Goal: Communication & Community: Share content

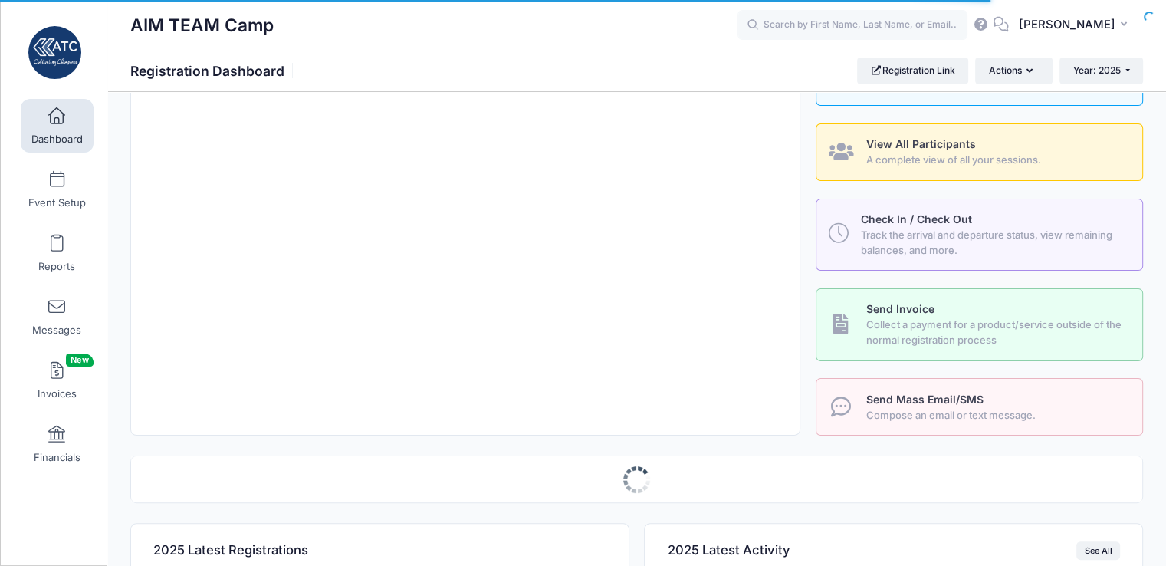
scroll to position [169, 0]
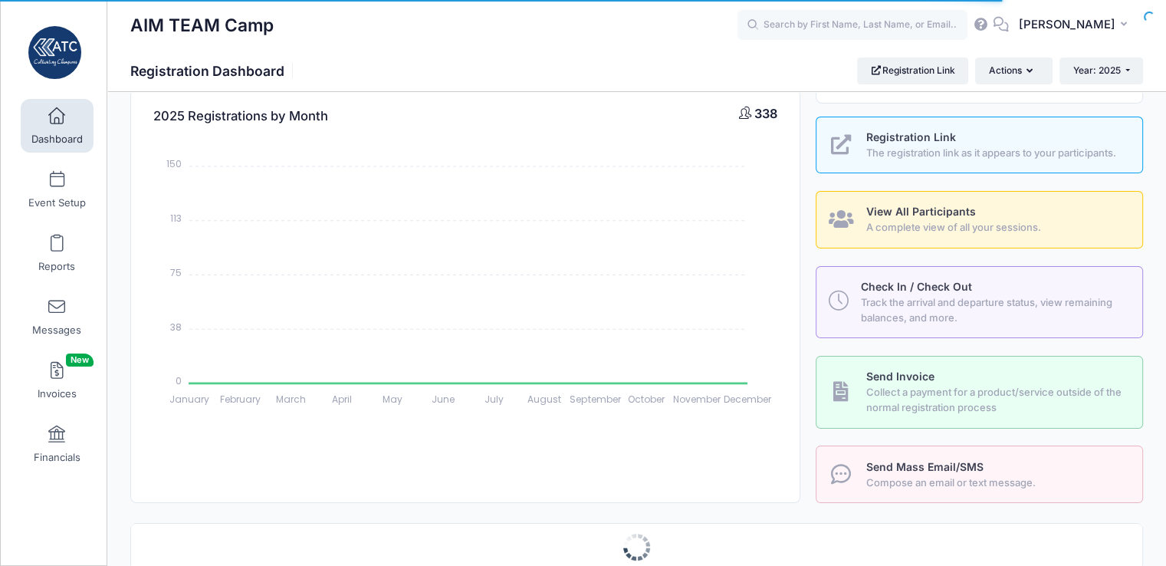
select select
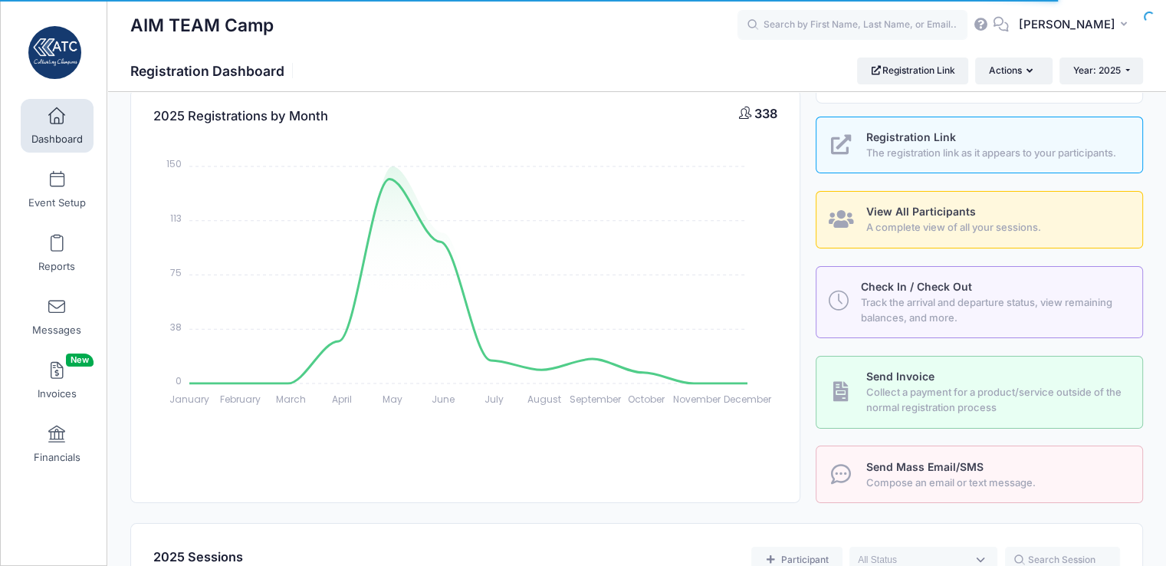
scroll to position [89, 0]
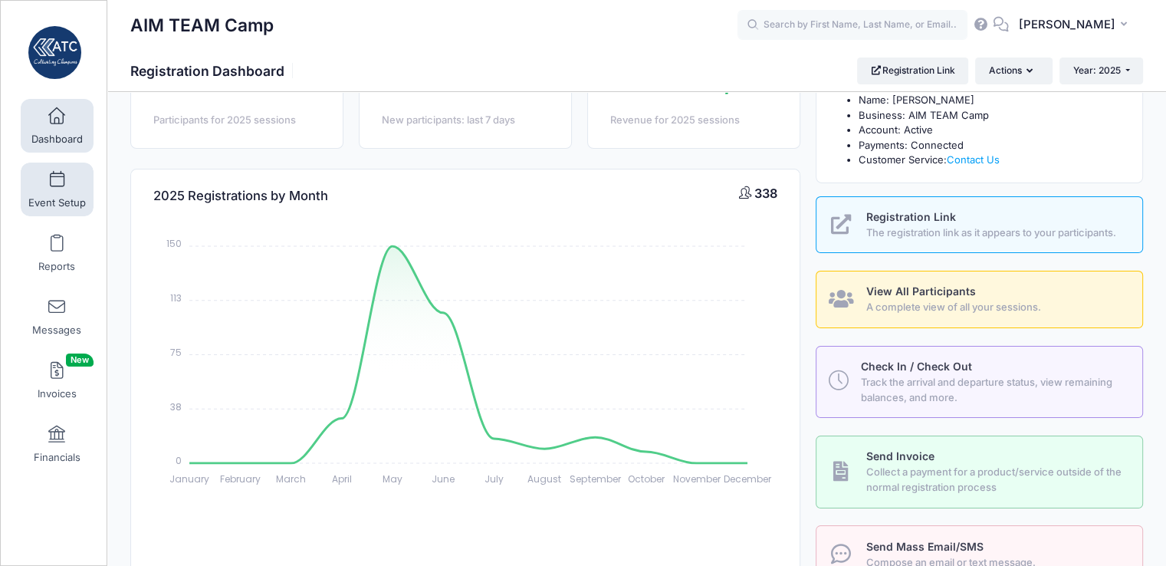
click at [57, 186] on span at bounding box center [57, 180] width 0 height 17
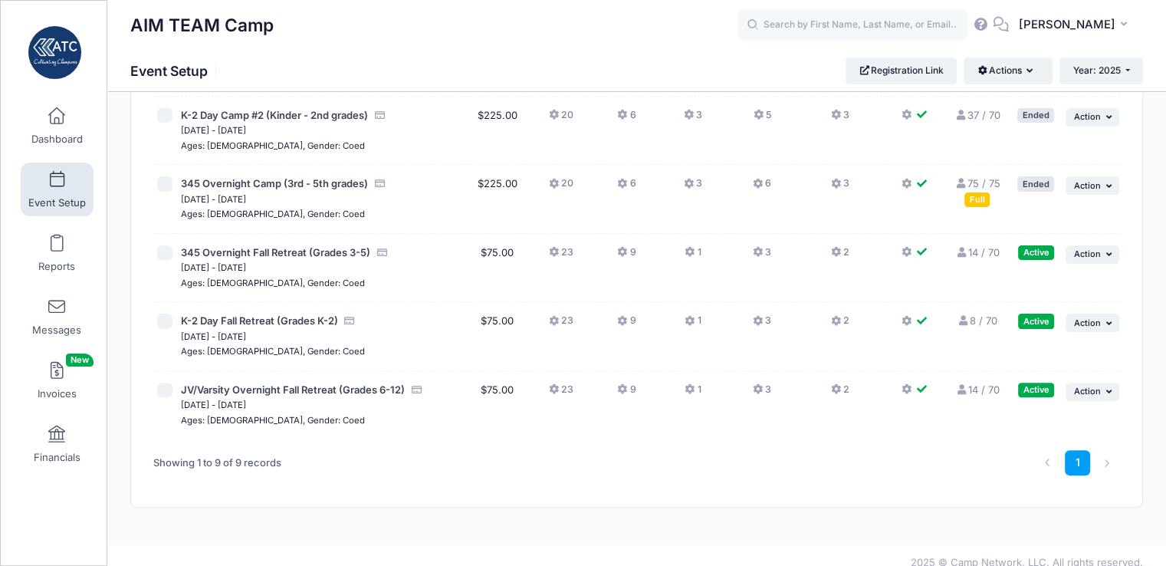
scroll to position [392, 0]
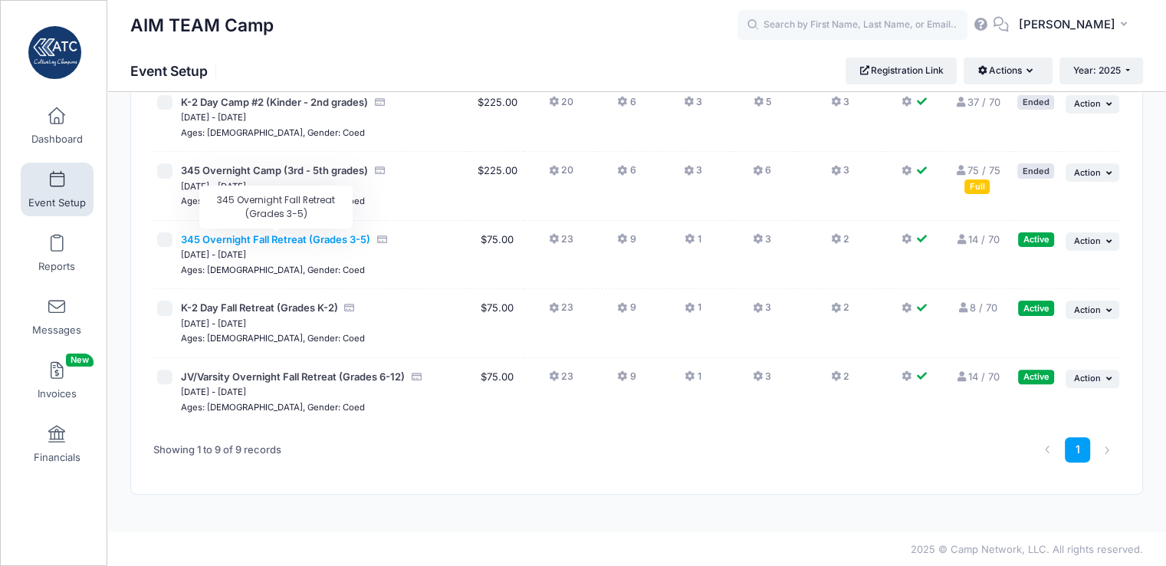
click at [328, 236] on span "345 Overnight Fall Retreat (Grades 3-5)" at bounding box center [275, 239] width 189 height 12
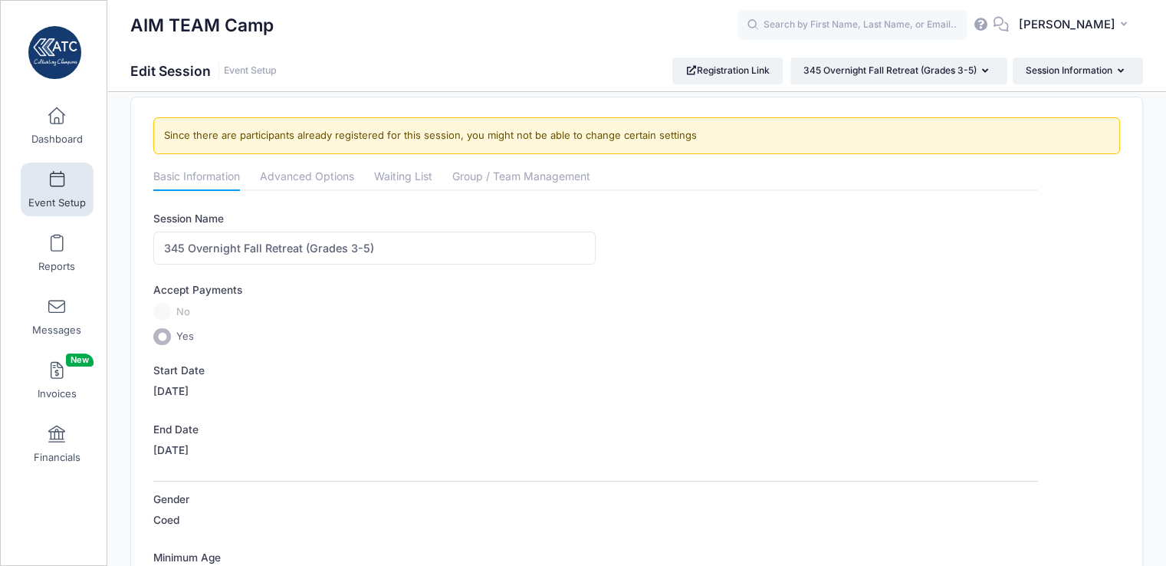
scroll to position [140, 0]
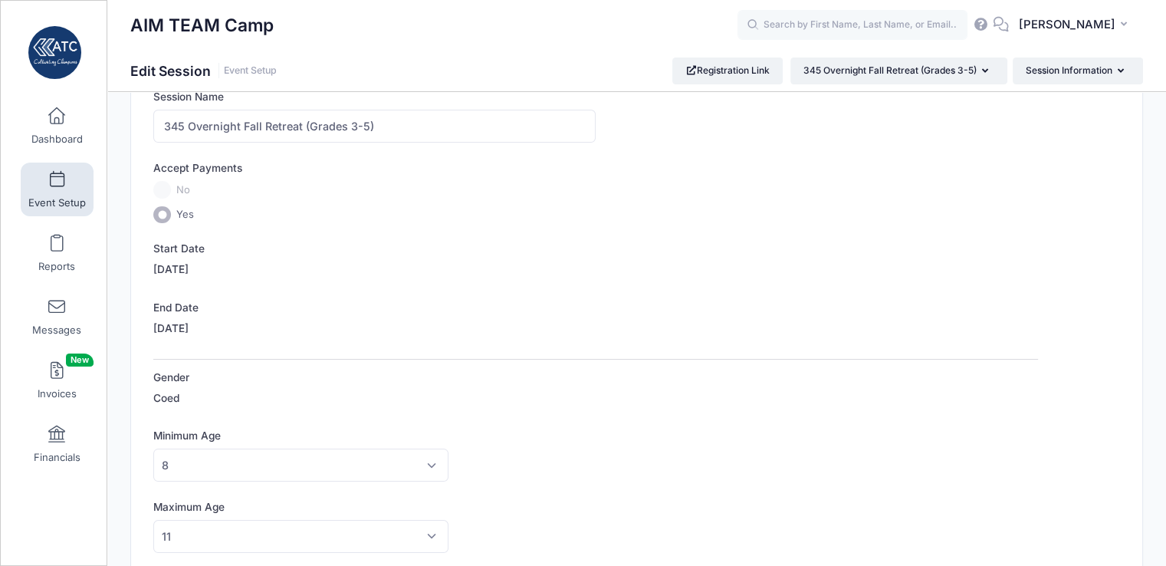
click at [169, 271] on label "[DATE]" at bounding box center [170, 268] width 35 height 15
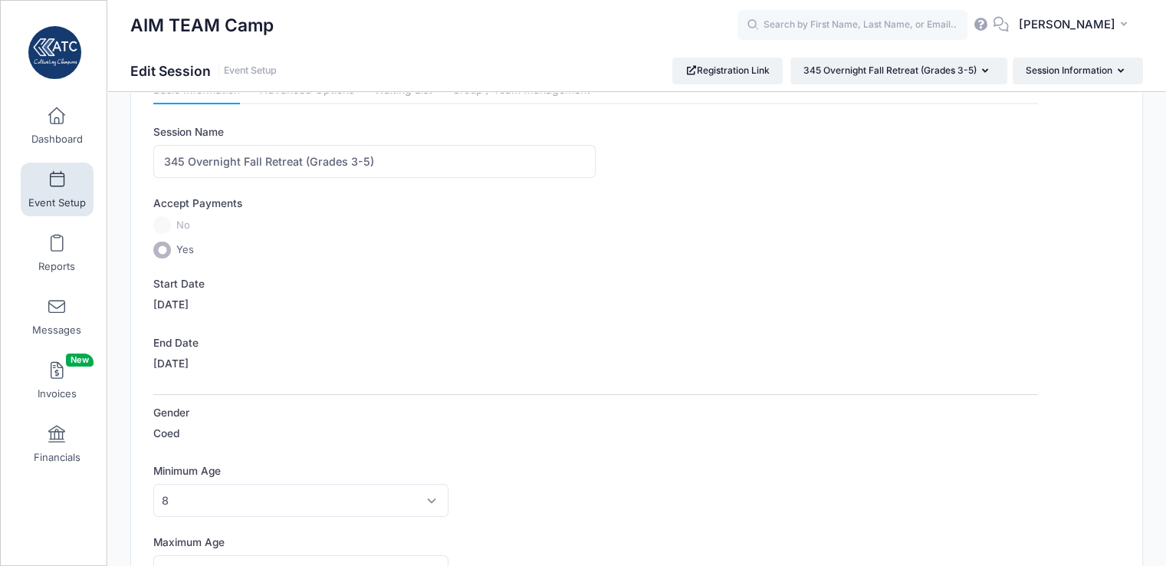
scroll to position [0, 0]
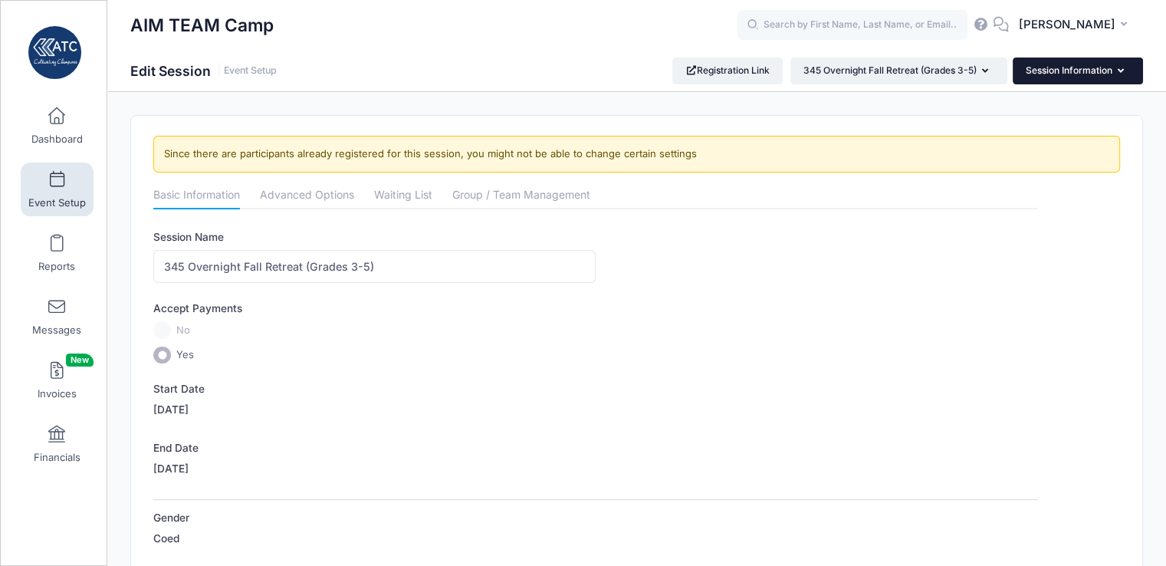
click at [1070, 68] on button "Session Information" at bounding box center [1077, 70] width 130 height 26
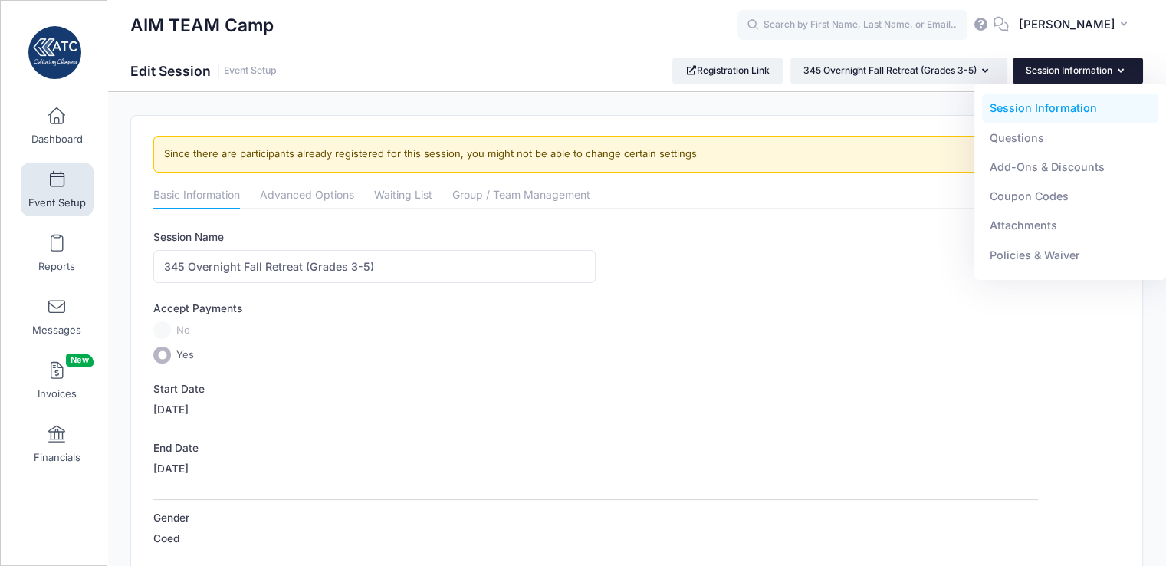
click at [1067, 105] on link "Session Information" at bounding box center [1070, 107] width 177 height 29
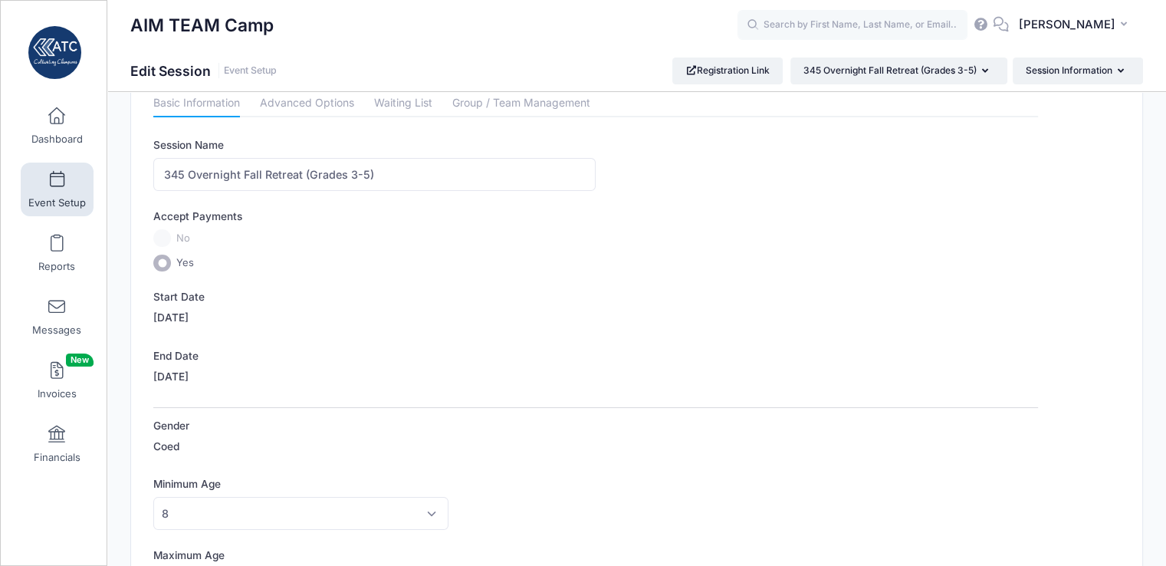
scroll to position [67, 0]
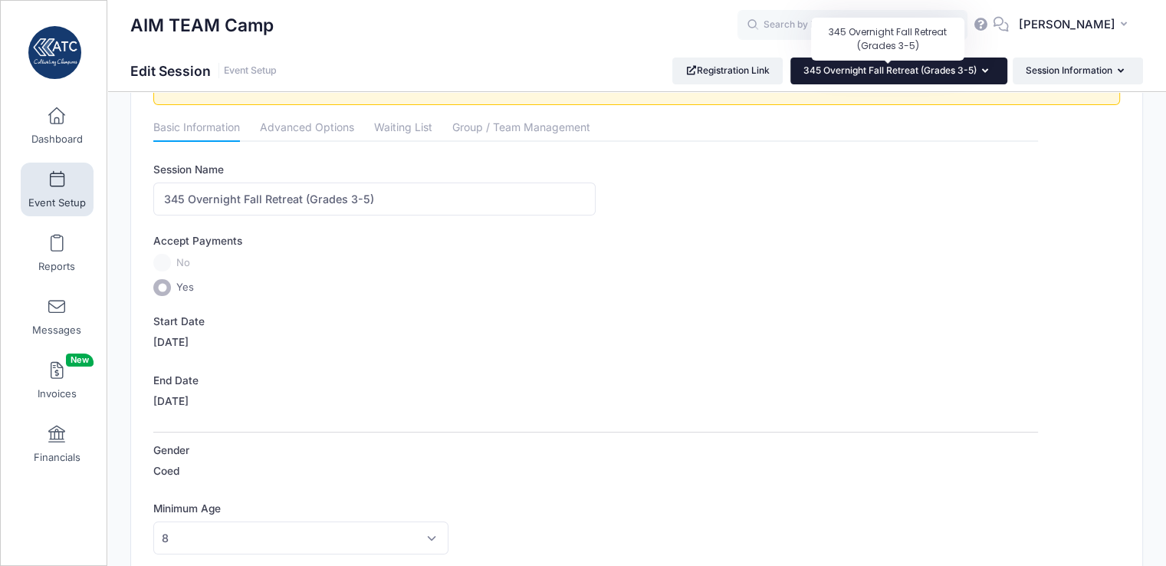
click at [812, 73] on span "345 Overnight Fall Retreat (Grades 3-5)" at bounding box center [889, 69] width 173 height 11
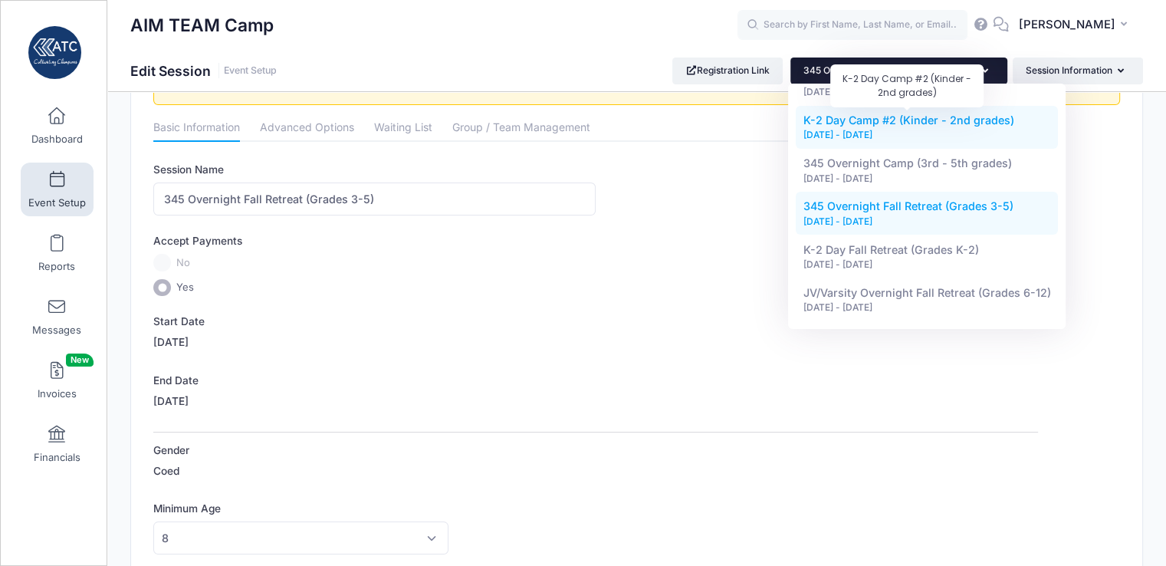
scroll to position [162, 0]
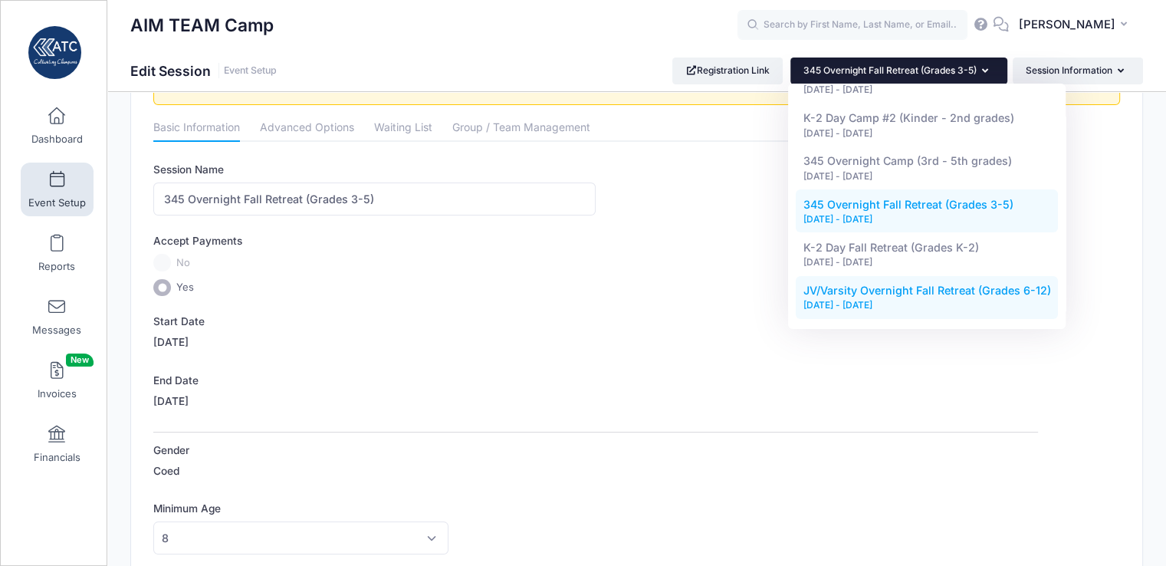
click at [874, 302] on div "[DATE] - [DATE]" at bounding box center [927, 305] width 248 height 14
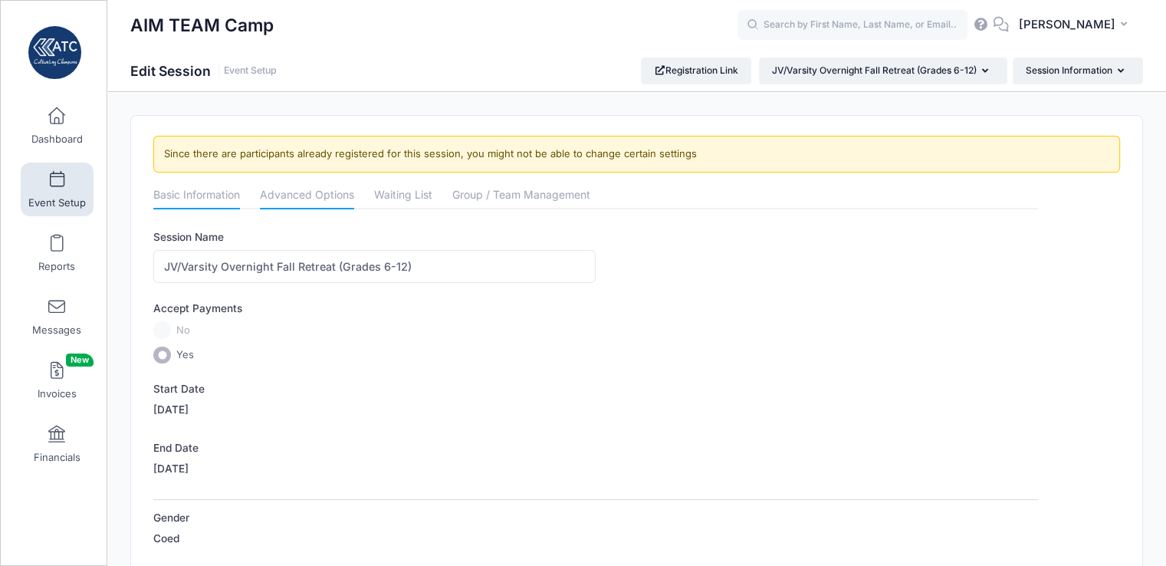
click at [335, 189] on link "Advanced Options" at bounding box center [307, 196] width 94 height 28
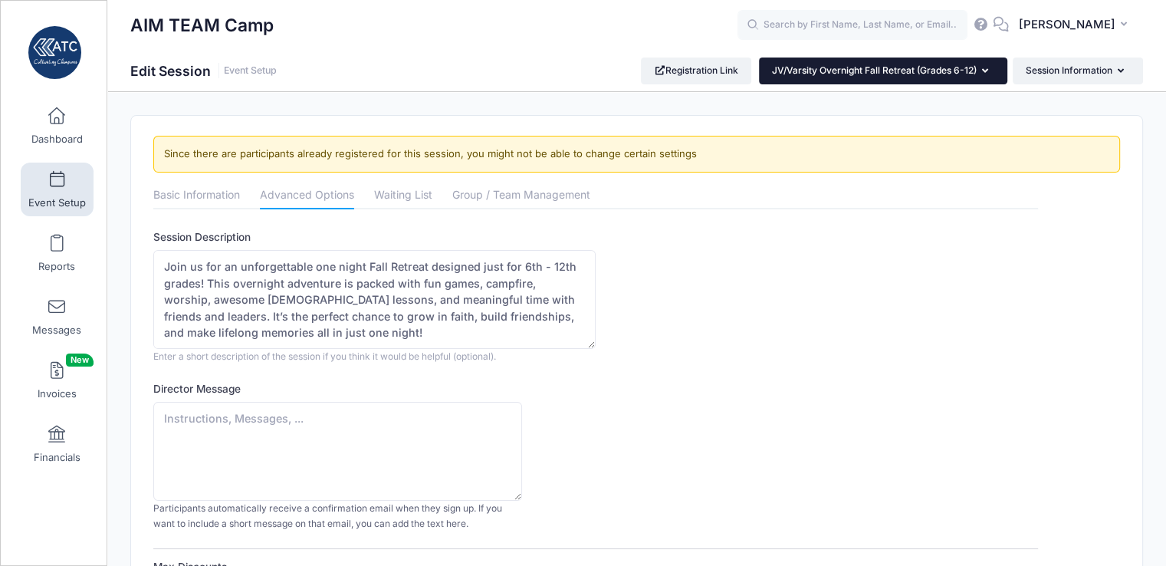
click at [979, 68] on button "JV/Varsity Overnight Fall Retreat (Grades 6-12)" at bounding box center [883, 70] width 248 height 26
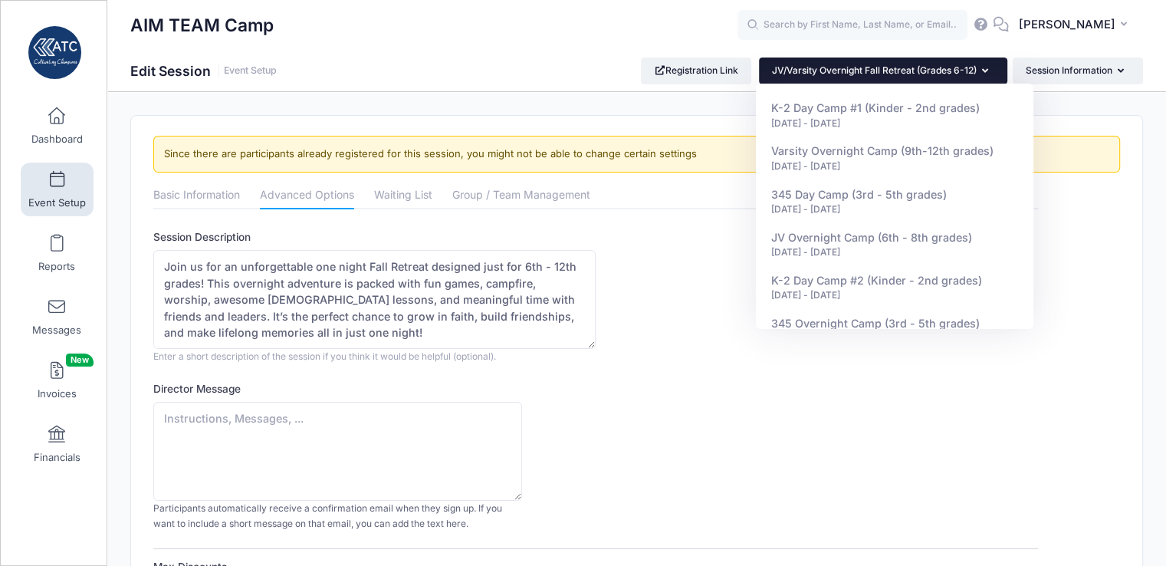
click at [815, 473] on div "Director Message Participants automatically receive a confirmation email when t…" at bounding box center [595, 455] width 884 height 149
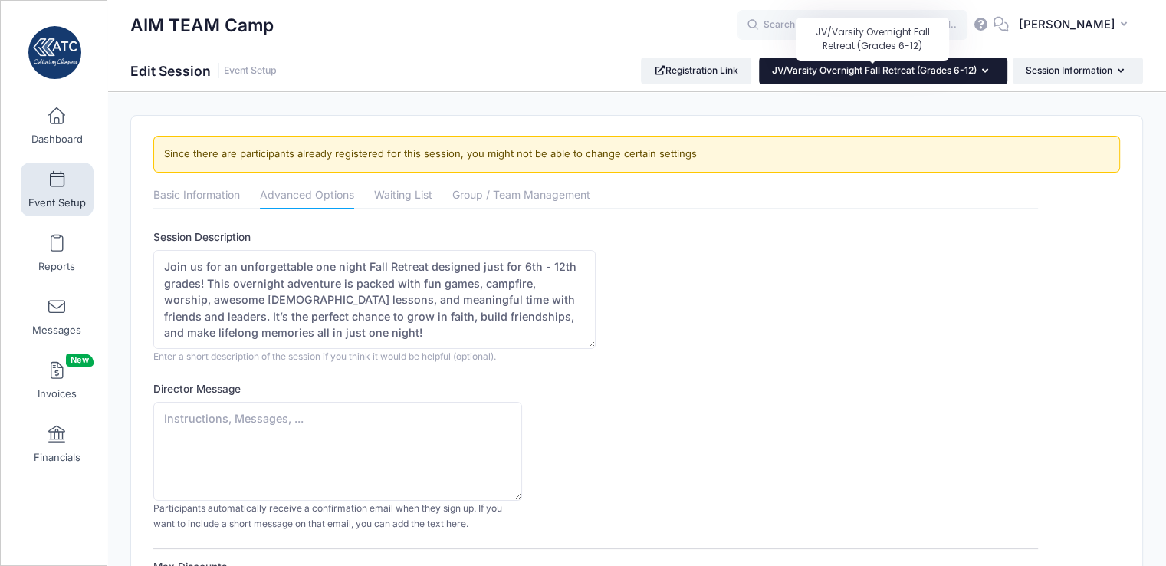
click at [940, 68] on span "JV/Varsity Overnight Fall Retreat (Grades 6-12)" at bounding box center [874, 69] width 205 height 11
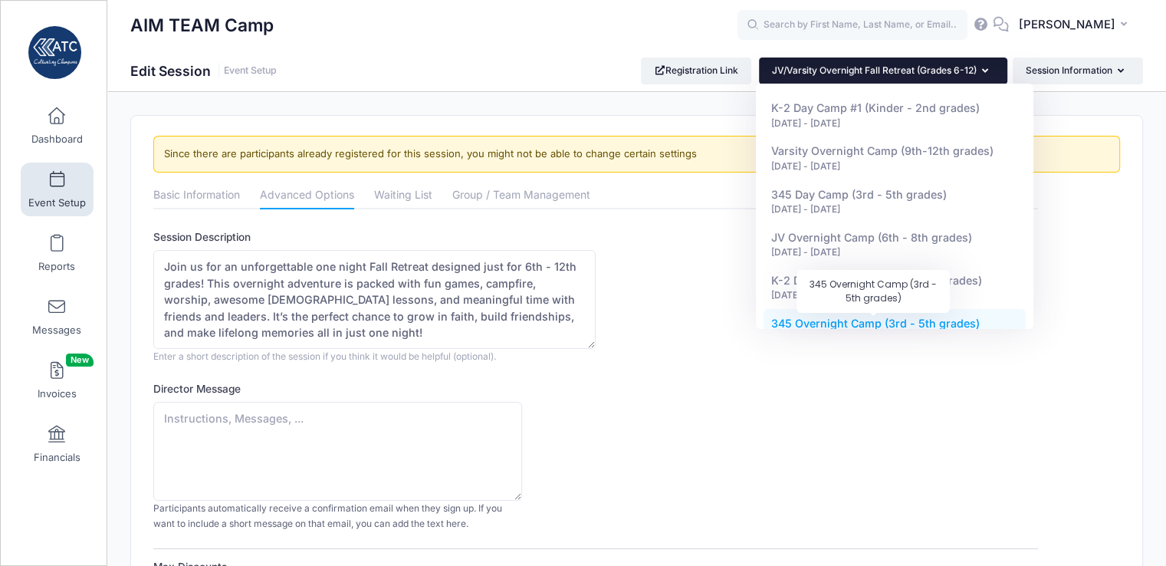
click at [903, 318] on span "345 Overnight Camp (3rd - 5th grades)" at bounding box center [875, 322] width 208 height 13
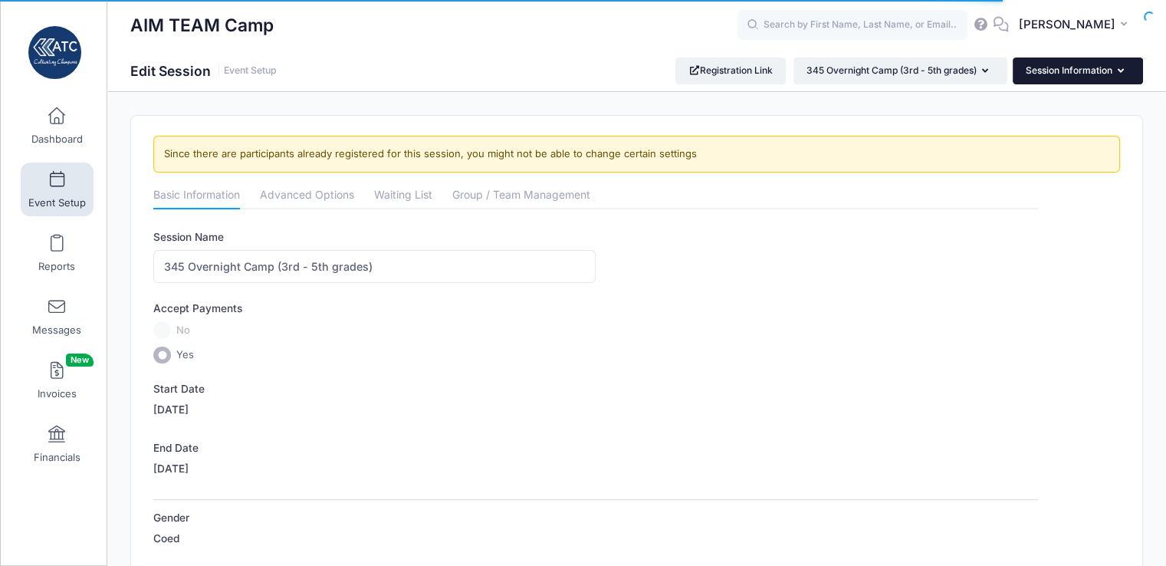
click at [1055, 61] on button "Session Information" at bounding box center [1077, 70] width 130 height 26
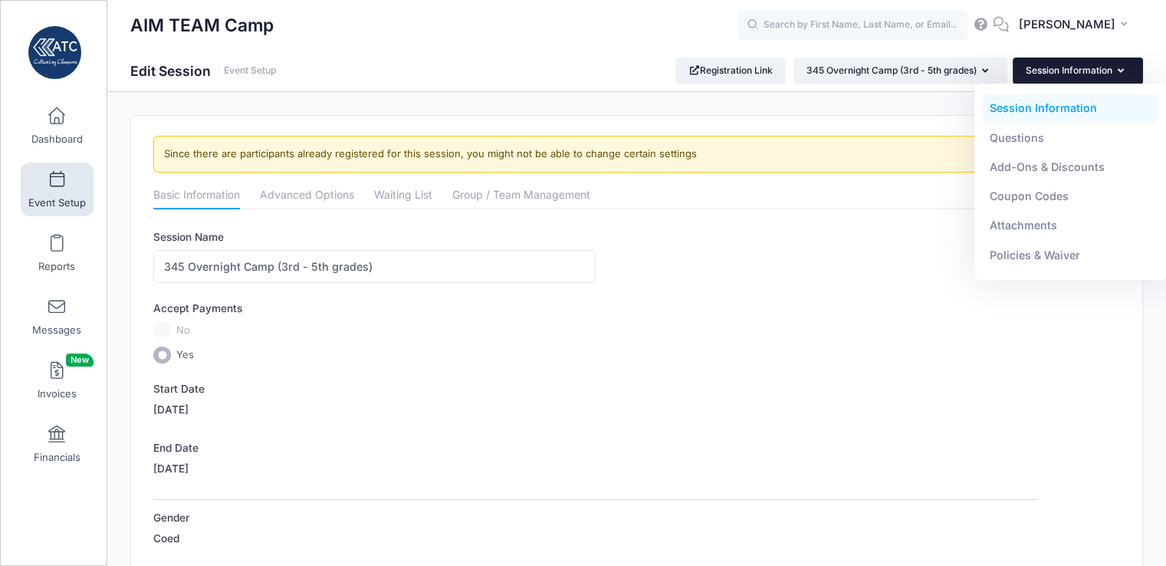
click at [668, 353] on label "Yes" at bounding box center [595, 355] width 884 height 18
click at [171, 353] on input "Yes" at bounding box center [162, 355] width 18 height 18
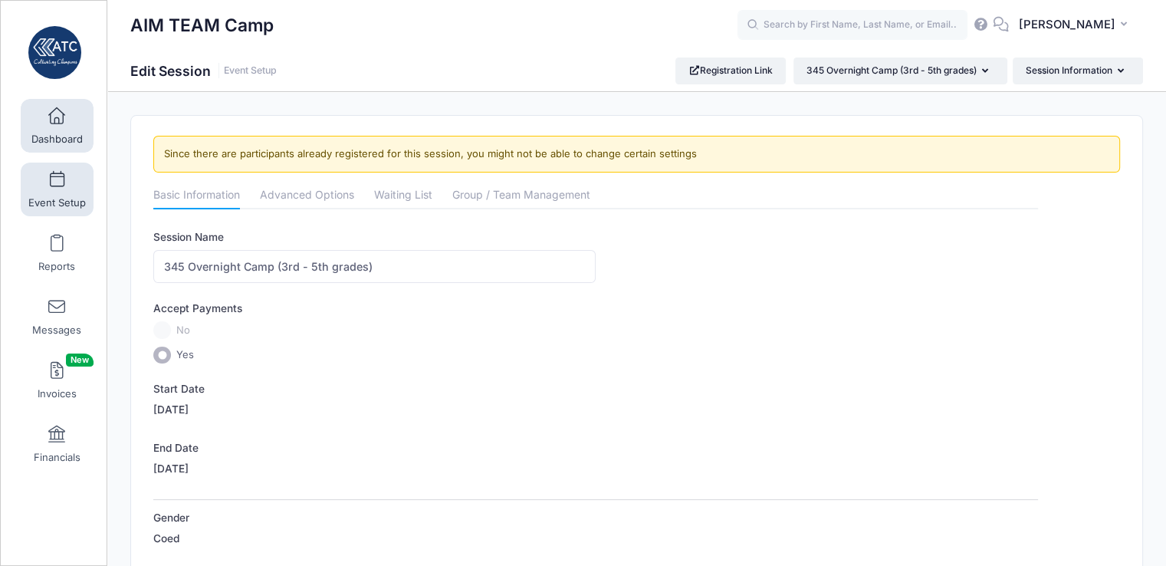
click at [61, 125] on link "Dashboard" at bounding box center [57, 126] width 73 height 54
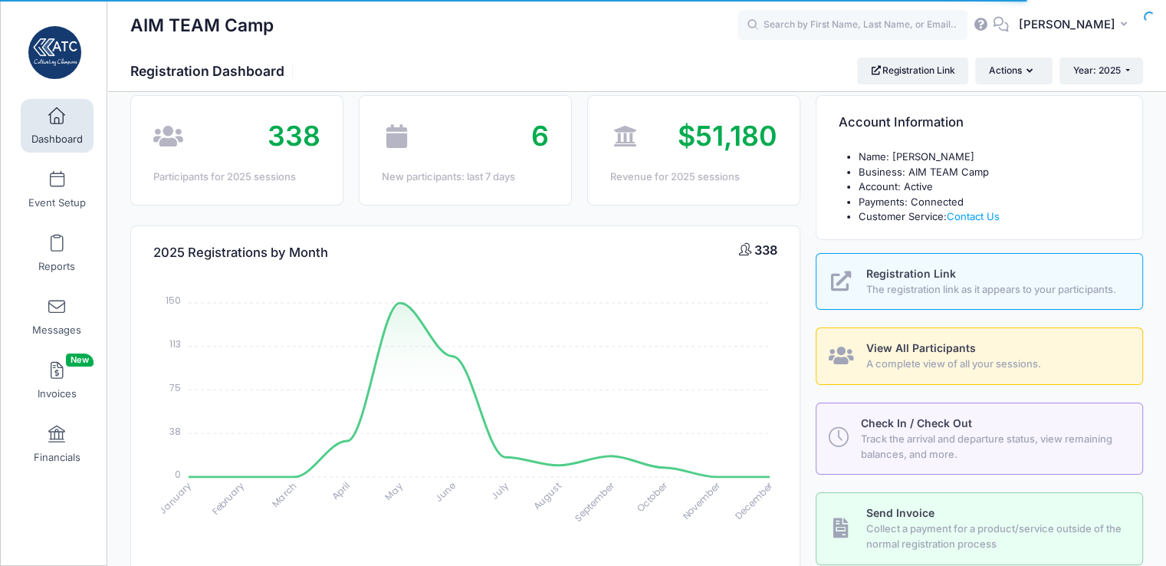
select select
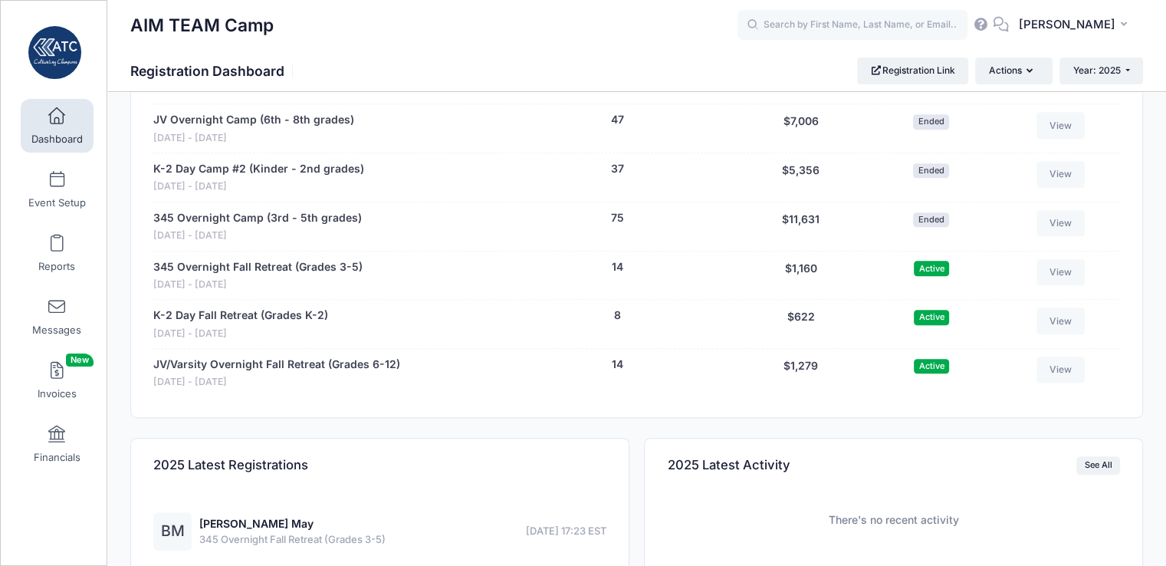
scroll to position [844, 0]
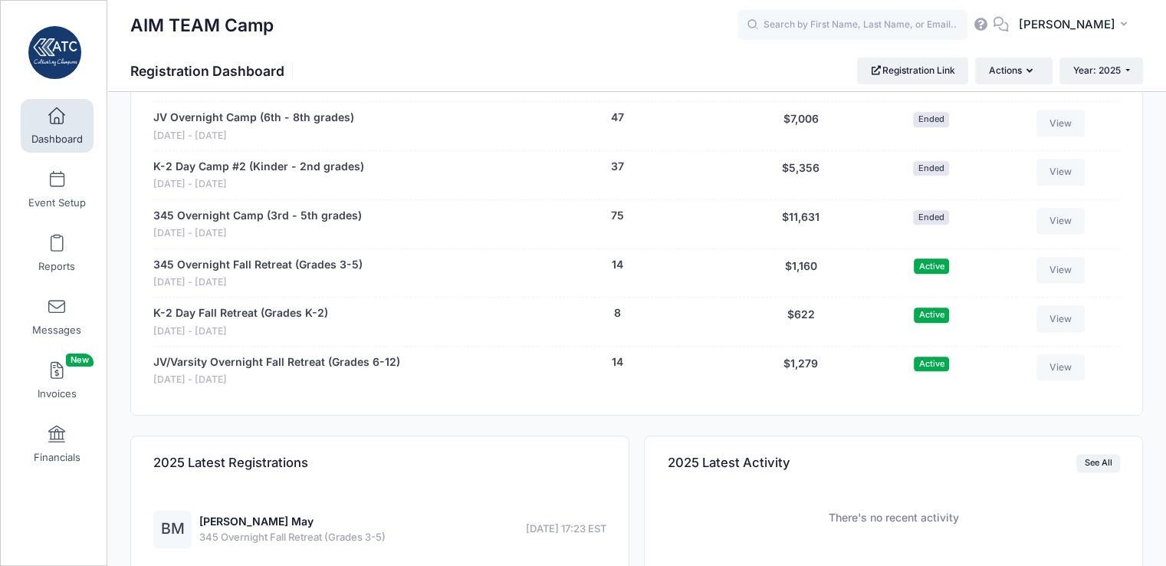
drag, startPoint x: 1171, startPoint y: 130, endPoint x: 1154, endPoint y: 401, distance: 271.8
click at [1061, 269] on link "View" at bounding box center [1060, 270] width 49 height 26
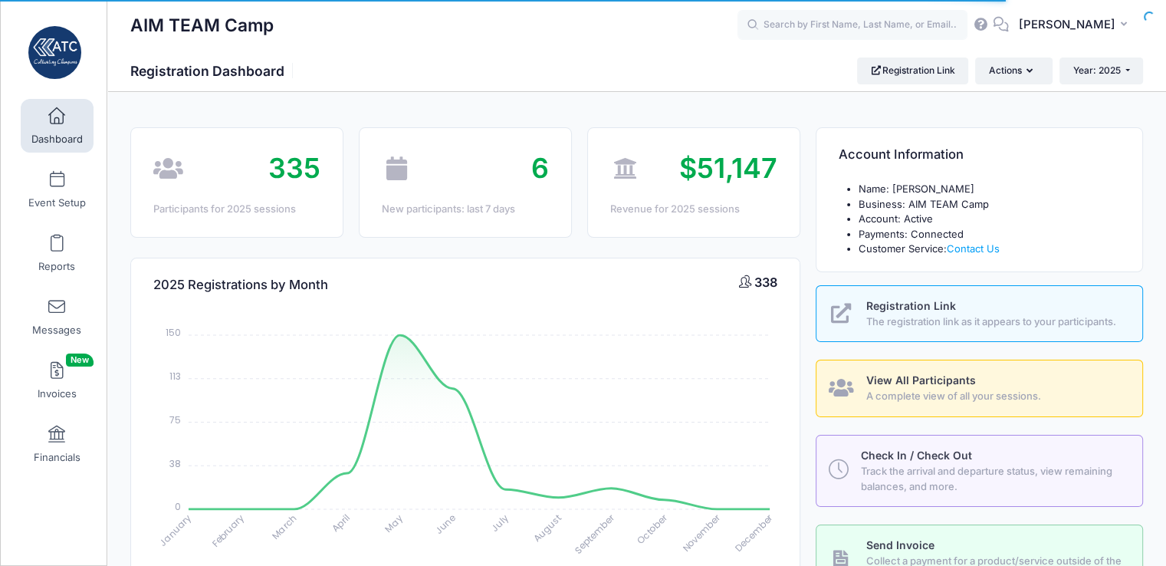
select select
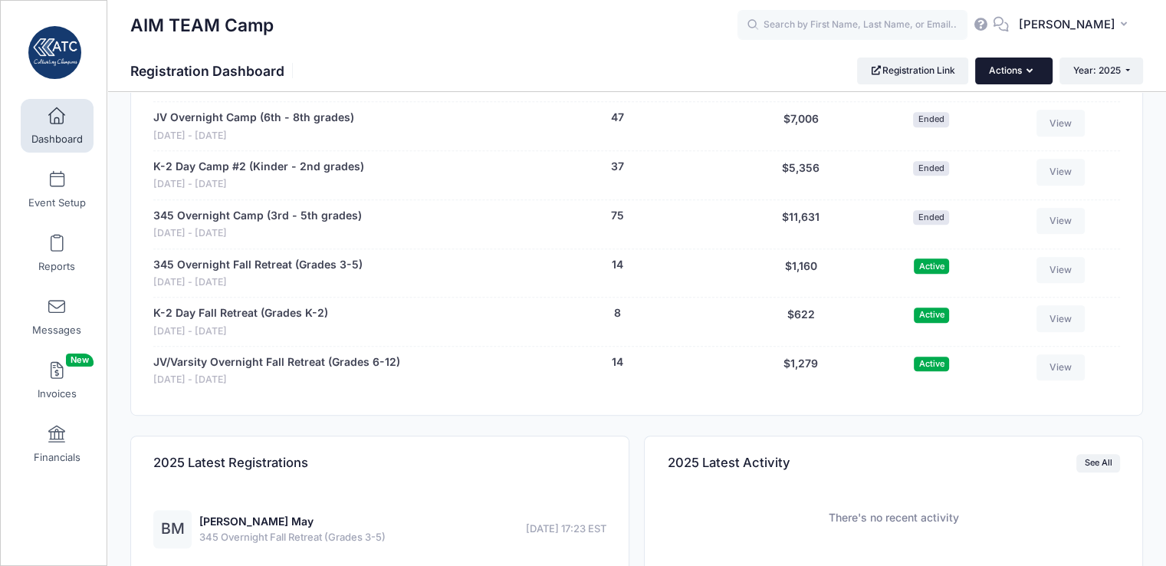
click at [1014, 67] on button "Actions" at bounding box center [1013, 70] width 77 height 26
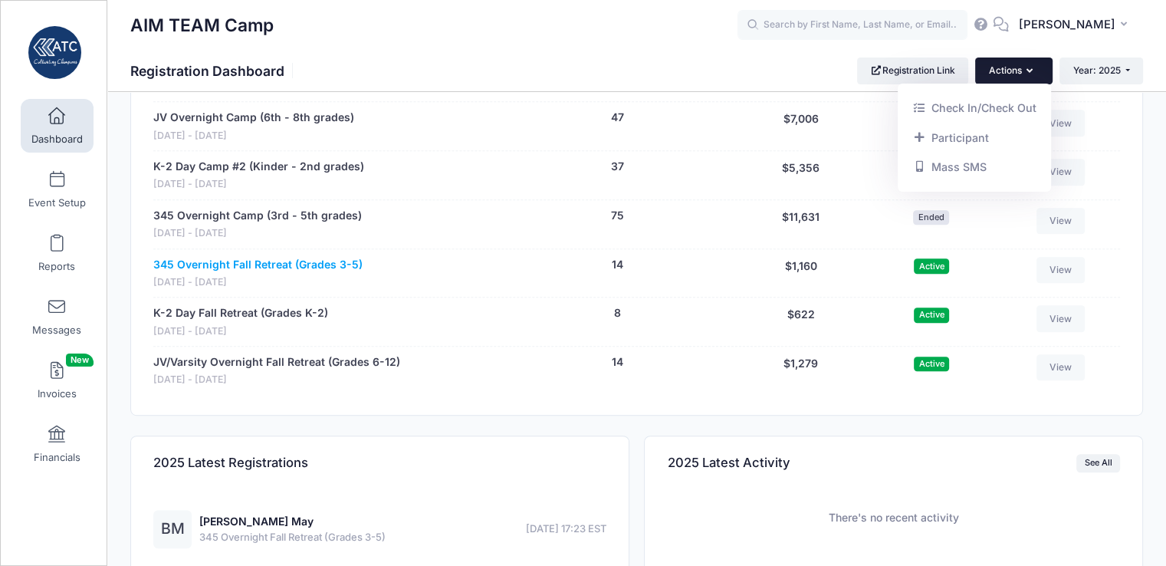
click at [239, 258] on link "345 Overnight Fall Retreat (Grades 3-5)" at bounding box center [257, 265] width 209 height 16
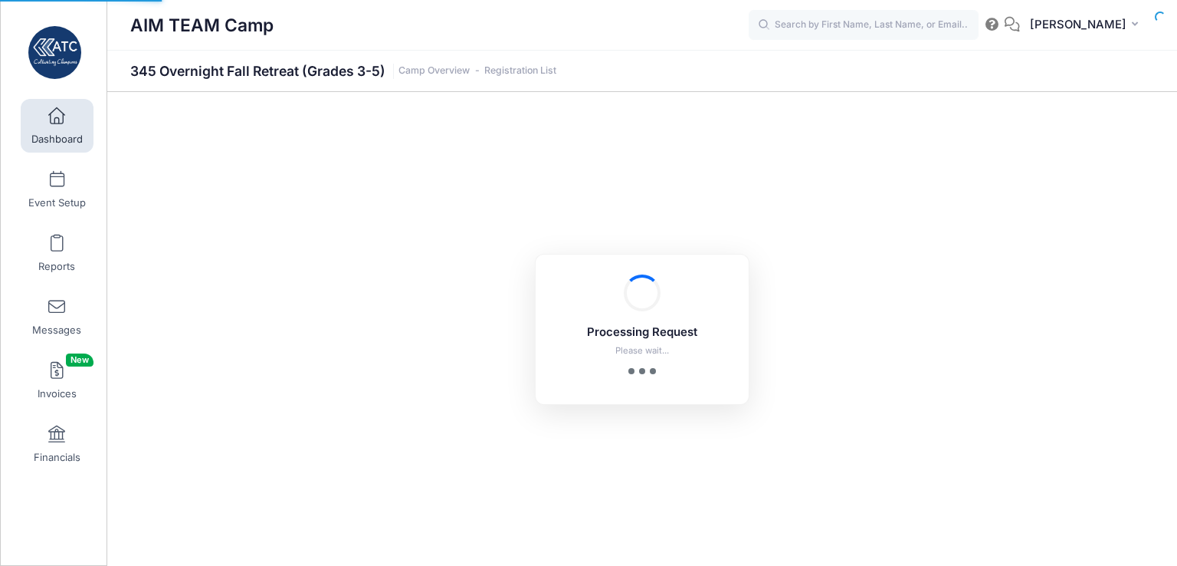
select select "10"
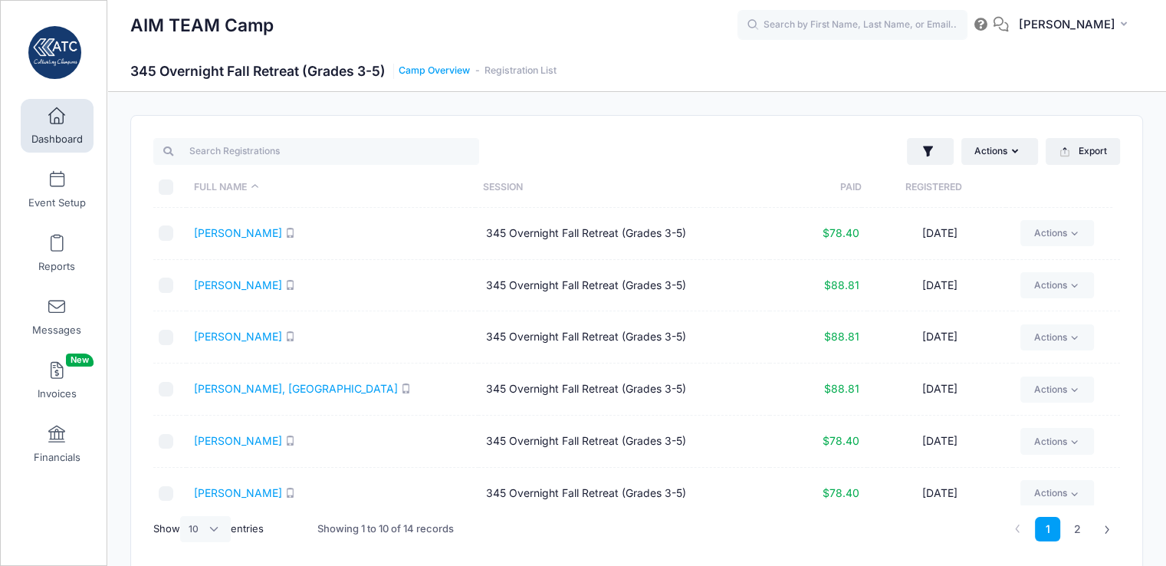
click at [438, 70] on link "Camp Overview" at bounding box center [433, 70] width 71 height 11
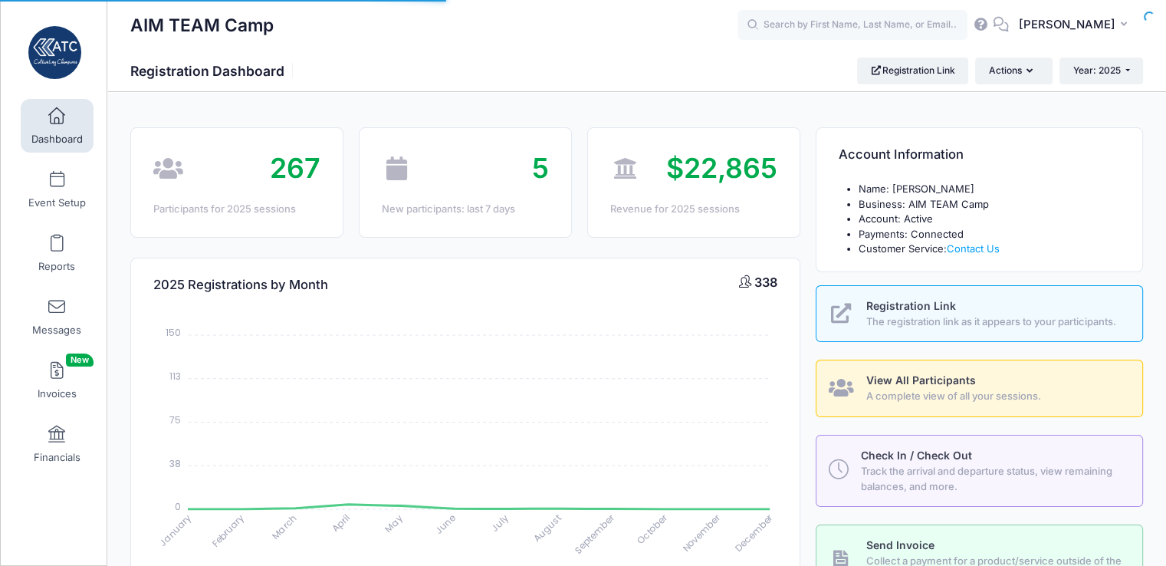
select select
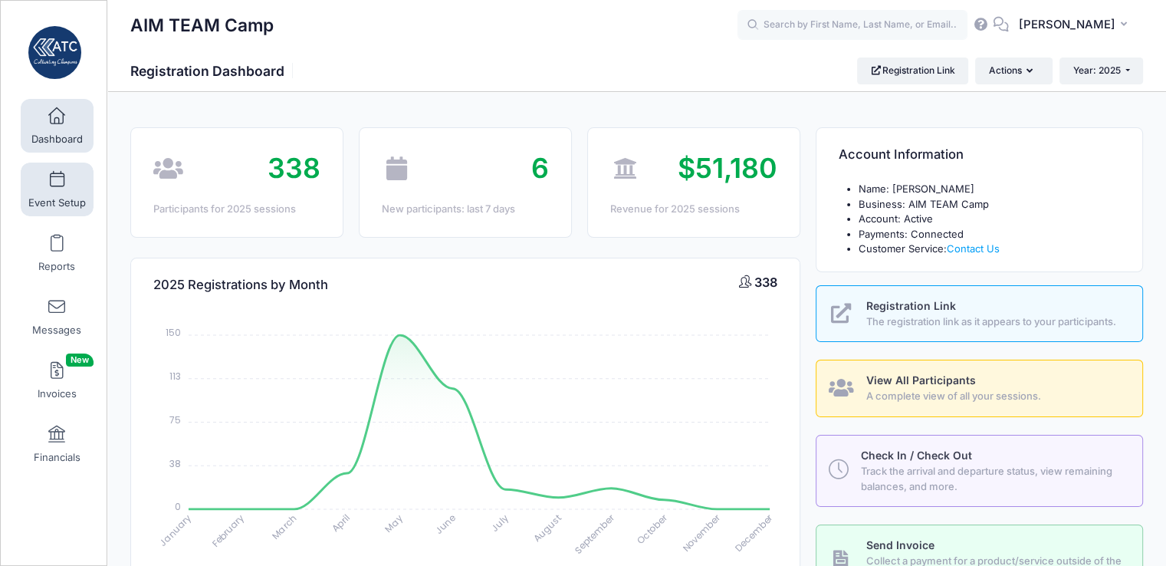
click at [59, 203] on span "Event Setup" at bounding box center [56, 202] width 57 height 13
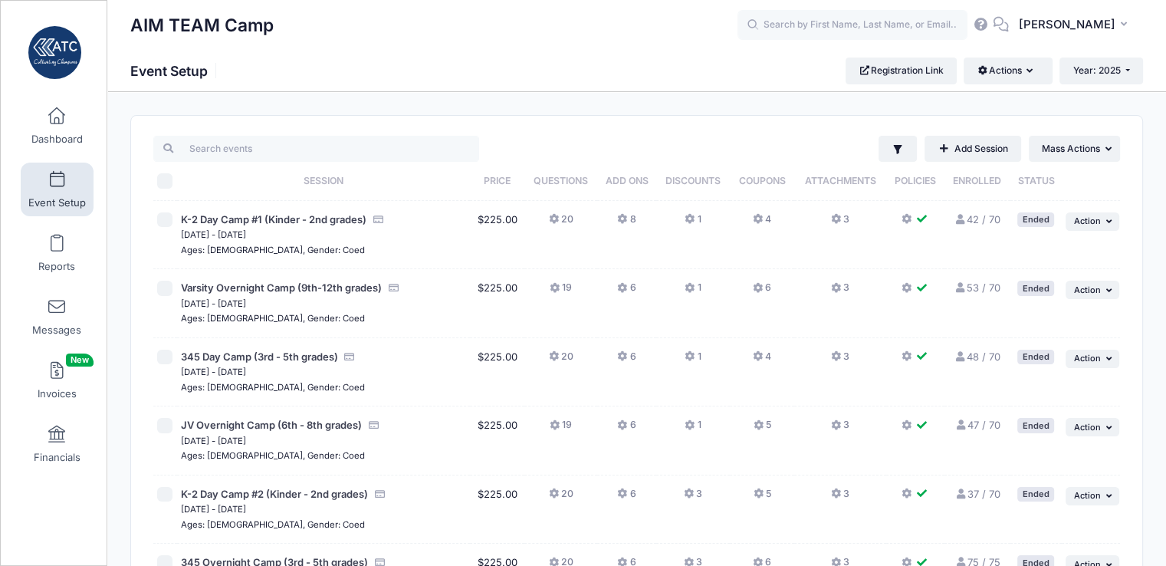
scroll to position [392, 0]
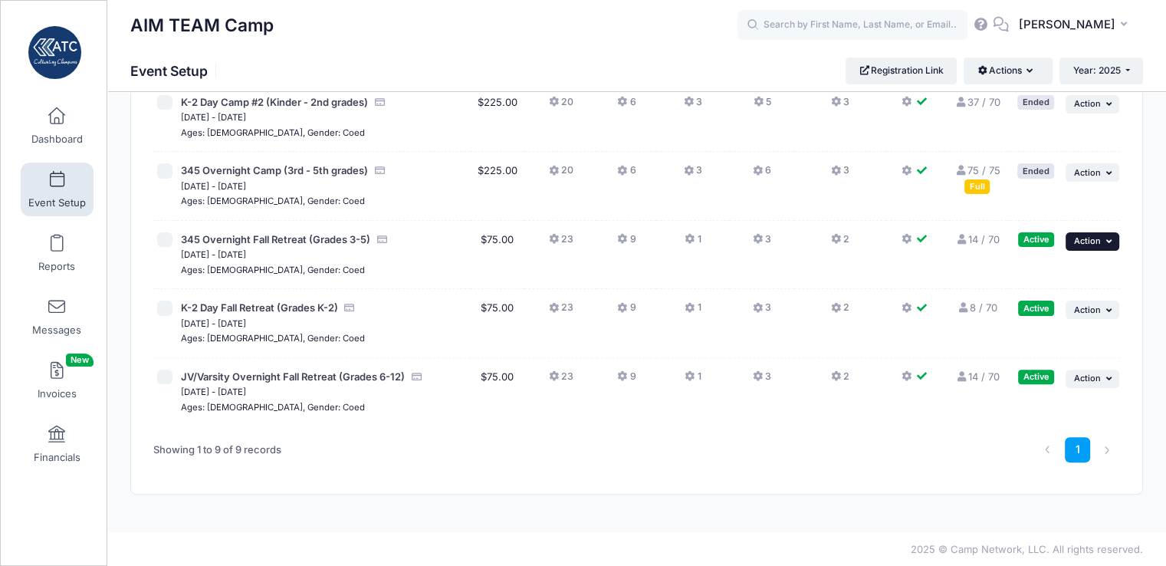
click at [1116, 235] on button "... Action" at bounding box center [1092, 241] width 54 height 18
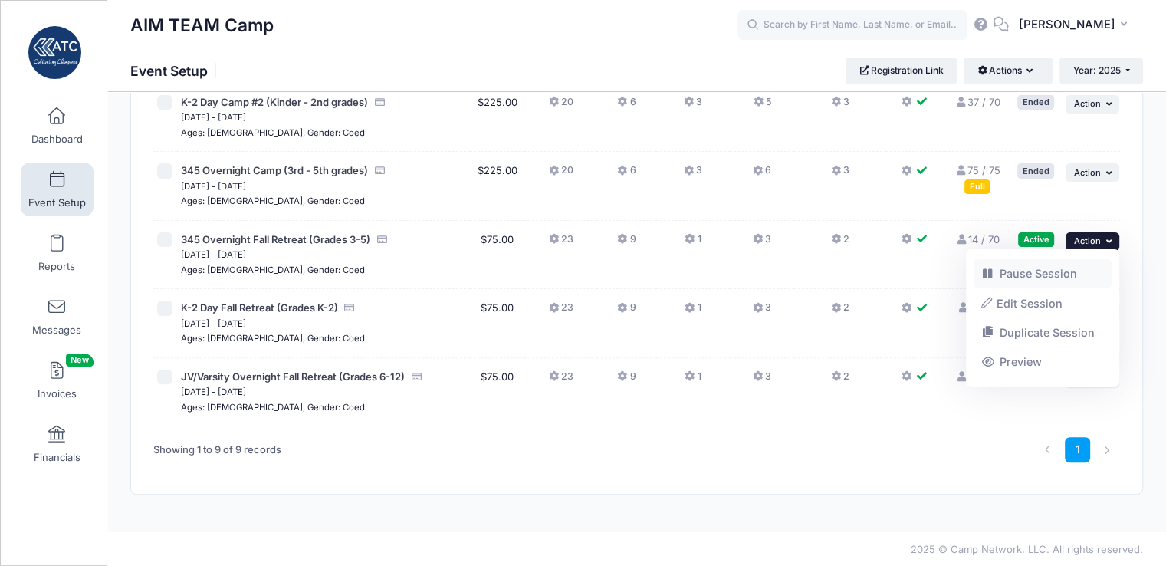
click at [1067, 273] on link "Pause Session" at bounding box center [1042, 273] width 139 height 29
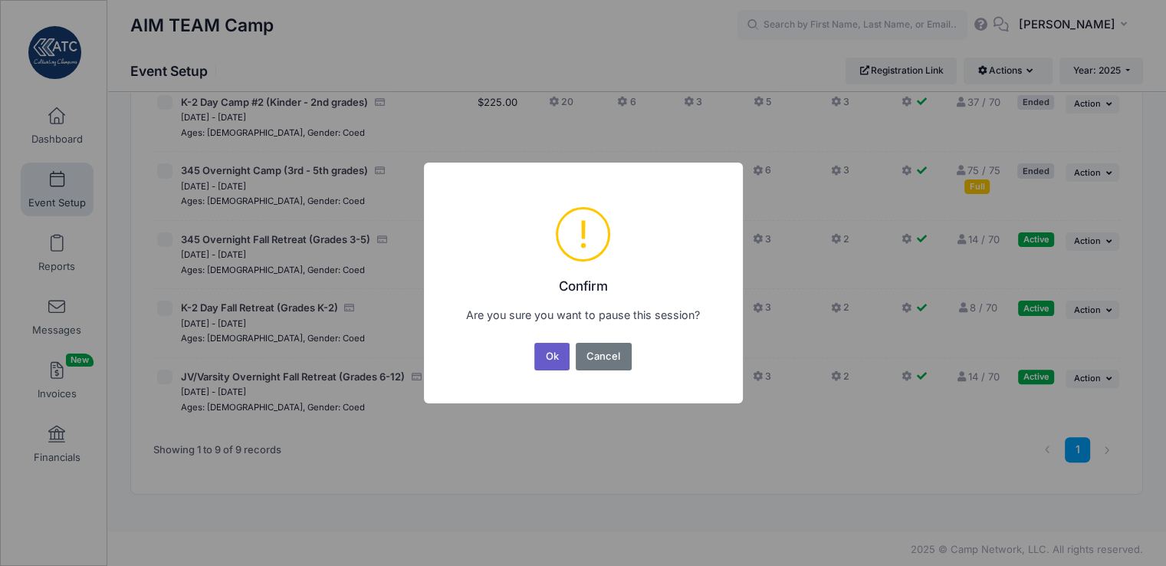
click at [551, 359] on button "Ok" at bounding box center [551, 357] width 35 height 28
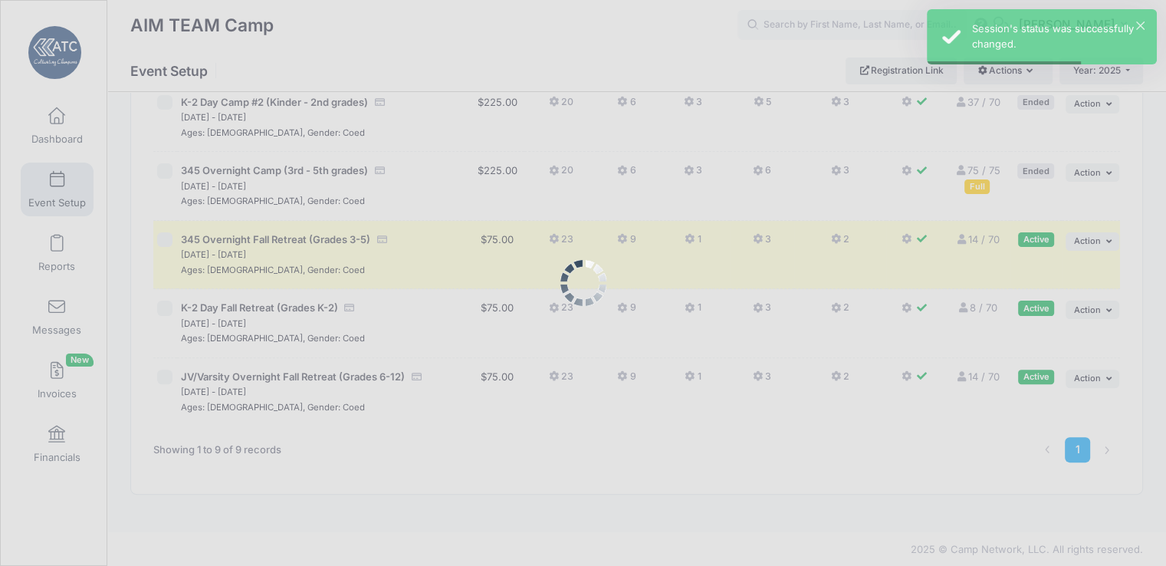
click at [1091, 307] on div at bounding box center [583, 283] width 1166 height 566
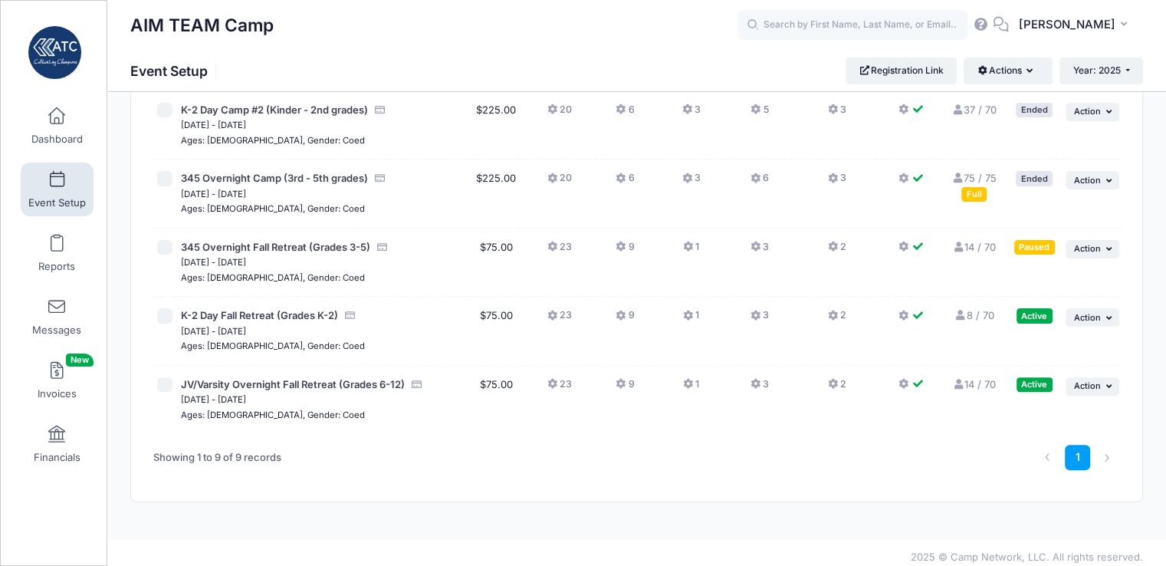
scroll to position [392, 0]
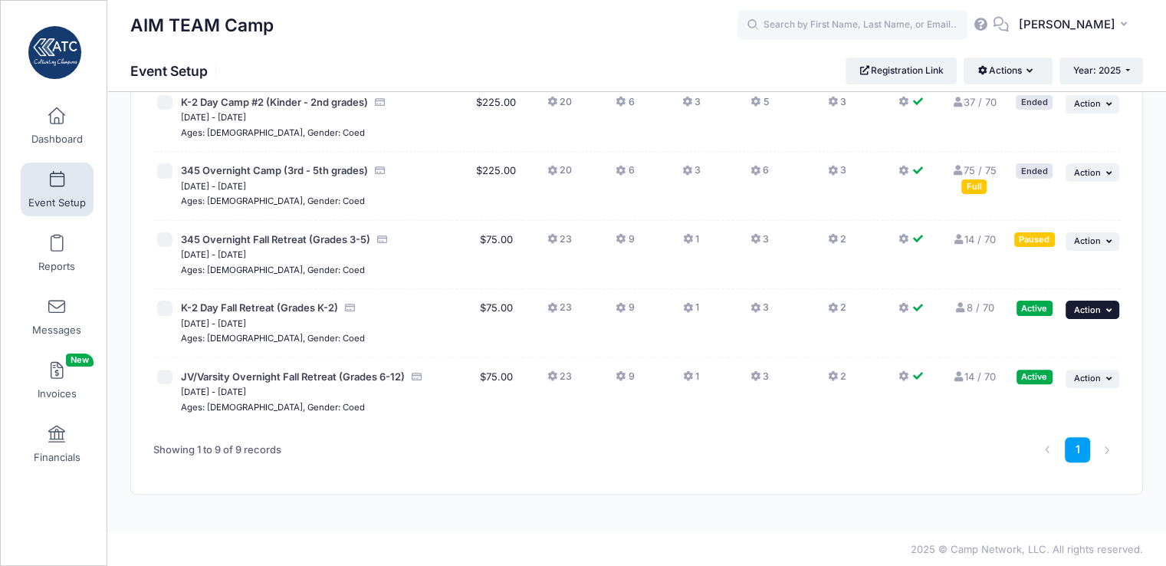
click at [1101, 305] on button "... Action" at bounding box center [1092, 309] width 54 height 18
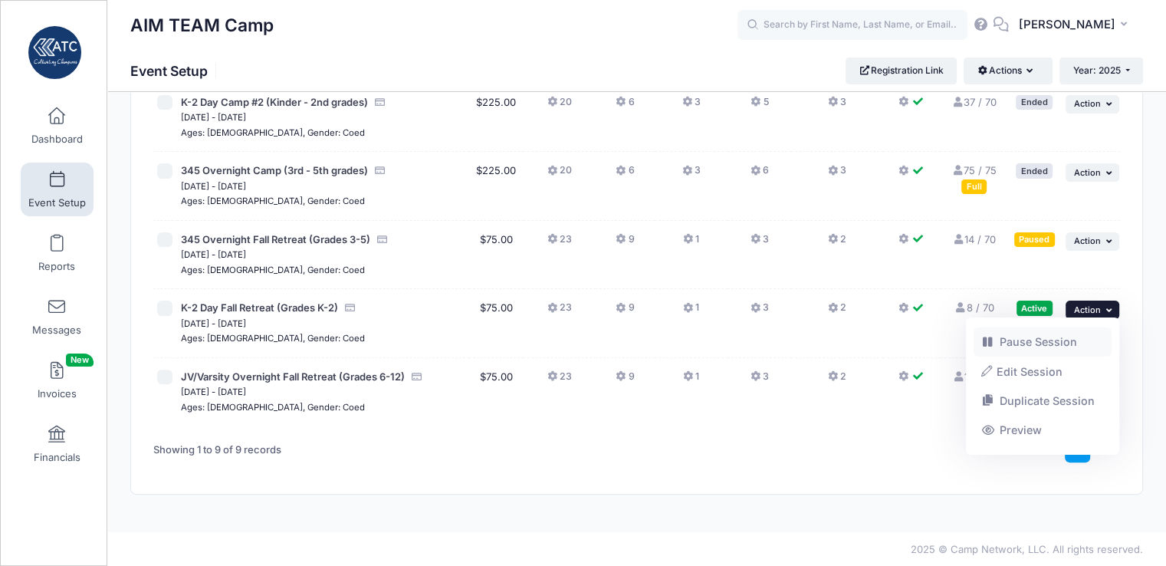
click at [1027, 347] on link "Pause Session" at bounding box center [1042, 341] width 139 height 29
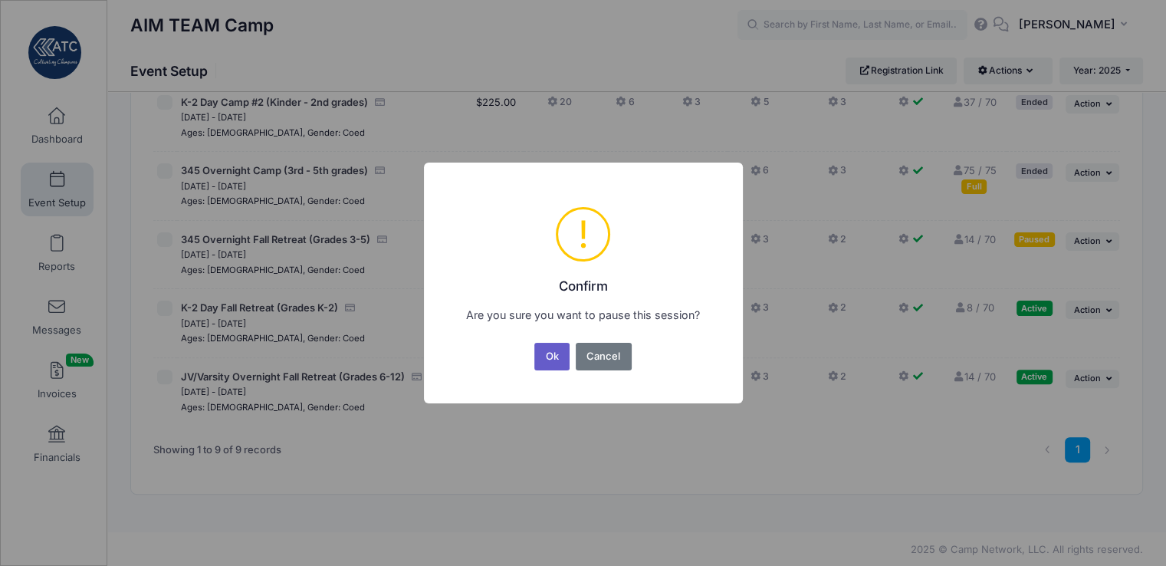
click at [546, 367] on button "Ok" at bounding box center [551, 357] width 35 height 28
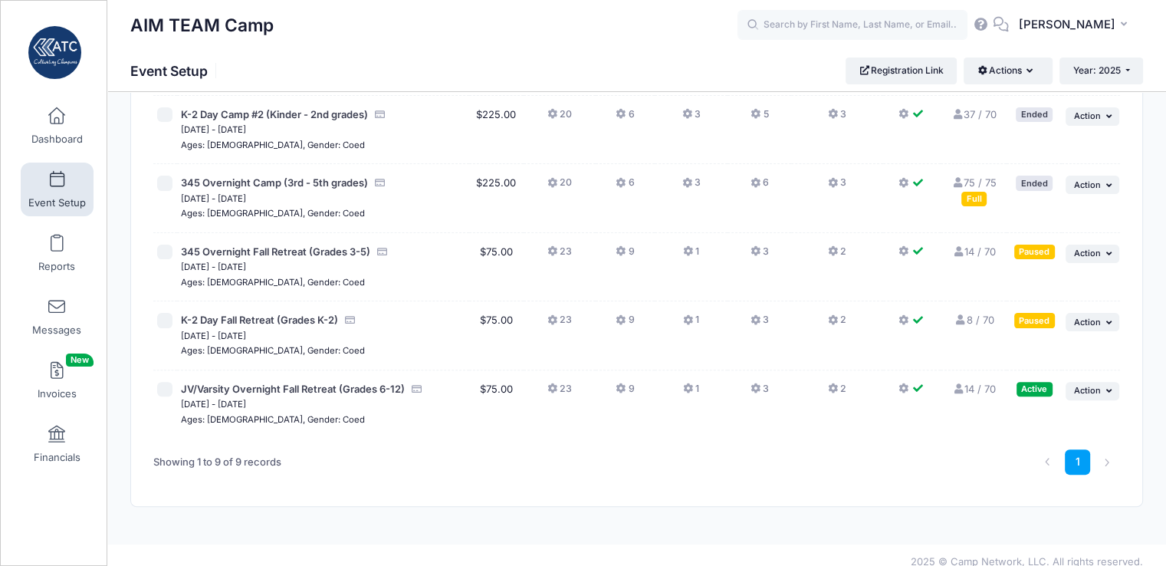
scroll to position [392, 0]
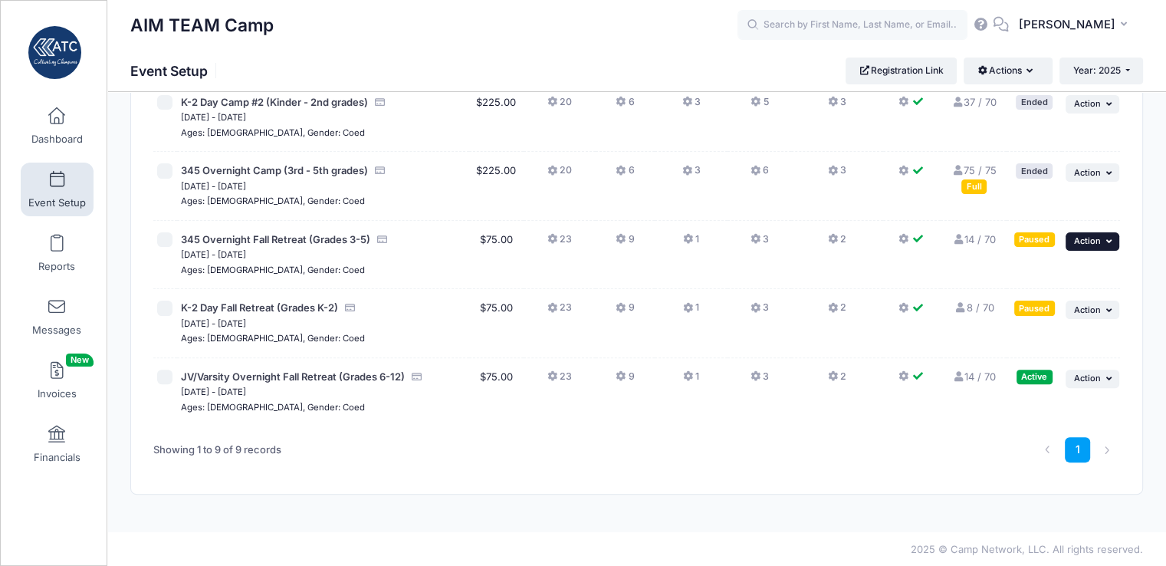
click at [1094, 234] on button "... Action" at bounding box center [1092, 241] width 54 height 18
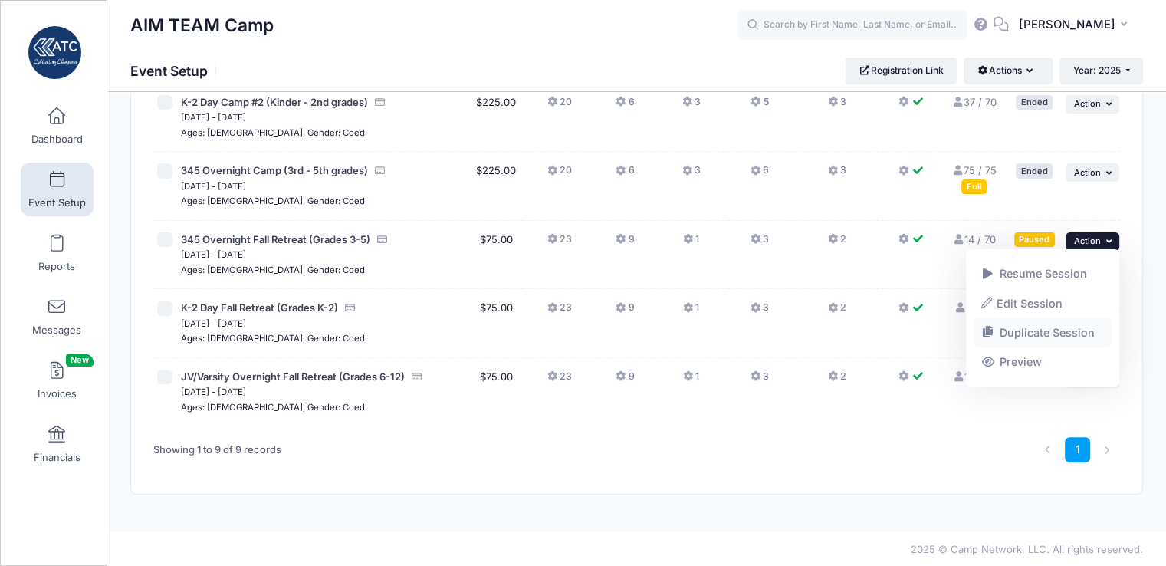
click at [1059, 329] on link "Duplicate Session" at bounding box center [1042, 332] width 139 height 29
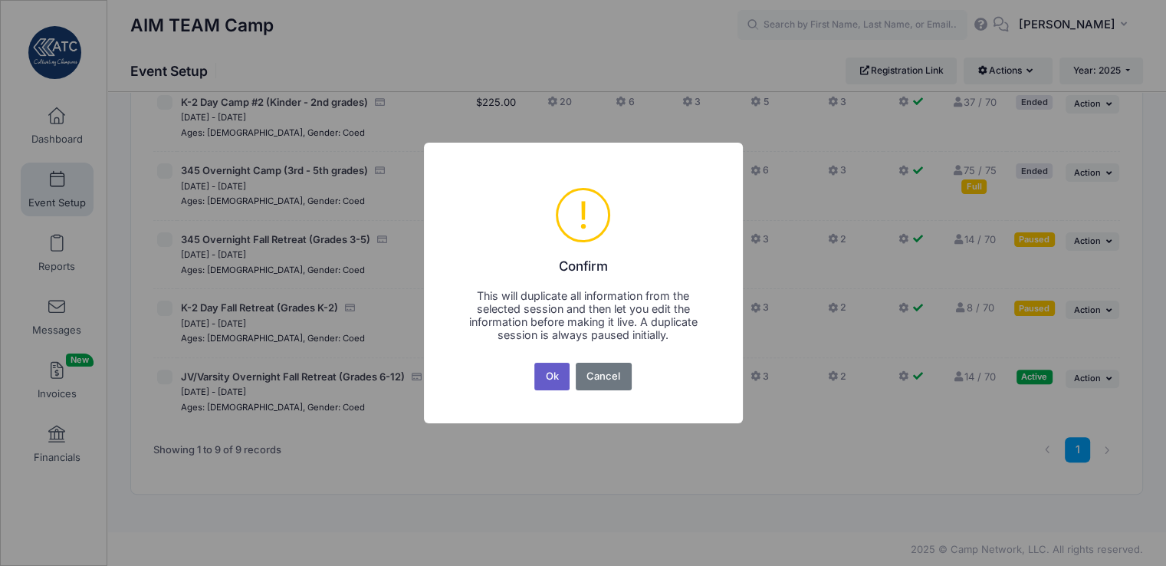
click at [553, 378] on button "Ok" at bounding box center [551, 376] width 35 height 28
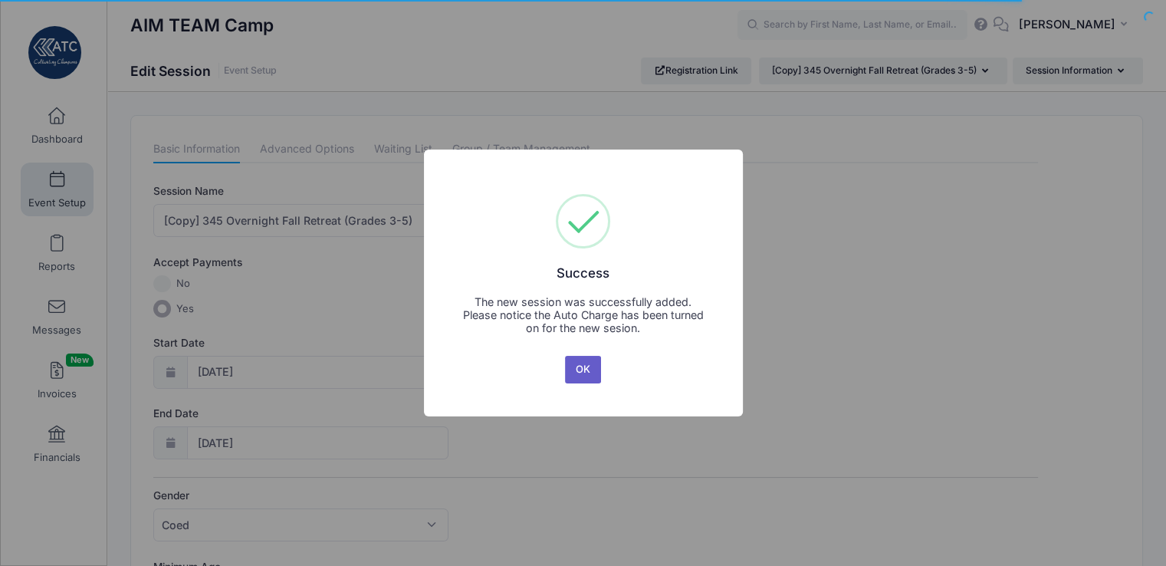
click at [585, 369] on button "OK" at bounding box center [583, 370] width 37 height 28
click at [585, 369] on div "× Success The new session was successfully added. Please notice the Auto Charge…" at bounding box center [583, 283] width 1166 height 566
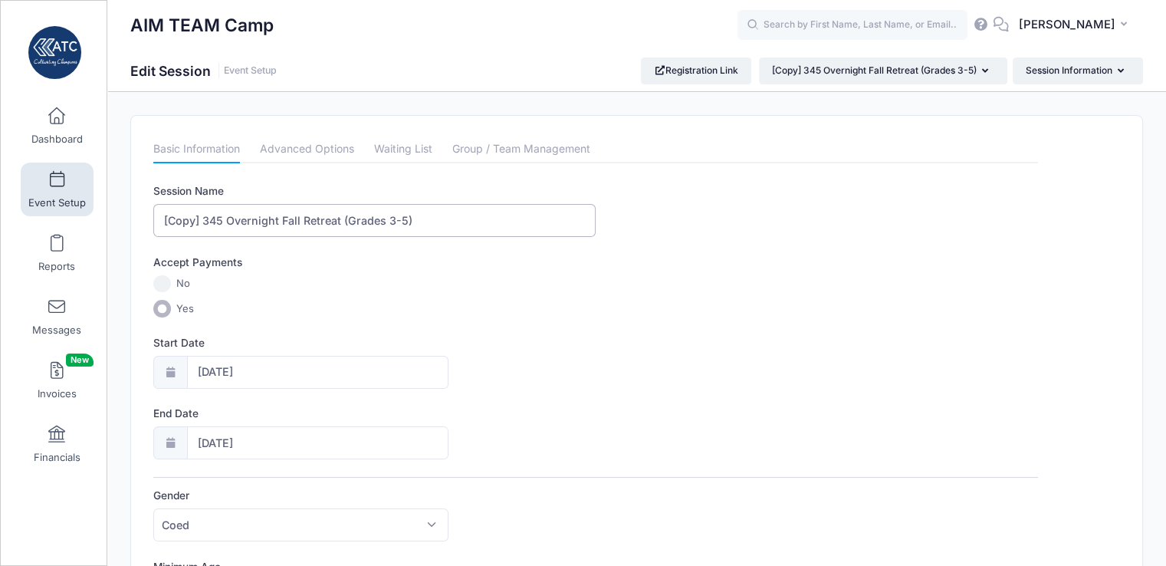
drag, startPoint x: 203, startPoint y: 218, endPoint x: 123, endPoint y: 207, distance: 80.4
type input "345 Overnight Fall Retreat (Grades 3-5)"
click at [218, 372] on input "10/17/2025" at bounding box center [317, 372] width 261 height 33
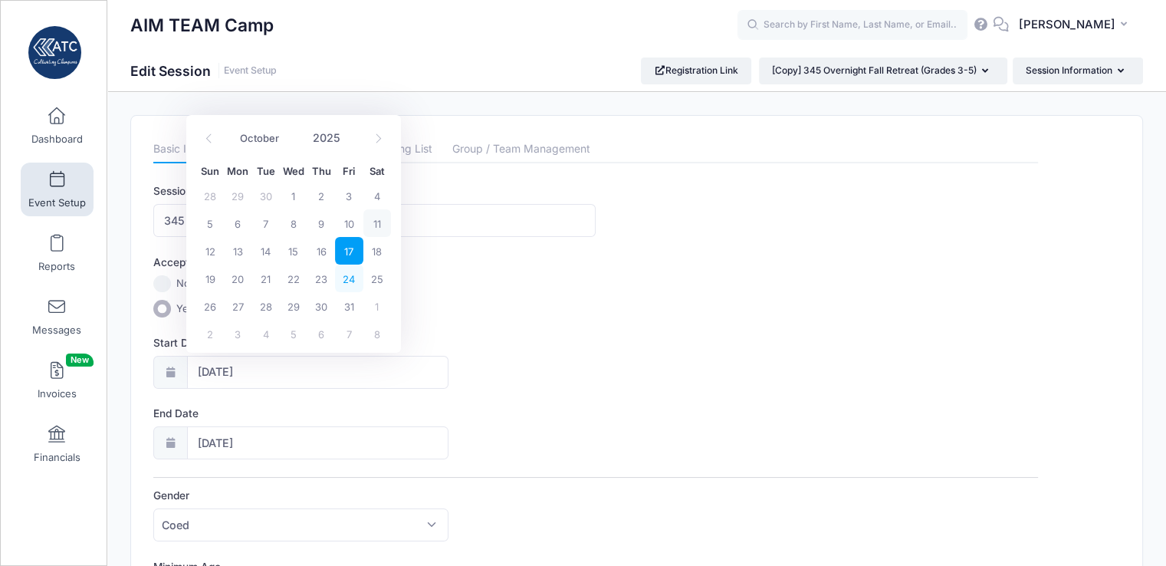
click at [342, 283] on span "24" at bounding box center [349, 278] width 28 height 28
type input "10/24/2025"
type input "10/25/2025"
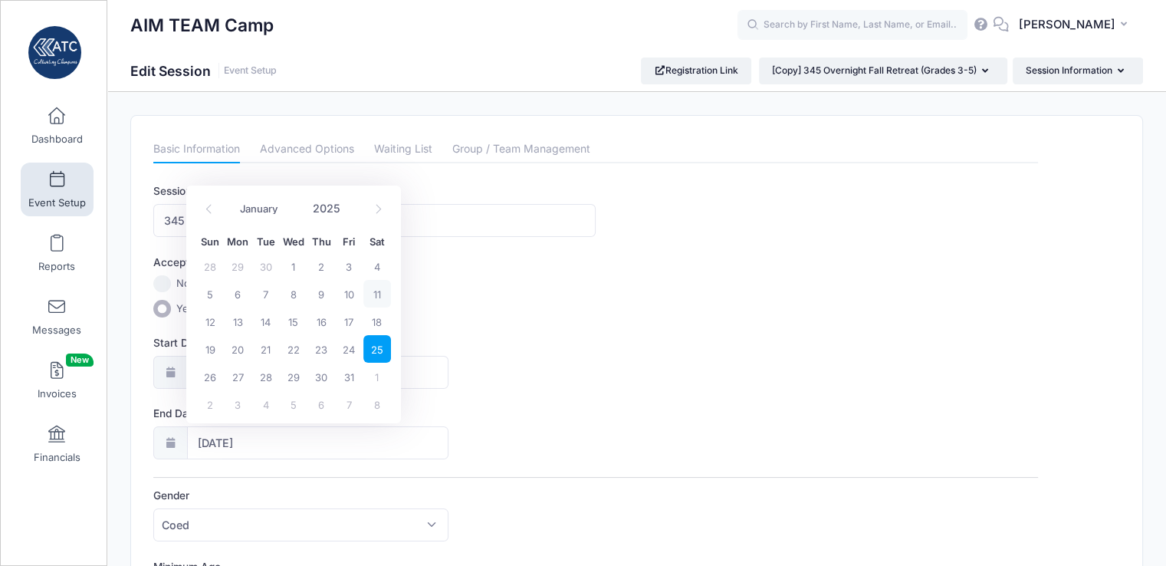
click at [601, 374] on div "Start Date 10/24/2025" at bounding box center [595, 362] width 884 height 54
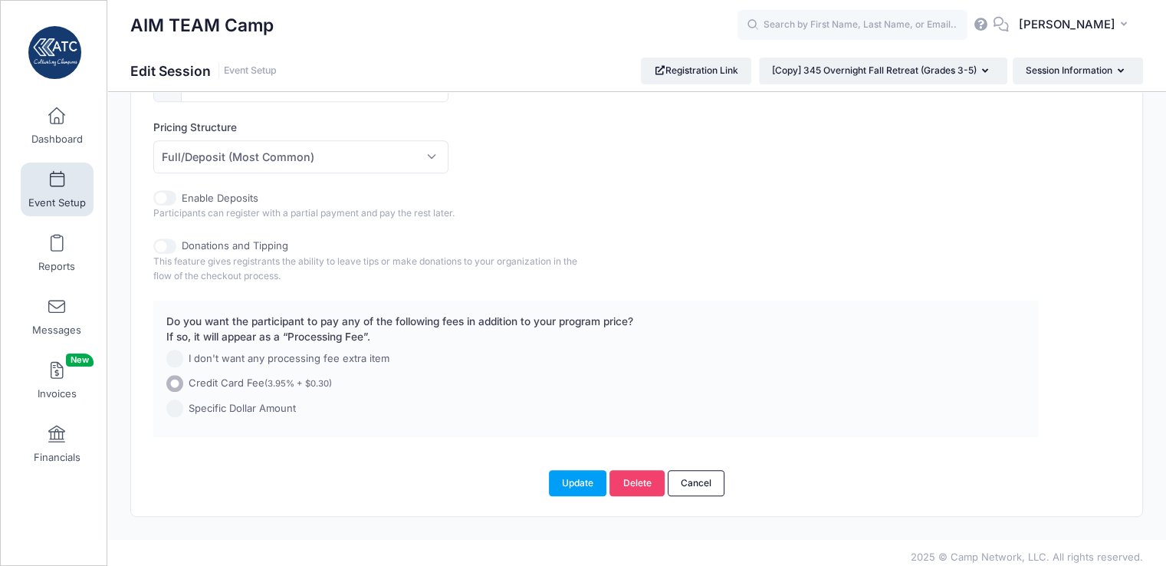
scroll to position [785, 0]
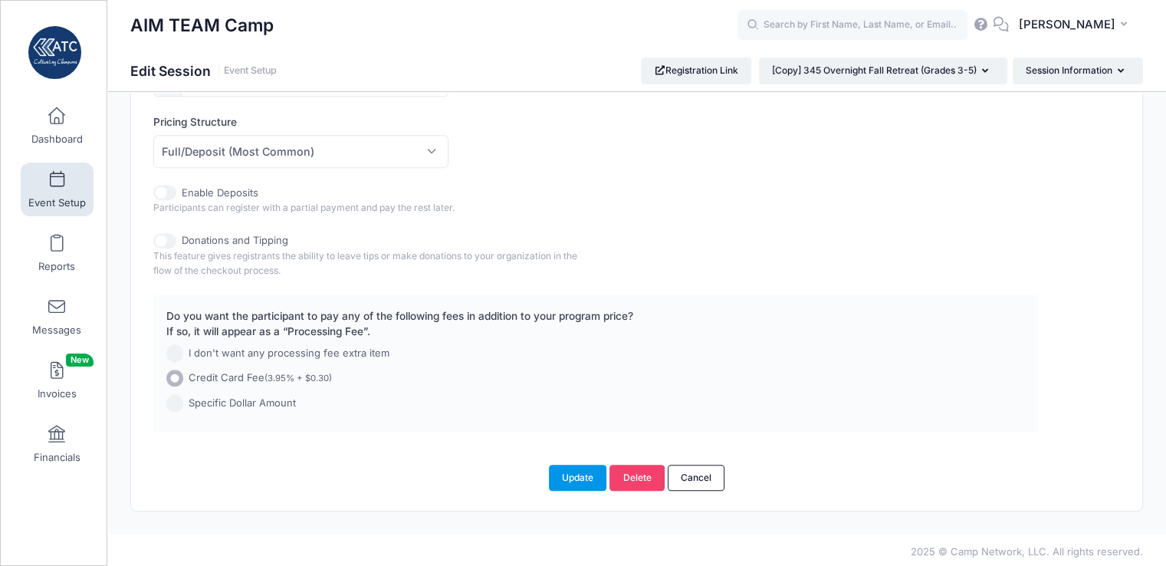
click at [581, 476] on button "Update" at bounding box center [578, 477] width 58 height 26
click at [54, 195] on link "Event Setup" at bounding box center [57, 189] width 73 height 54
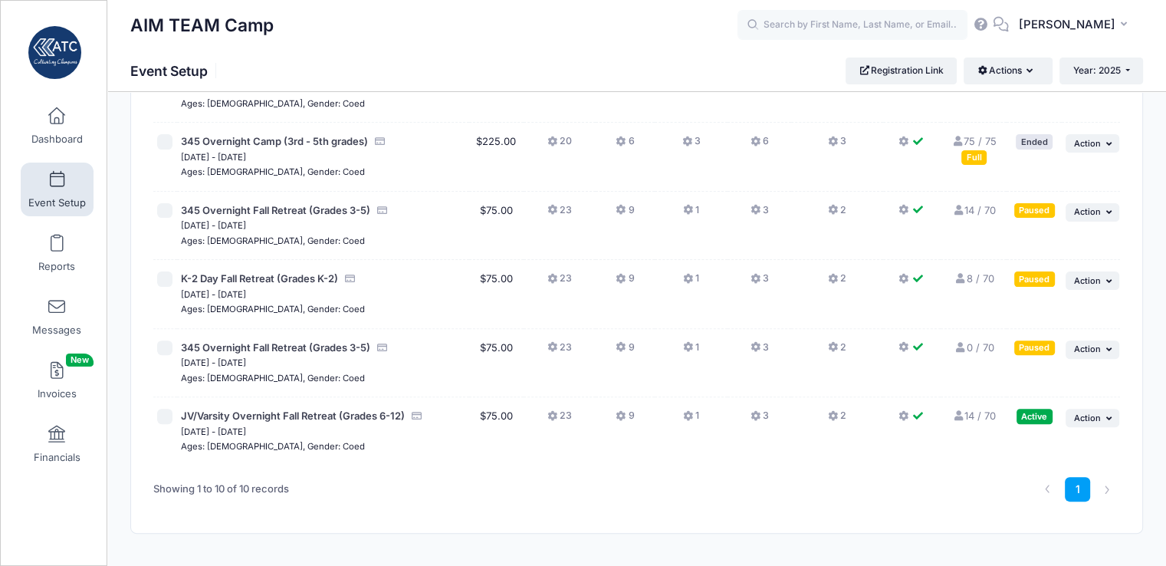
scroll to position [447, 0]
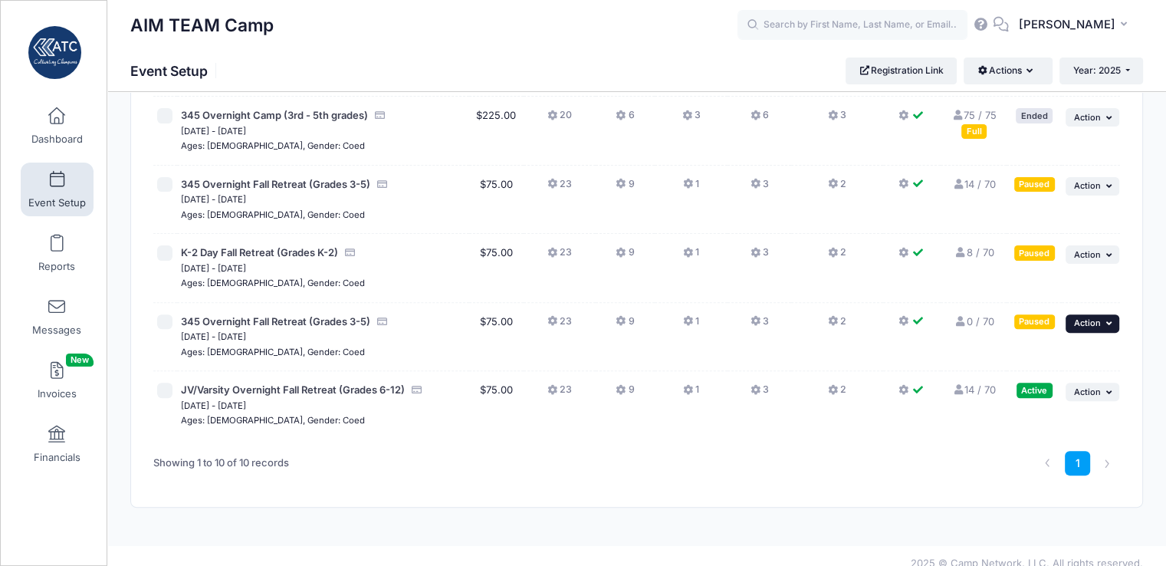
click at [1107, 319] on icon "button" at bounding box center [1109, 323] width 9 height 8
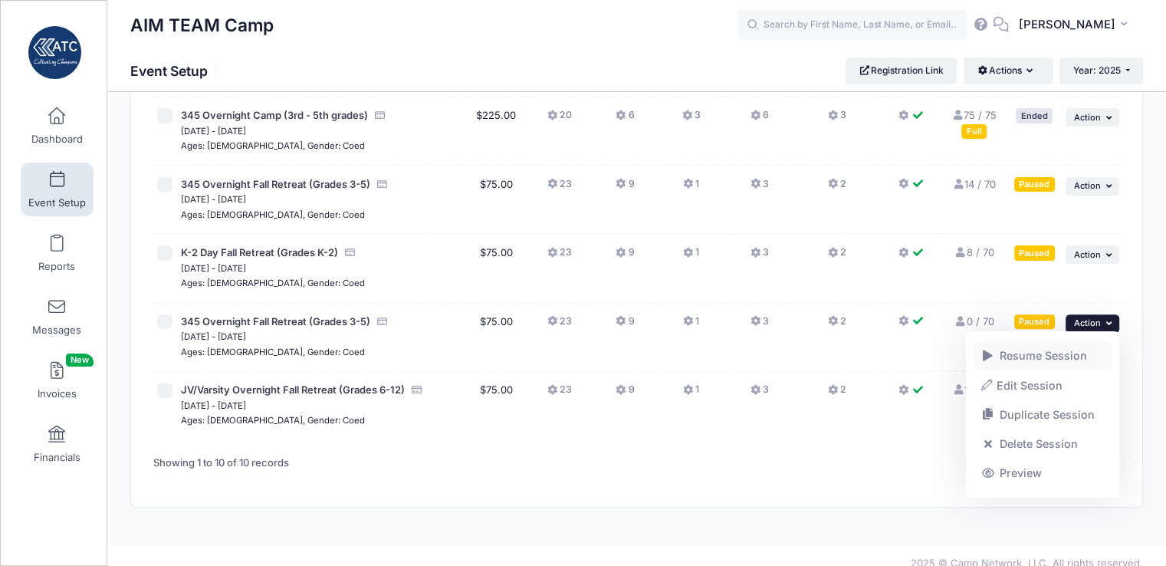
click at [1075, 354] on link "Resume Session" at bounding box center [1042, 355] width 139 height 29
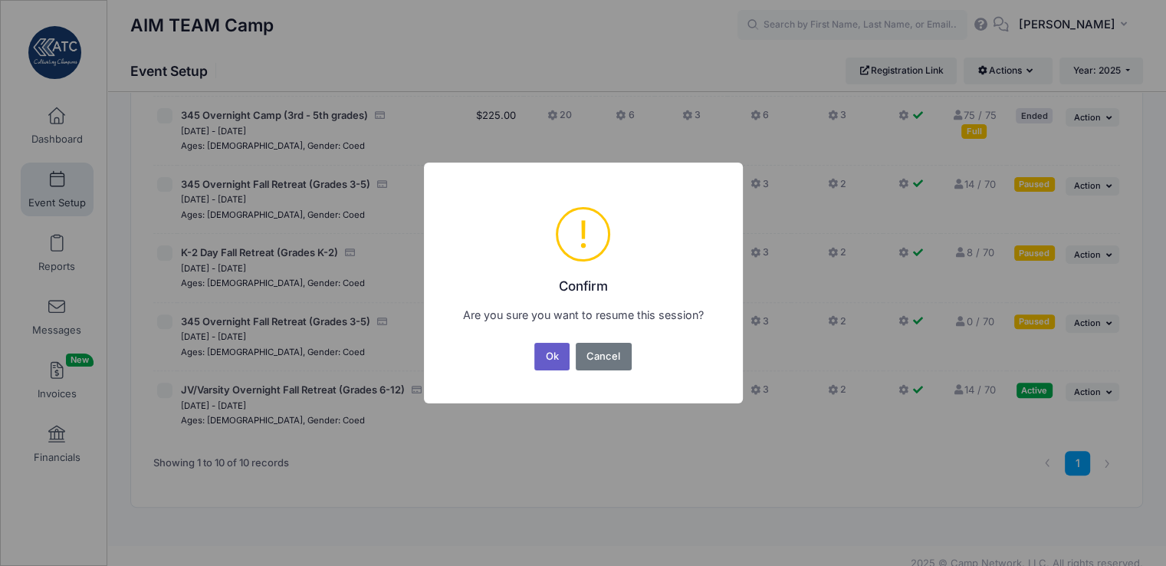
click at [555, 355] on button "Ok" at bounding box center [551, 357] width 35 height 28
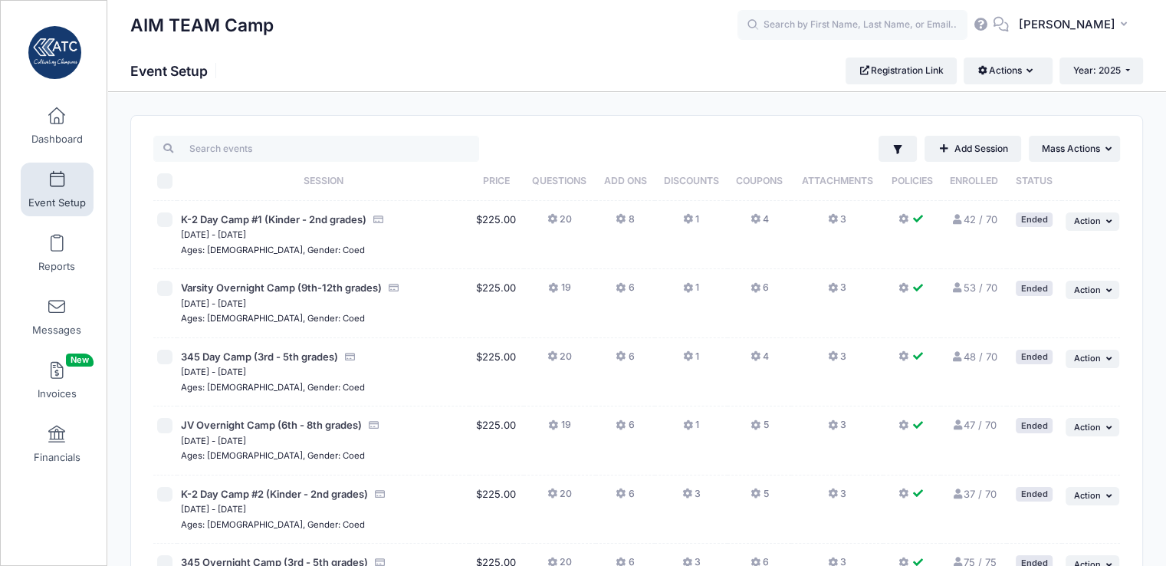
scroll to position [460, 0]
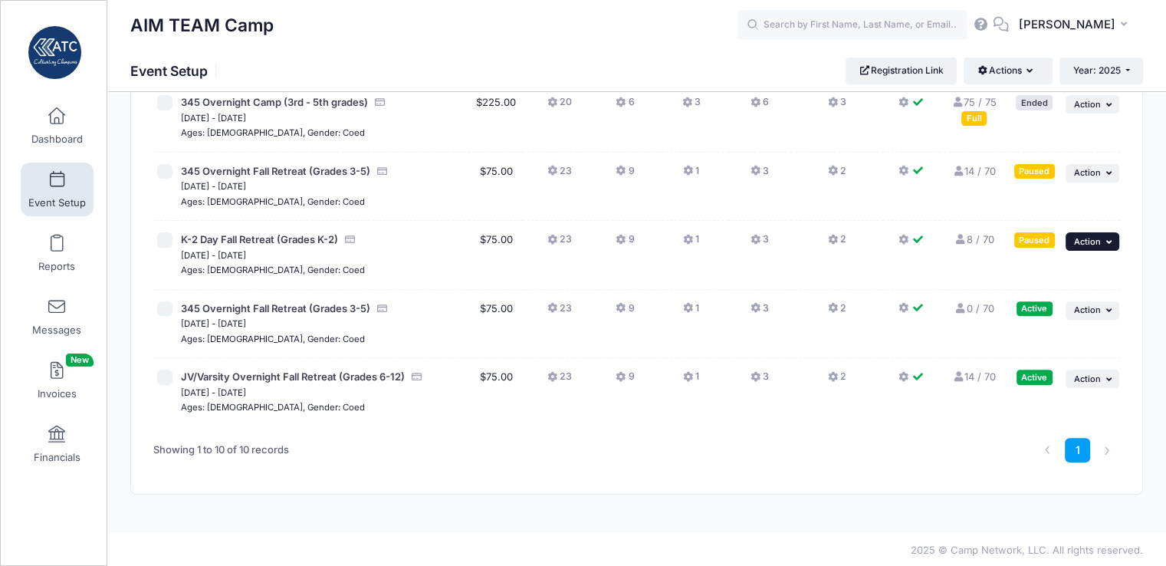
click at [1088, 240] on span "Action" at bounding box center [1087, 241] width 27 height 11
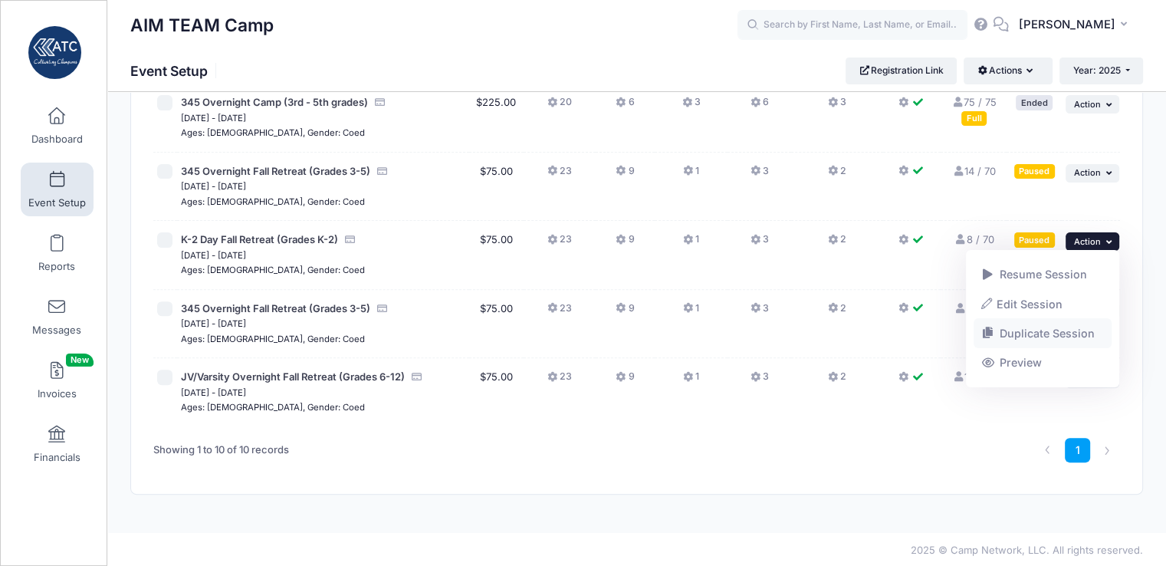
click at [1081, 329] on link "Duplicate Session" at bounding box center [1042, 333] width 139 height 29
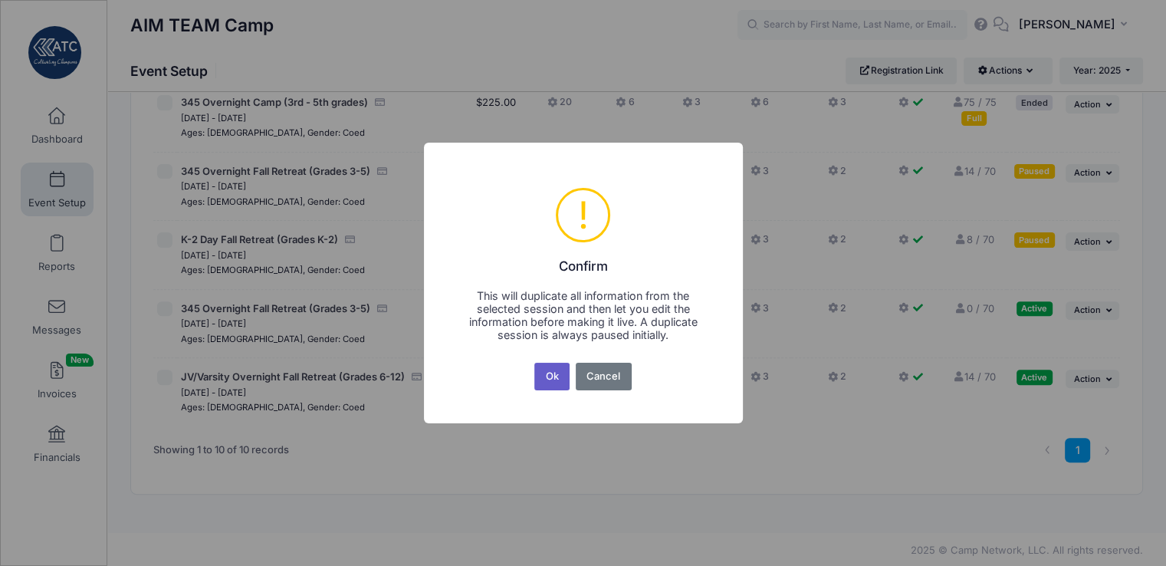
click at [546, 375] on button "Ok" at bounding box center [551, 376] width 35 height 28
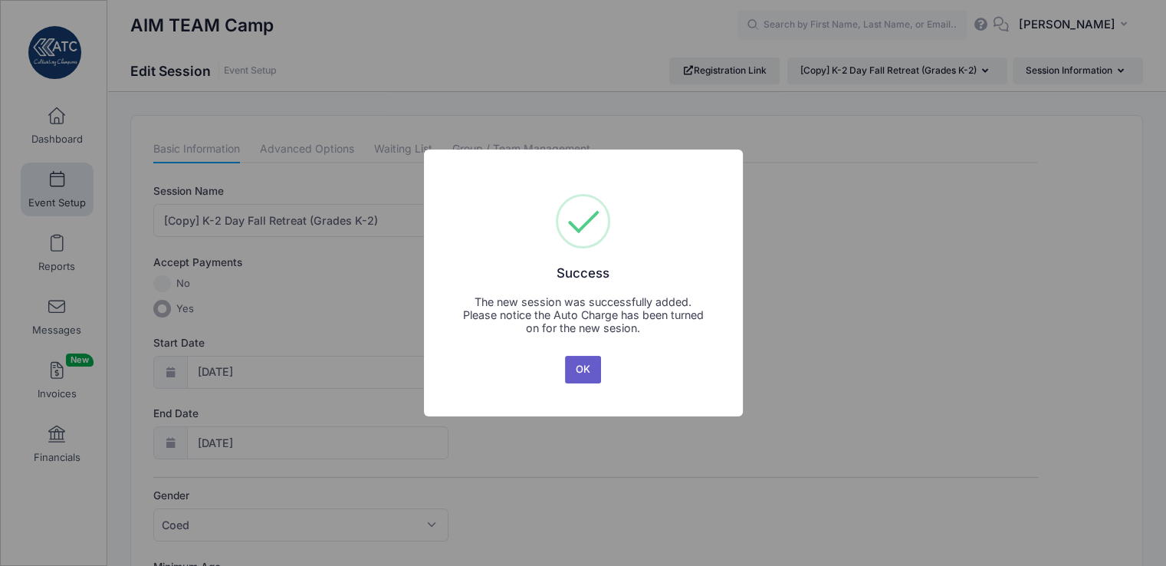
click at [579, 370] on button "OK" at bounding box center [583, 370] width 37 height 28
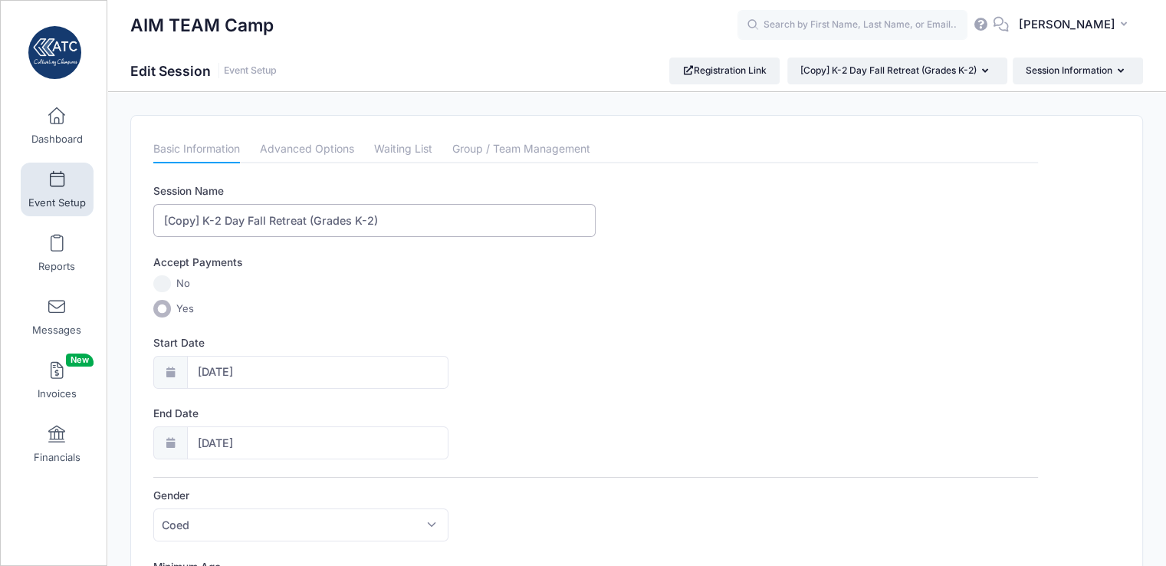
drag, startPoint x: 203, startPoint y: 221, endPoint x: 130, endPoint y: 212, distance: 74.2
type input "K-2 Day Fall Retreat (Grades K-2)"
click at [221, 378] on input "10/18/2025" at bounding box center [317, 372] width 261 height 33
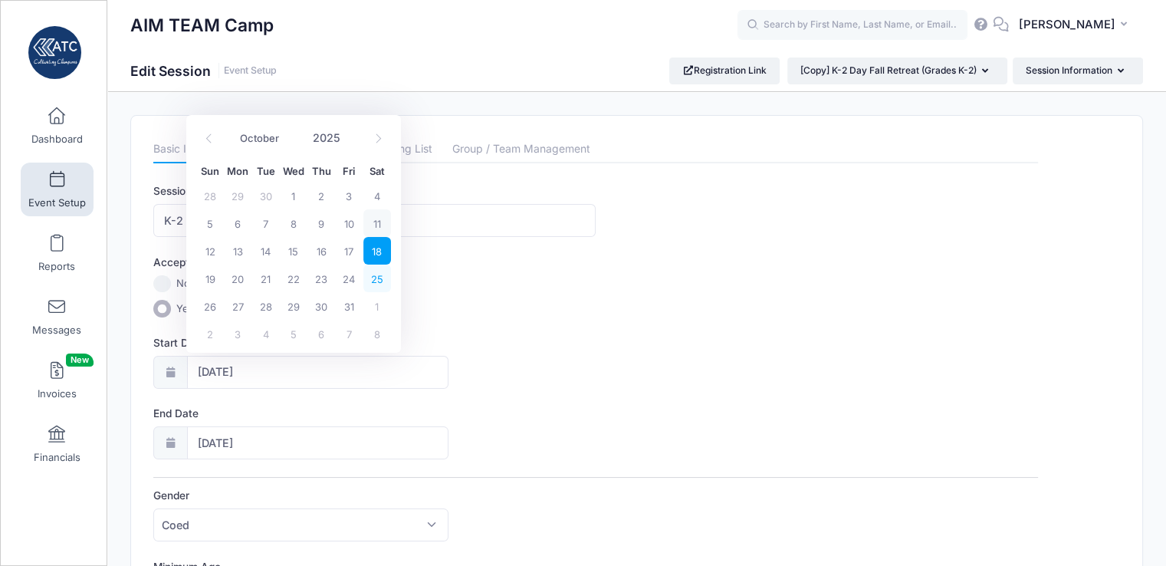
click at [374, 280] on span "25" at bounding box center [377, 278] width 28 height 28
type input "10/25/2025"
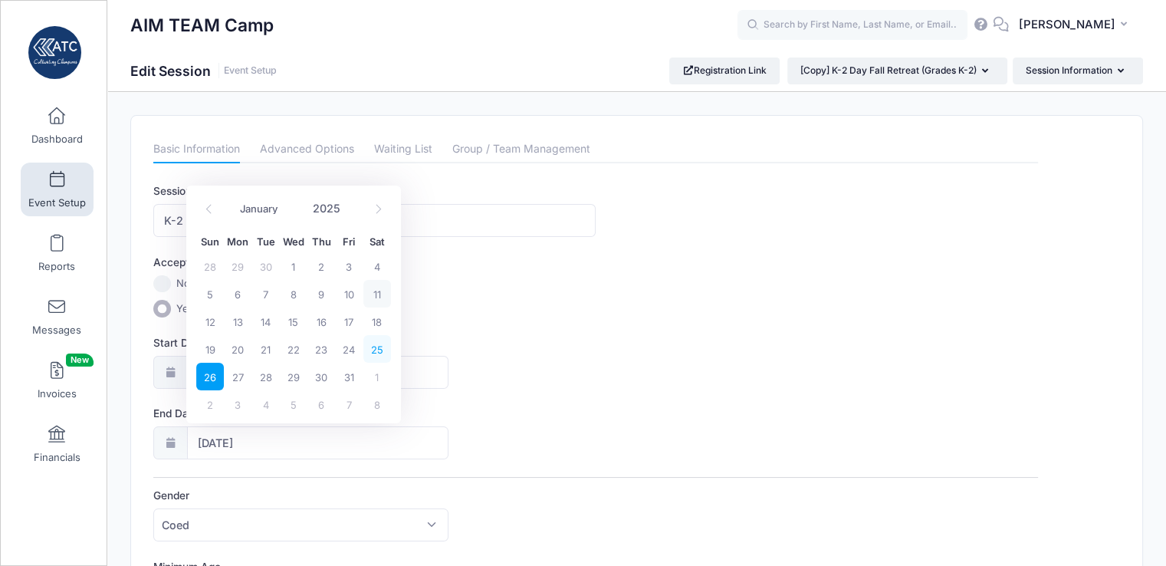
click at [377, 349] on span "25" at bounding box center [377, 349] width 28 height 28
type input "10/25/2025"
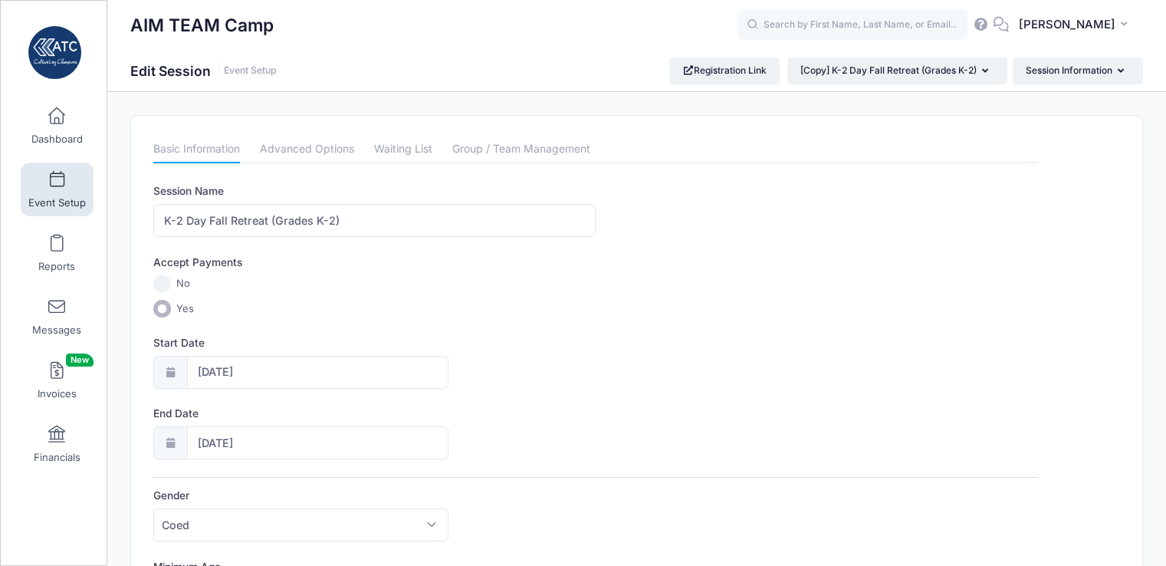
click at [664, 314] on label "Yes" at bounding box center [595, 309] width 884 height 18
click at [171, 314] on input "Yes" at bounding box center [162, 309] width 18 height 18
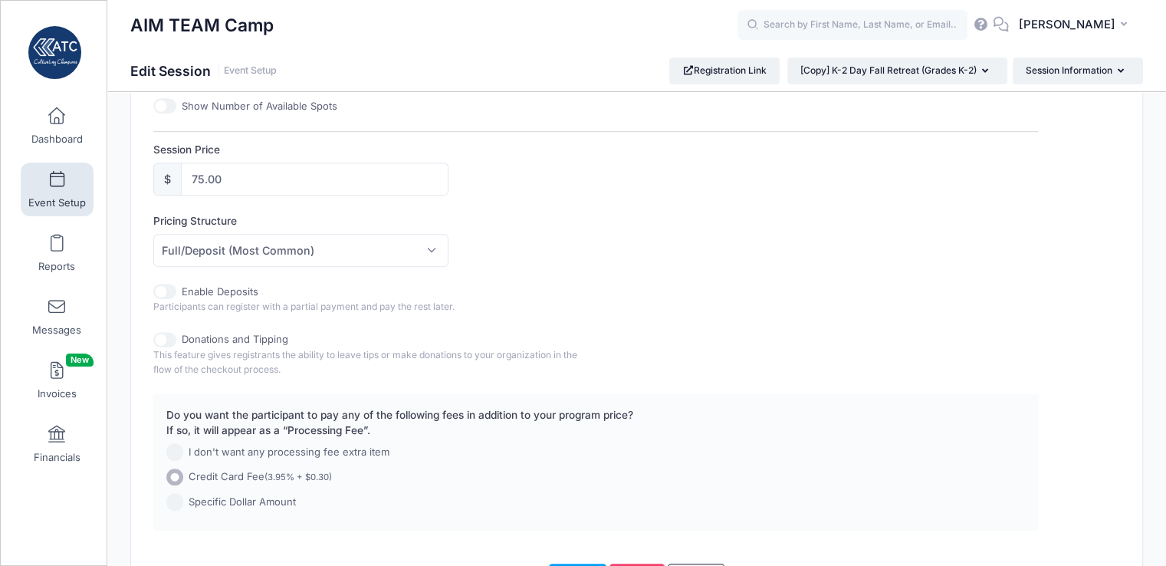
scroll to position [785, 0]
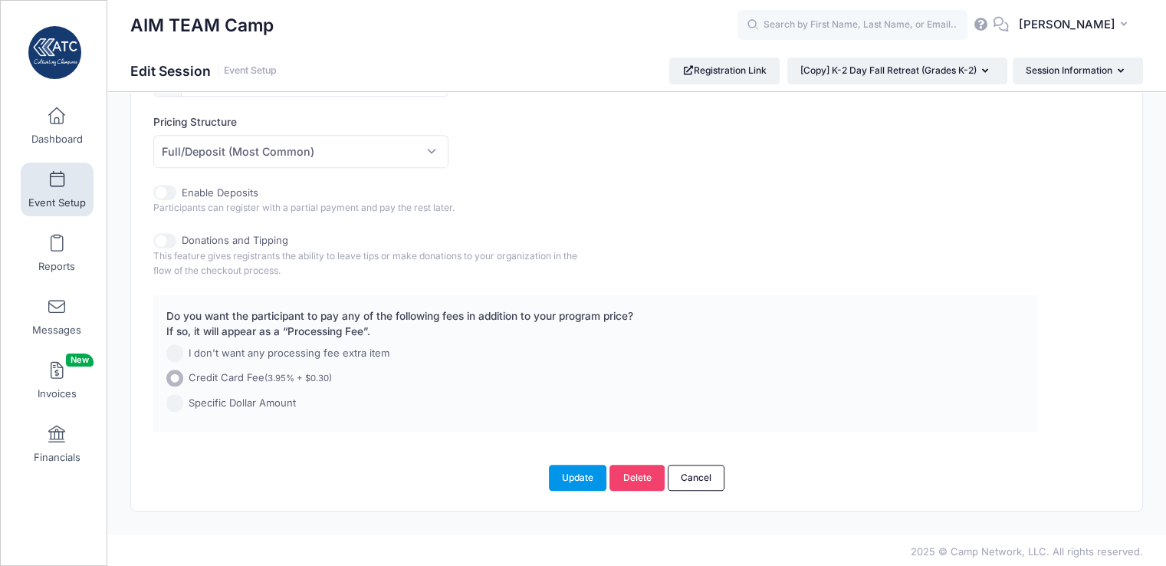
click at [578, 469] on button "Update" at bounding box center [578, 477] width 58 height 26
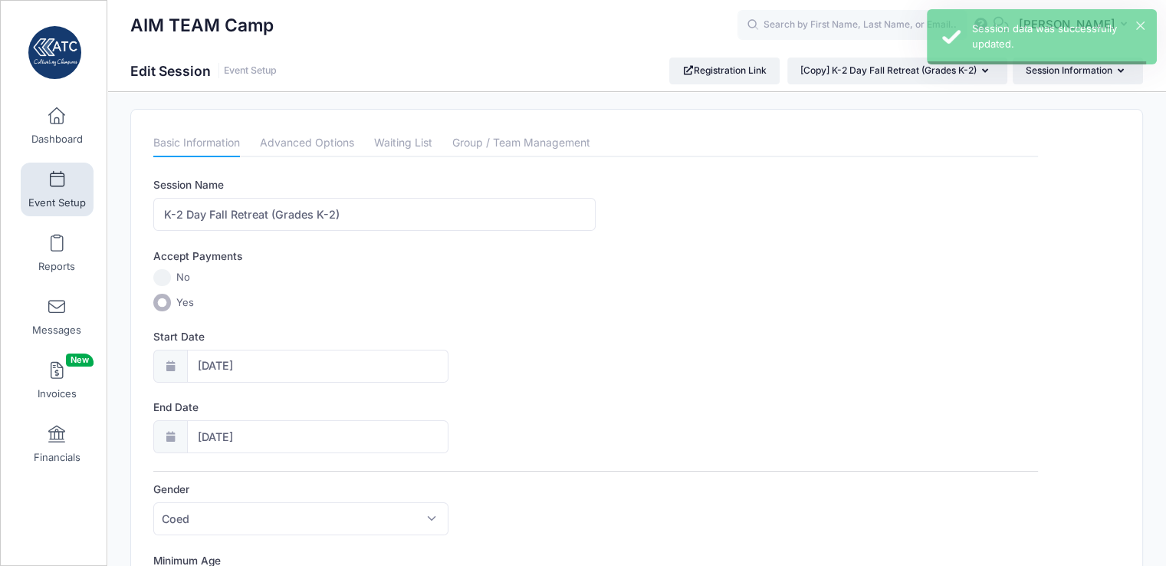
scroll to position [0, 0]
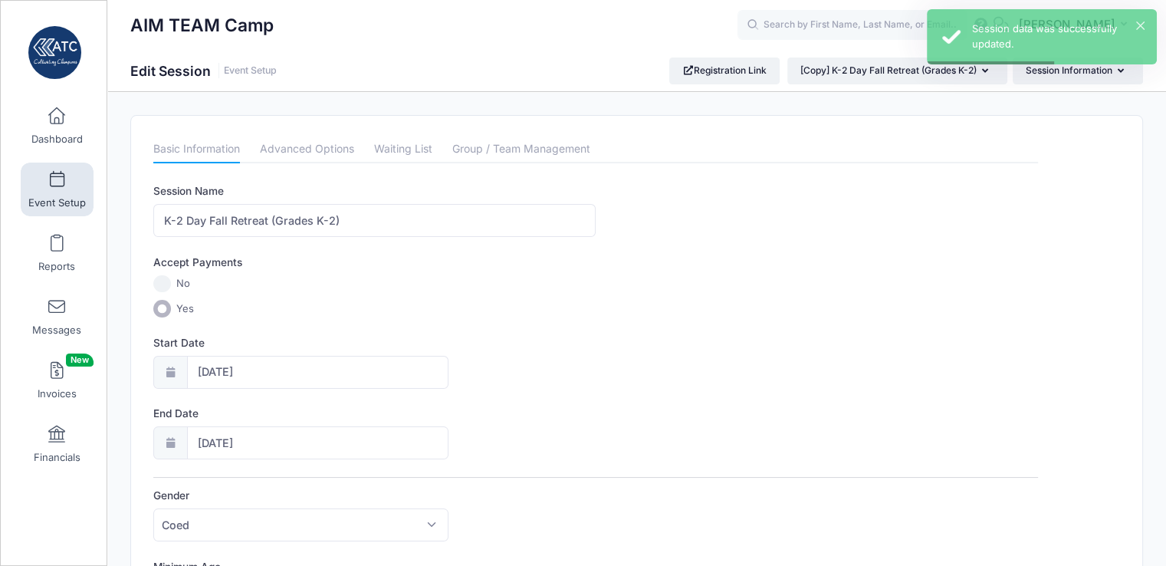
click at [62, 173] on link "Event Setup" at bounding box center [57, 189] width 73 height 54
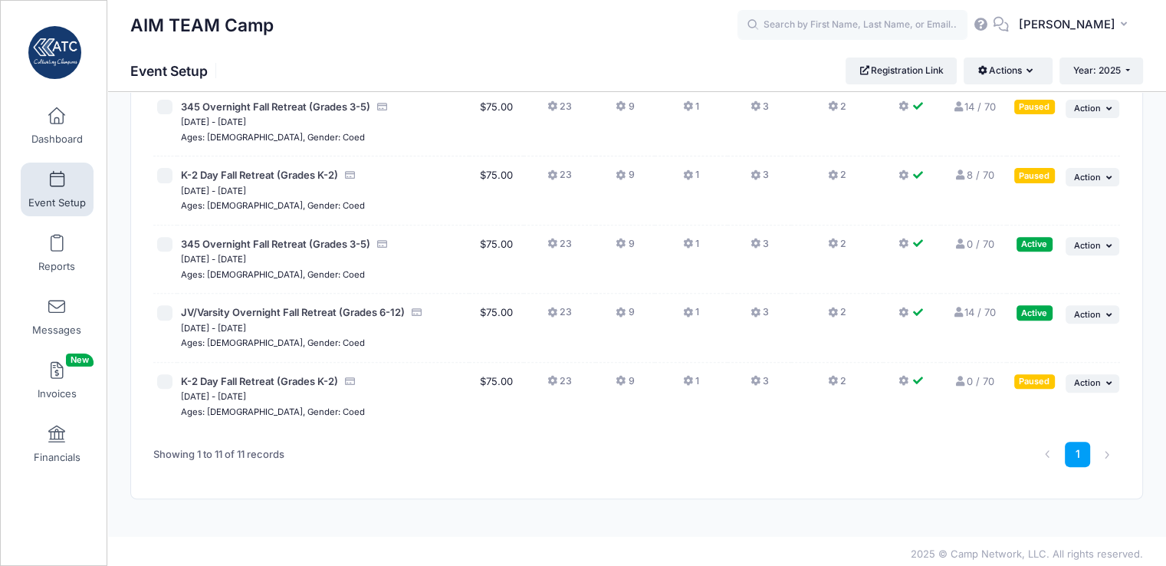
scroll to position [528, 0]
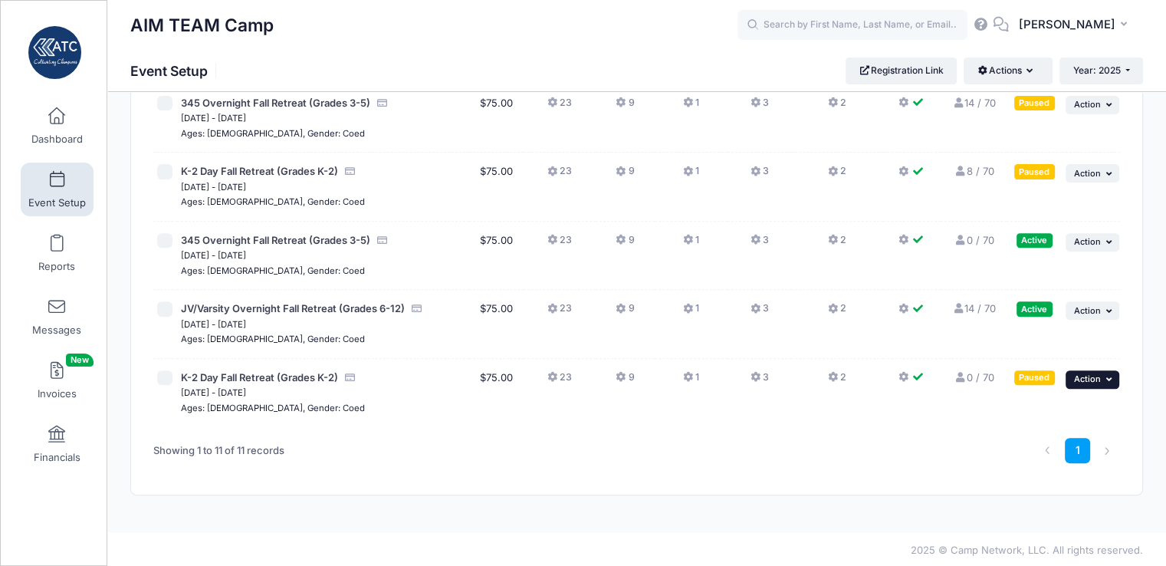
click at [1091, 379] on span "Action" at bounding box center [1087, 378] width 27 height 11
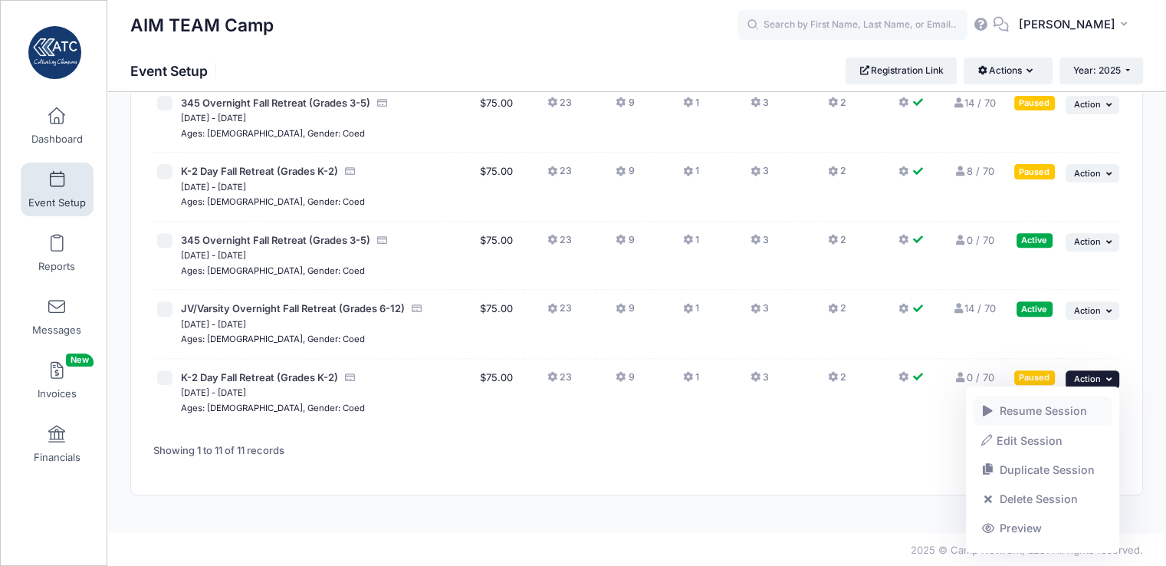
click at [1059, 409] on link "Resume Session" at bounding box center [1042, 410] width 139 height 29
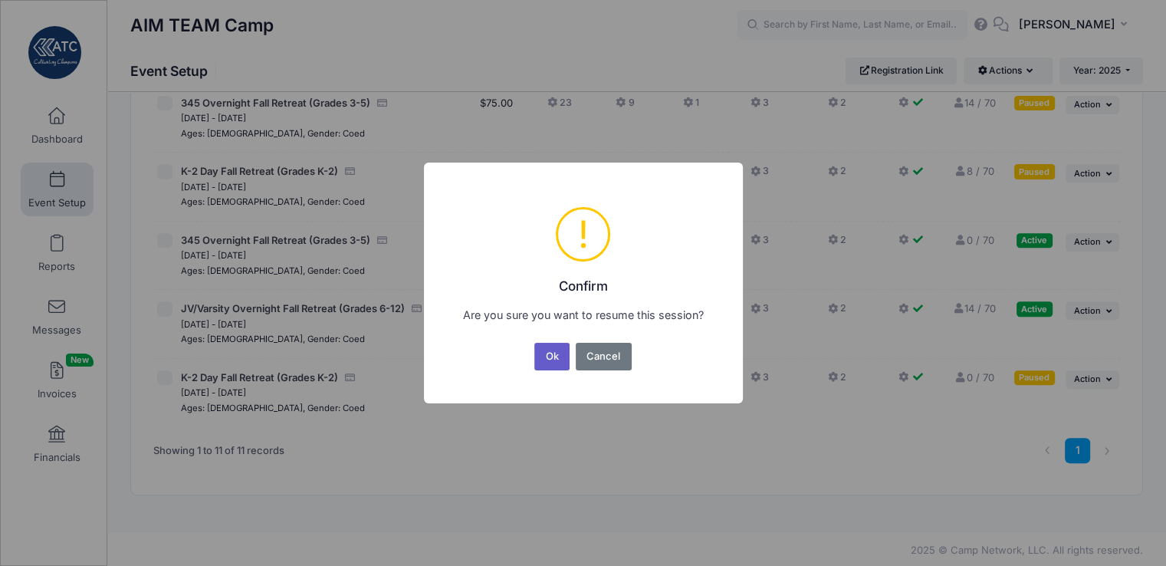
click at [552, 358] on button "Ok" at bounding box center [551, 357] width 35 height 28
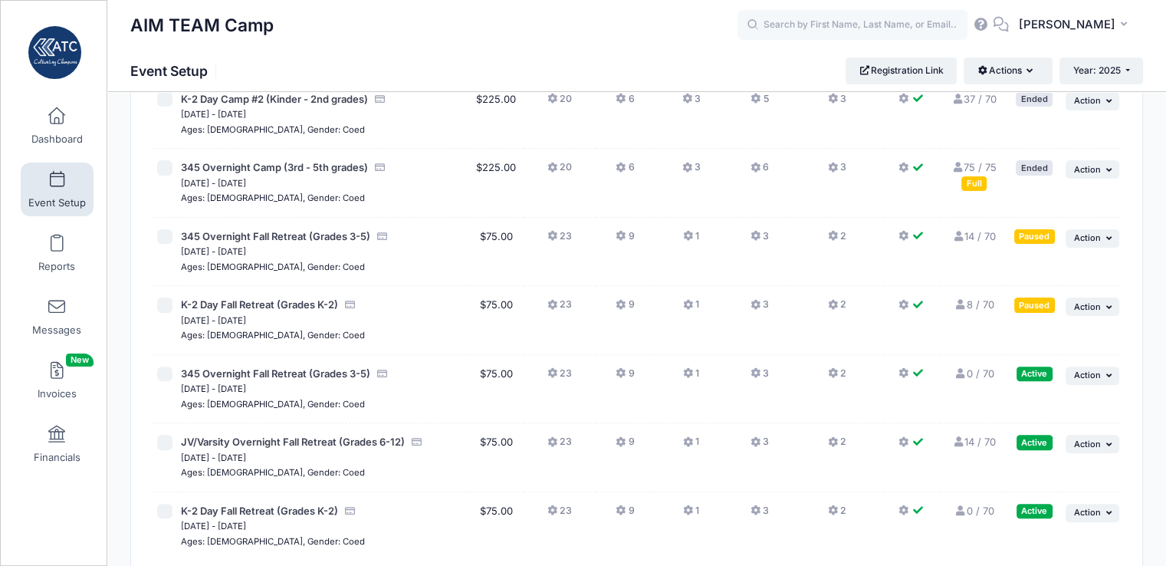
scroll to position [395, 0]
click at [969, 237] on link "14 / 70 Full" at bounding box center [974, 235] width 44 height 12
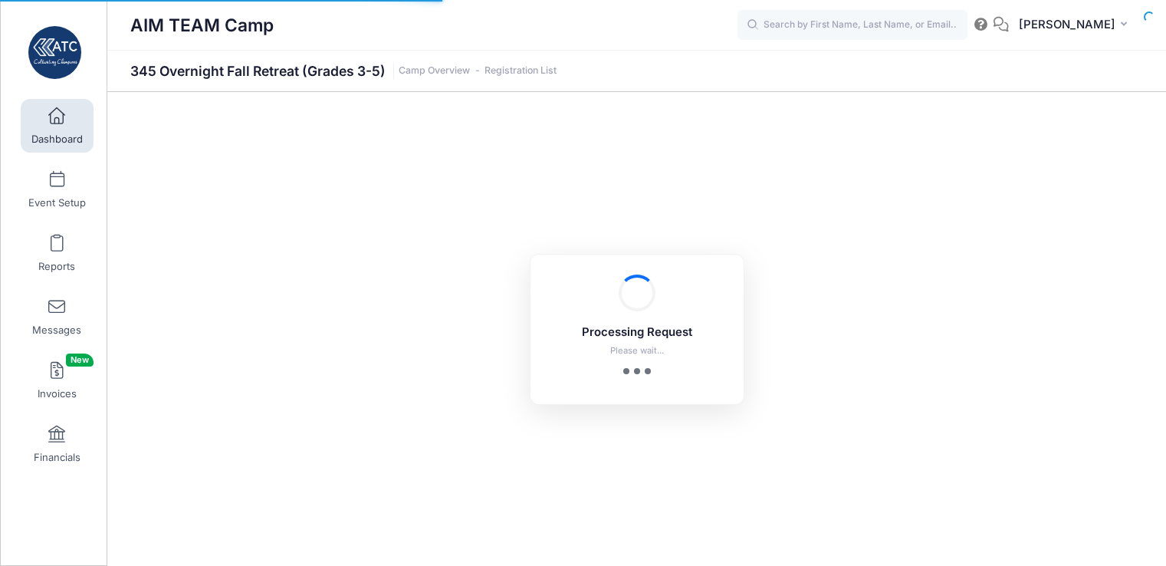
select select "10"
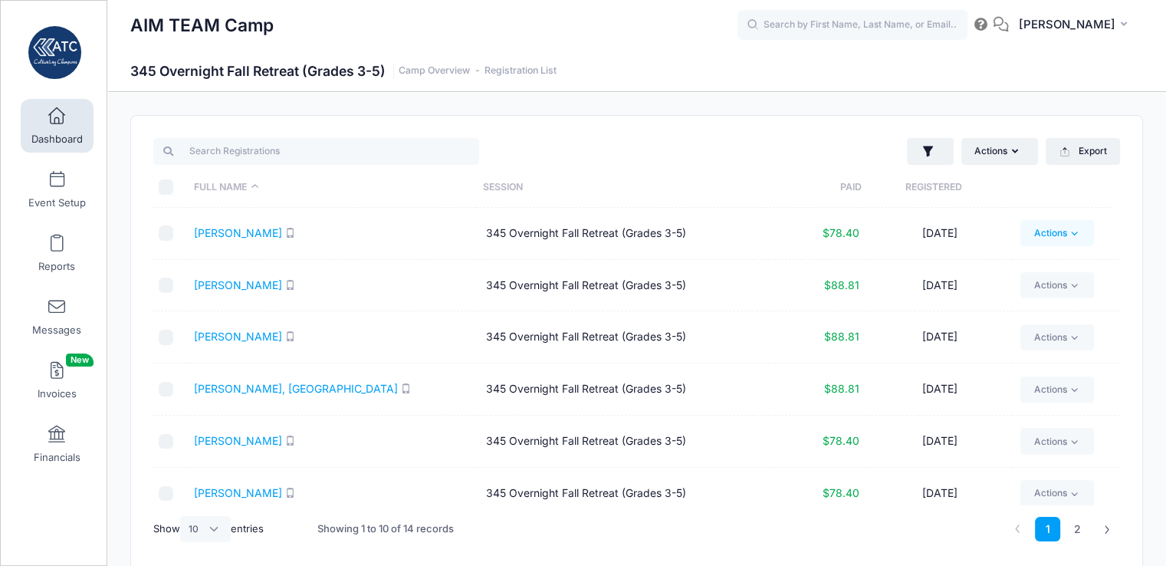
click at [1072, 234] on icon at bounding box center [1073, 233] width 11 height 11
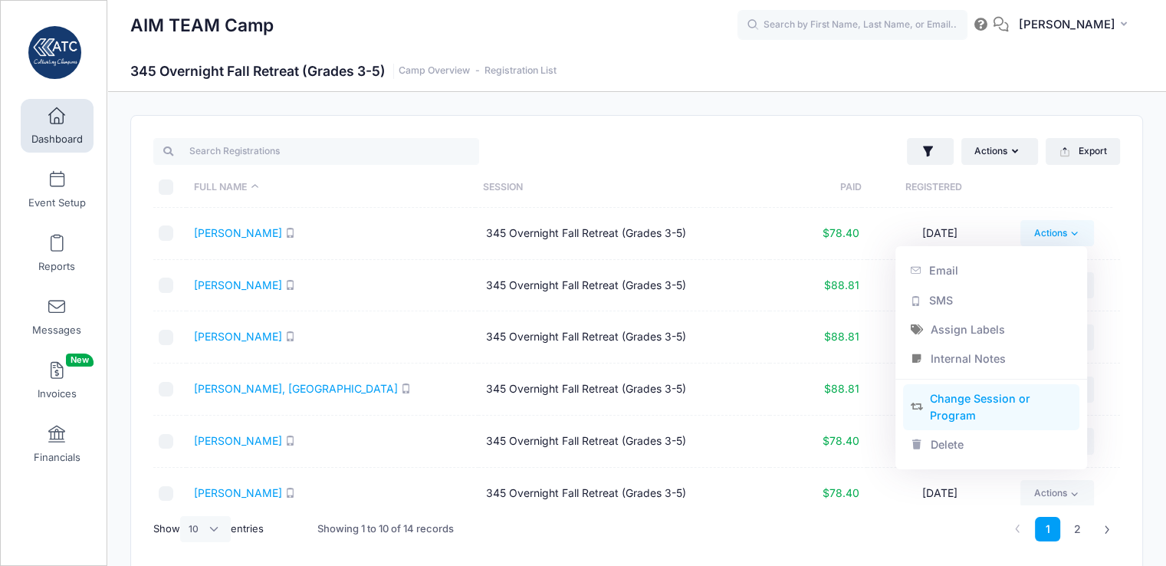
click at [1014, 412] on link "Change Session or Program" at bounding box center [991, 407] width 177 height 46
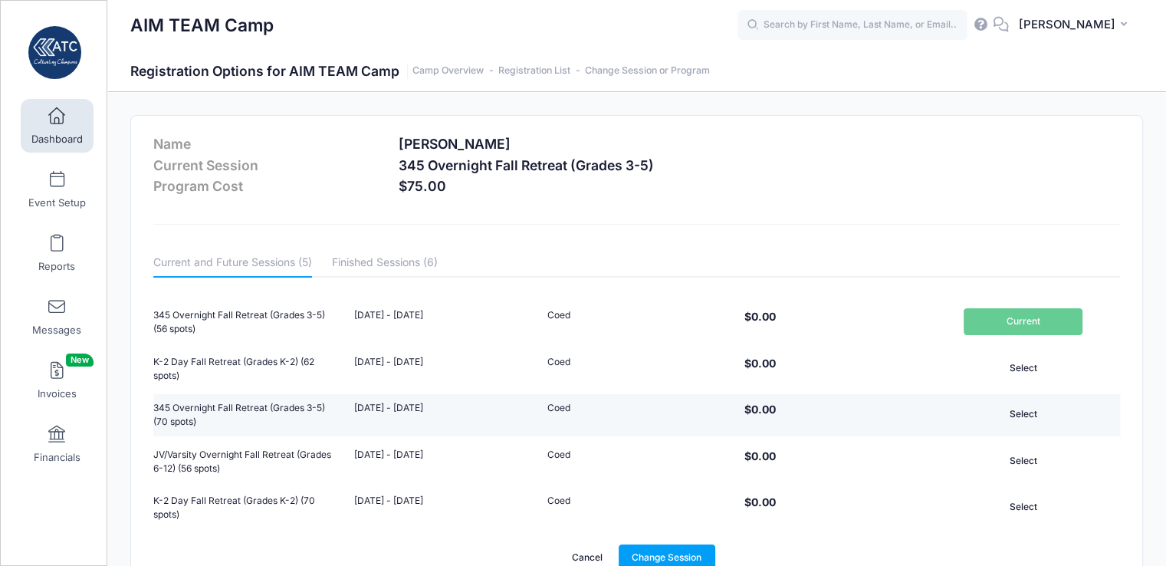
click at [1020, 414] on button "Select" at bounding box center [1022, 414] width 119 height 26
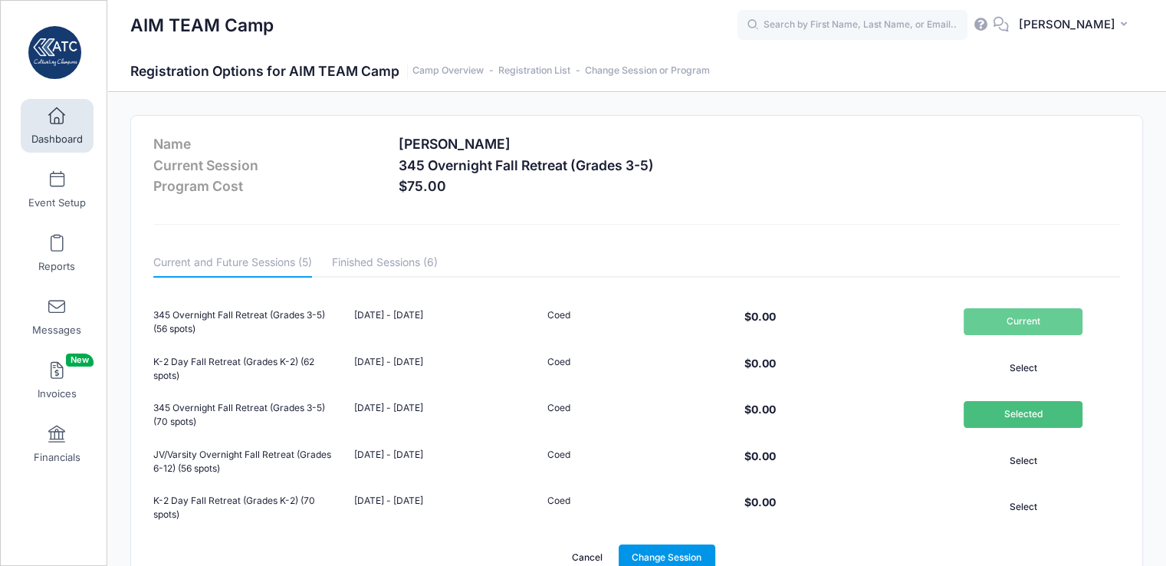
click at [670, 550] on link "Change Session" at bounding box center [666, 557] width 97 height 26
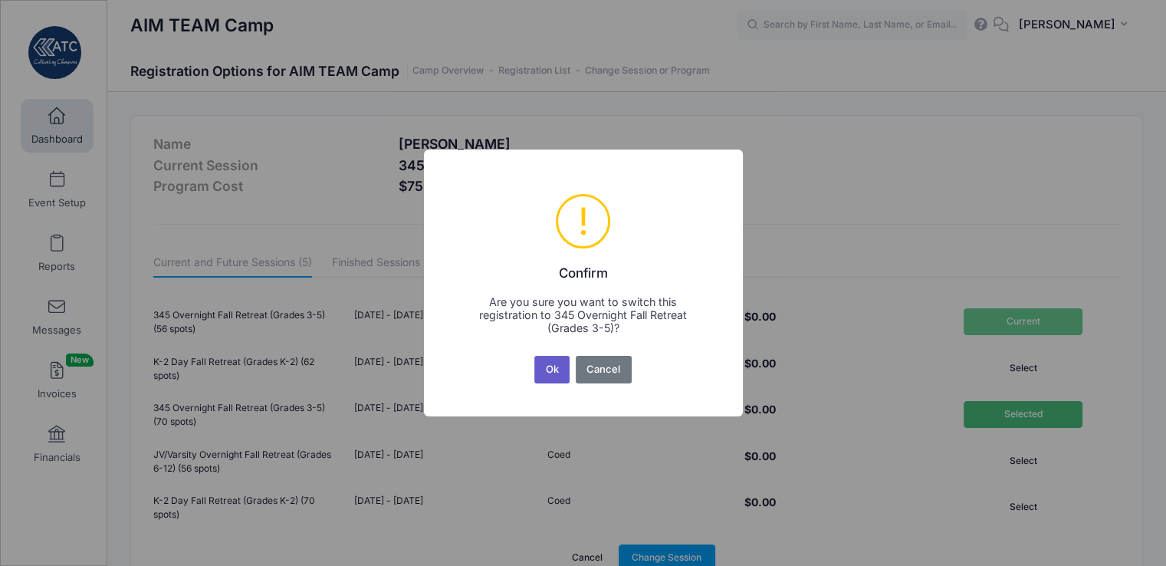
click at [549, 372] on button "Ok" at bounding box center [551, 370] width 35 height 28
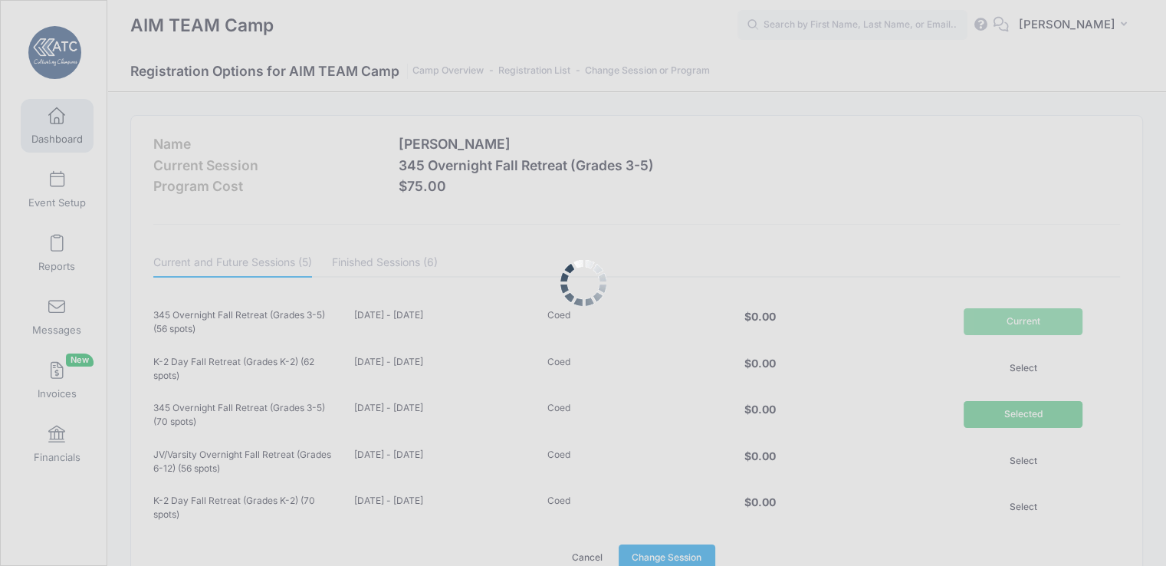
scroll to position [3, 0]
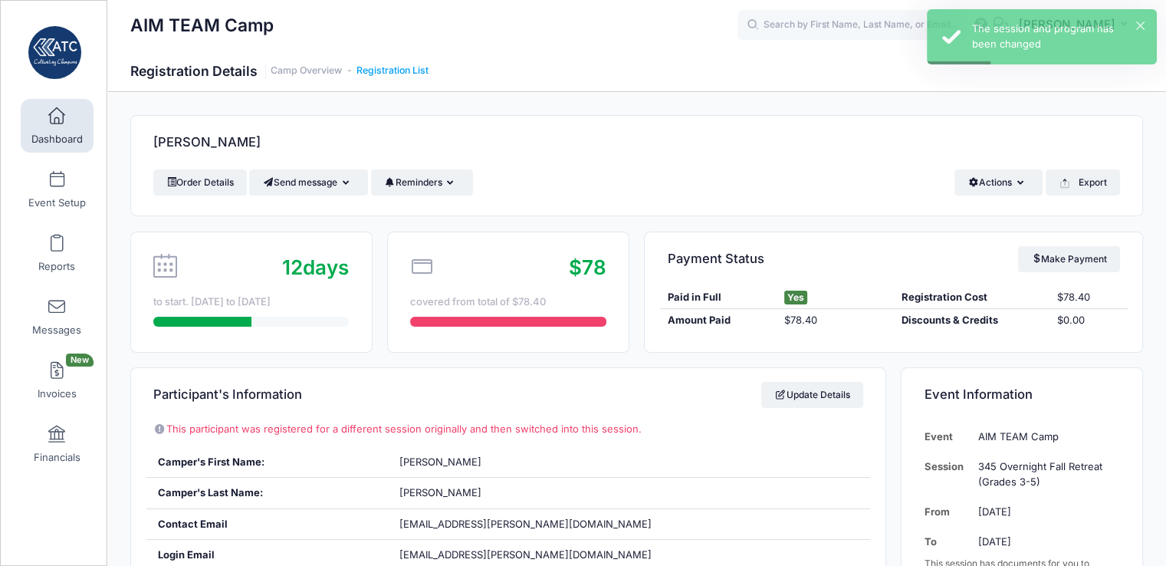
click at [374, 67] on link "Registration List" at bounding box center [392, 70] width 72 height 11
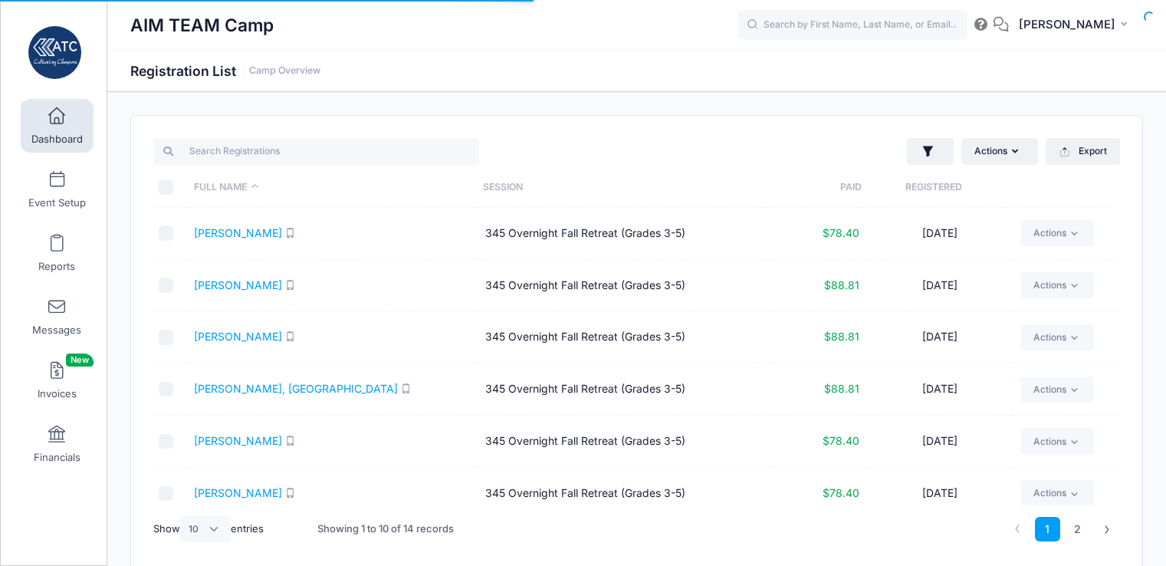
select select "10"
click at [1061, 238] on link "Actions" at bounding box center [1056, 233] width 73 height 26
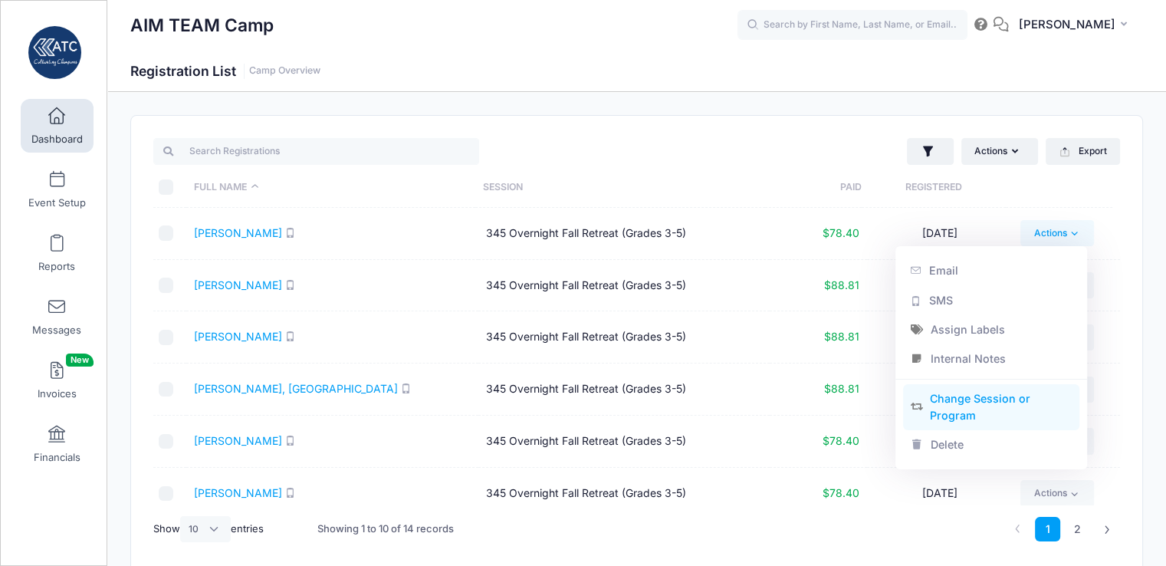
click at [995, 408] on link "Change Session or Program" at bounding box center [991, 407] width 177 height 46
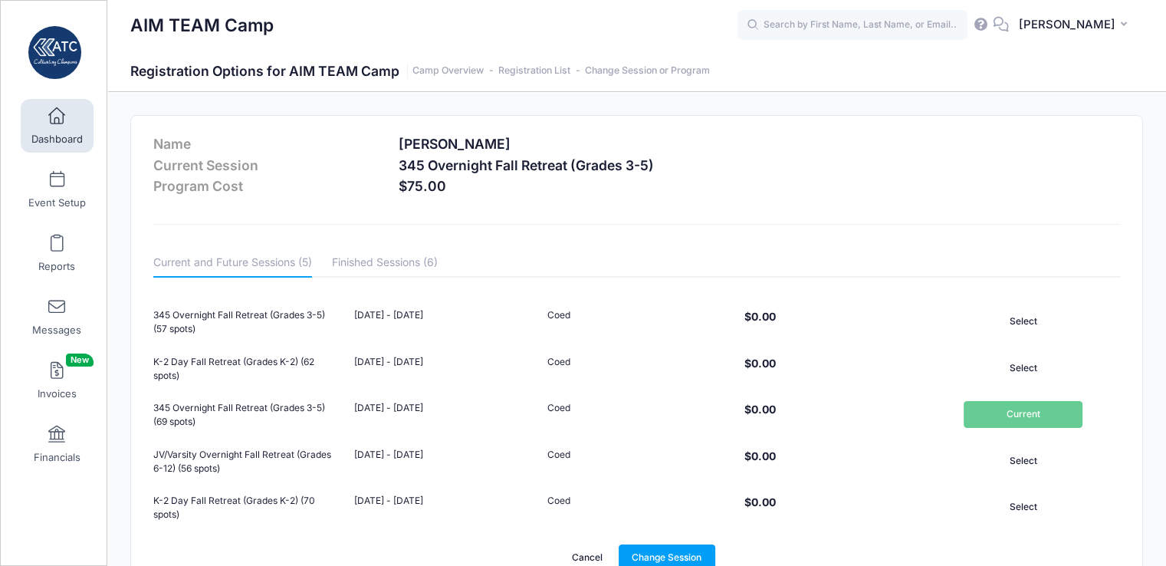
click at [595, 555] on link "Cancel" at bounding box center [587, 557] width 57 height 26
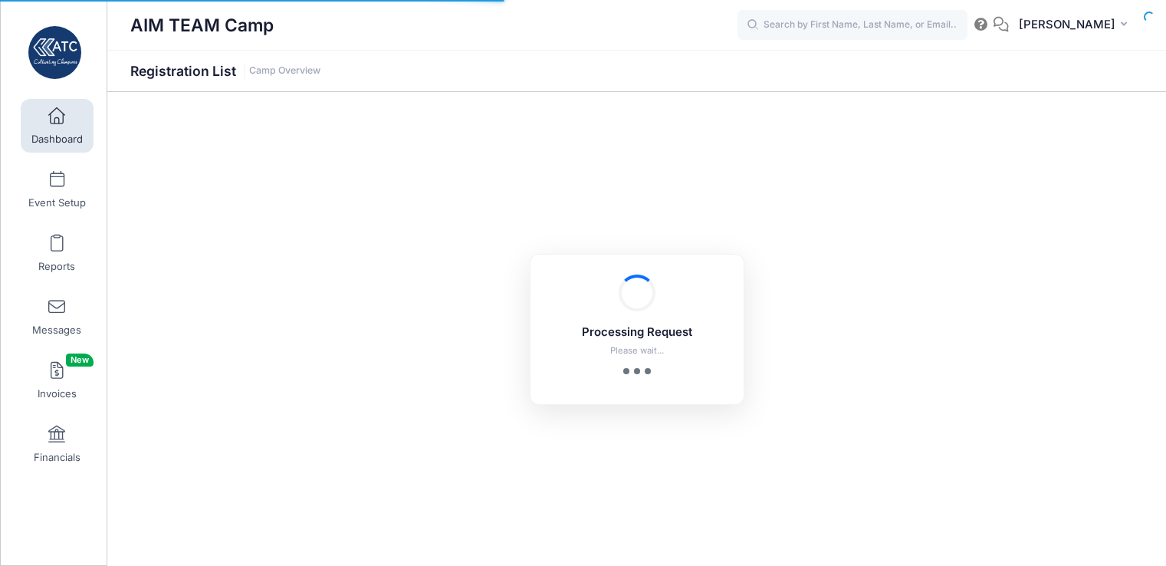
select select "10"
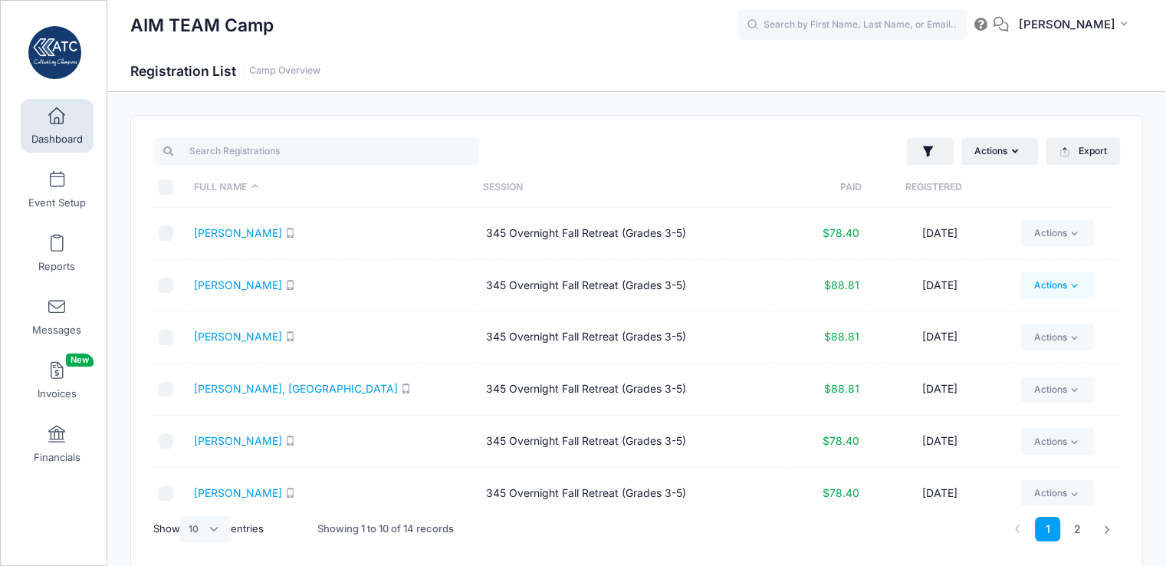
click at [1041, 282] on link "Actions" at bounding box center [1056, 285] width 73 height 26
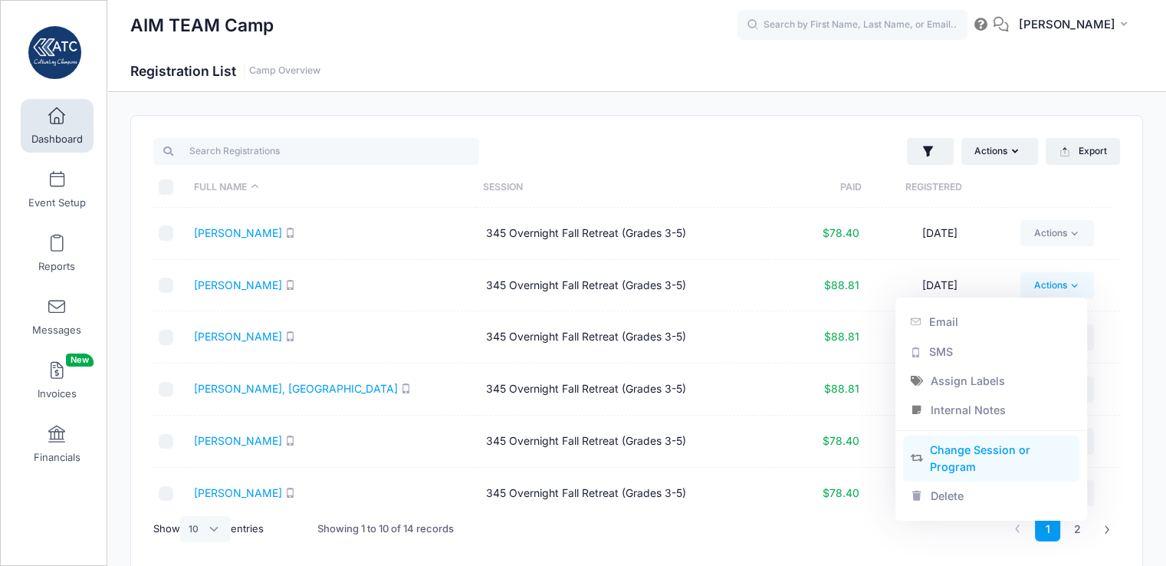
click at [962, 454] on link "Change Session or Program" at bounding box center [991, 458] width 177 height 46
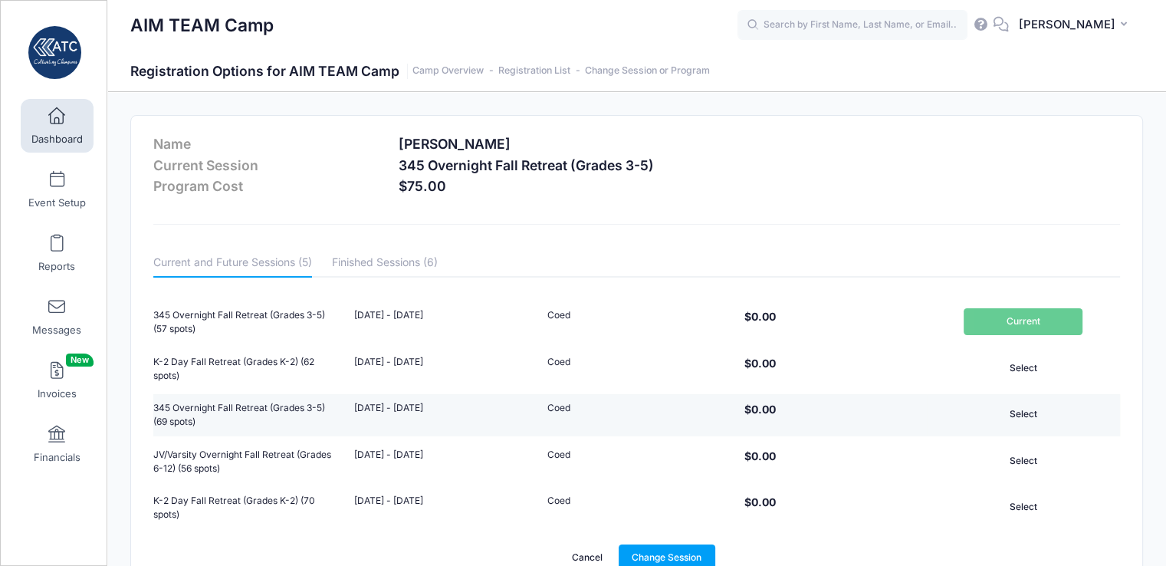
click at [1032, 415] on button "Select" at bounding box center [1022, 414] width 119 height 26
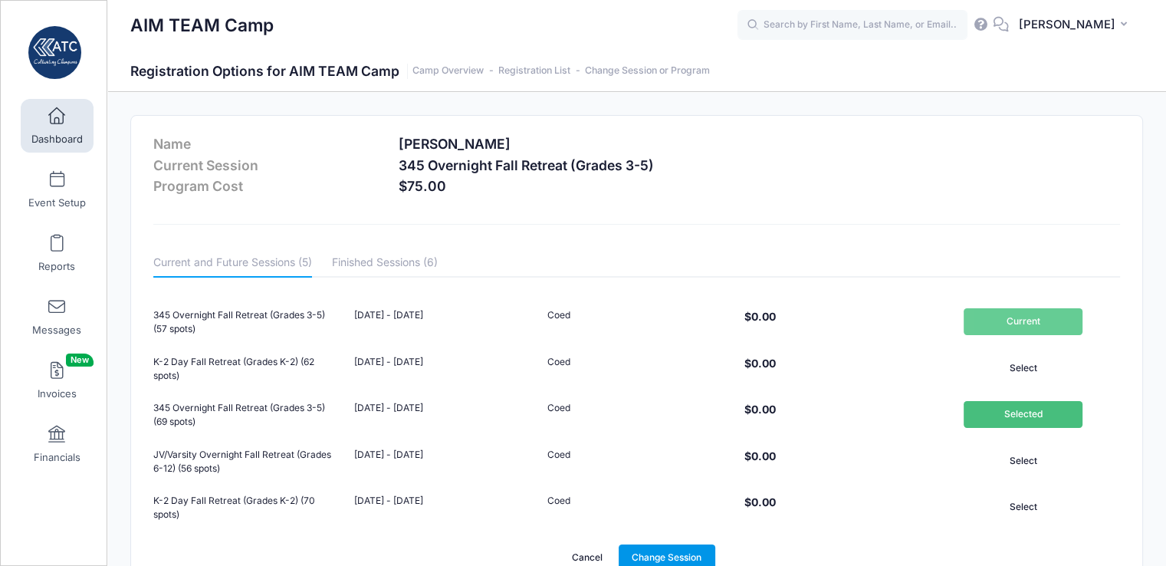
click at [693, 559] on link "Change Session" at bounding box center [666, 557] width 97 height 26
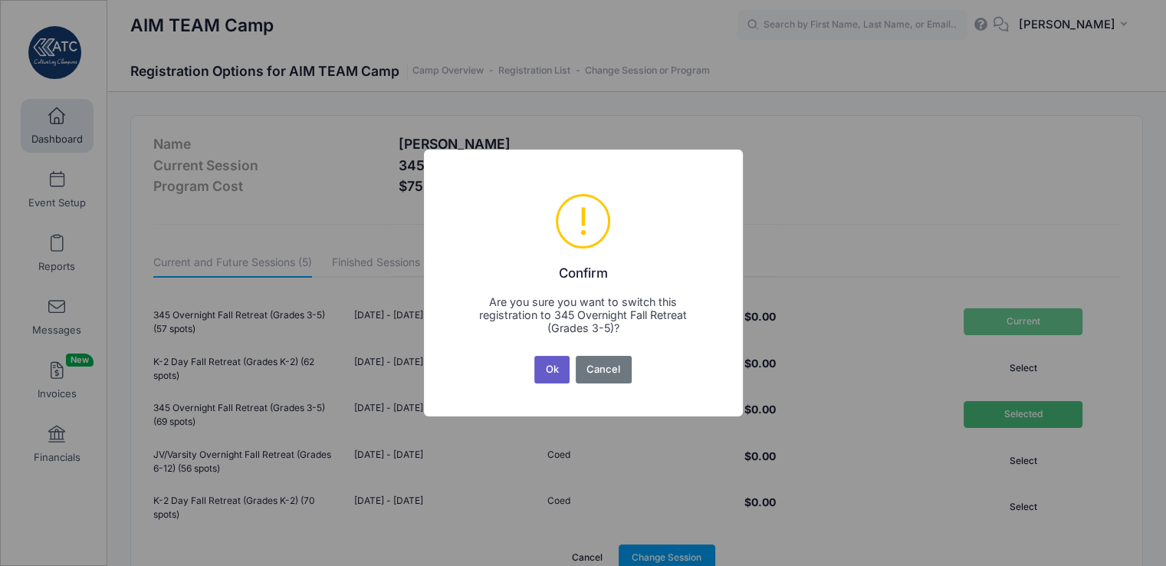
click at [544, 375] on button "Ok" at bounding box center [551, 370] width 35 height 28
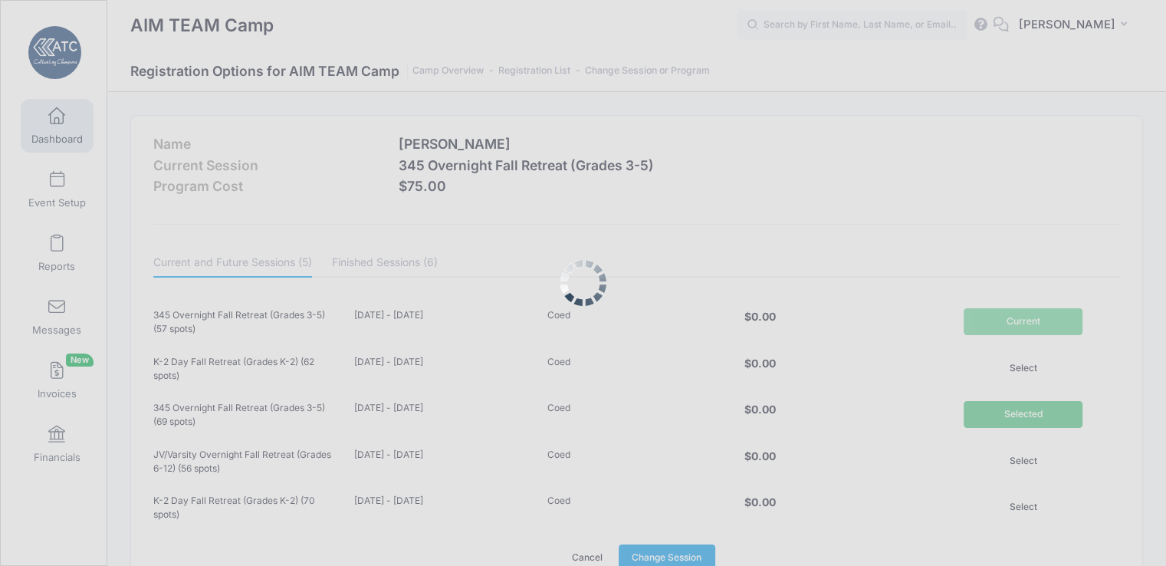
scroll to position [3, 0]
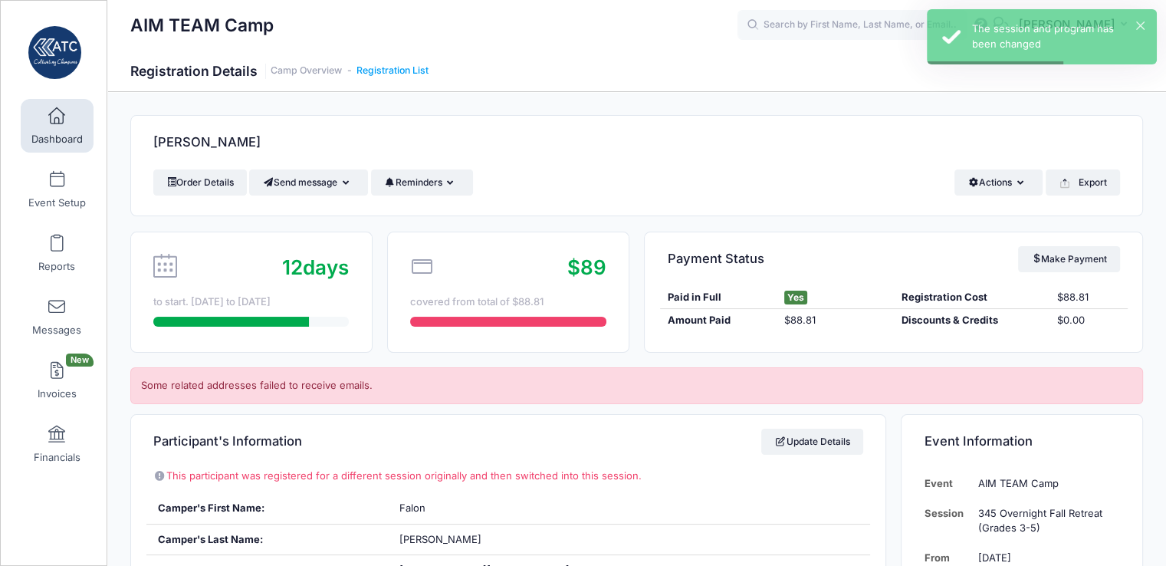
click at [399, 68] on link "Registration List" at bounding box center [392, 70] width 72 height 11
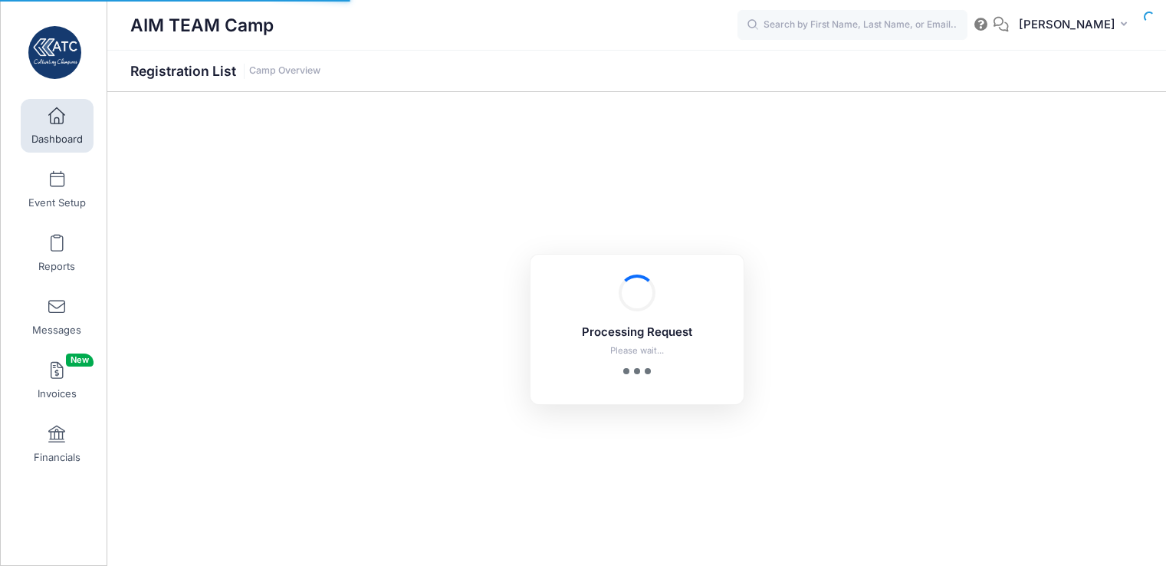
select select "10"
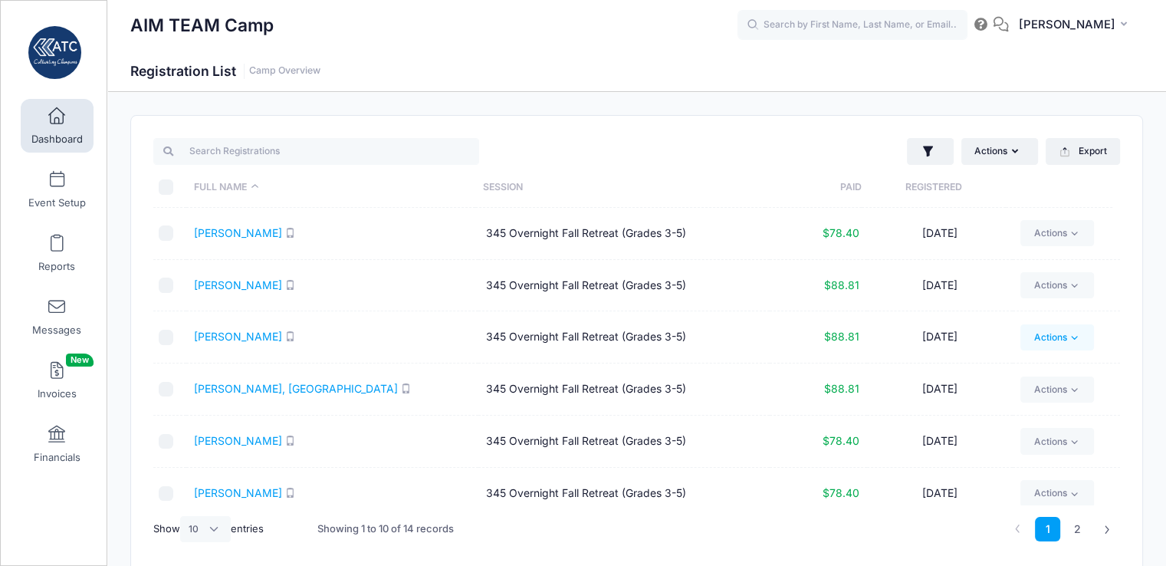
click at [1045, 338] on link "Actions" at bounding box center [1056, 337] width 73 height 26
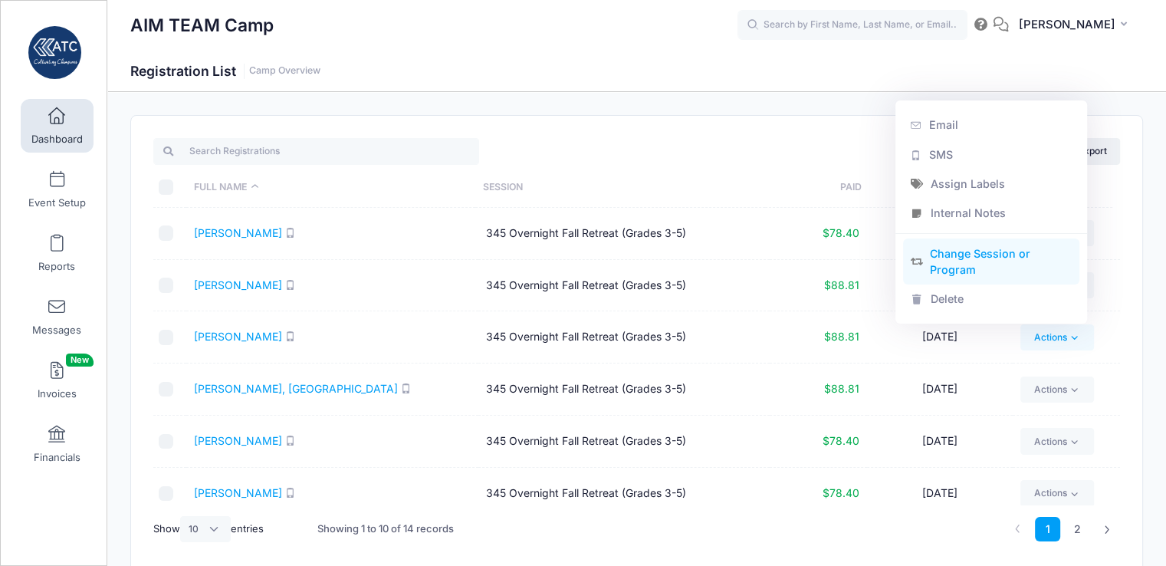
click at [984, 263] on link "Change Session or Program" at bounding box center [991, 261] width 177 height 46
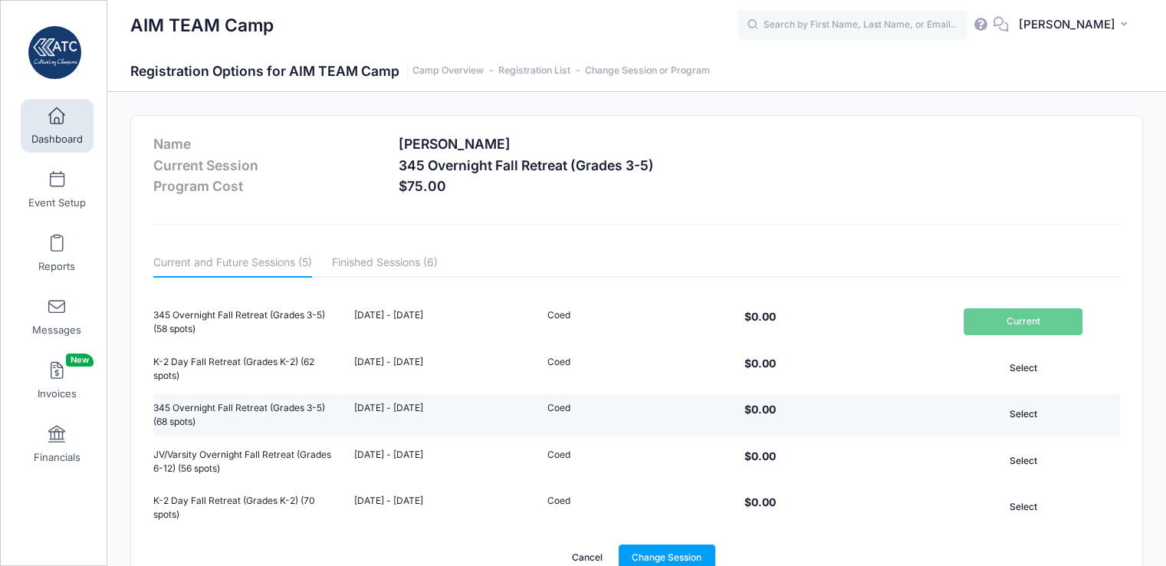
click at [1019, 411] on button "Select" at bounding box center [1022, 414] width 119 height 26
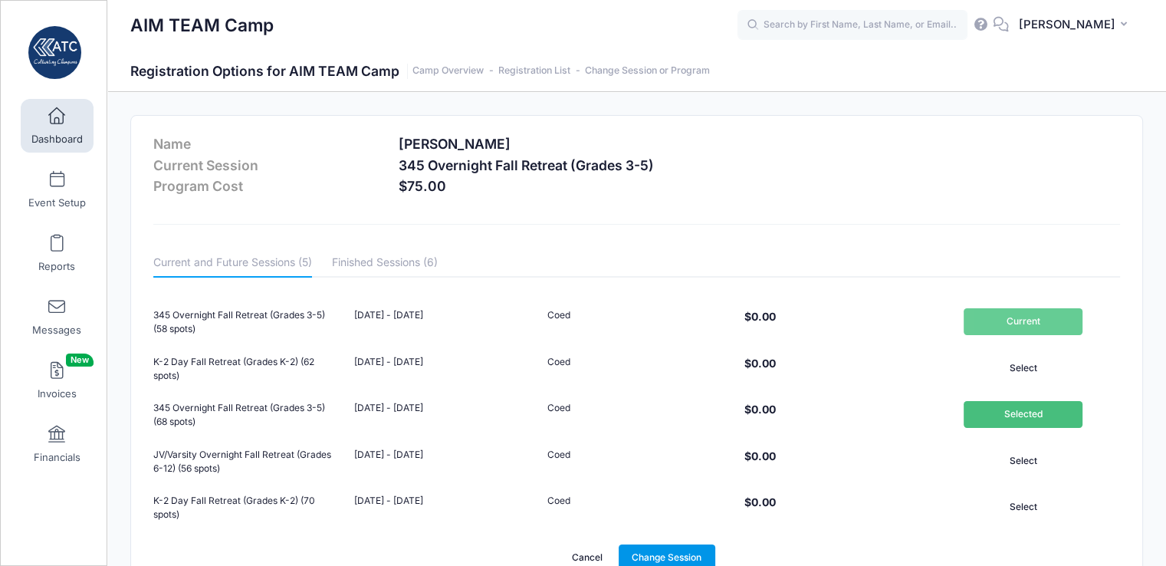
click at [653, 557] on link "Change Session" at bounding box center [666, 557] width 97 height 26
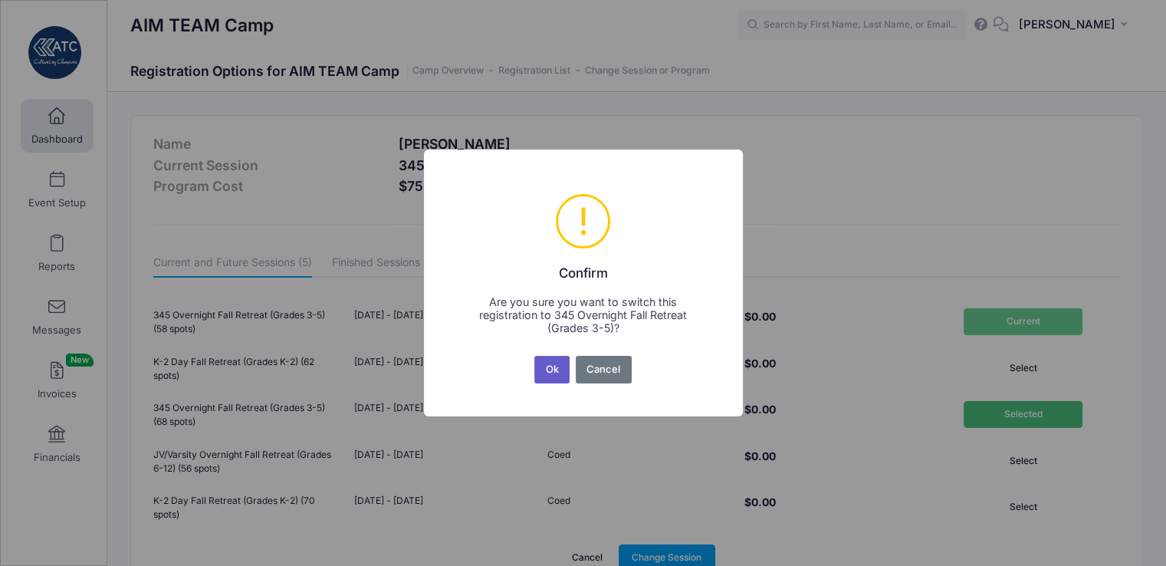
click at [547, 369] on button "Ok" at bounding box center [551, 370] width 35 height 28
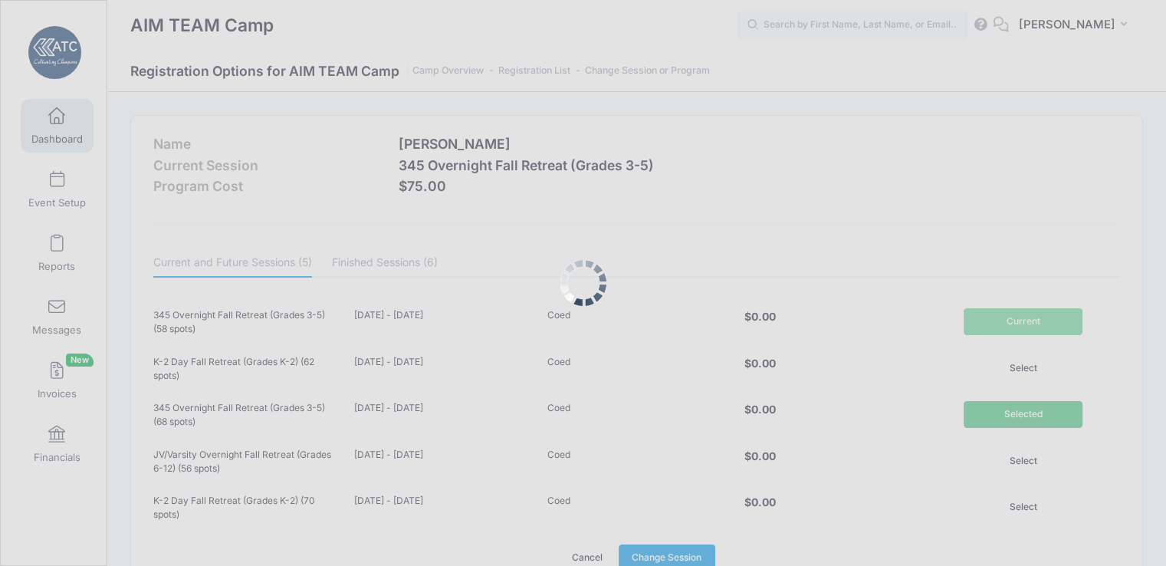
scroll to position [3, 0]
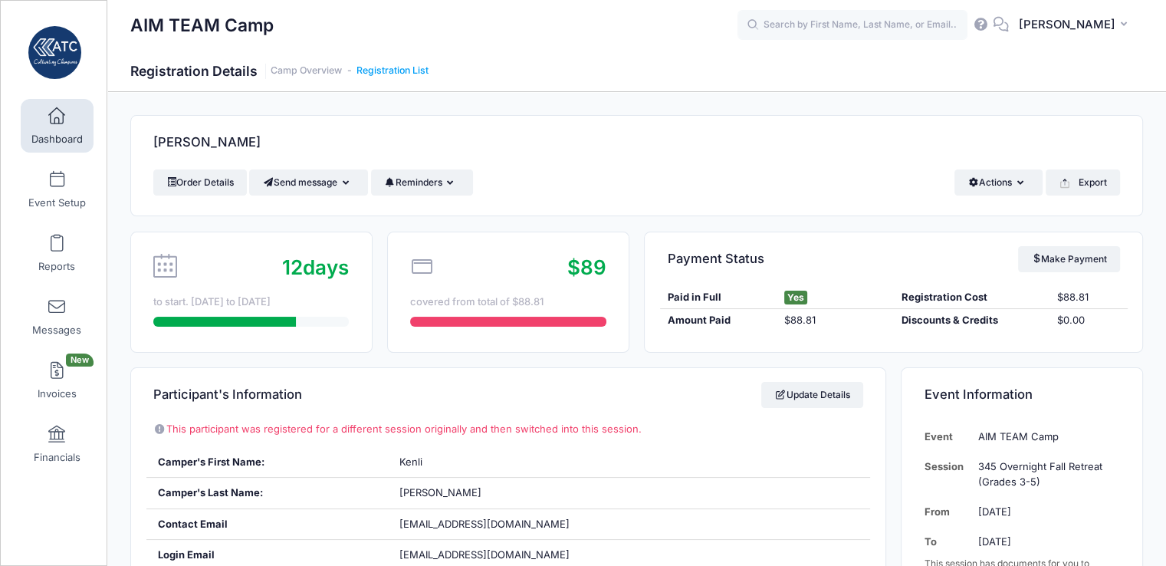
click at [410, 74] on link "Registration List" at bounding box center [392, 70] width 72 height 11
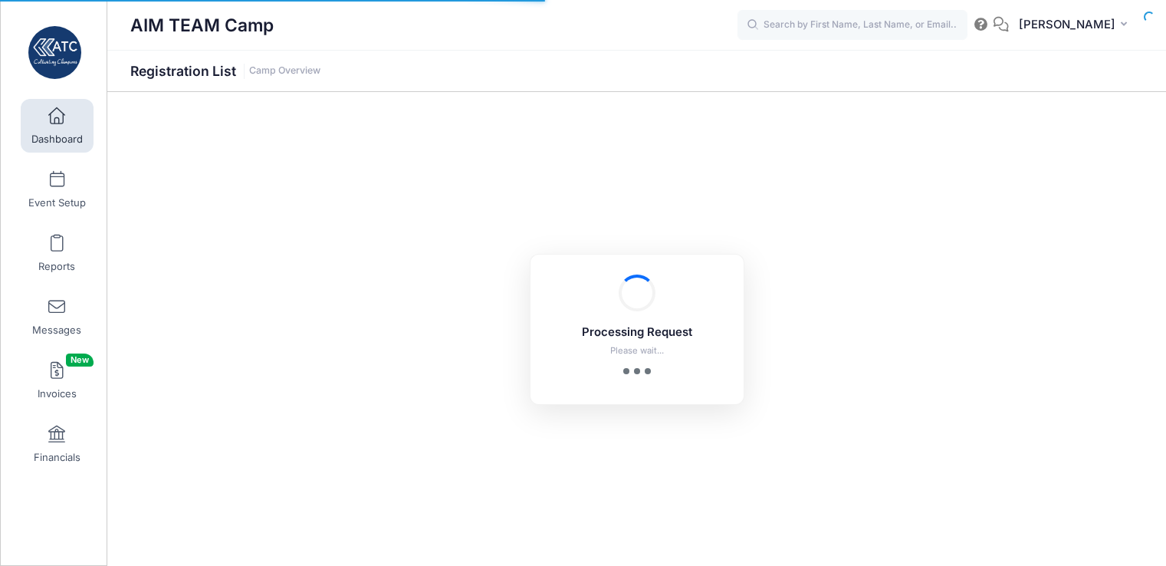
select select "10"
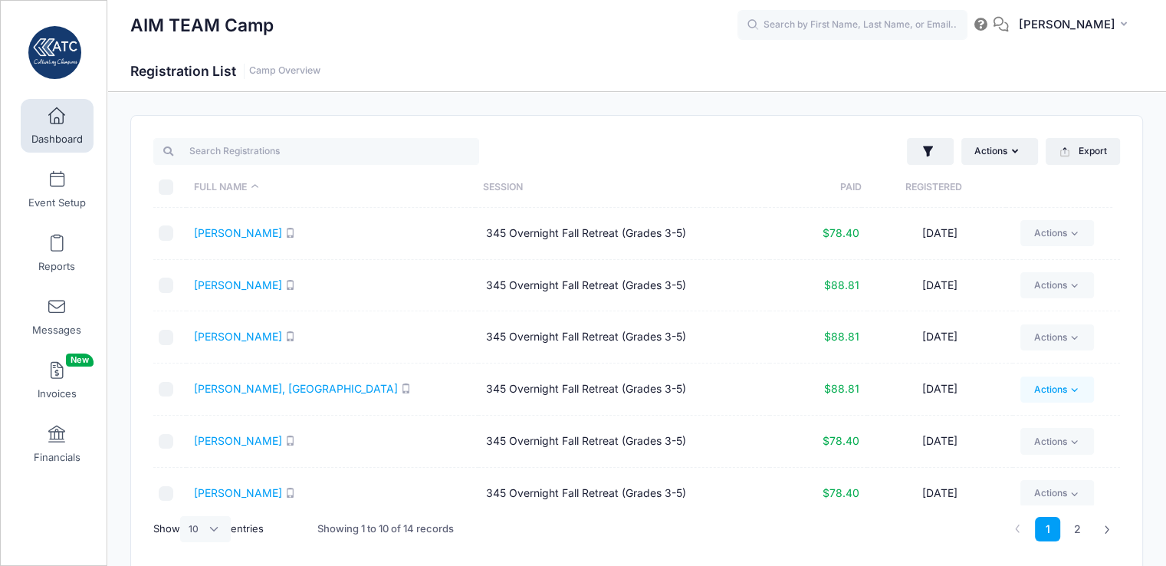
click at [1061, 392] on link "Actions" at bounding box center [1056, 389] width 73 height 26
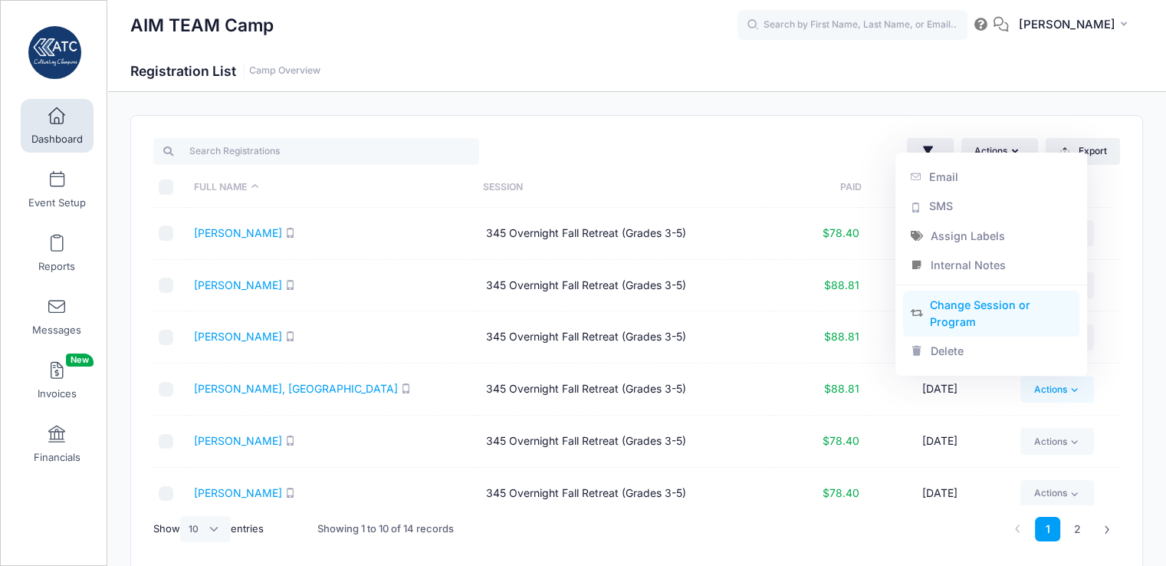
click at [1002, 316] on link "Change Session or Program" at bounding box center [991, 313] width 177 height 46
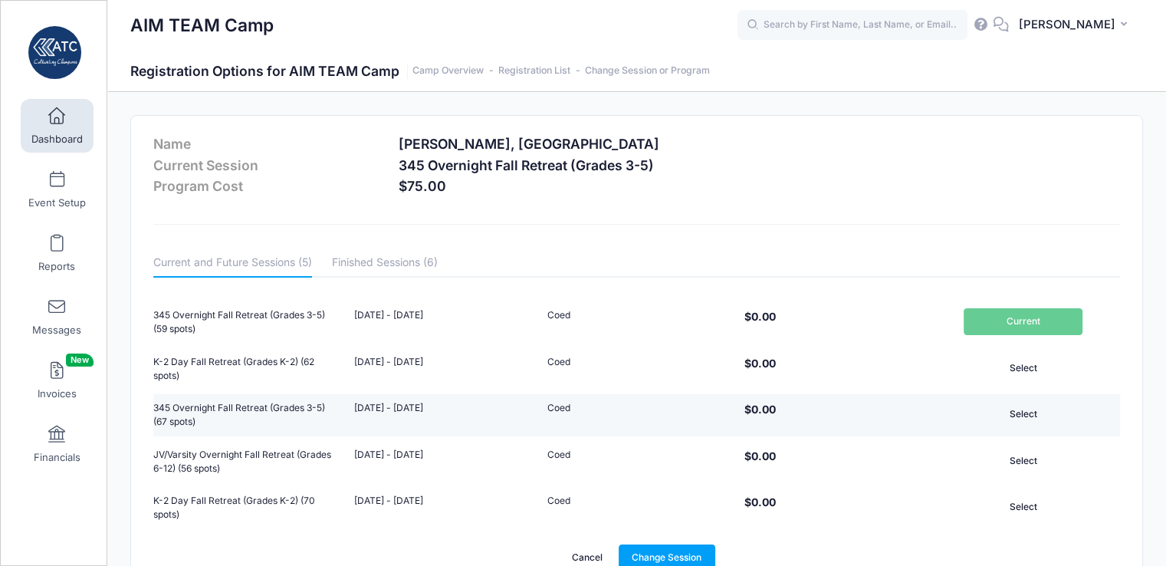
click at [1016, 427] on td "Select" at bounding box center [1022, 415] width 193 height 43
click at [1037, 408] on button "Select" at bounding box center [1022, 414] width 119 height 26
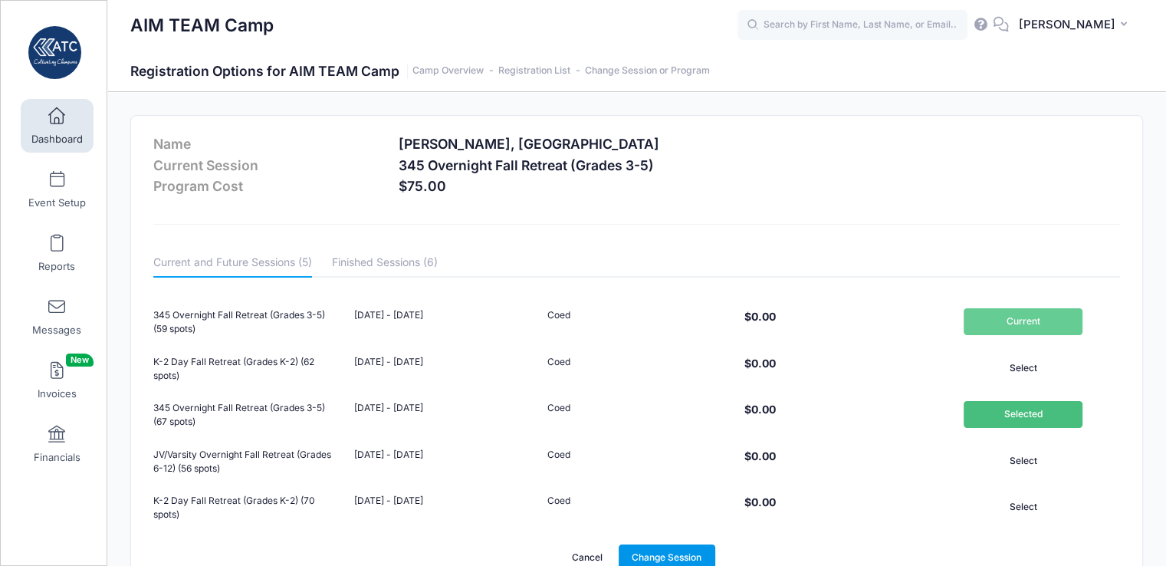
click at [695, 553] on link "Change Session" at bounding box center [666, 557] width 97 height 26
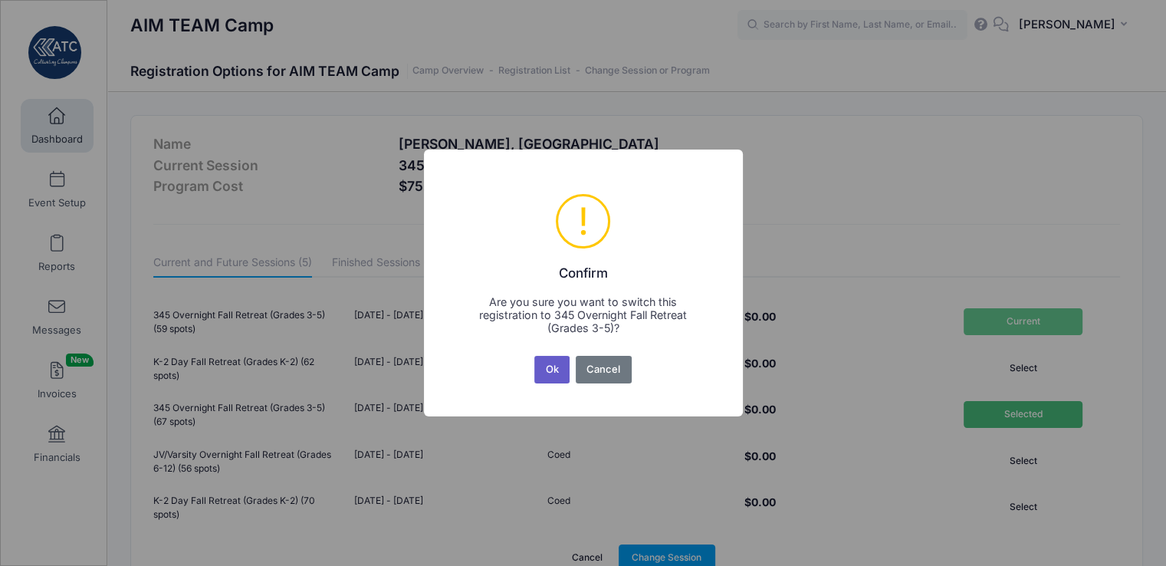
click at [550, 374] on button "Ok" at bounding box center [551, 370] width 35 height 28
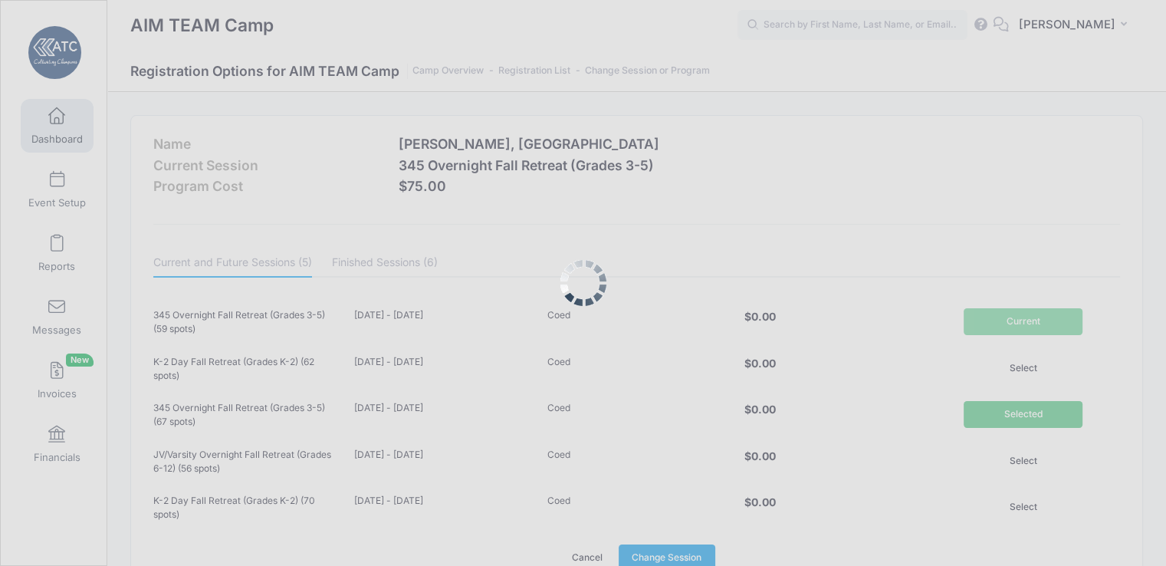
scroll to position [3, 0]
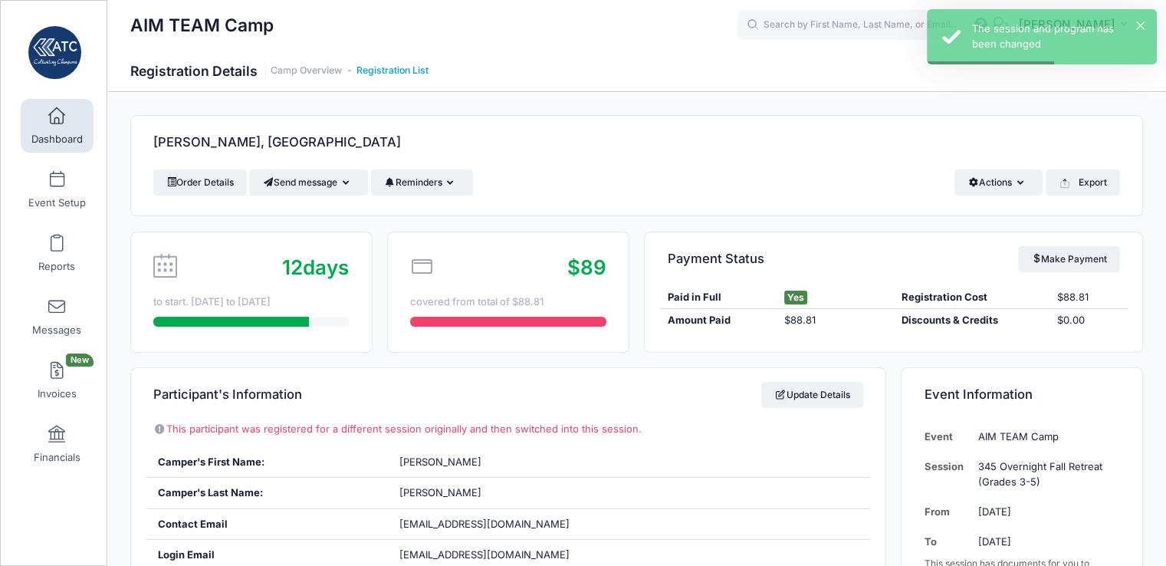
click at [404, 71] on link "Registration List" at bounding box center [392, 70] width 72 height 11
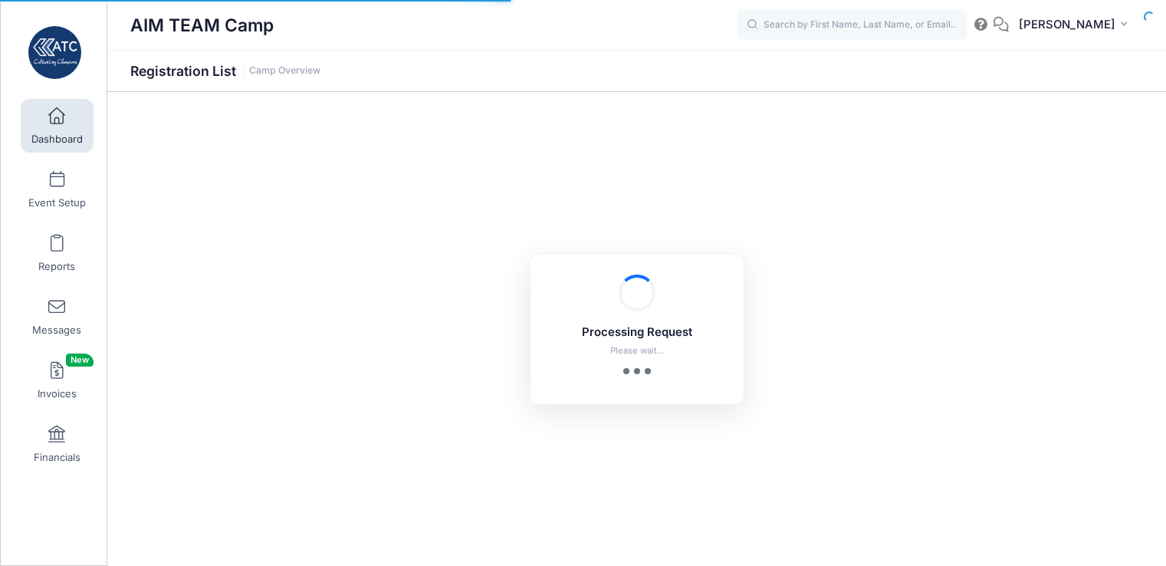
select select "10"
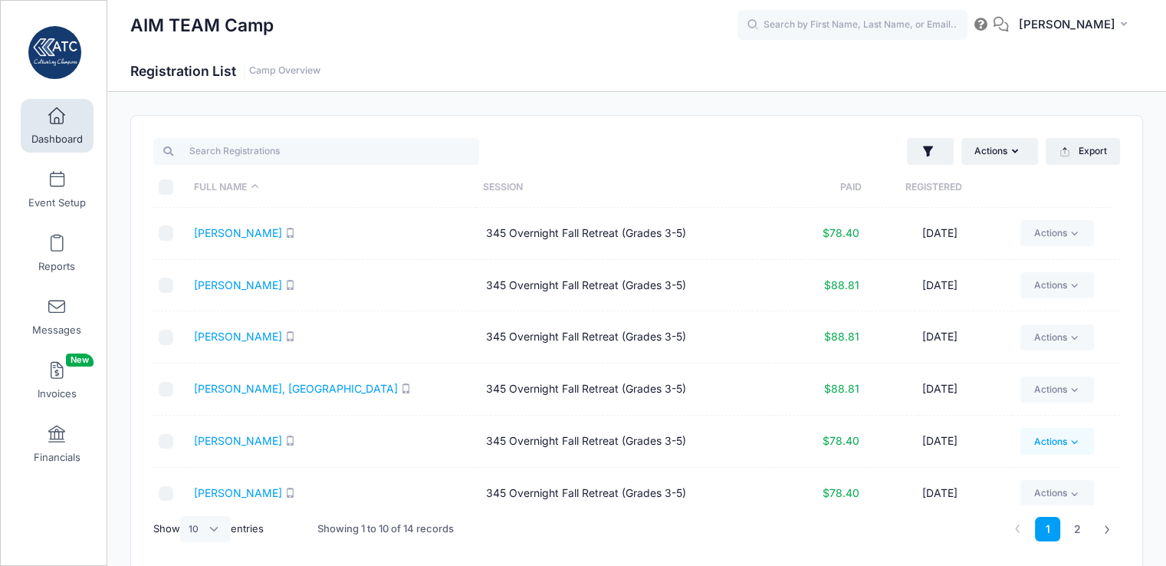
click at [1051, 444] on link "Actions" at bounding box center [1056, 441] width 73 height 26
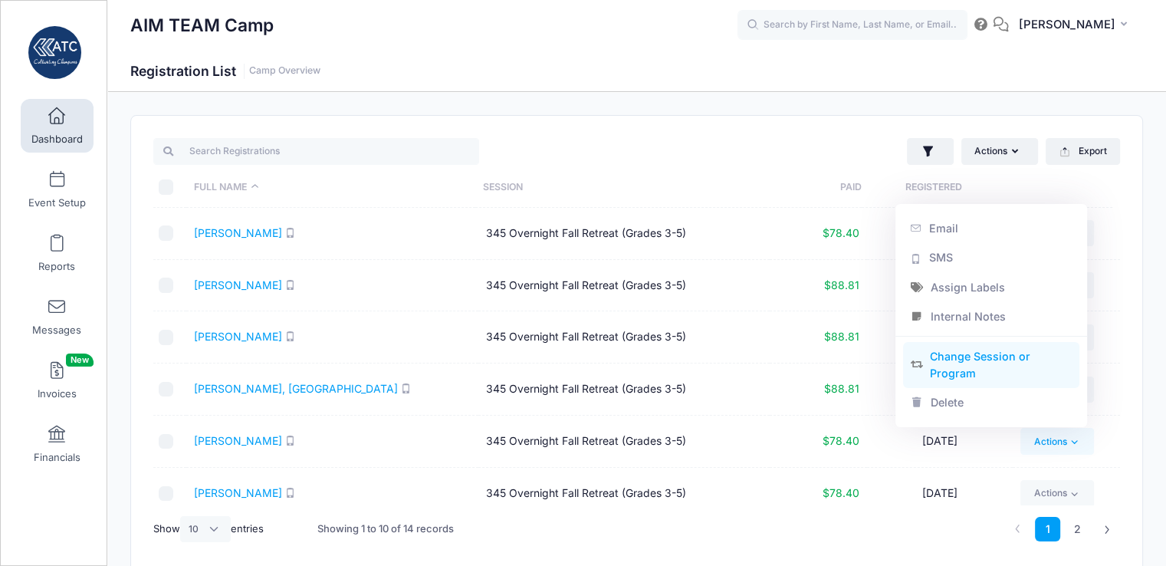
click at [978, 363] on link "Change Session or Program" at bounding box center [991, 365] width 177 height 46
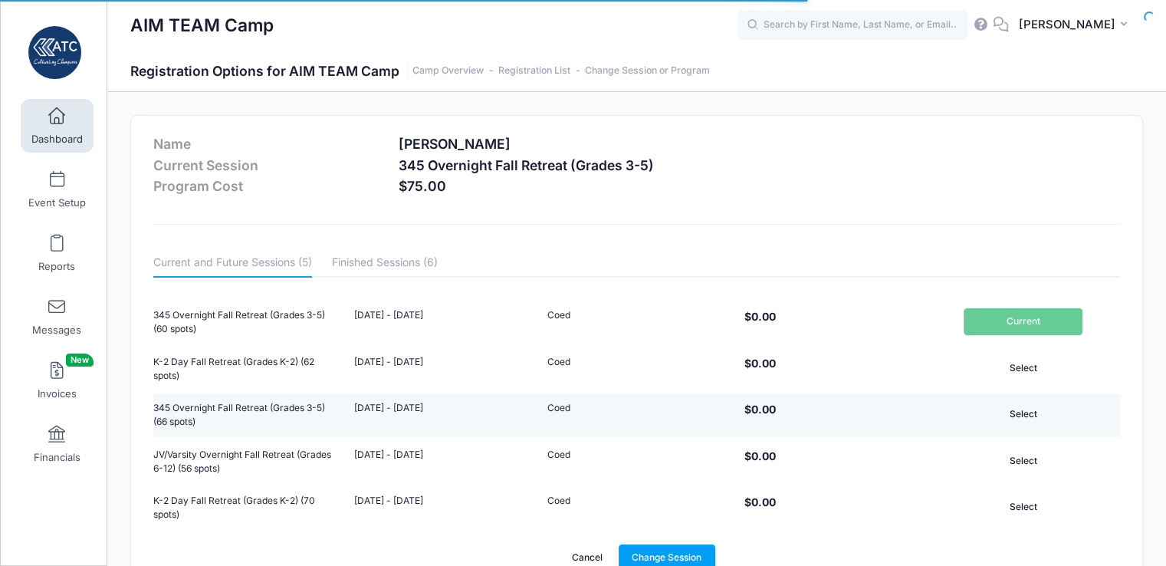
click at [1033, 410] on button "Select" at bounding box center [1022, 414] width 119 height 26
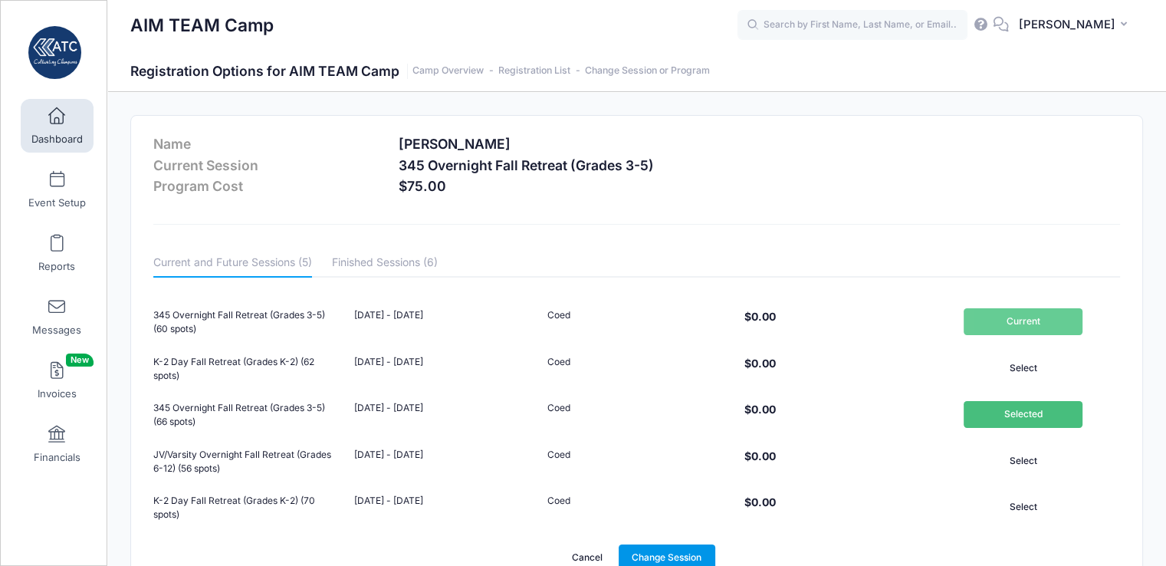
click at [658, 553] on link "Change Session" at bounding box center [666, 557] width 97 height 26
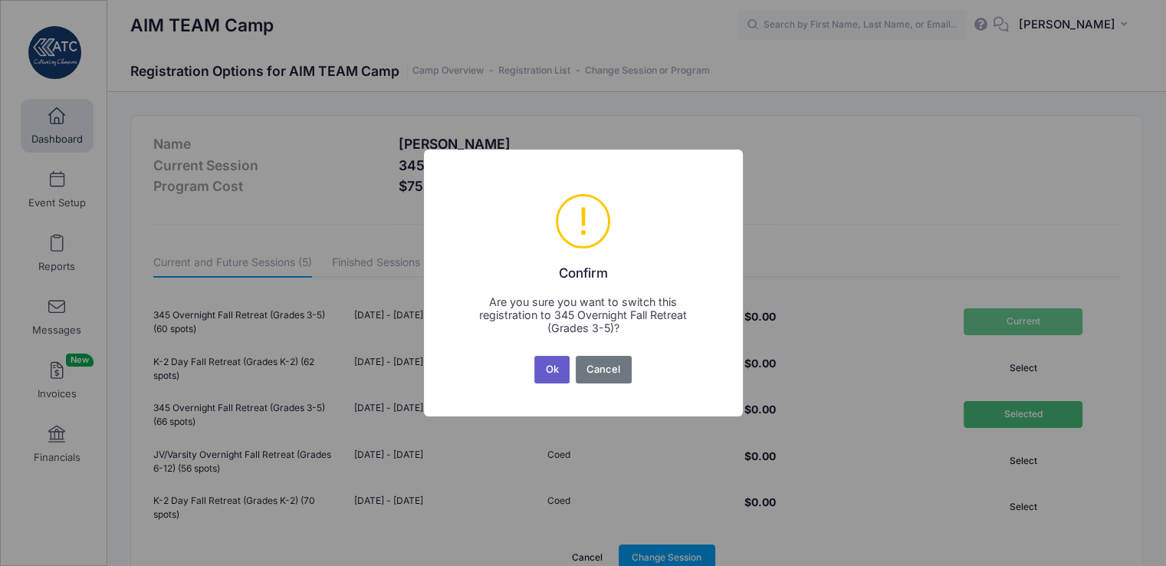
click at [549, 369] on button "Ok" at bounding box center [551, 370] width 35 height 28
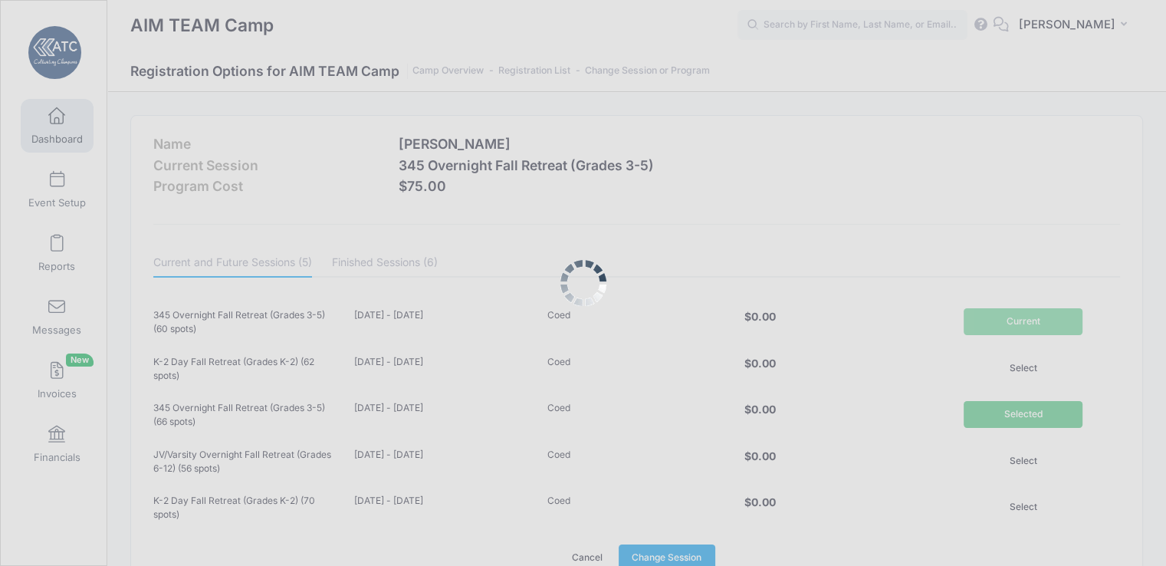
scroll to position [3, 0]
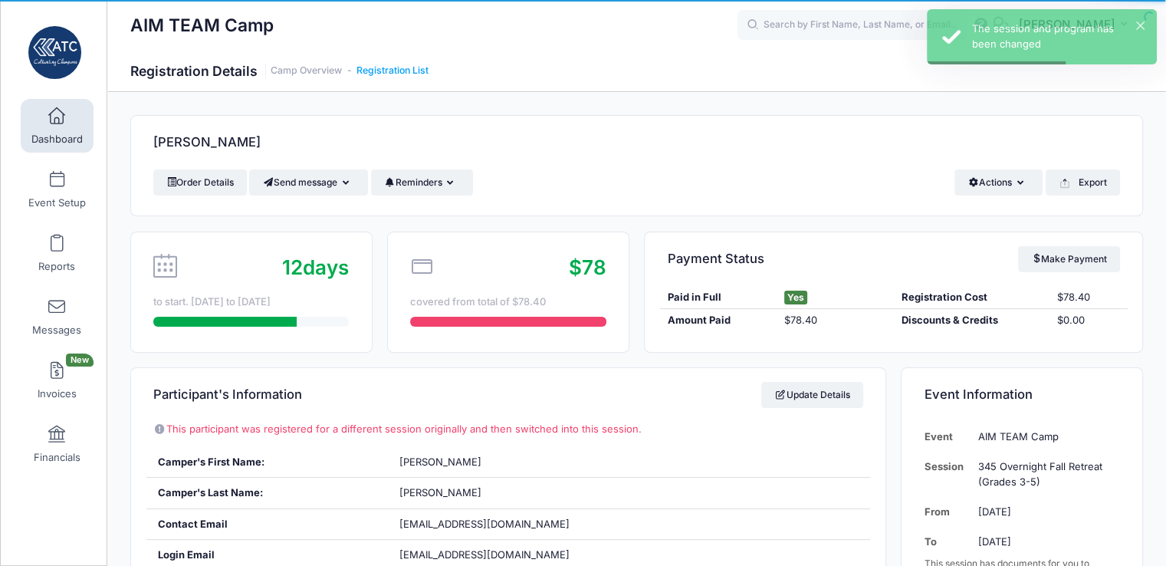
click at [383, 68] on link "Registration List" at bounding box center [392, 70] width 72 height 11
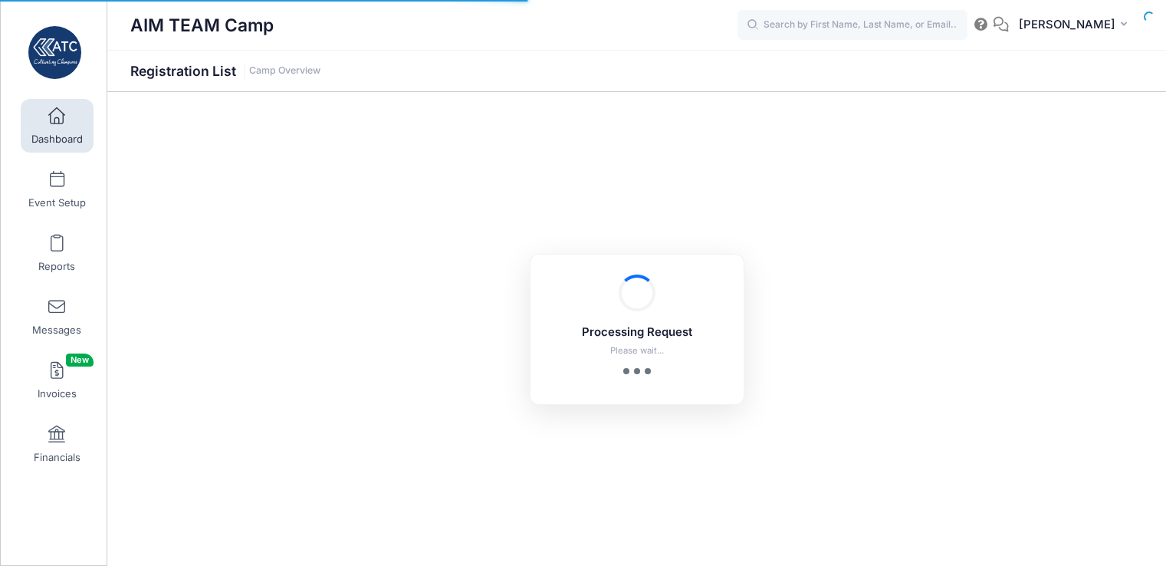
select select "10"
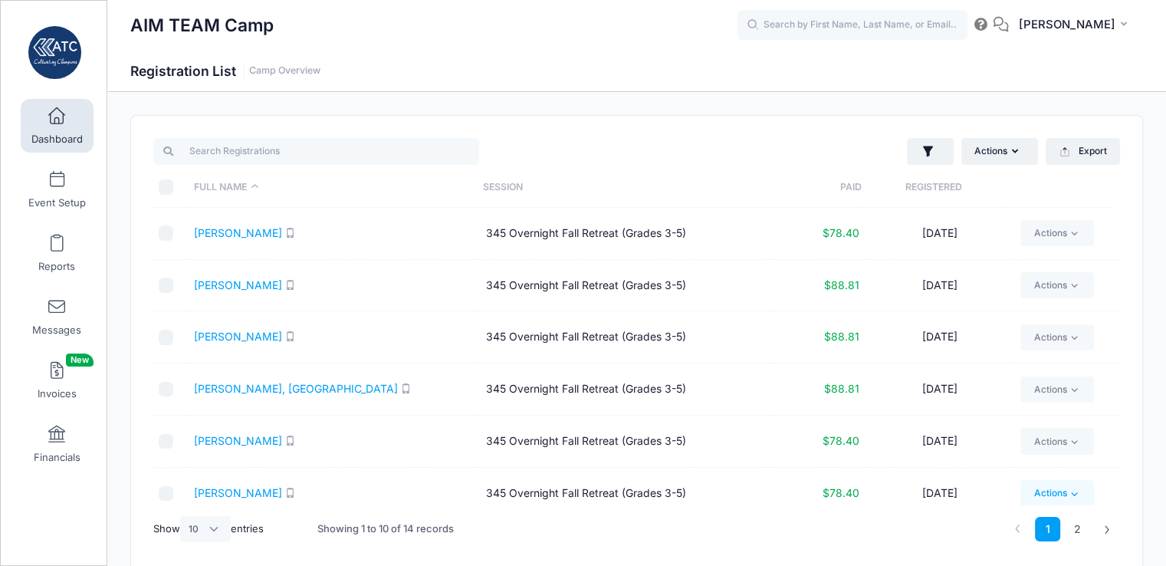
click at [1068, 495] on icon at bounding box center [1073, 493] width 11 height 11
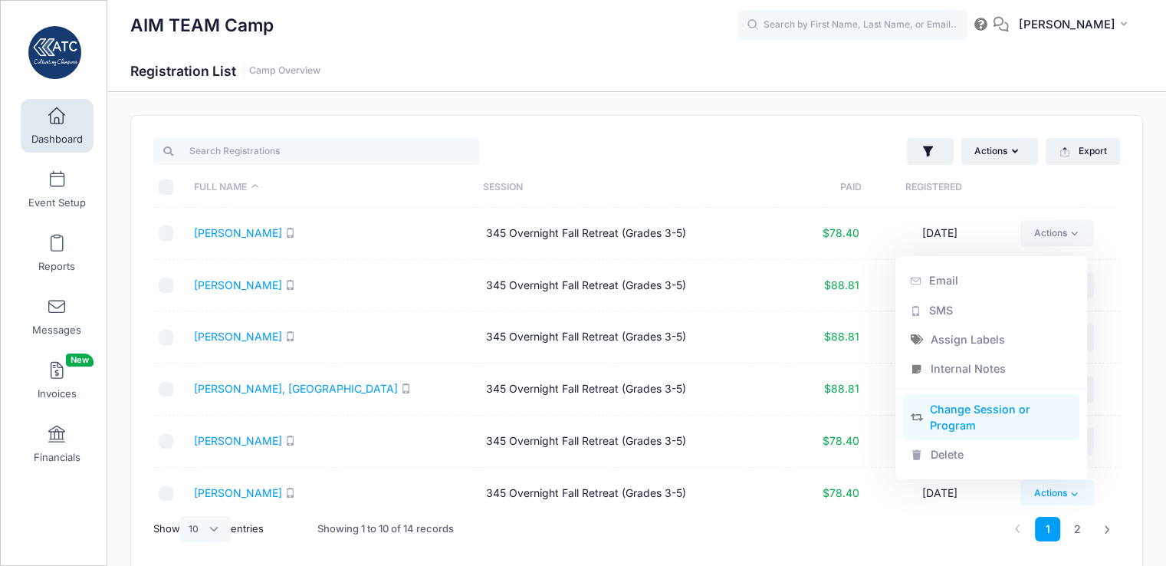
click at [972, 414] on link "Change Session or Program" at bounding box center [991, 417] width 177 height 46
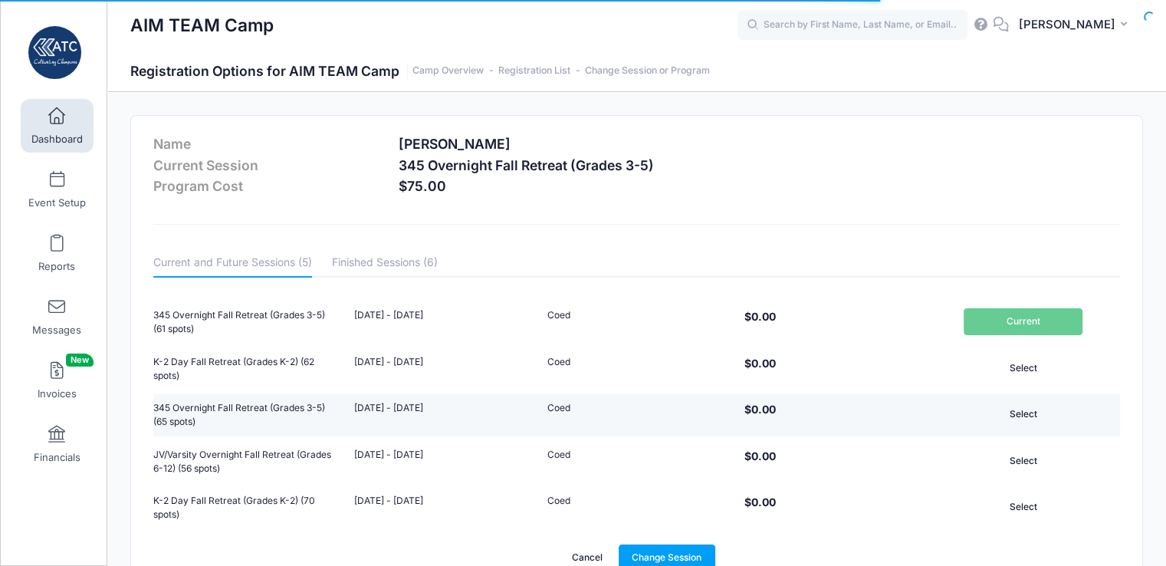
click at [1017, 405] on button "Select" at bounding box center [1022, 414] width 119 height 26
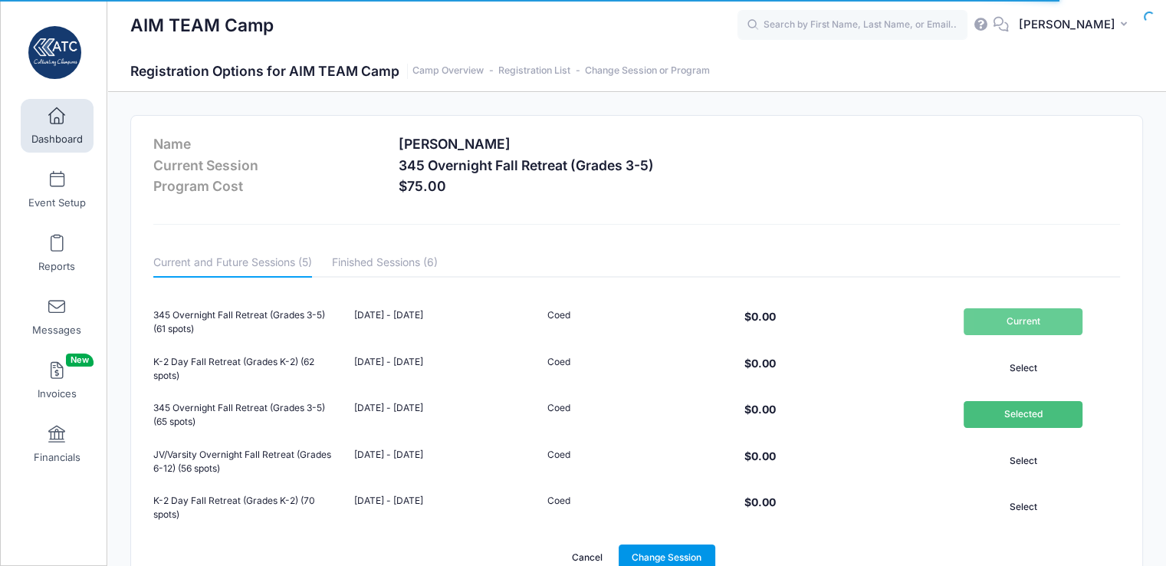
click at [669, 553] on link "Change Session" at bounding box center [666, 557] width 97 height 26
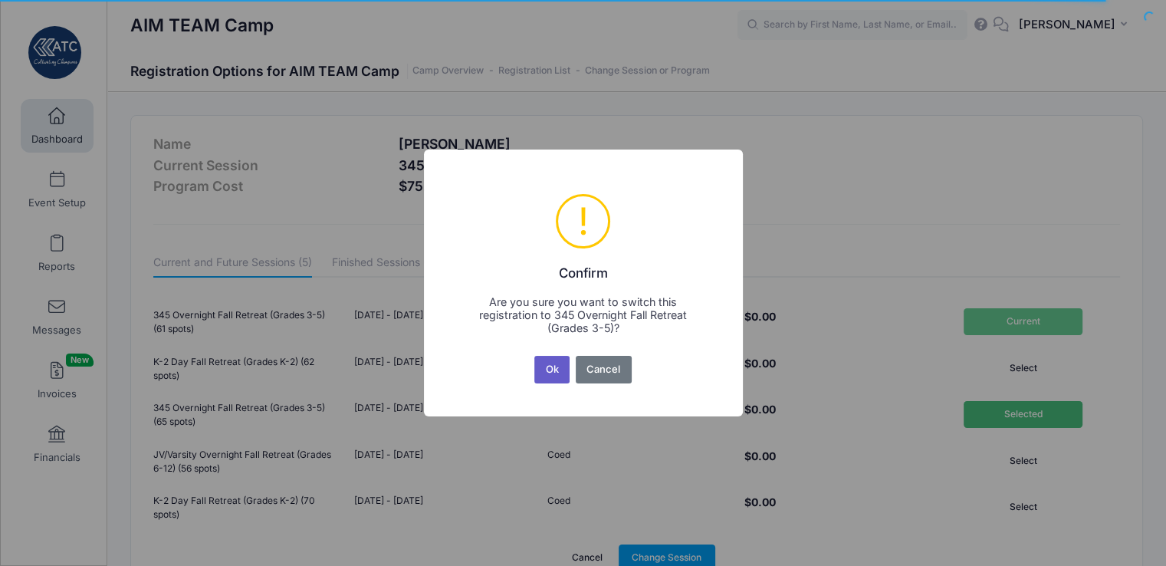
click at [549, 372] on button "Ok" at bounding box center [551, 370] width 35 height 28
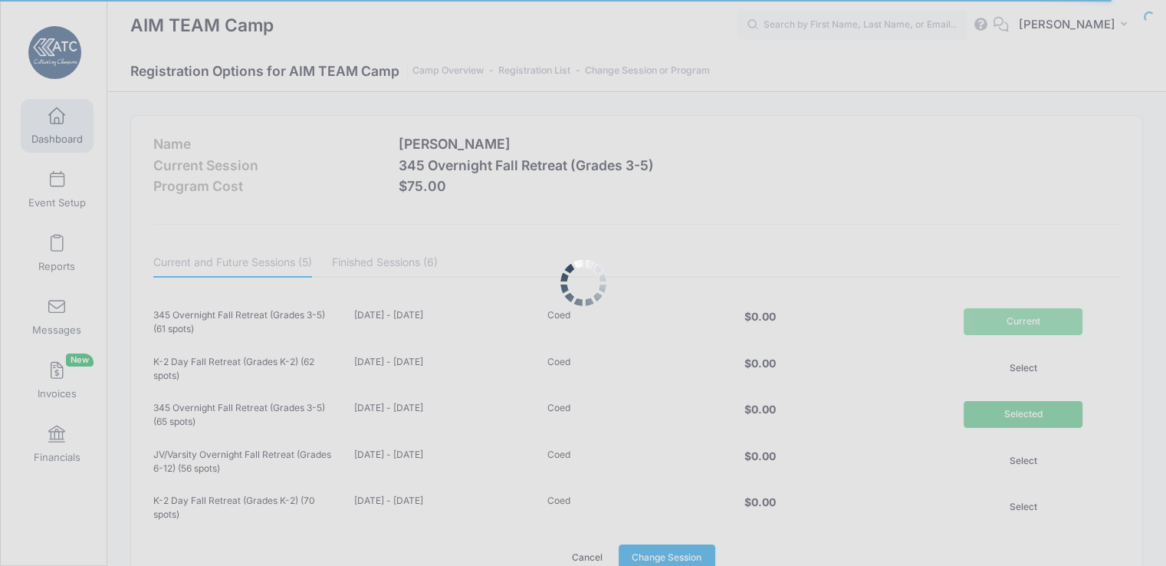
scroll to position [3, 0]
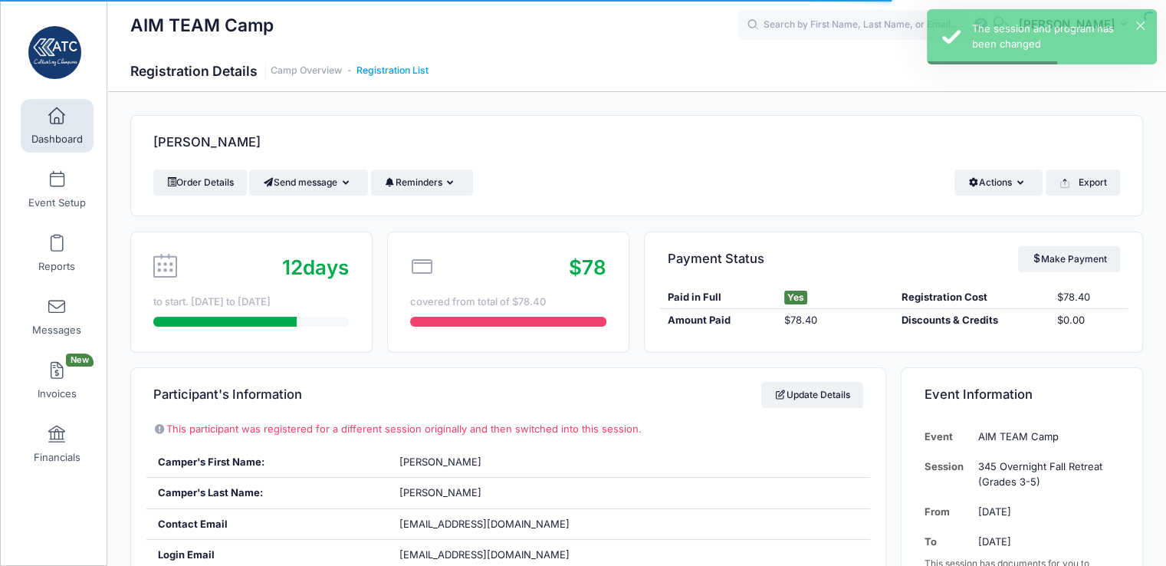
click at [404, 71] on link "Registration List" at bounding box center [392, 70] width 72 height 11
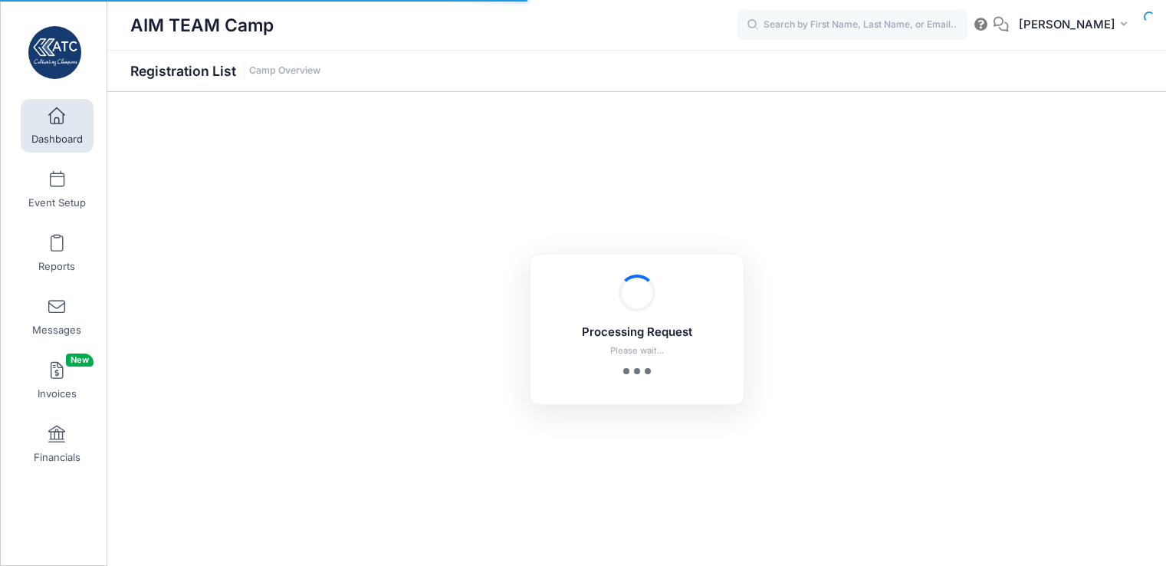
select select "10"
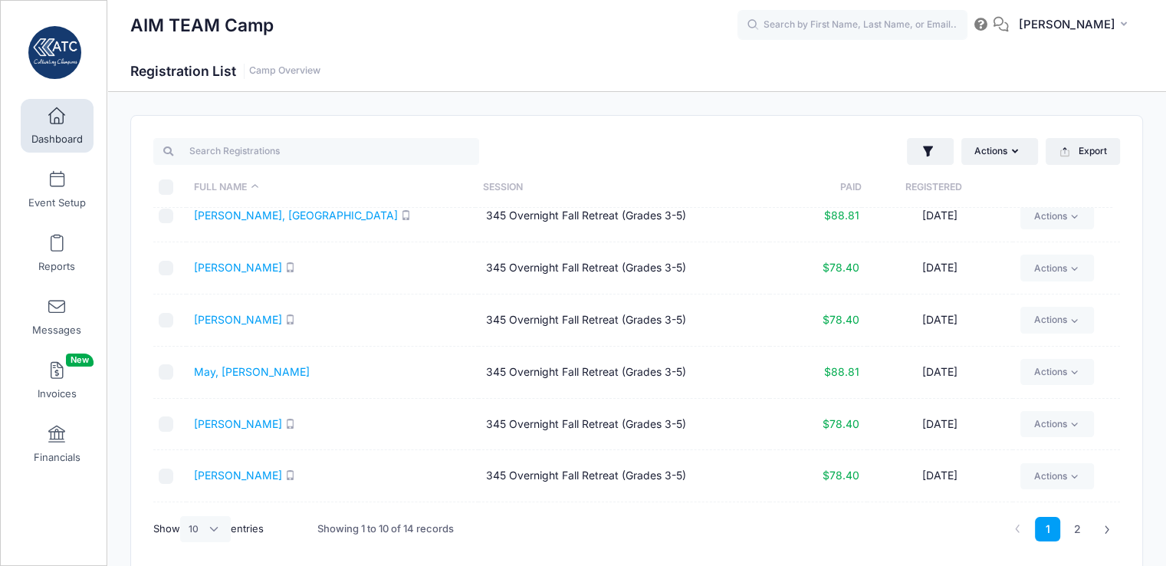
scroll to position [220, 0]
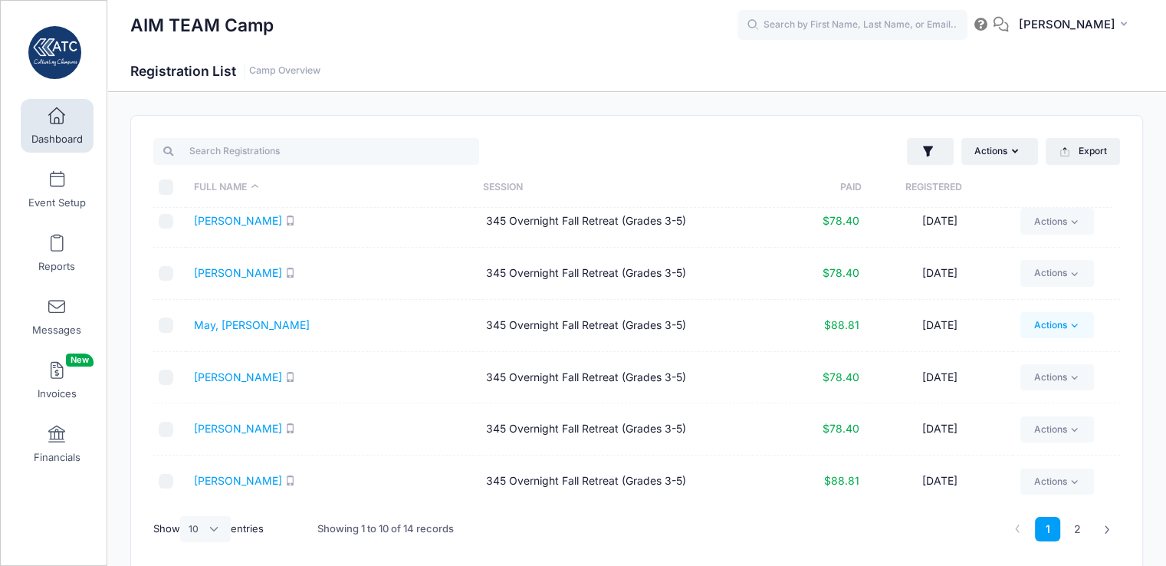
click at [1058, 328] on link "Actions" at bounding box center [1056, 325] width 73 height 26
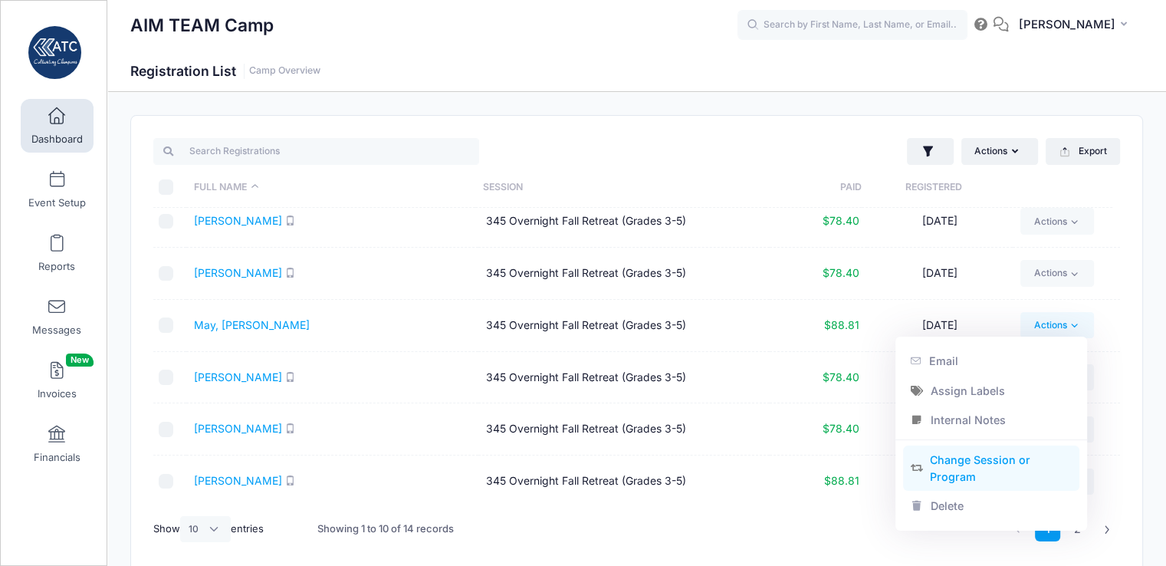
click at [961, 479] on link "Change Session or Program" at bounding box center [991, 468] width 177 height 46
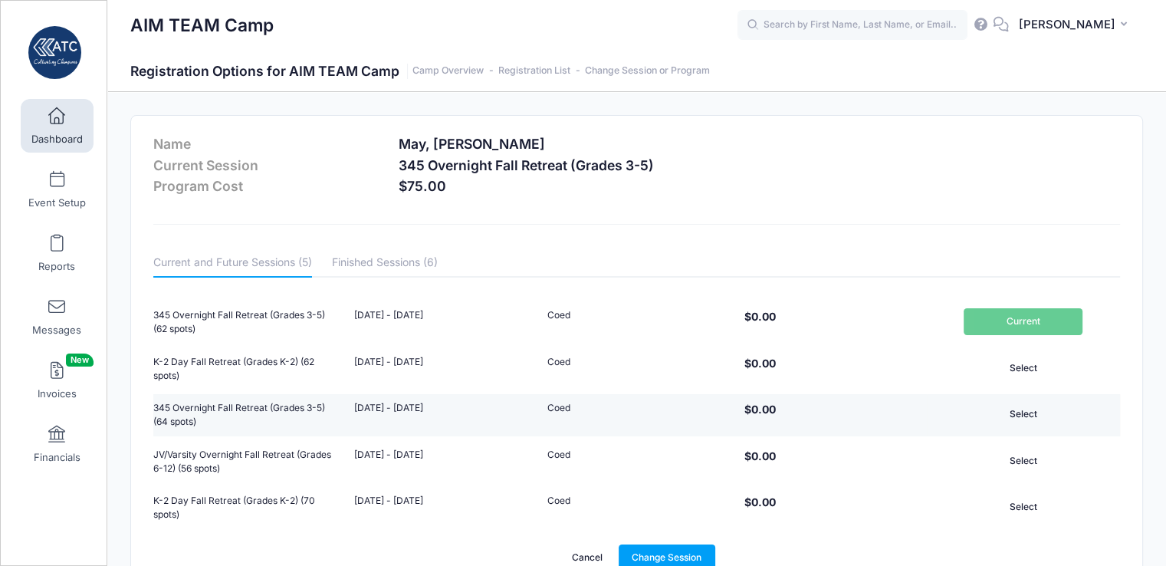
click at [940, 415] on td "Select" at bounding box center [1022, 415] width 193 height 43
click at [1042, 414] on button "Select" at bounding box center [1022, 414] width 119 height 26
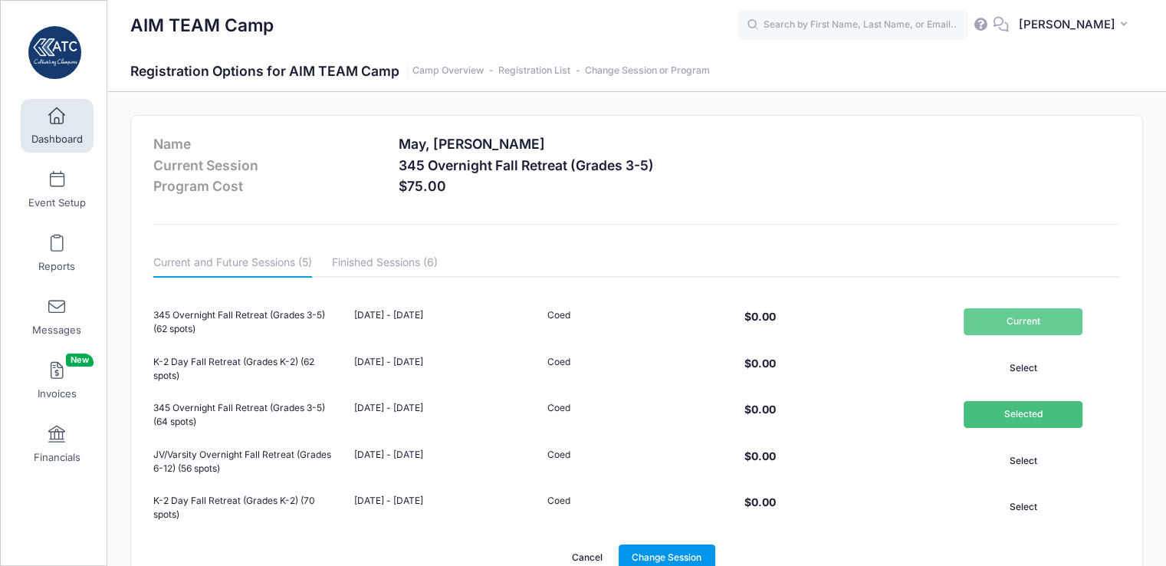
click at [670, 551] on link "Change Session" at bounding box center [666, 557] width 97 height 26
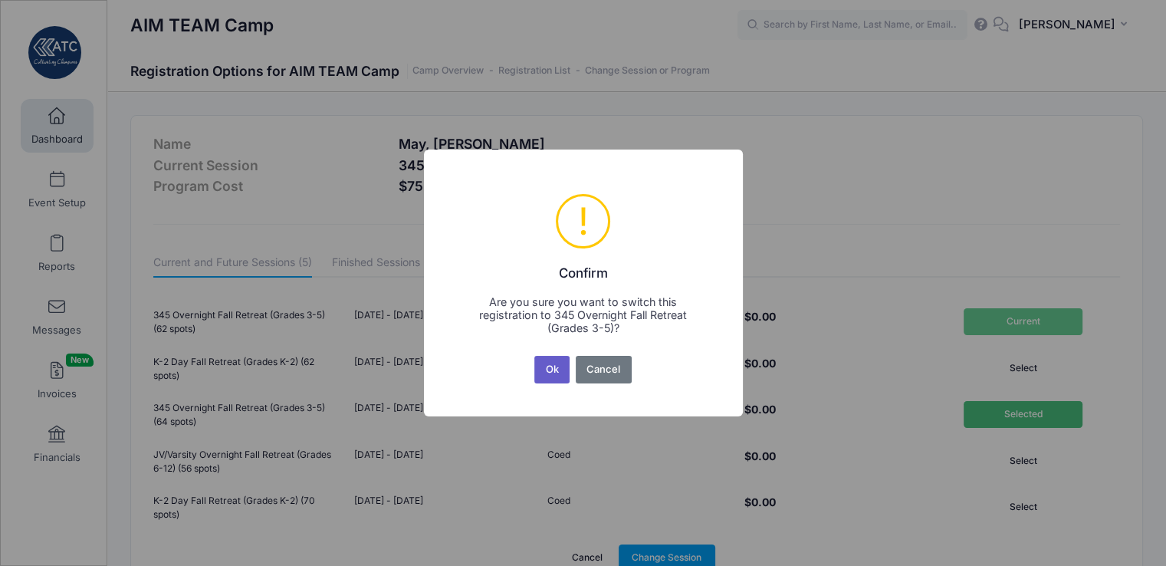
click at [552, 371] on button "Ok" at bounding box center [551, 370] width 35 height 28
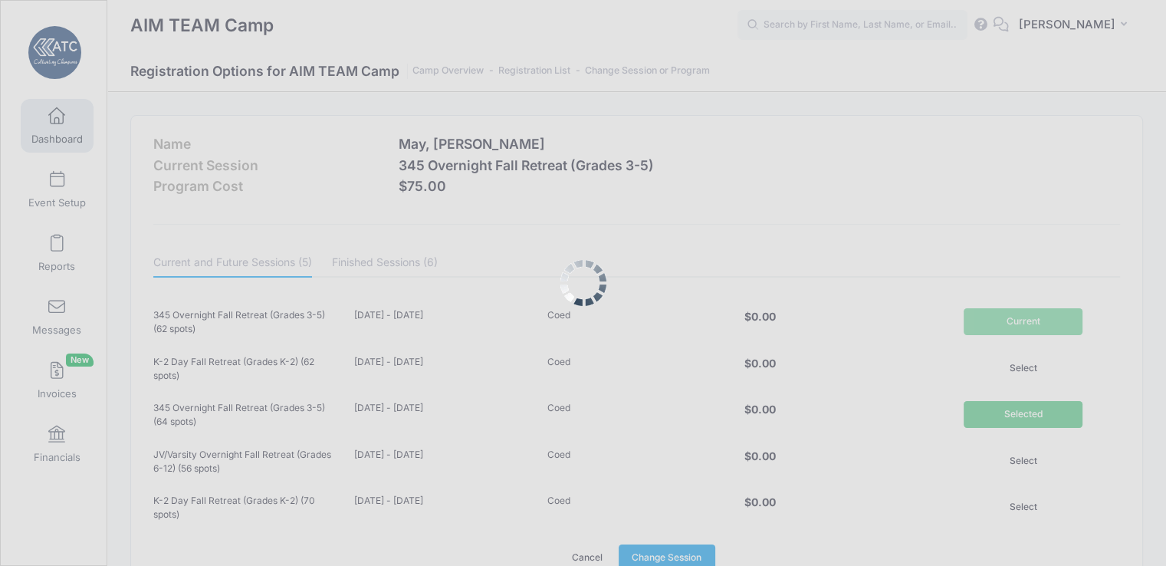
scroll to position [3, 0]
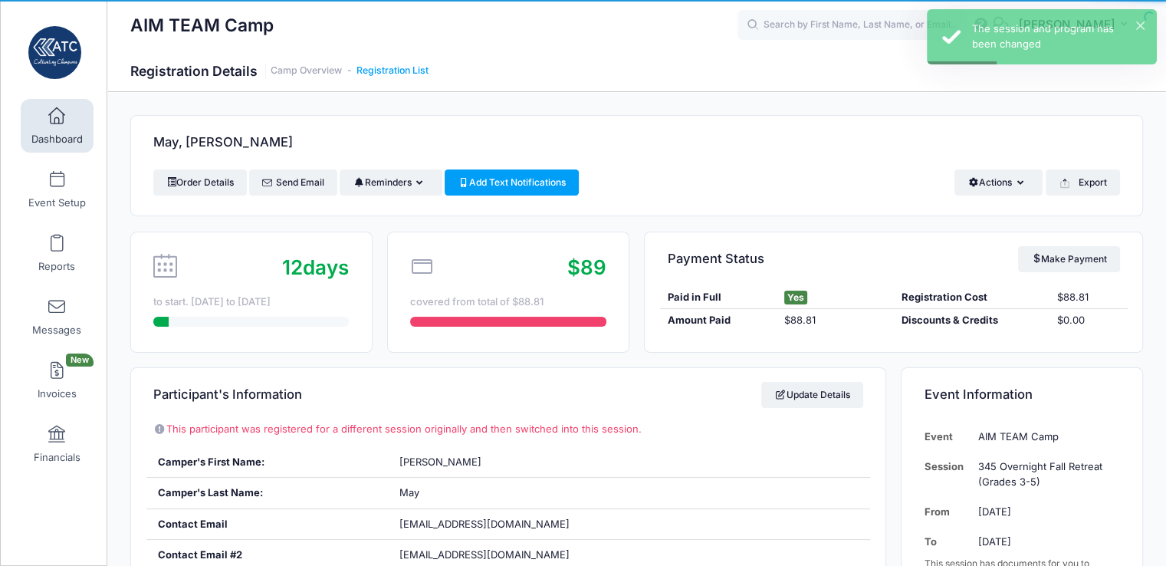
click at [400, 70] on link "Registration List" at bounding box center [392, 70] width 72 height 11
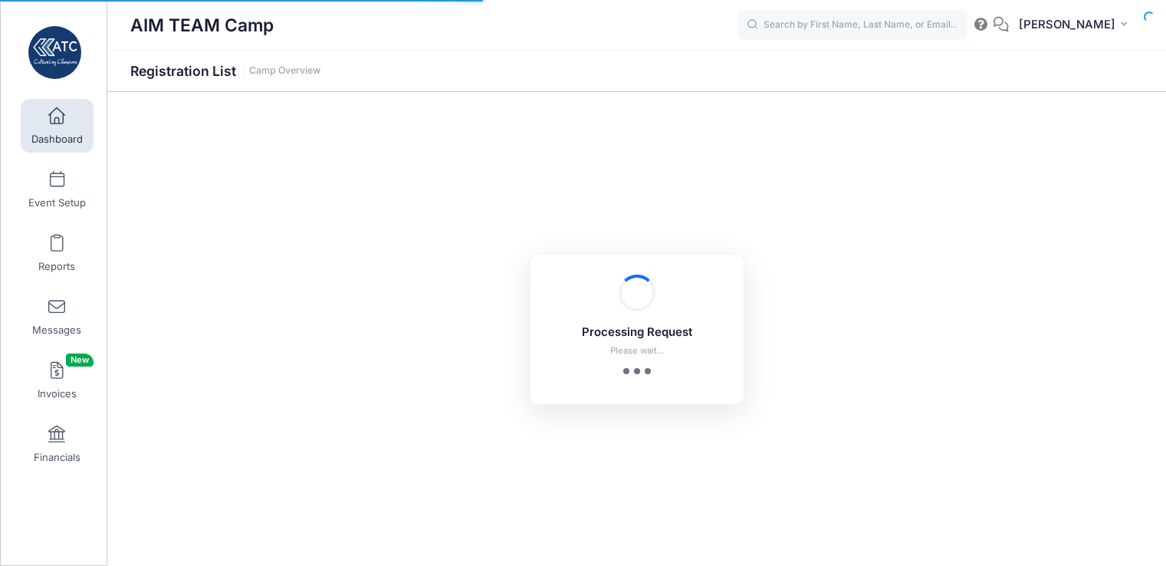
select select "10"
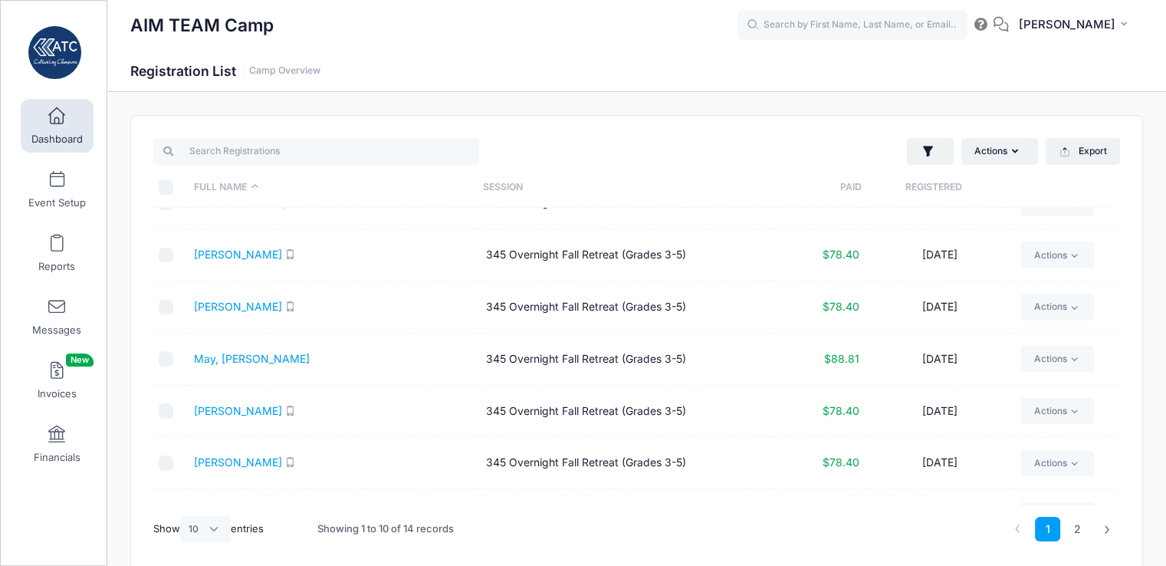
scroll to position [220, 0]
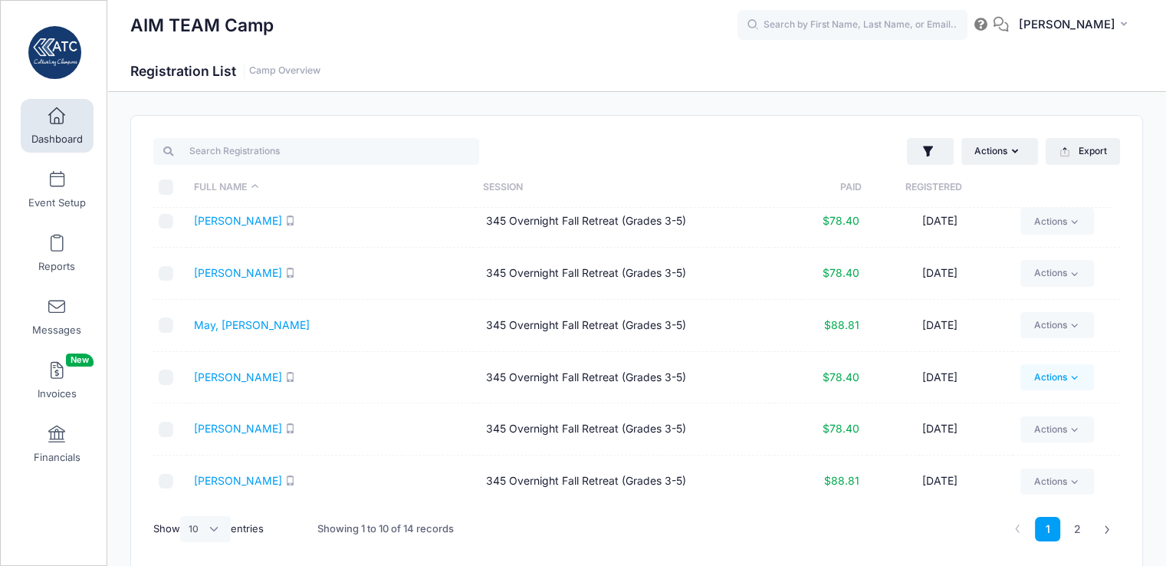
click at [1068, 372] on icon at bounding box center [1073, 377] width 11 height 11
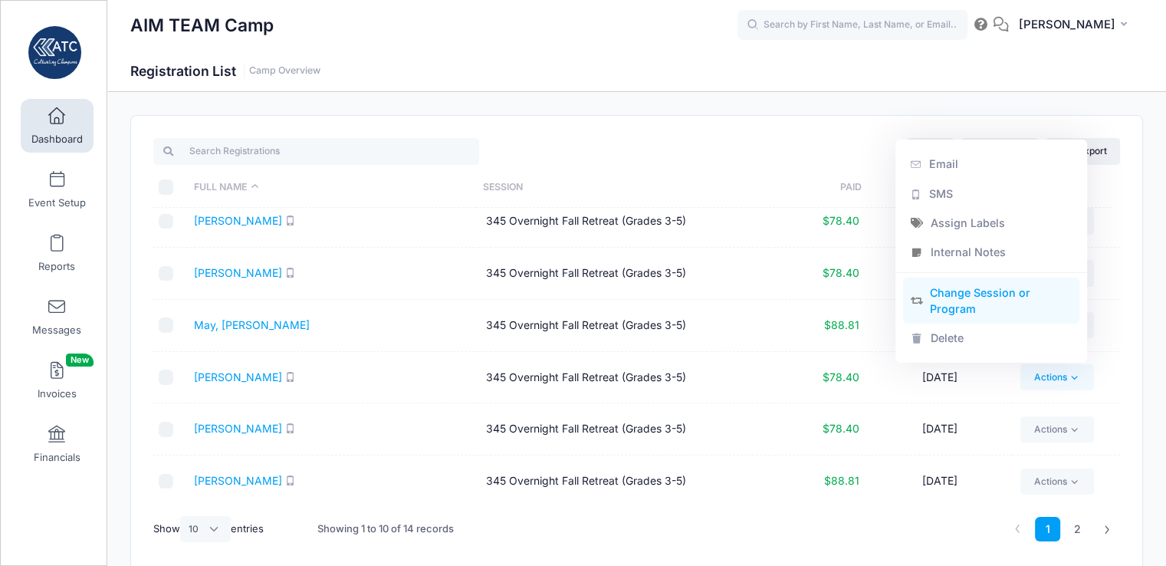
click at [1012, 289] on link "Change Session or Program" at bounding box center [991, 300] width 177 height 46
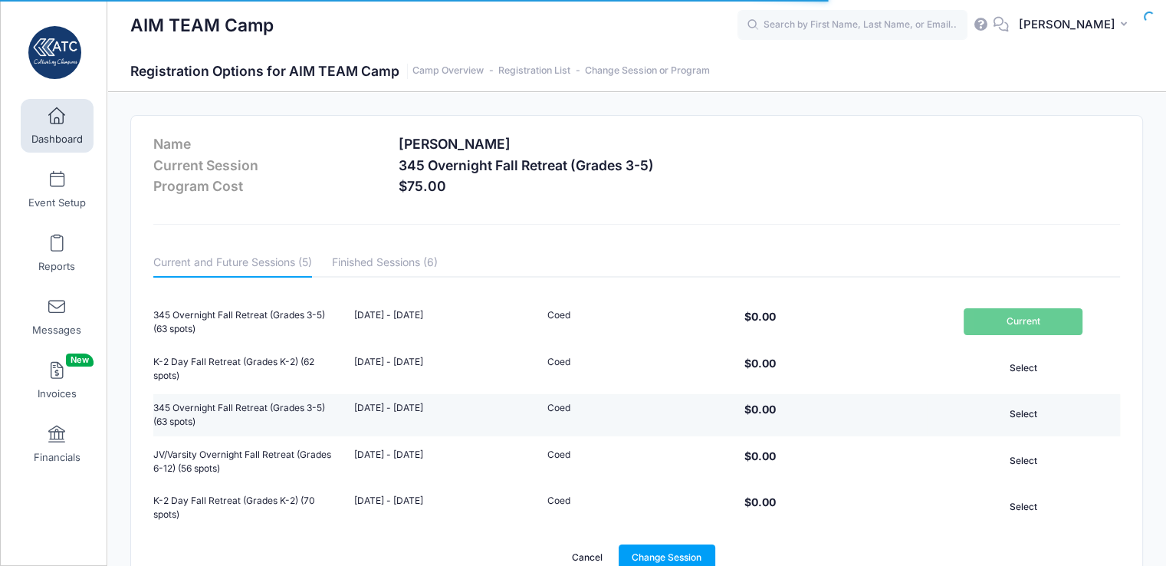
click at [1030, 405] on button "Select" at bounding box center [1022, 414] width 119 height 26
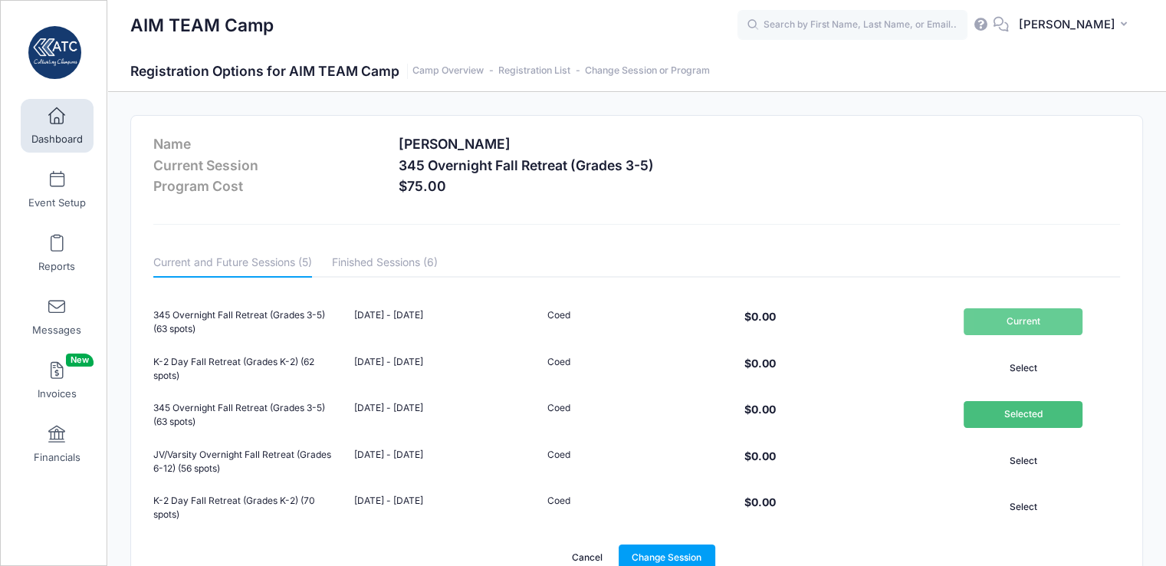
click at [680, 542] on div "Name Phillips, Kyle Current Session 345 Overnight Fall Retreat (Grades 3-5) Pro…" at bounding box center [636, 353] width 1011 height 474
click at [680, 549] on link "Change Session" at bounding box center [666, 557] width 97 height 26
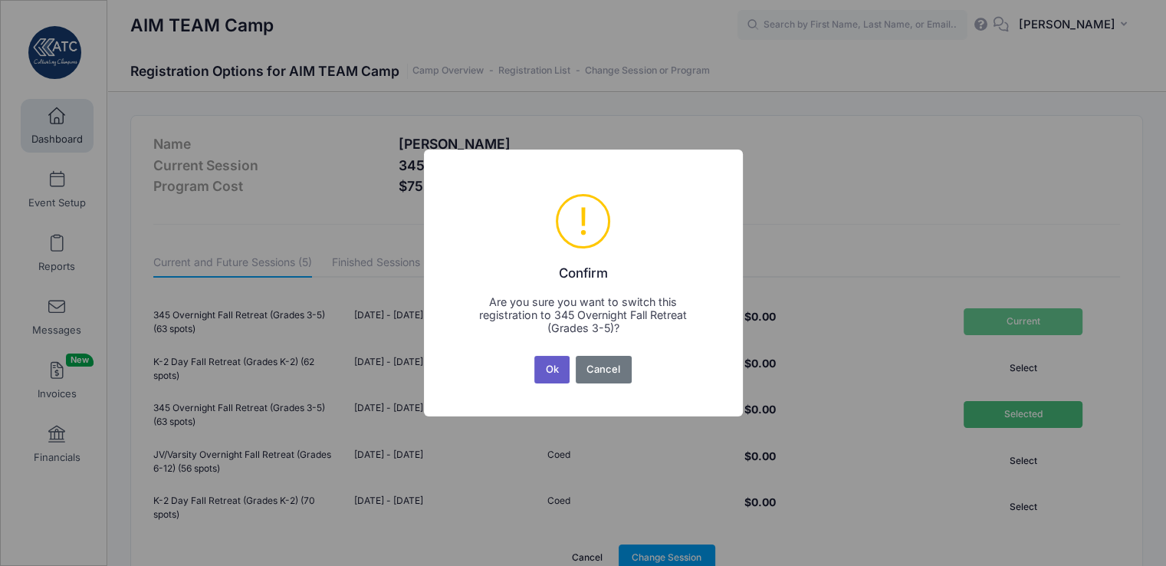
click at [553, 372] on button "Ok" at bounding box center [551, 370] width 35 height 28
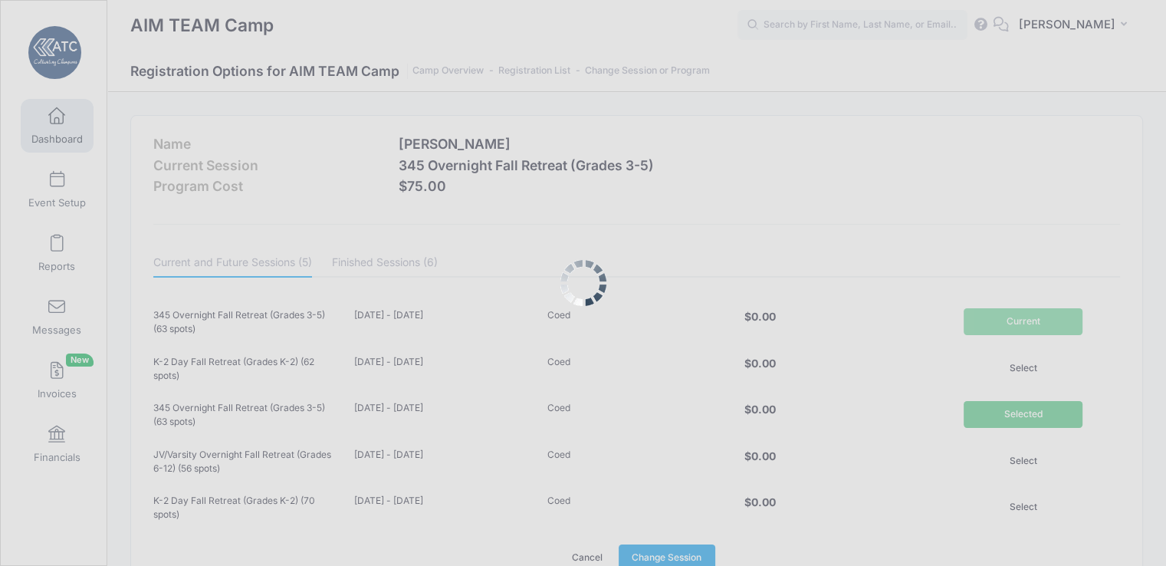
scroll to position [3, 0]
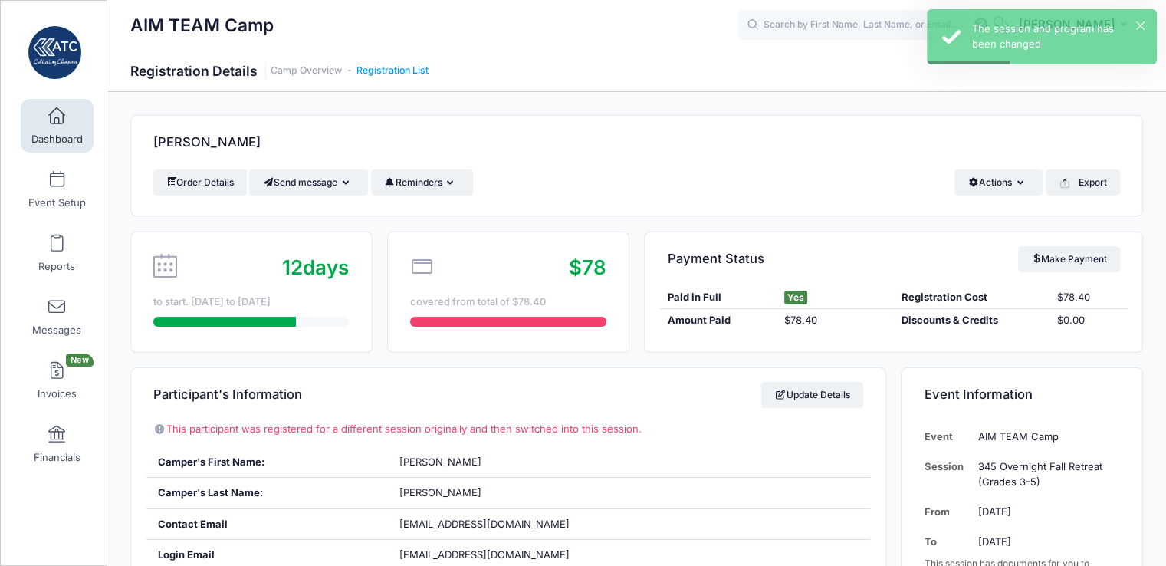
click at [410, 67] on link "Registration List" at bounding box center [392, 70] width 72 height 11
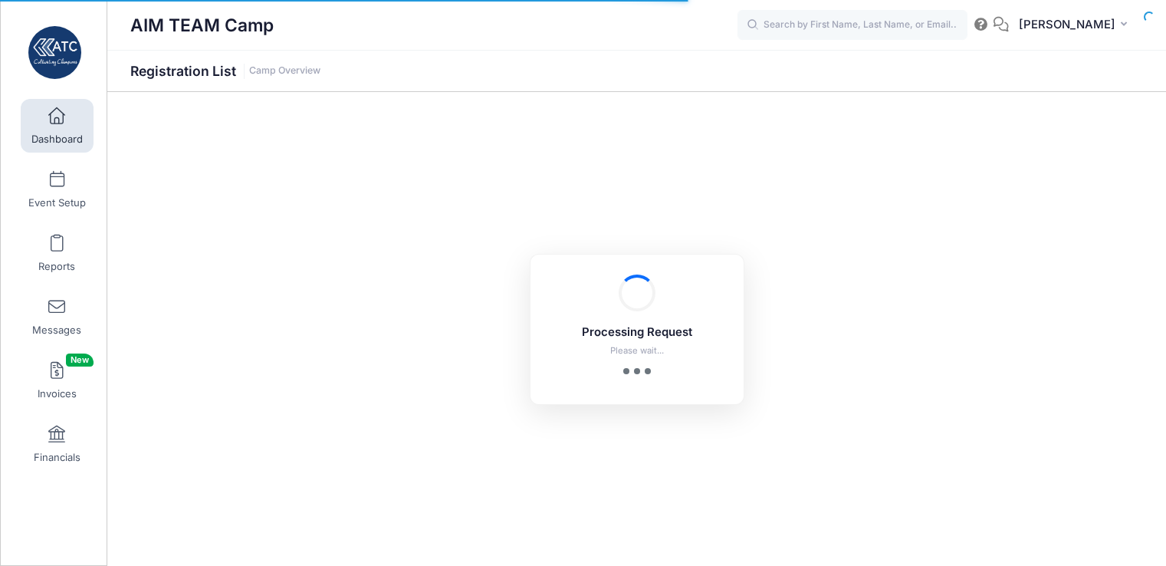
select select "10"
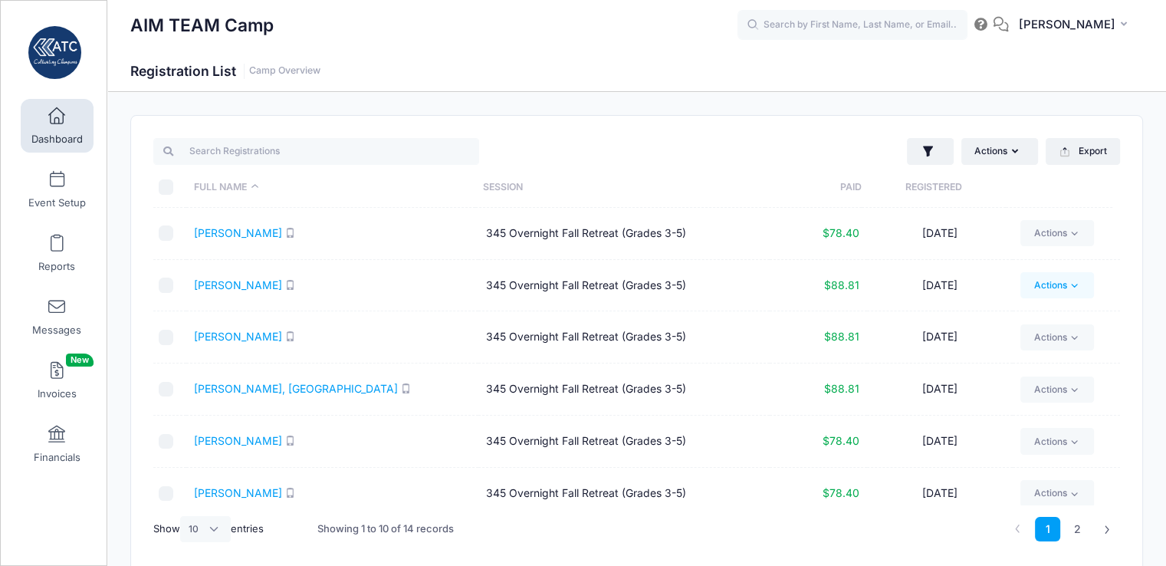
scroll to position [220, 0]
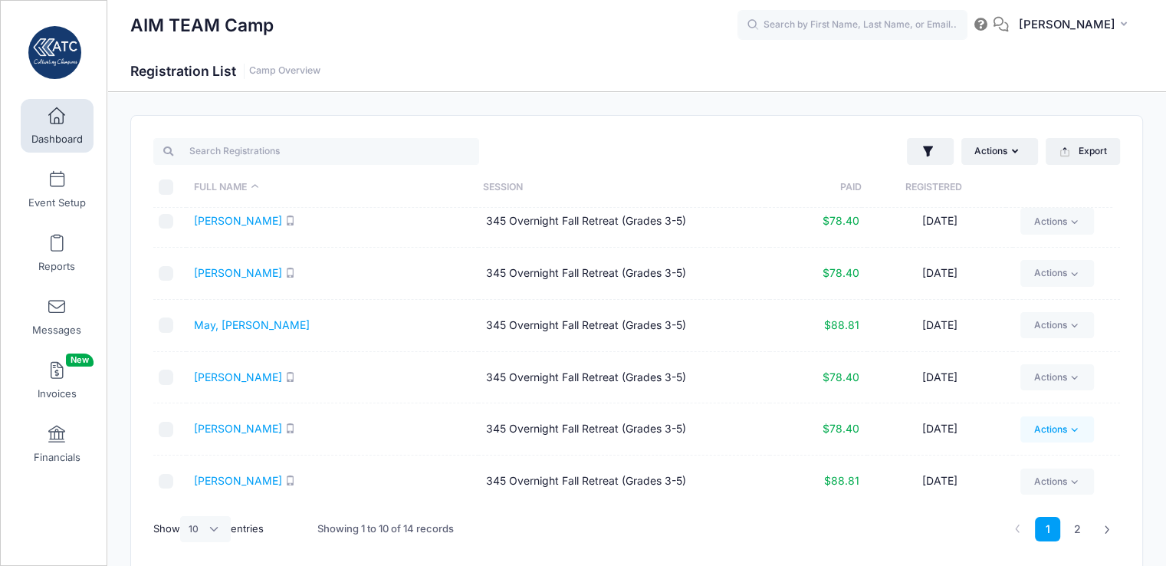
click at [1051, 427] on link "Actions" at bounding box center [1056, 429] width 73 height 26
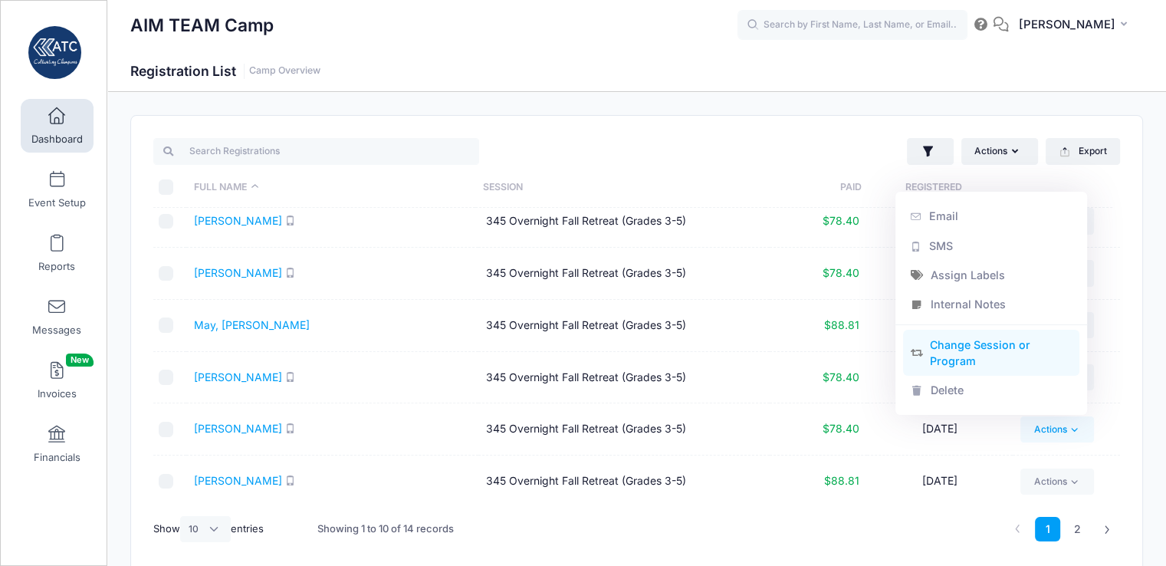
click at [981, 353] on link "Change Session or Program" at bounding box center [991, 353] width 177 height 46
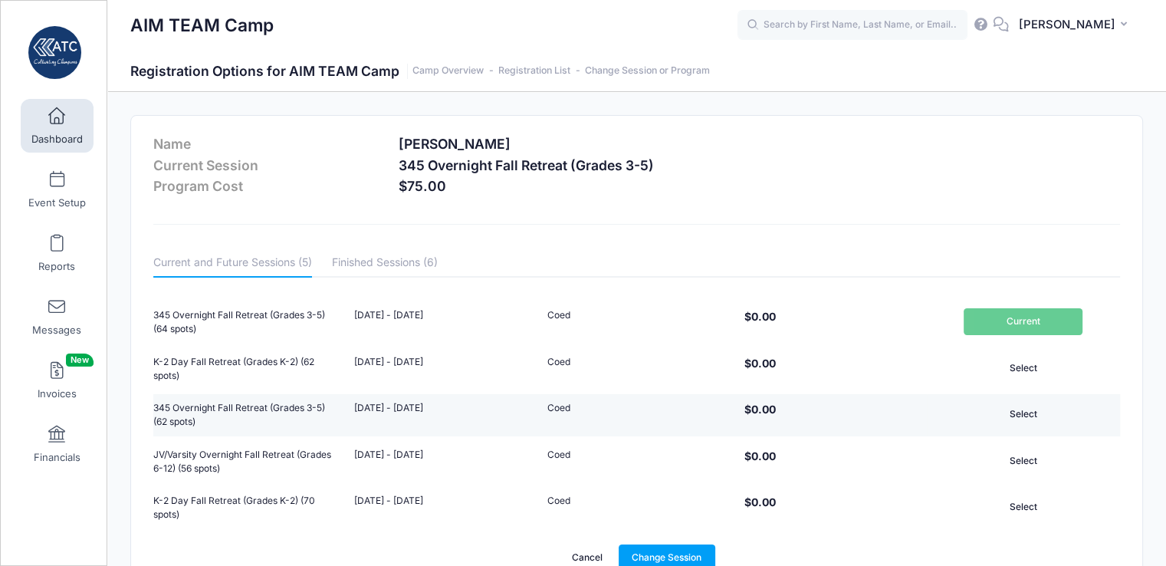
click at [1008, 411] on button "Select" at bounding box center [1022, 414] width 119 height 26
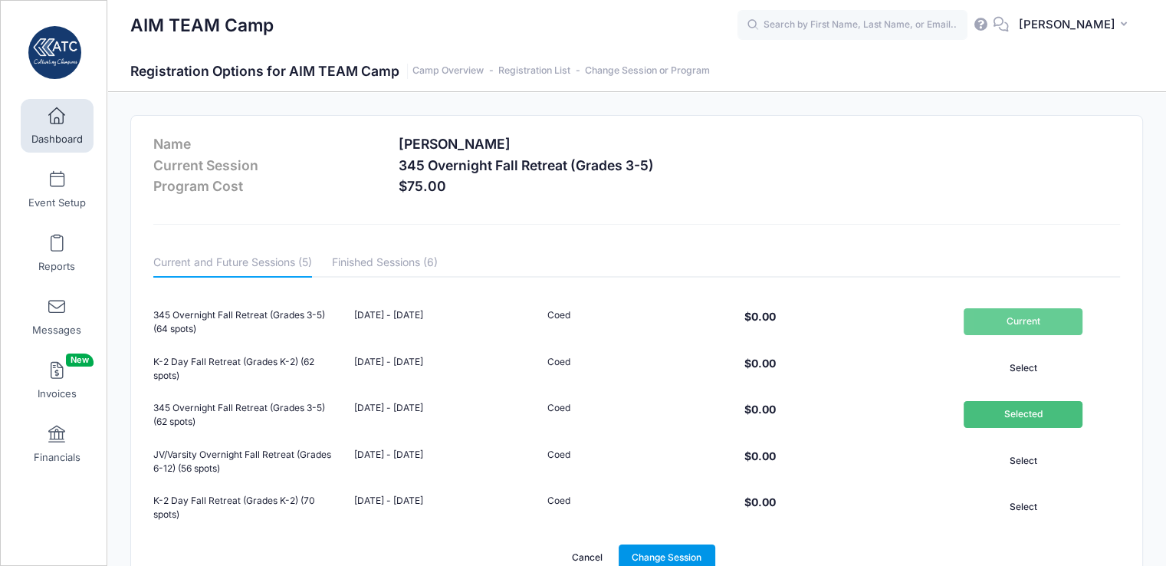
click at [674, 554] on link "Change Session" at bounding box center [666, 557] width 97 height 26
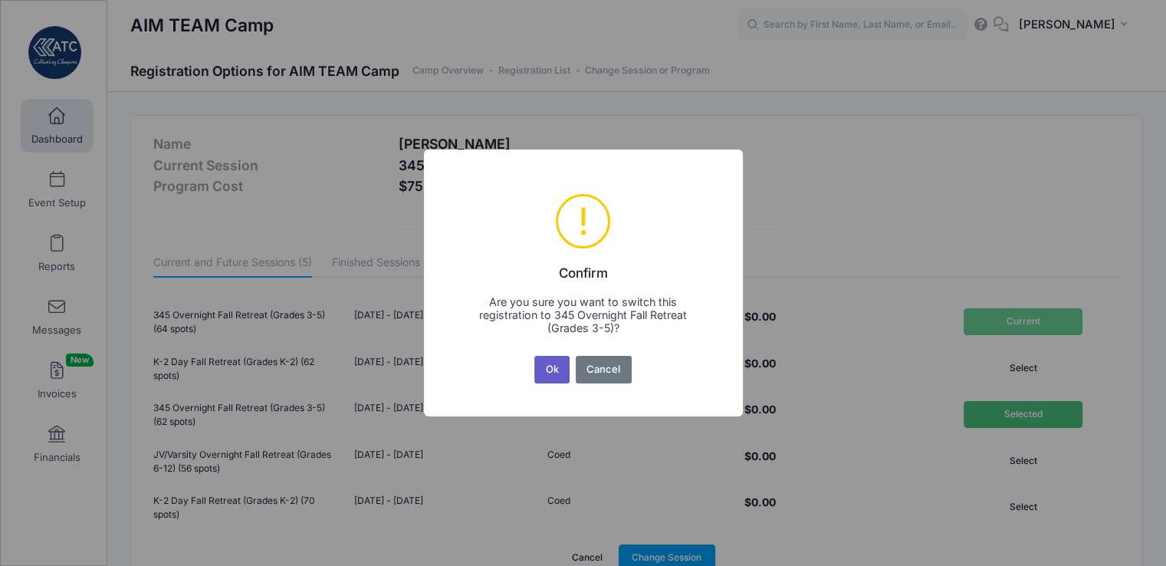
click at [552, 368] on button "Ok" at bounding box center [551, 370] width 35 height 28
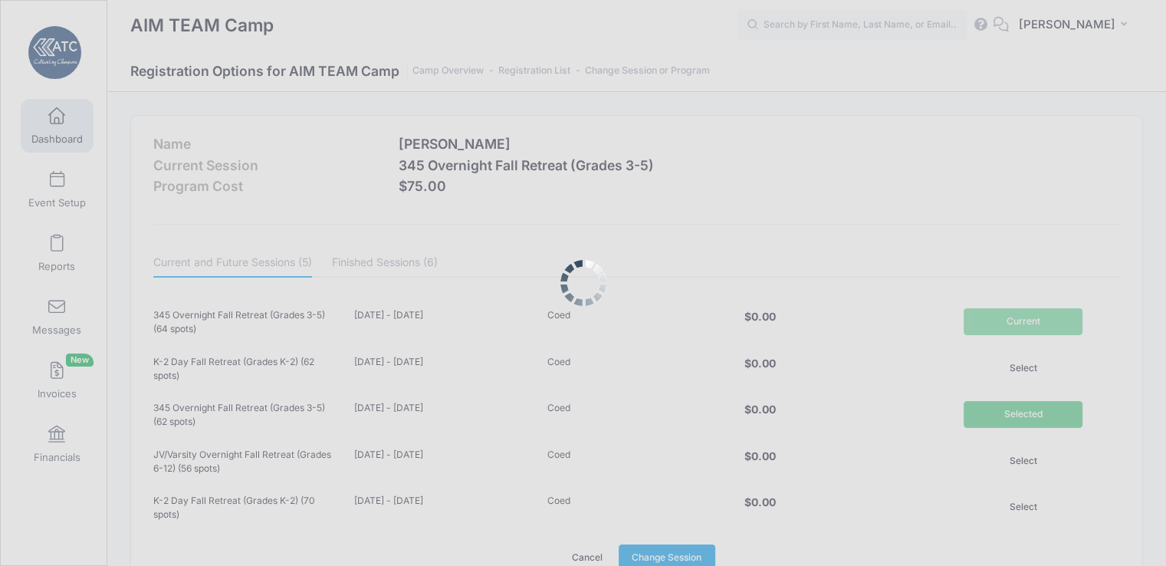
scroll to position [3, 0]
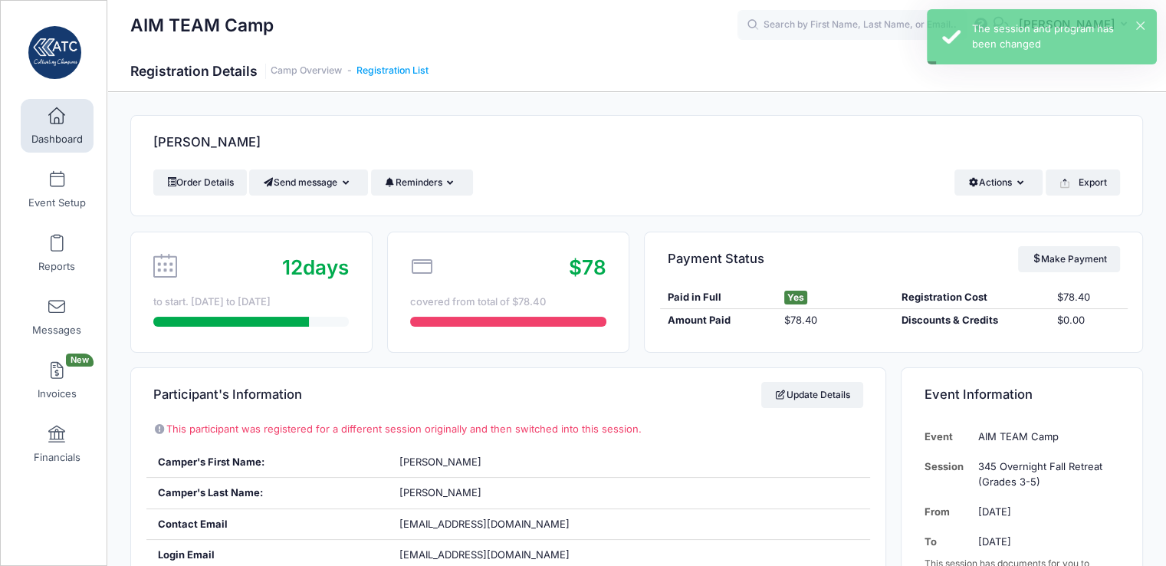
click at [408, 65] on link "Registration List" at bounding box center [392, 70] width 72 height 11
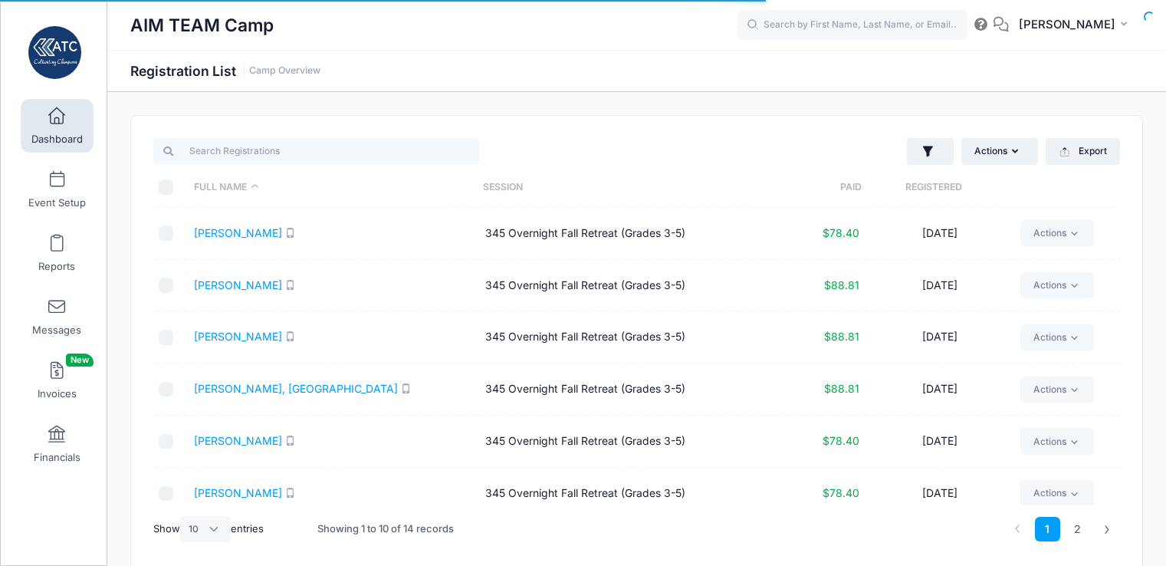
select select "10"
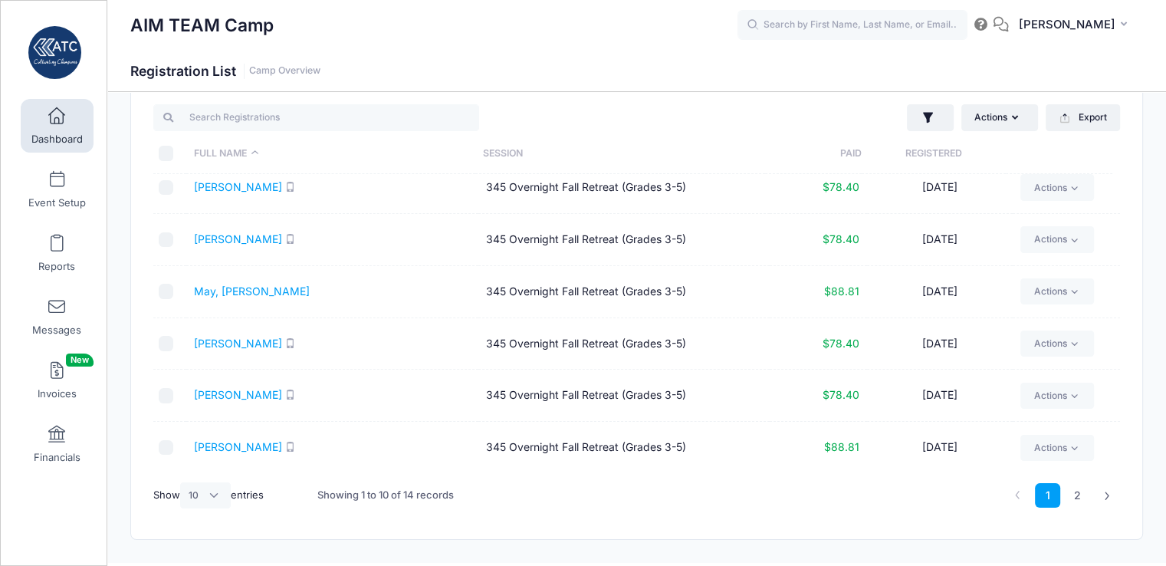
scroll to position [65, 0]
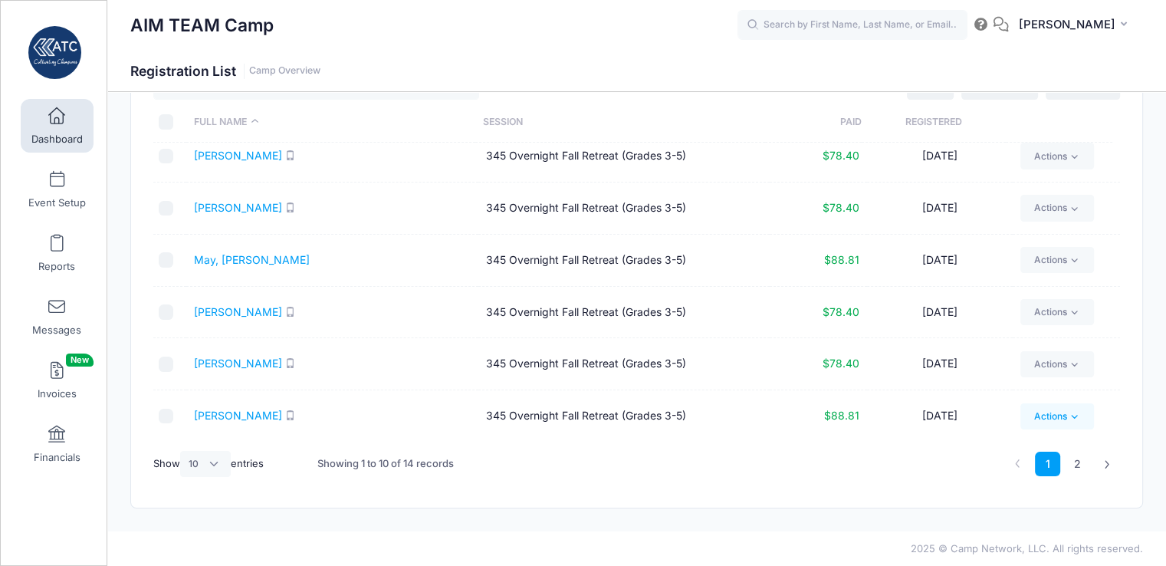
click at [1044, 411] on link "Actions" at bounding box center [1056, 416] width 73 height 26
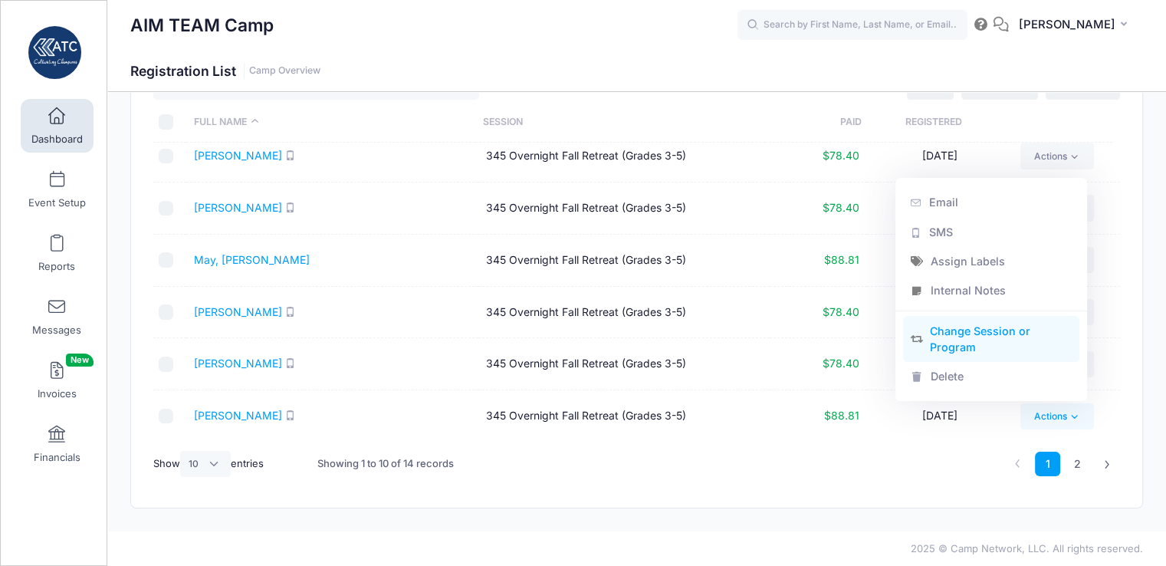
click at [1002, 331] on link "Change Session or Program" at bounding box center [991, 339] width 177 height 46
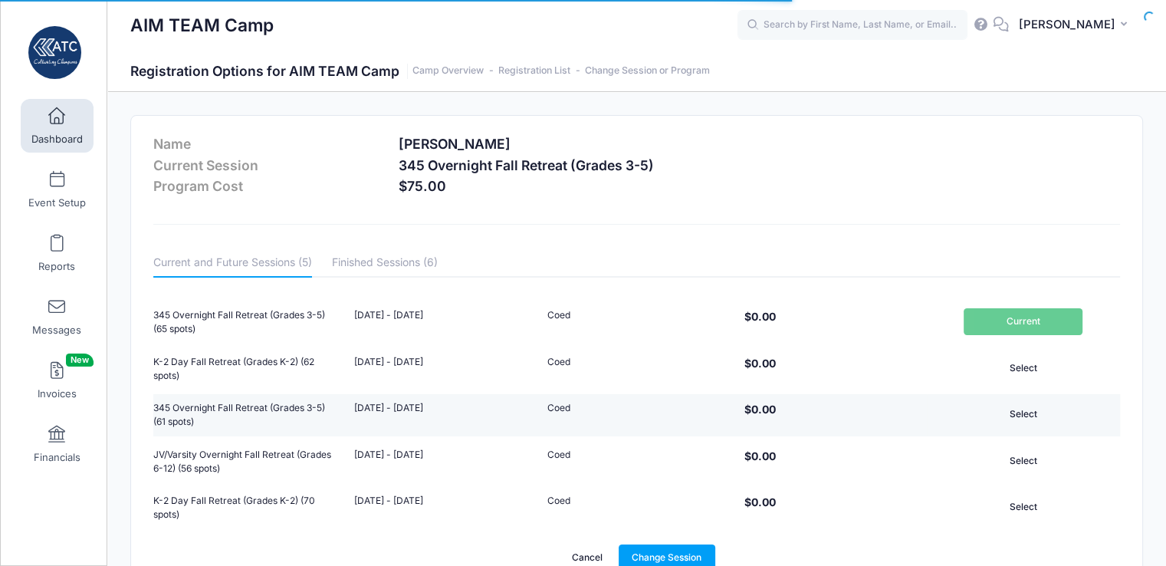
click at [1045, 412] on button "Select" at bounding box center [1022, 414] width 119 height 26
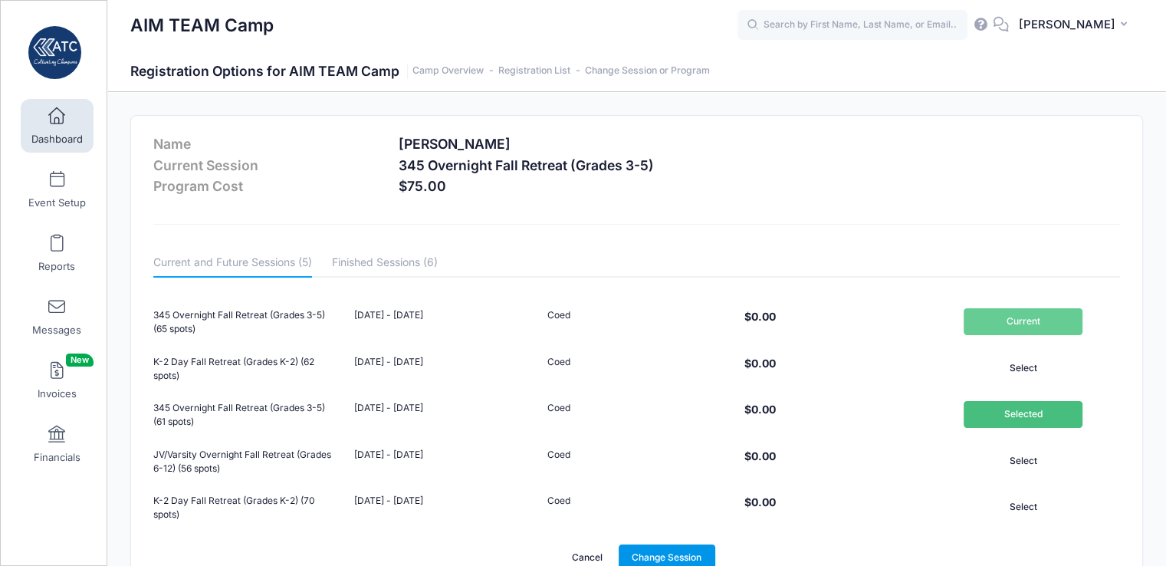
click at [697, 557] on link "Change Session" at bounding box center [666, 557] width 97 height 26
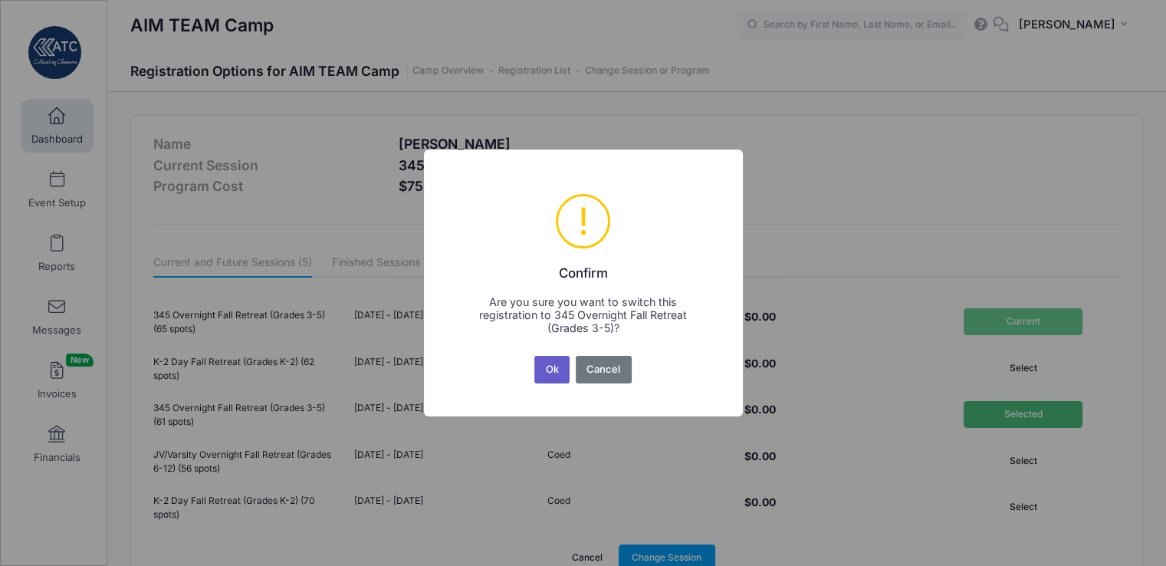
click at [551, 368] on button "Ok" at bounding box center [551, 370] width 35 height 28
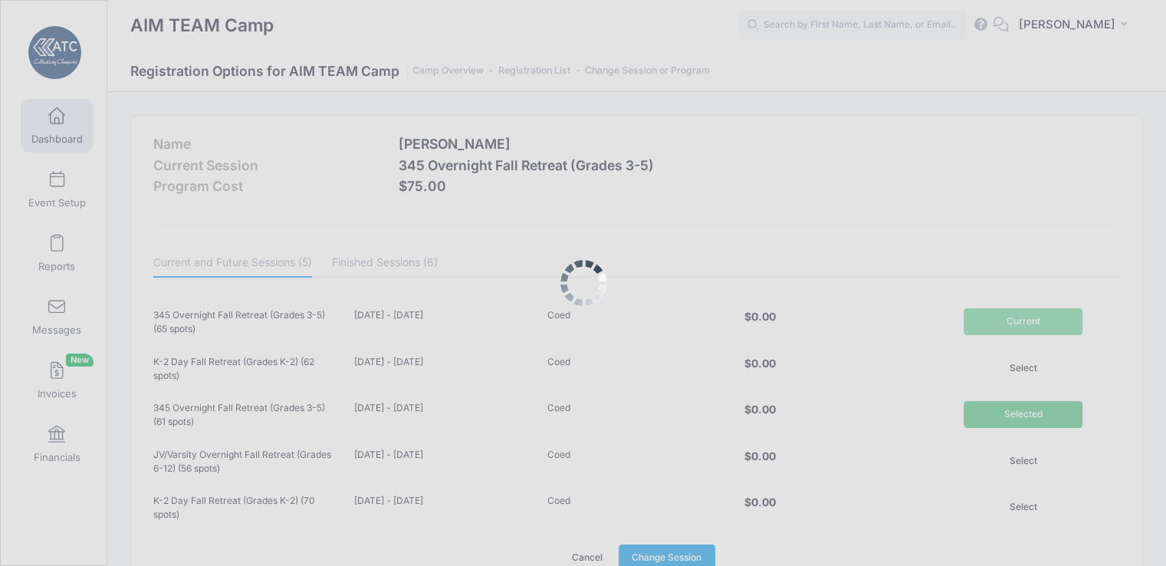
scroll to position [3, 0]
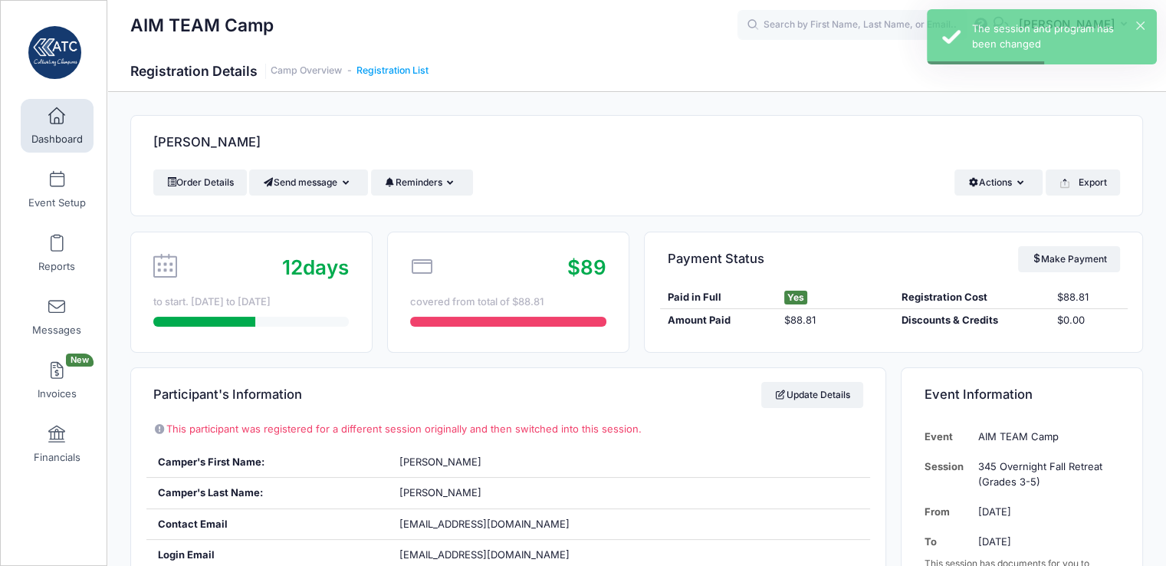
click at [387, 74] on link "Registration List" at bounding box center [392, 70] width 72 height 11
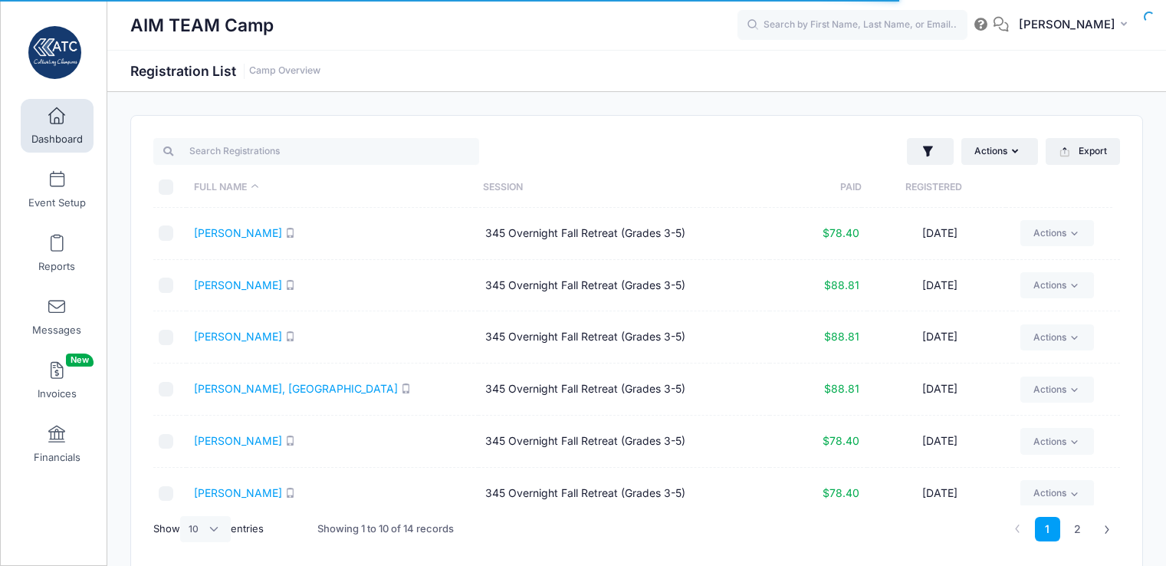
select select "10"
click at [300, 67] on link "Camp Overview" at bounding box center [284, 70] width 71 height 11
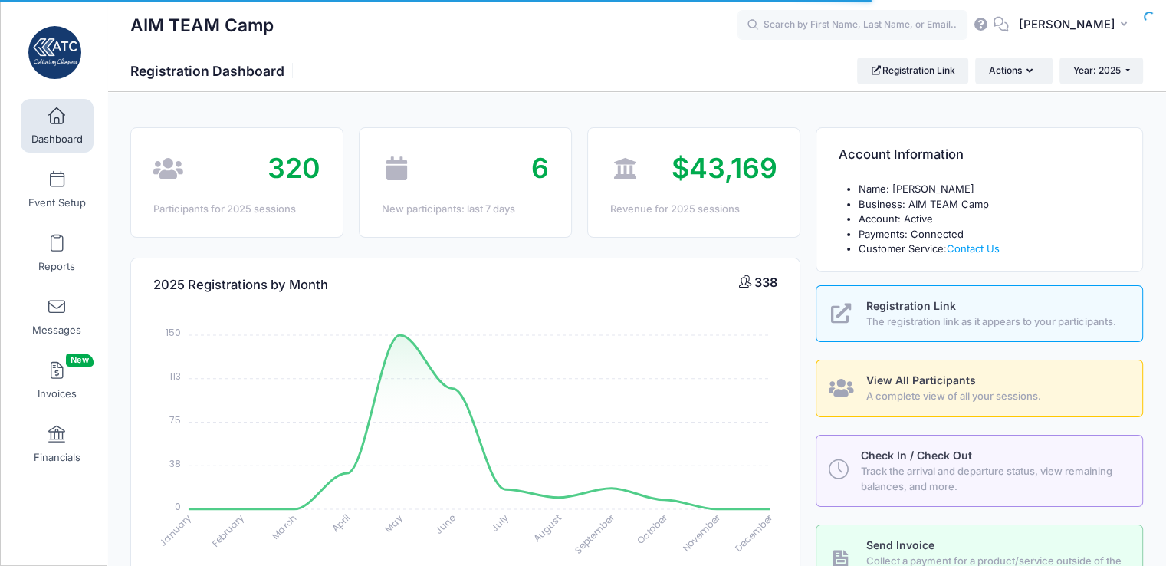
select select
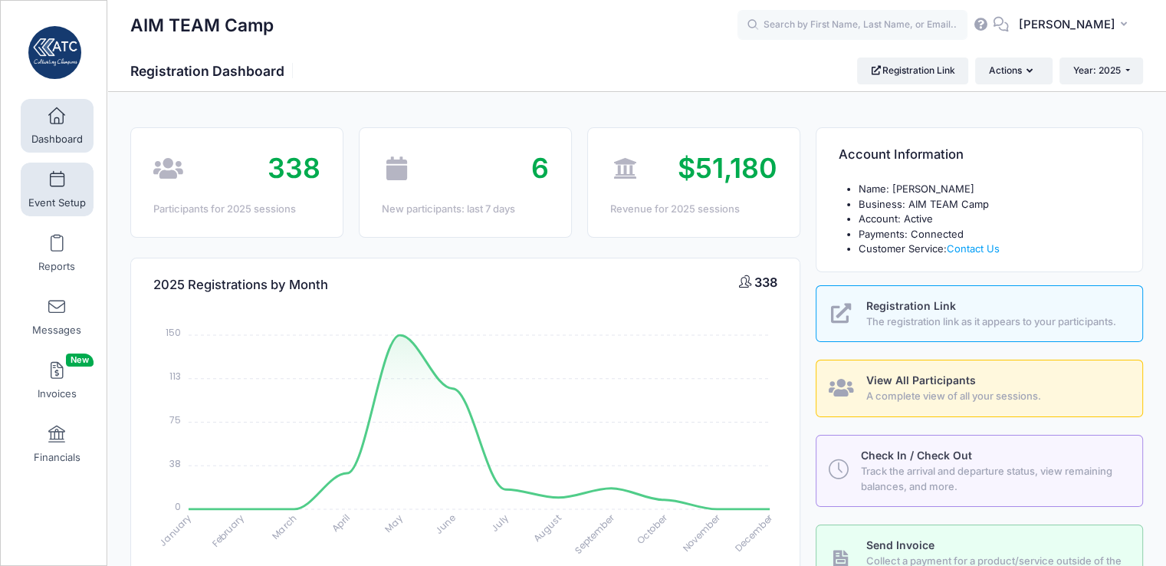
click at [58, 196] on span "Event Setup" at bounding box center [56, 202] width 57 height 13
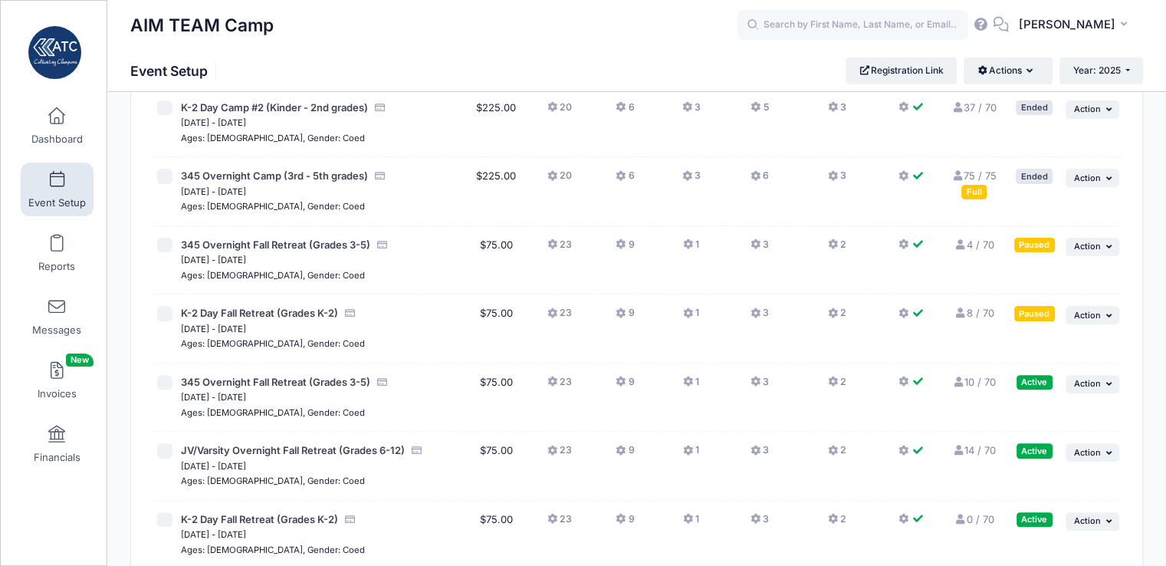
scroll to position [362, 0]
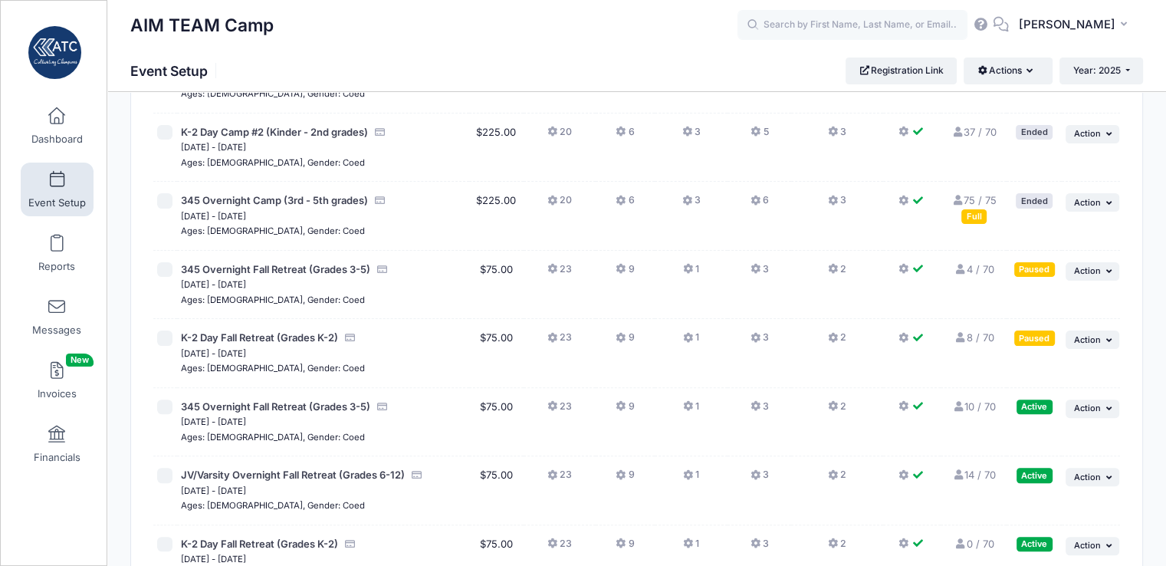
click at [978, 267] on link "4 / 70 Full" at bounding box center [973, 269] width 40 height 12
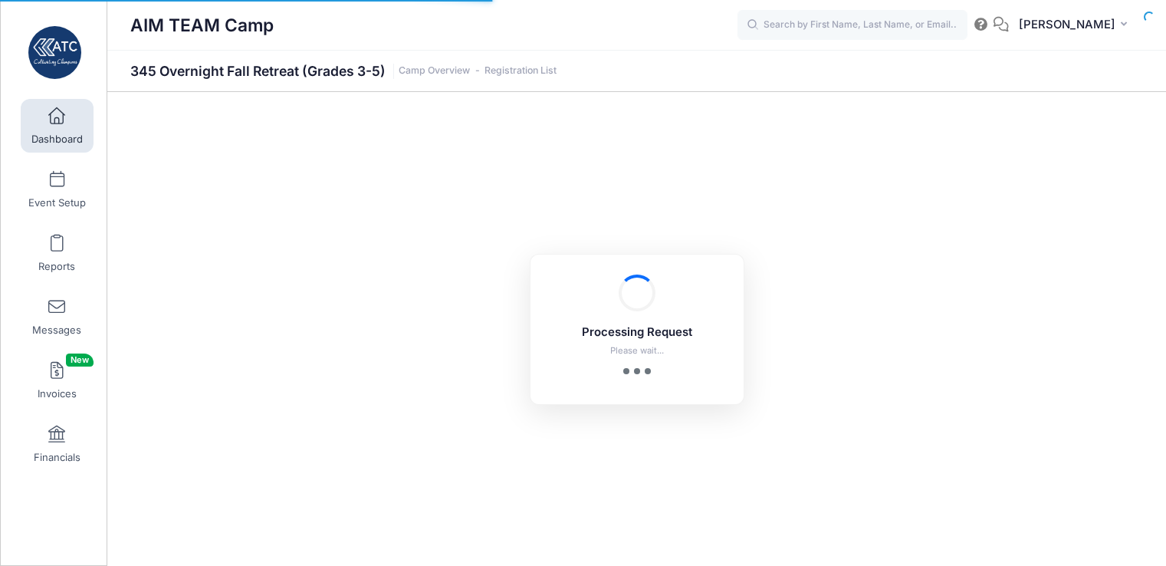
select select "10"
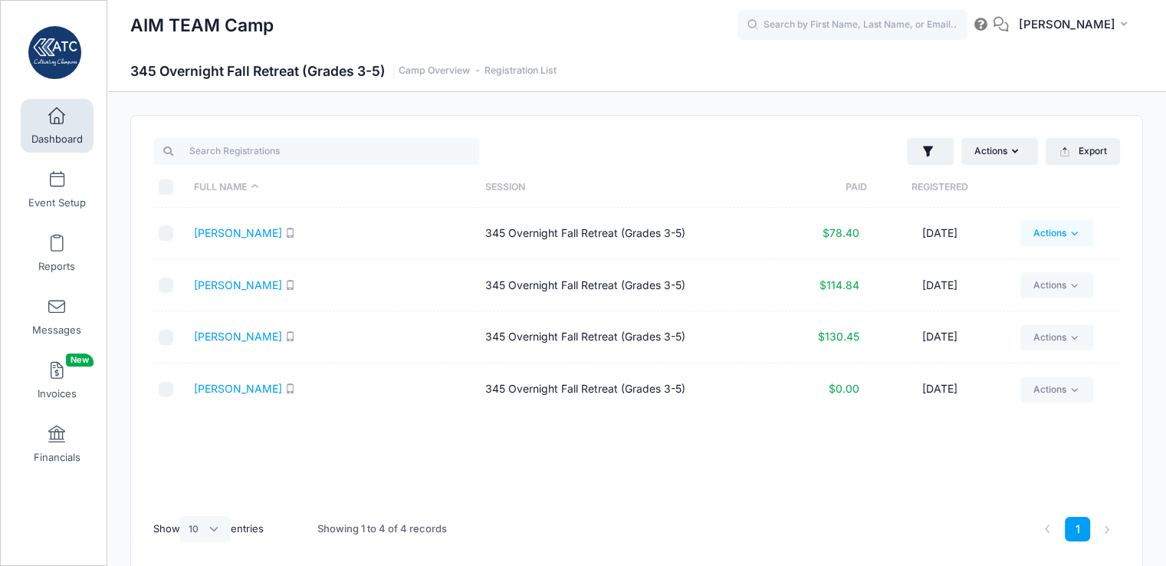
click at [1064, 231] on link "Actions" at bounding box center [1056, 233] width 73 height 26
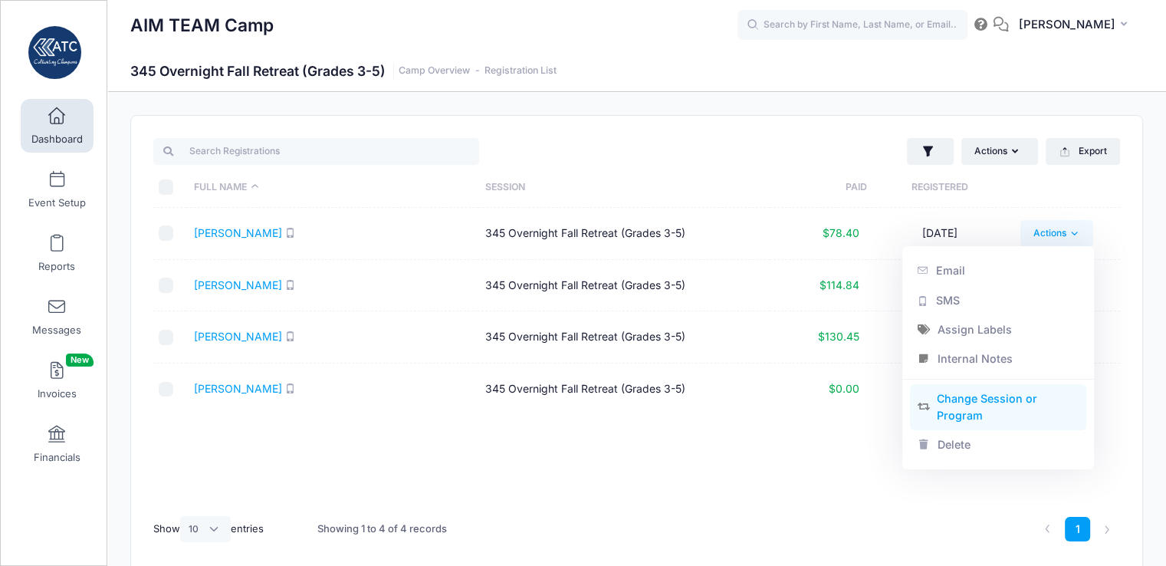
click at [985, 399] on link "Change Session or Program" at bounding box center [998, 407] width 177 height 46
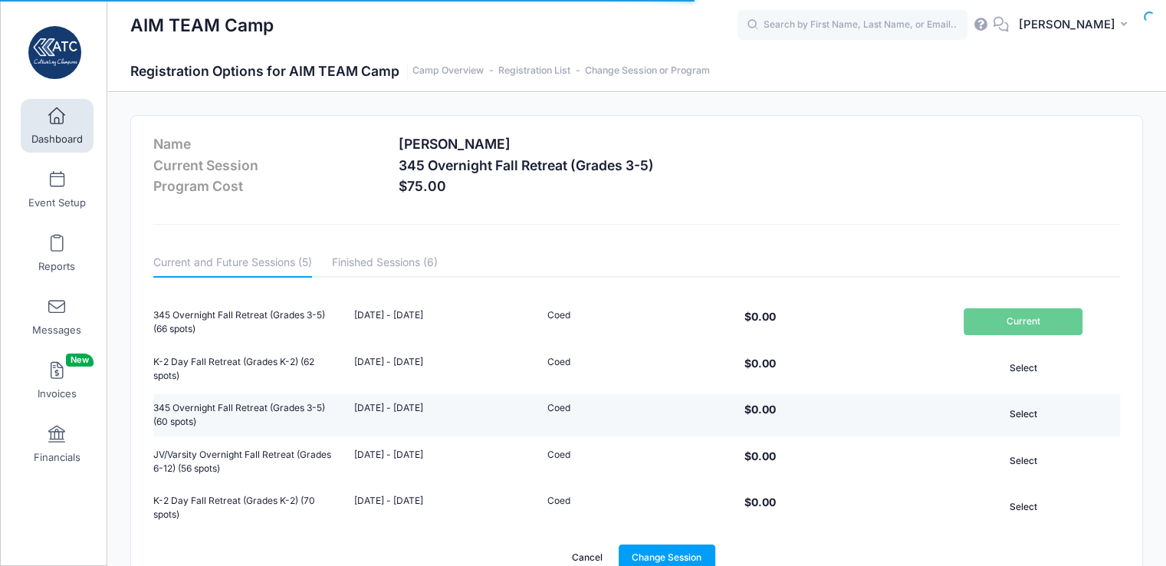
click at [1032, 408] on button "Select" at bounding box center [1022, 414] width 119 height 26
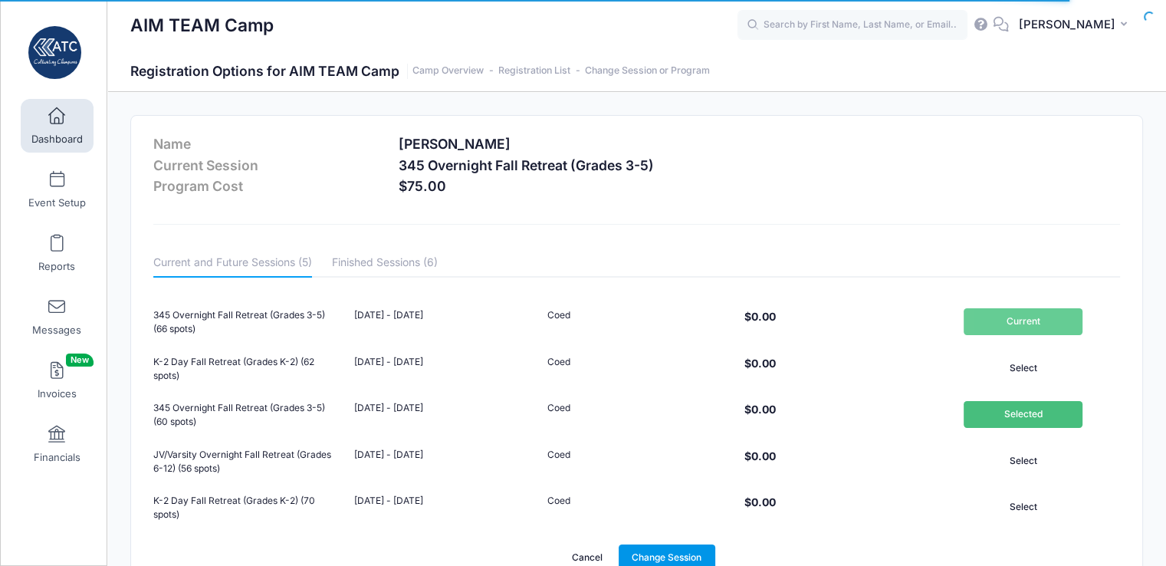
click at [691, 555] on link "Change Session" at bounding box center [666, 557] width 97 height 26
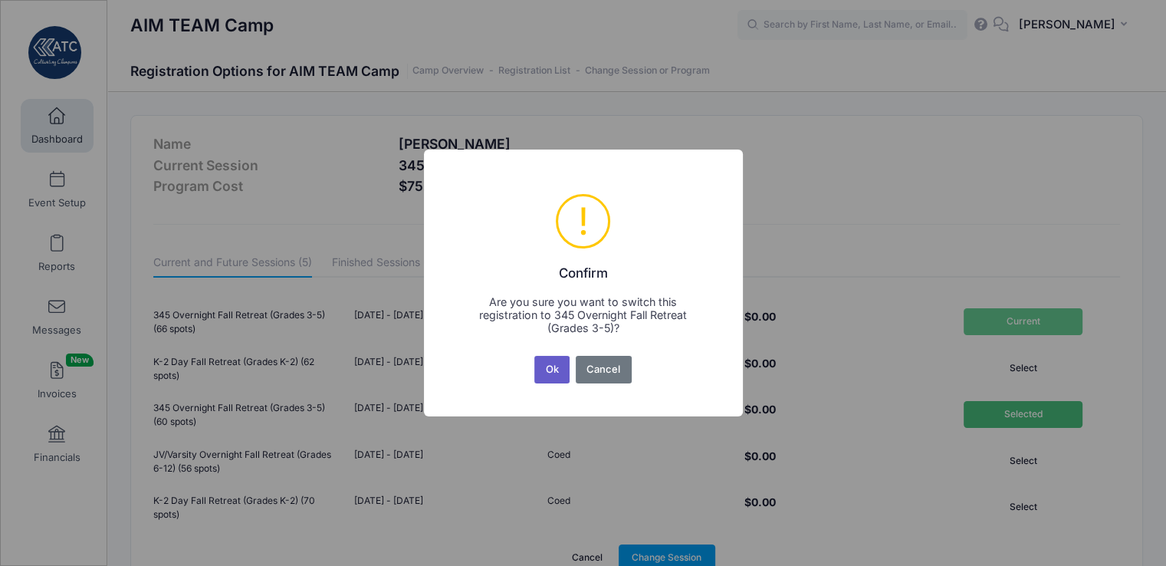
click at [553, 374] on button "Ok" at bounding box center [551, 370] width 35 height 28
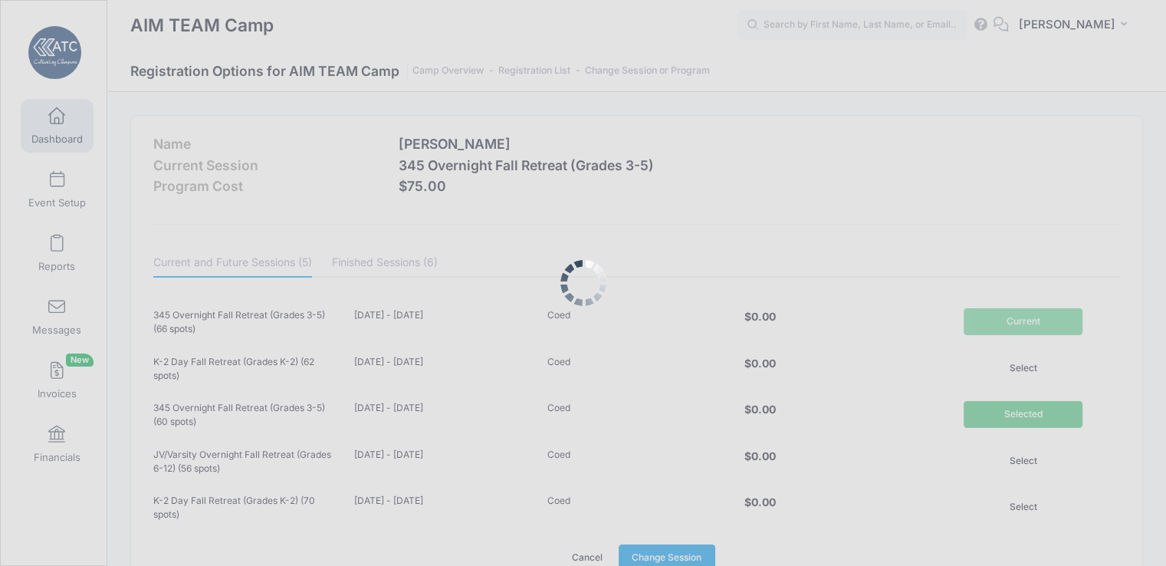
scroll to position [3, 0]
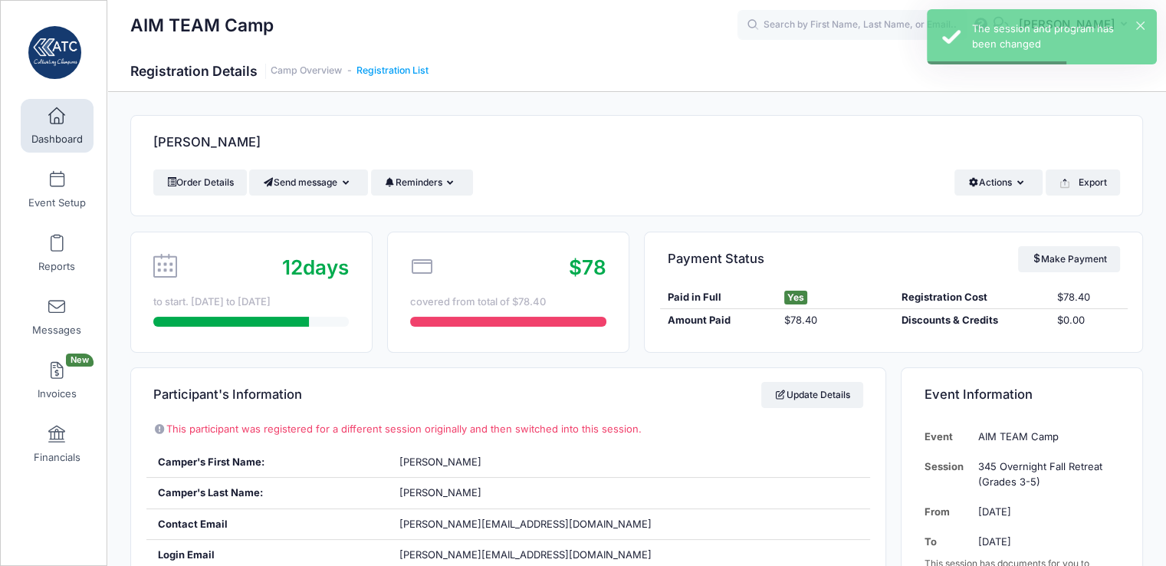
click at [404, 71] on link "Registration List" at bounding box center [392, 70] width 72 height 11
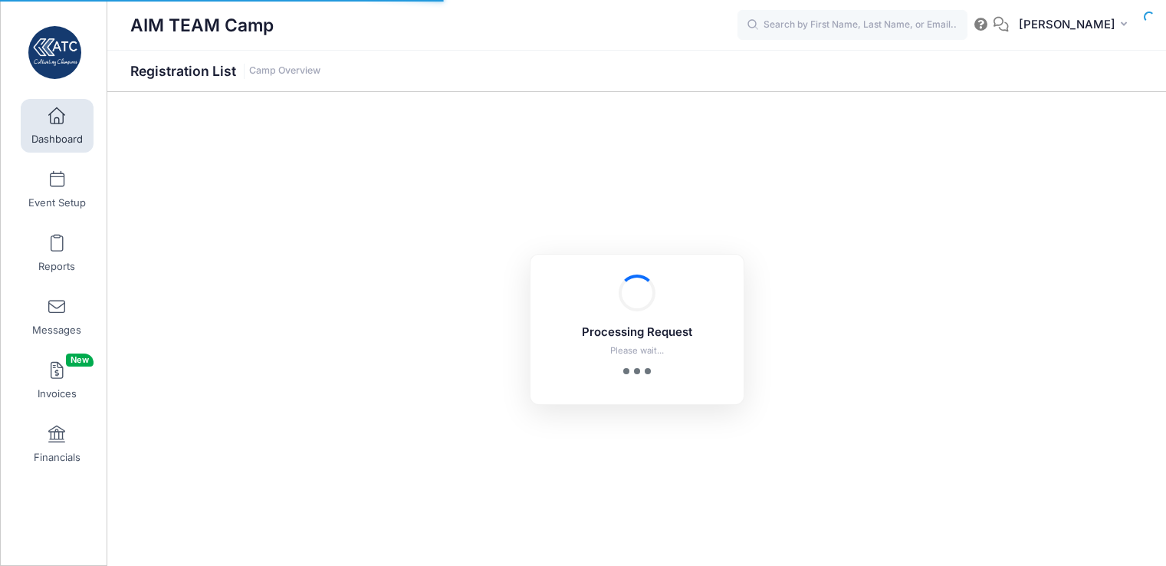
select select "10"
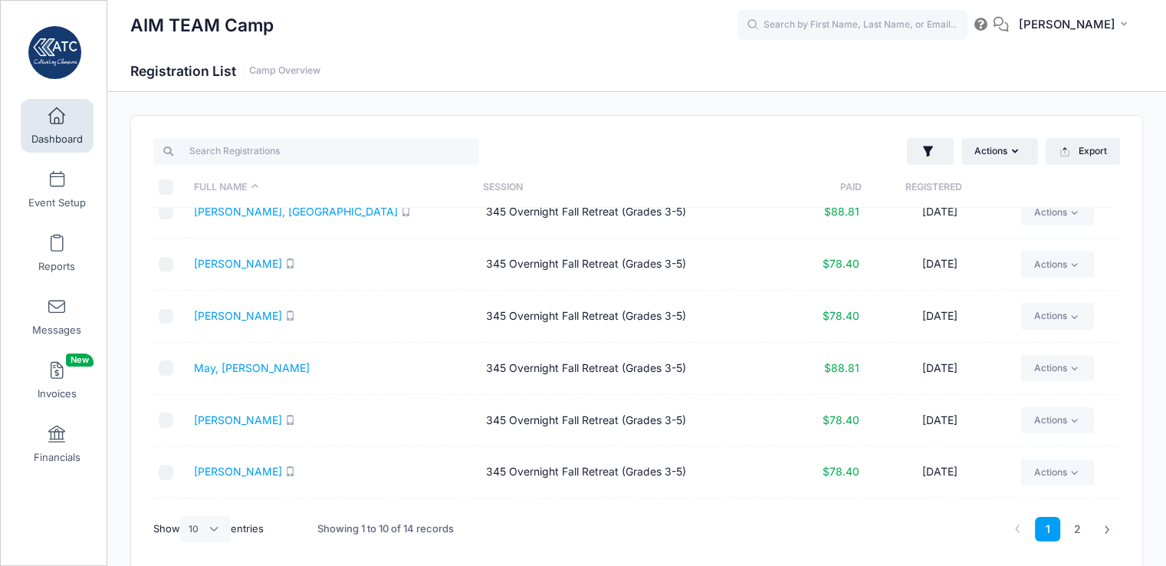
scroll to position [220, 0]
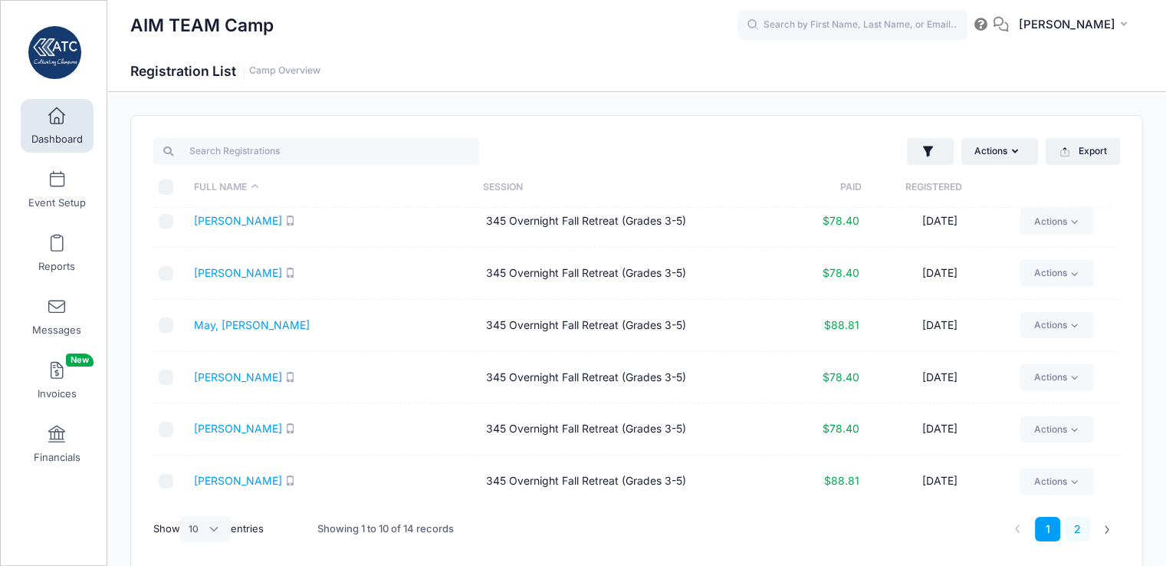
click at [1077, 527] on link "2" at bounding box center [1076, 528] width 25 height 25
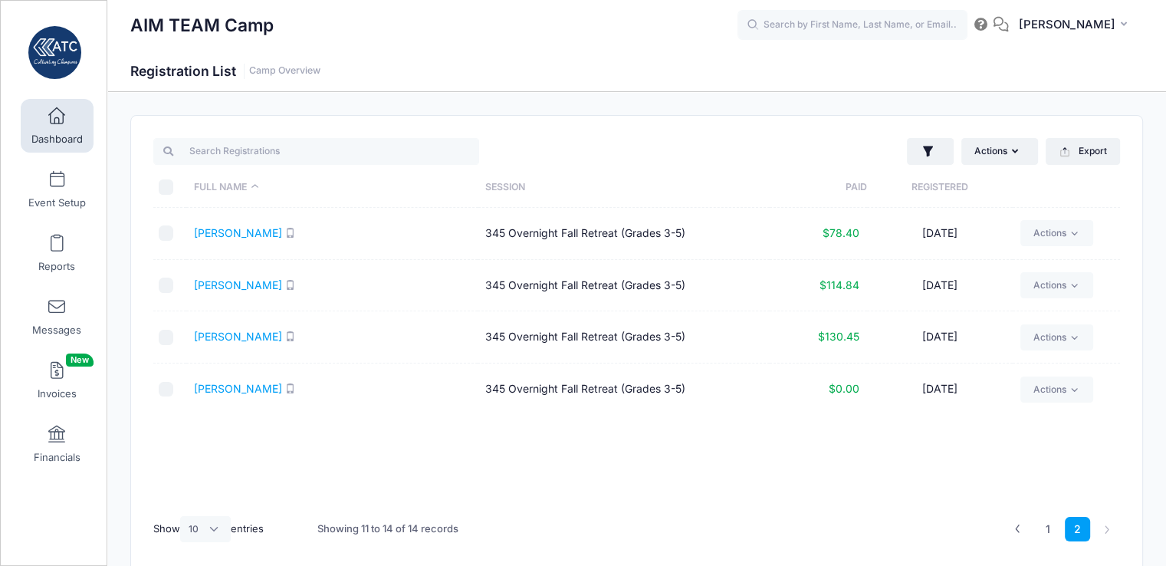
scroll to position [0, 0]
click at [1067, 287] on link "Actions" at bounding box center [1056, 285] width 73 height 26
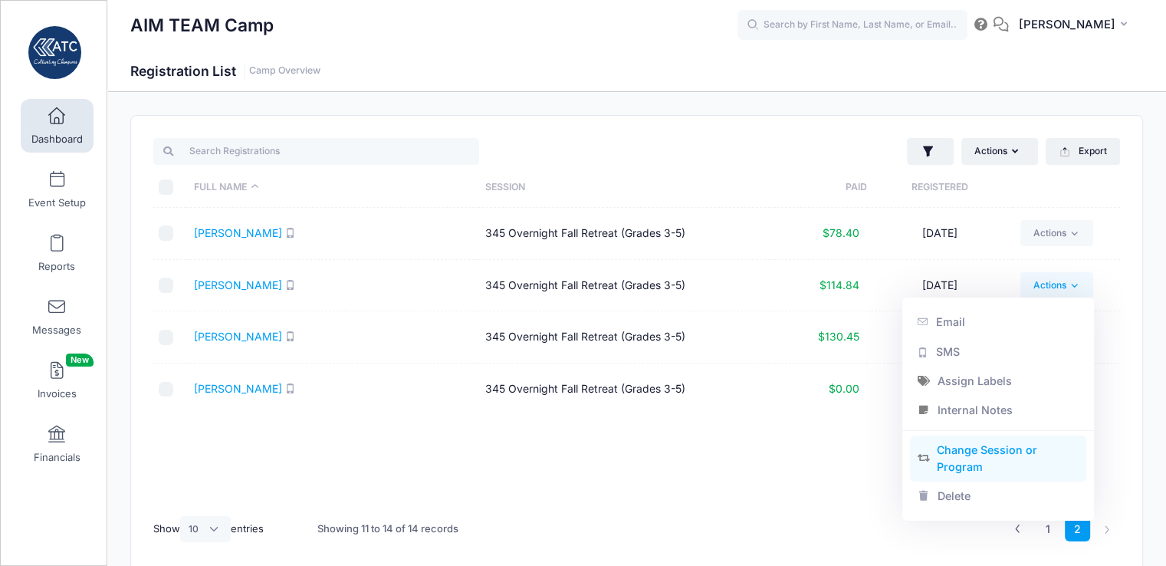
click at [993, 457] on link "Change Session or Program" at bounding box center [998, 458] width 177 height 46
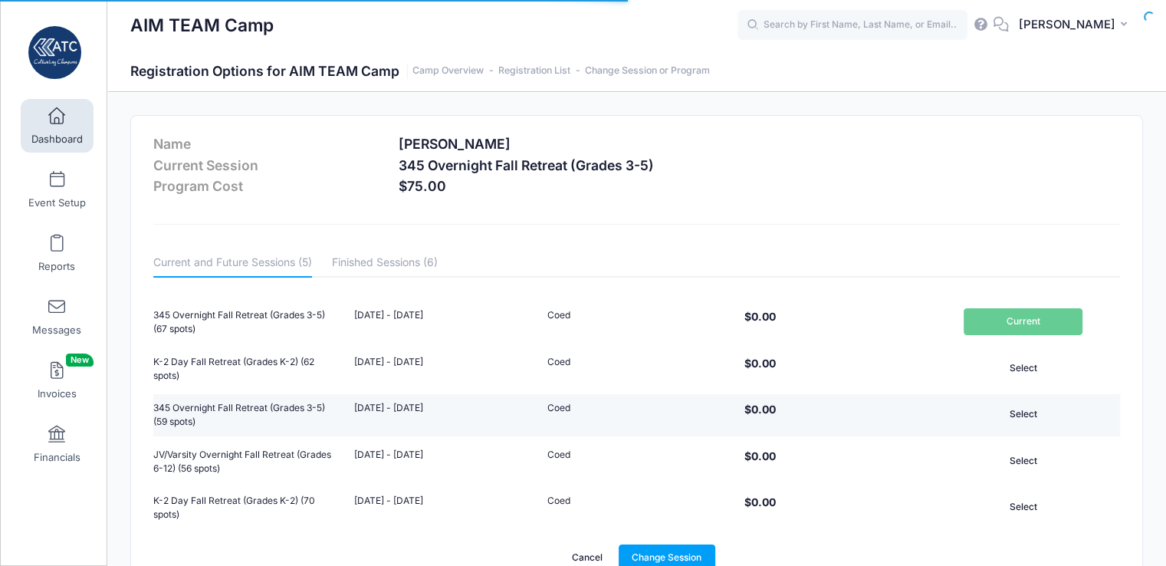
click at [1000, 417] on button "Select" at bounding box center [1022, 414] width 119 height 26
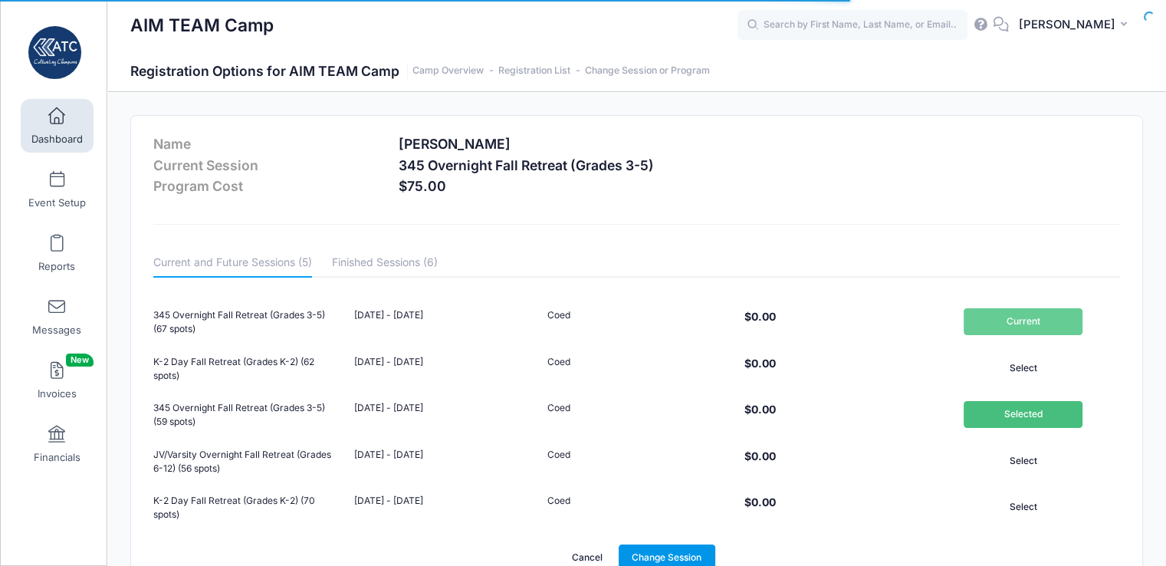
click at [668, 549] on link "Change Session" at bounding box center [666, 557] width 97 height 26
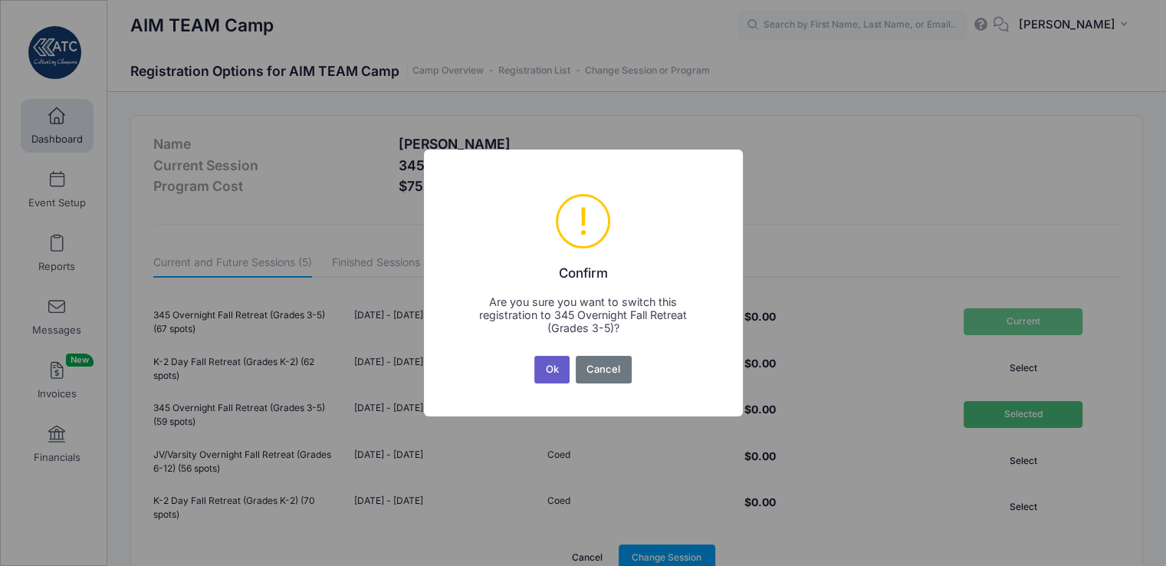
click at [549, 369] on button "Ok" at bounding box center [551, 370] width 35 height 28
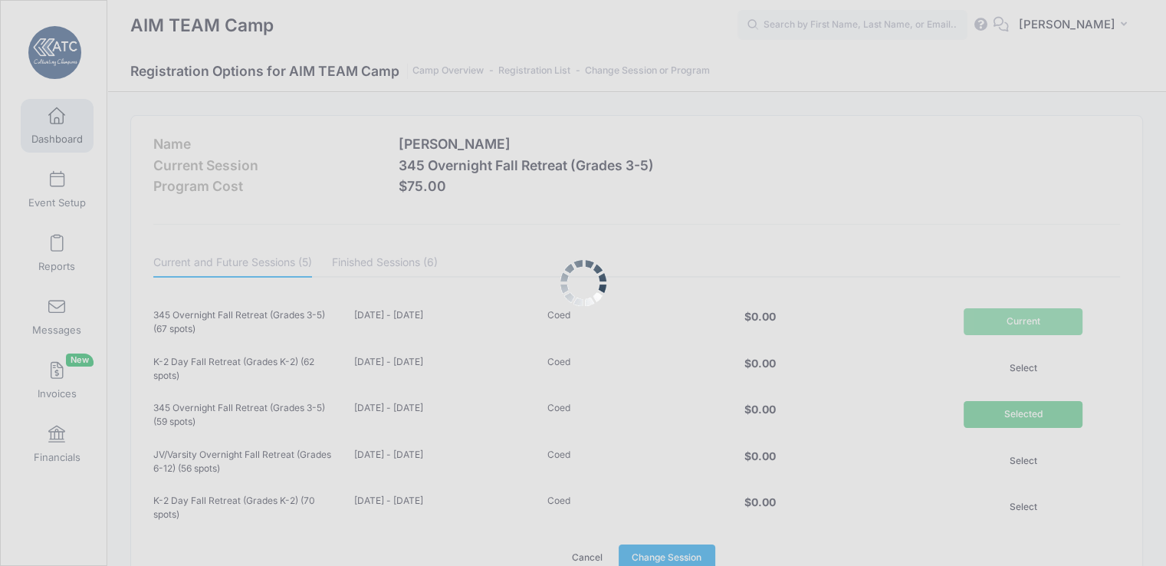
scroll to position [3, 0]
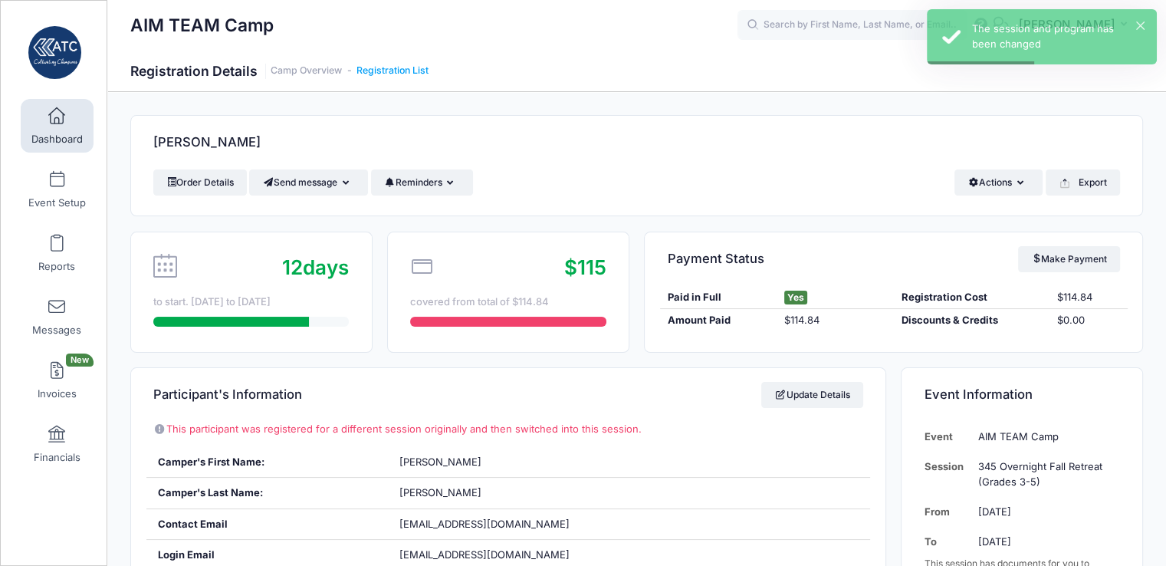
click at [395, 67] on link "Registration List" at bounding box center [392, 70] width 72 height 11
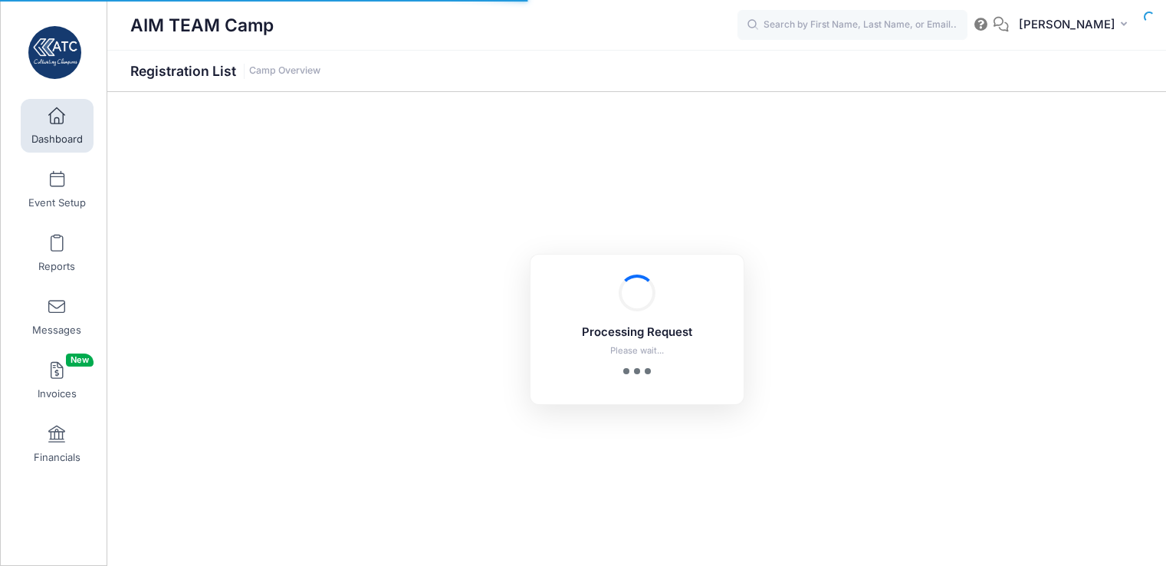
select select "10"
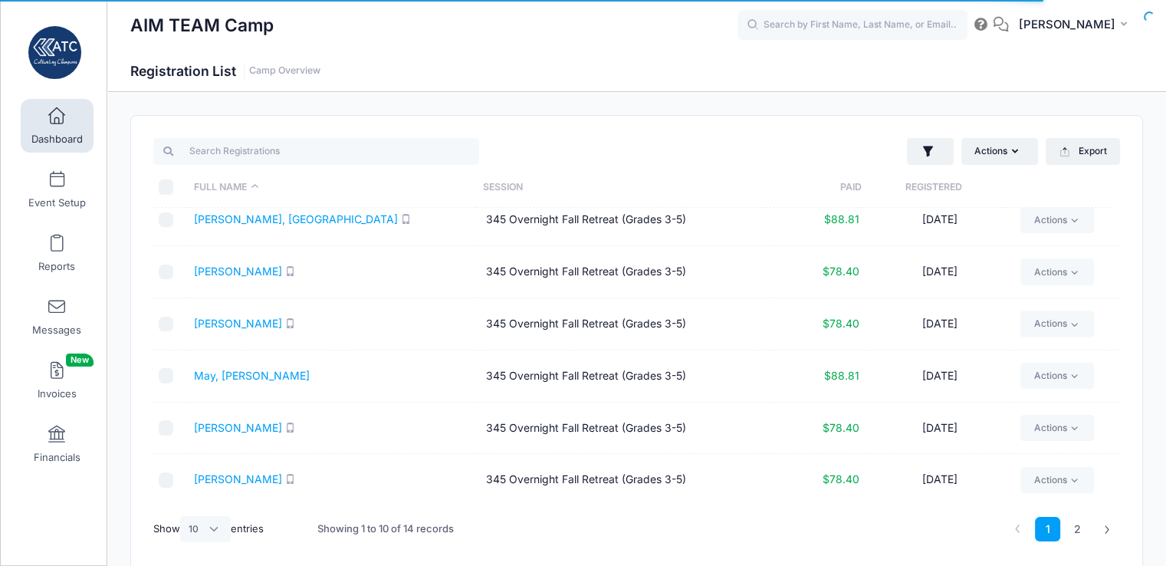
scroll to position [220, 0]
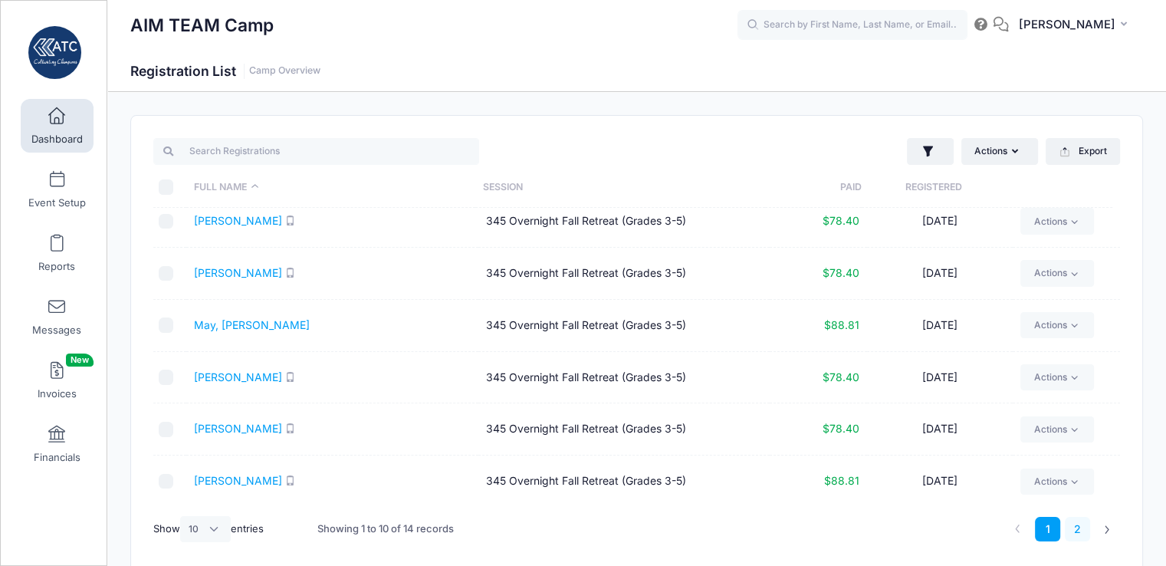
click at [1077, 526] on link "2" at bounding box center [1076, 528] width 25 height 25
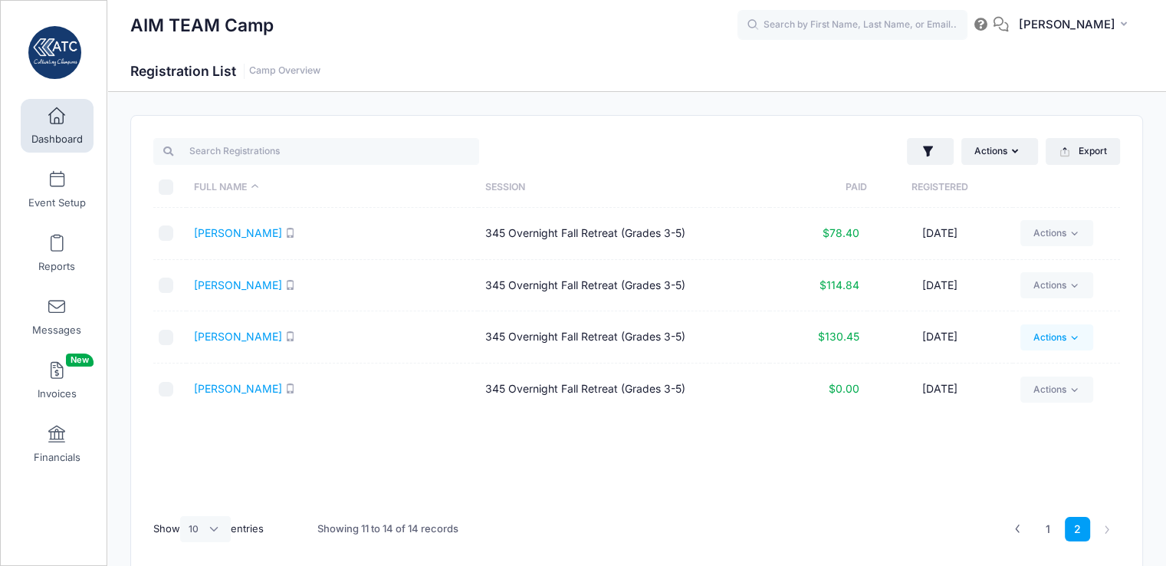
click at [1049, 332] on link "Actions" at bounding box center [1056, 337] width 73 height 26
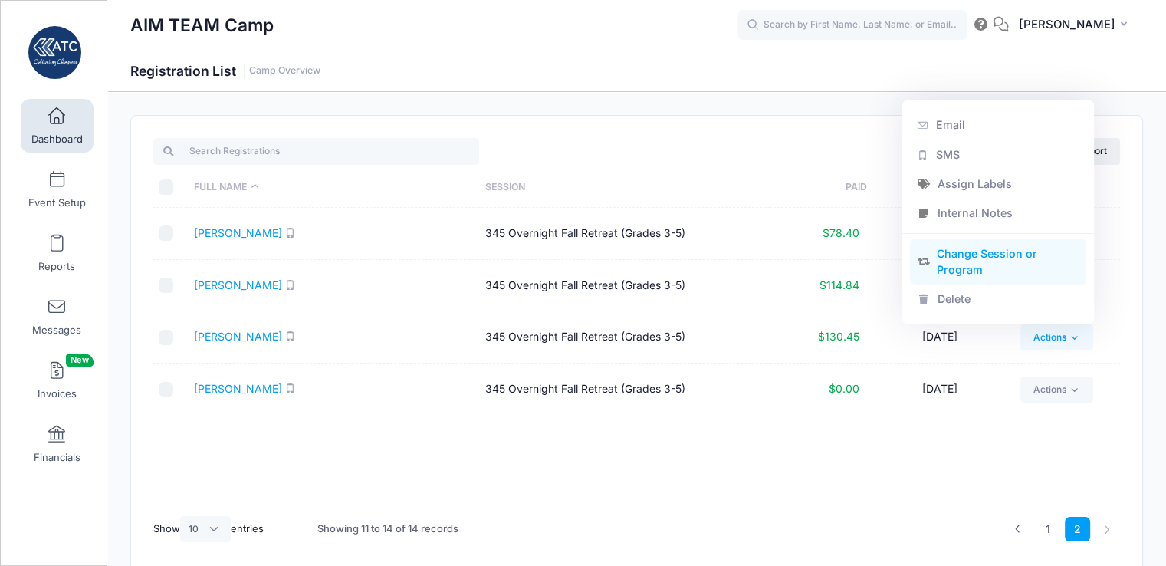
click at [1014, 255] on link "Change Session or Program" at bounding box center [998, 261] width 177 height 46
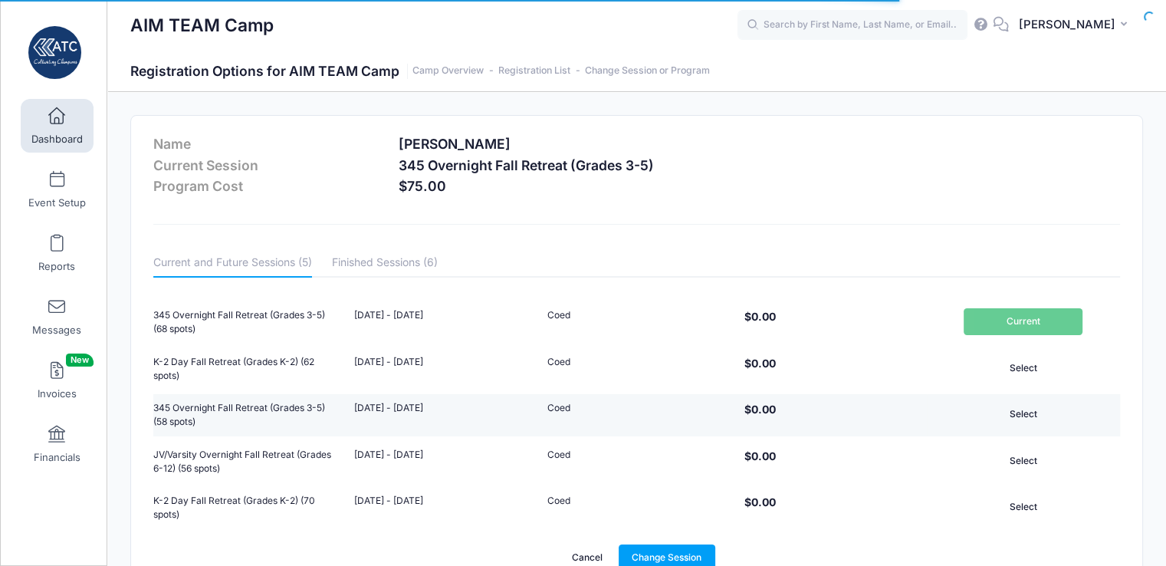
click at [1034, 413] on button "Select" at bounding box center [1022, 414] width 119 height 26
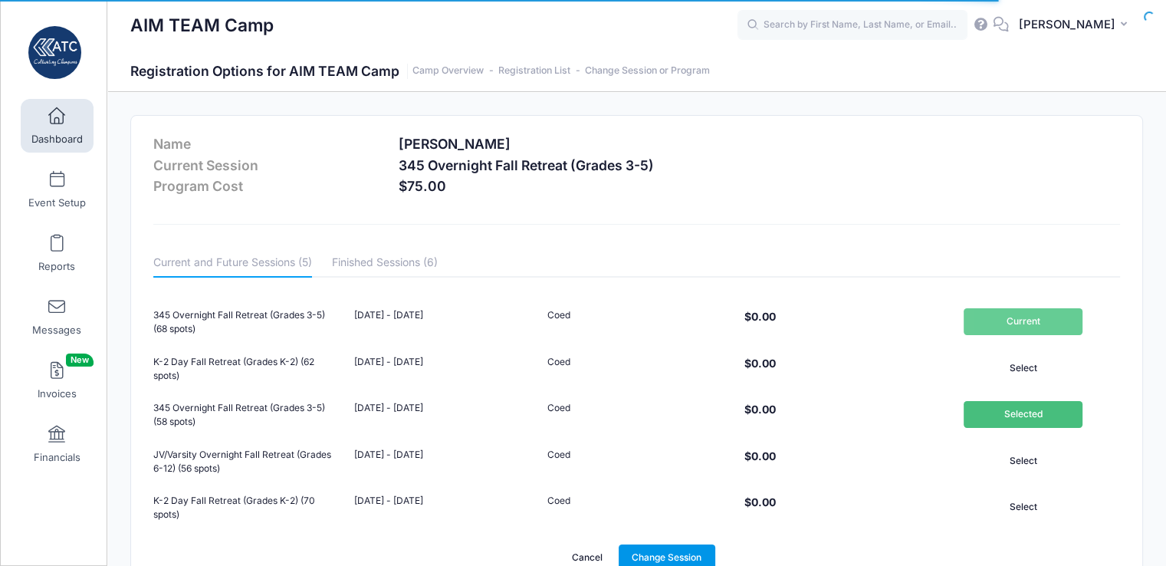
click at [693, 553] on link "Change Session" at bounding box center [666, 557] width 97 height 26
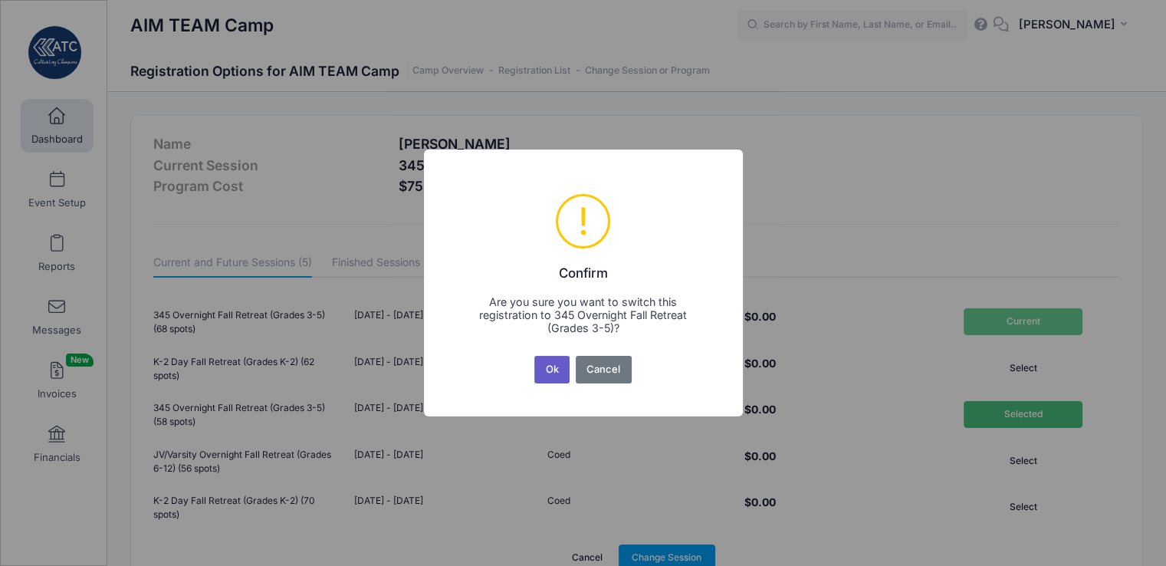
click at [546, 372] on button "Ok" at bounding box center [551, 370] width 35 height 28
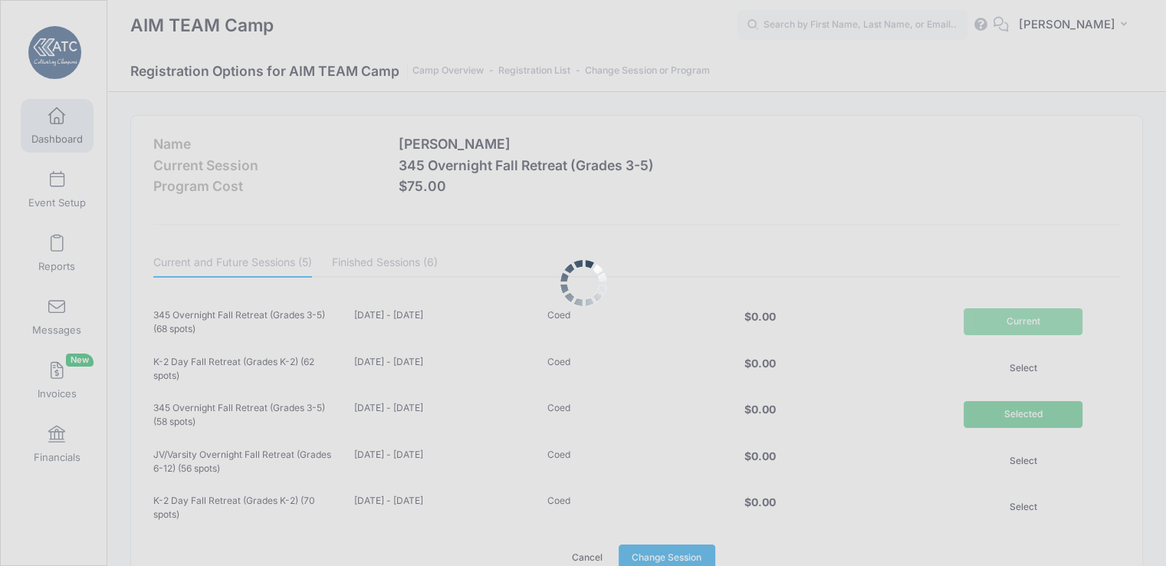
scroll to position [3, 0]
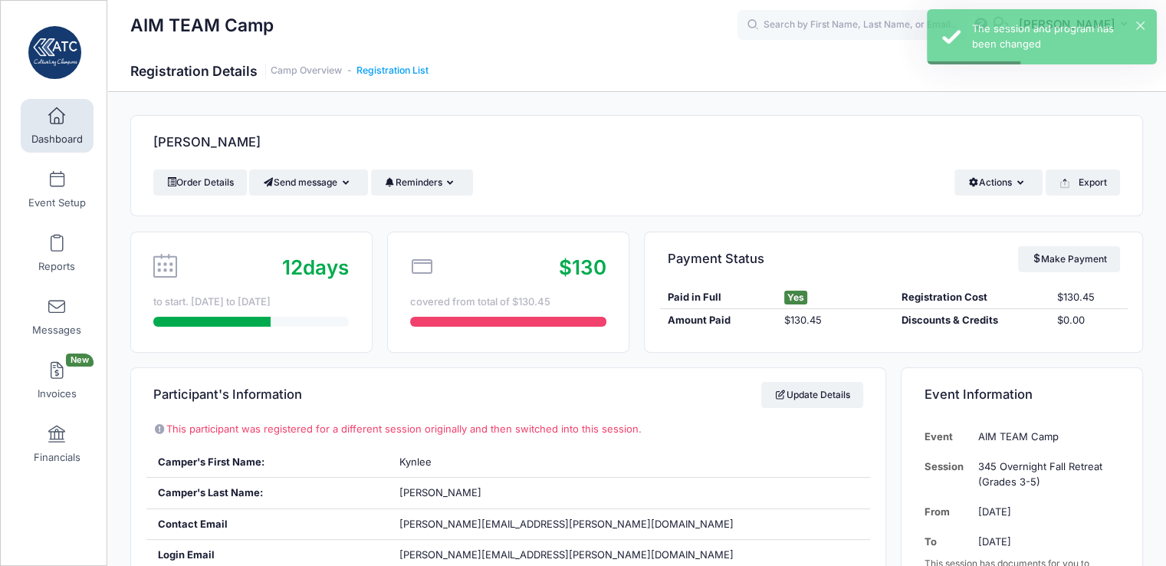
click at [412, 71] on link "Registration List" at bounding box center [392, 70] width 72 height 11
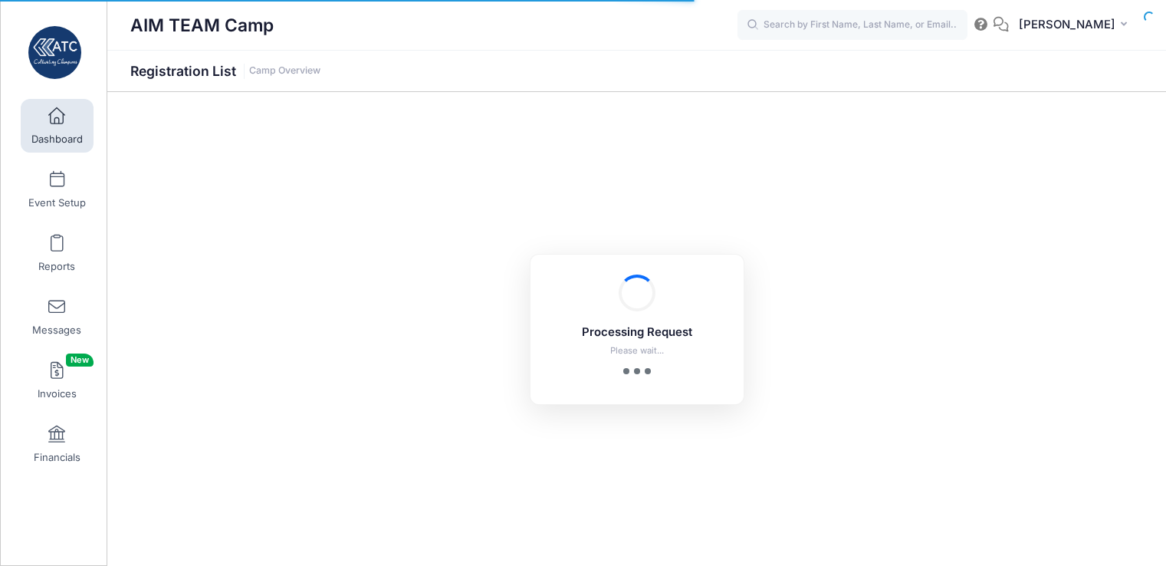
select select "10"
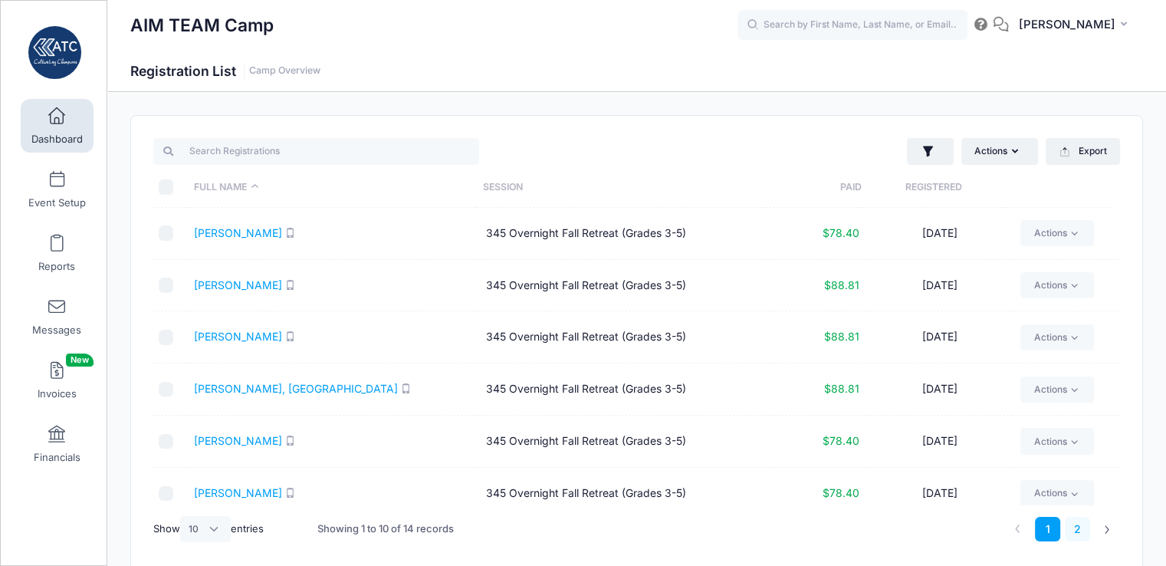
click at [1078, 528] on link "2" at bounding box center [1076, 528] width 25 height 25
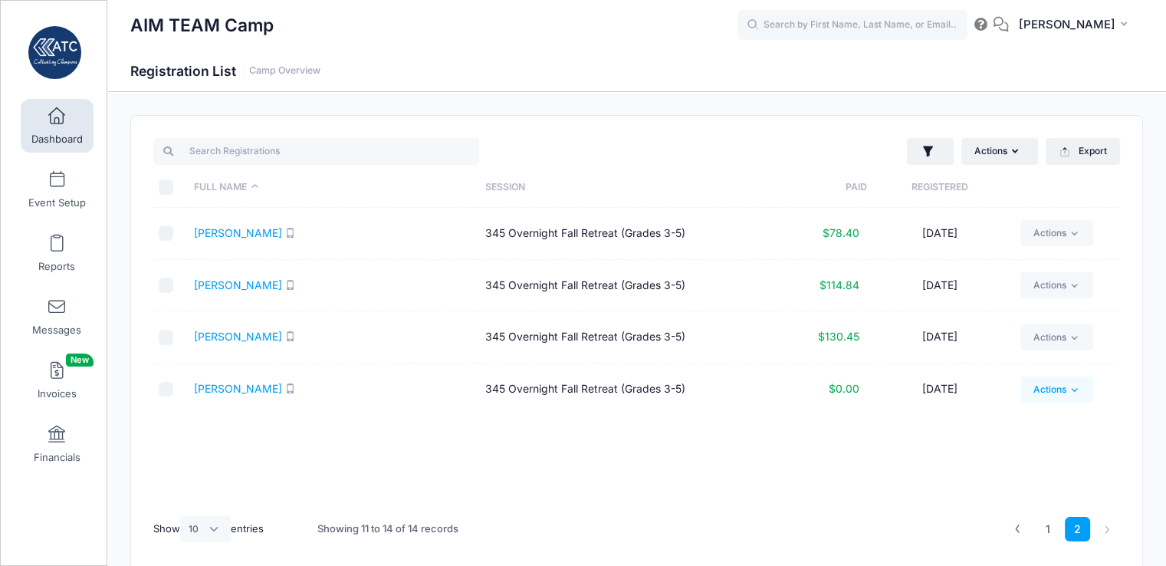
click at [1064, 381] on link "Actions" at bounding box center [1056, 389] width 73 height 26
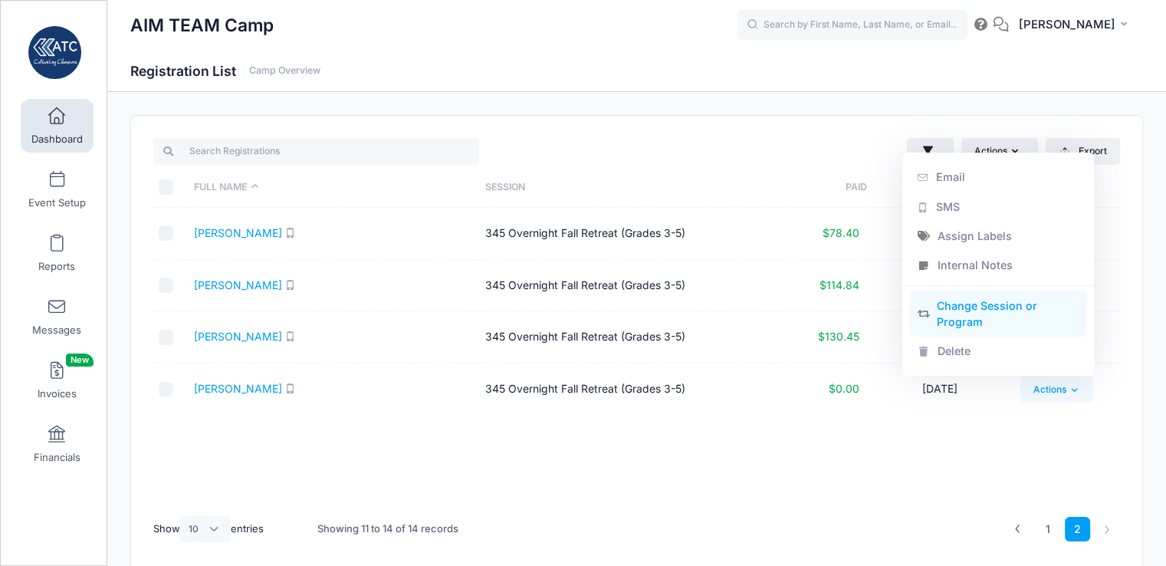
click at [1031, 297] on link "Change Session or Program" at bounding box center [998, 313] width 177 height 46
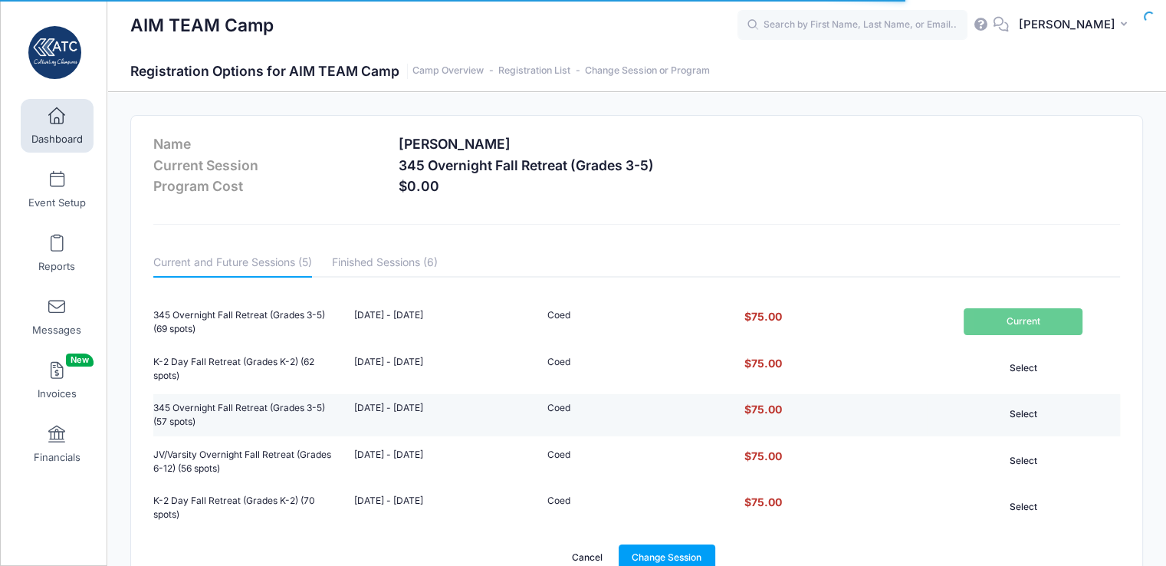
click at [1029, 408] on button "Select" at bounding box center [1022, 414] width 119 height 26
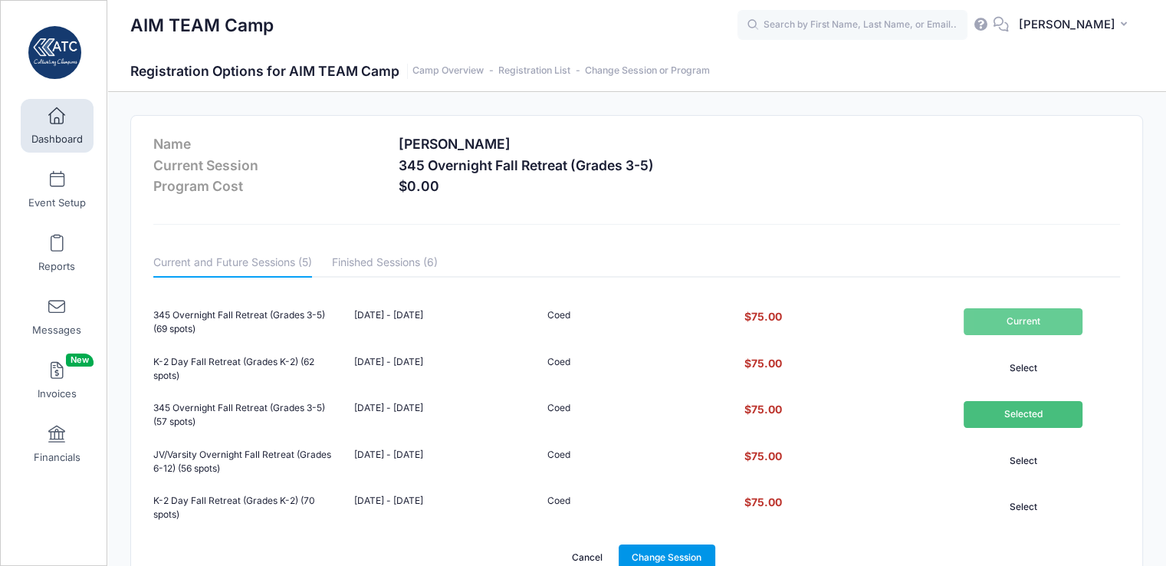
click at [664, 548] on link "Change Session" at bounding box center [666, 557] width 97 height 26
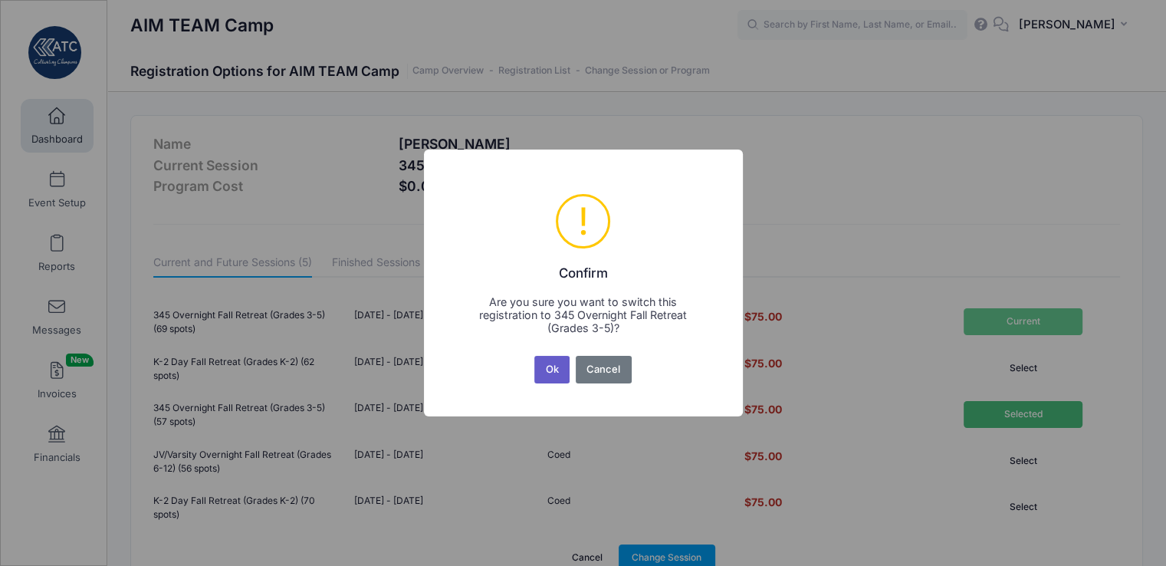
click at [552, 369] on button "Ok" at bounding box center [551, 370] width 35 height 28
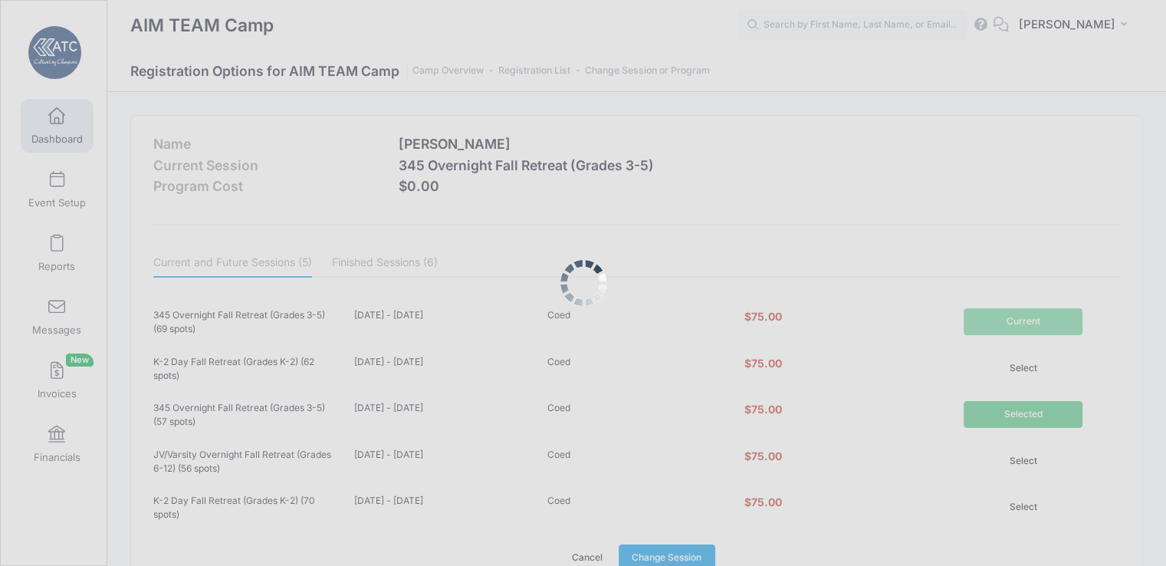
scroll to position [3, 0]
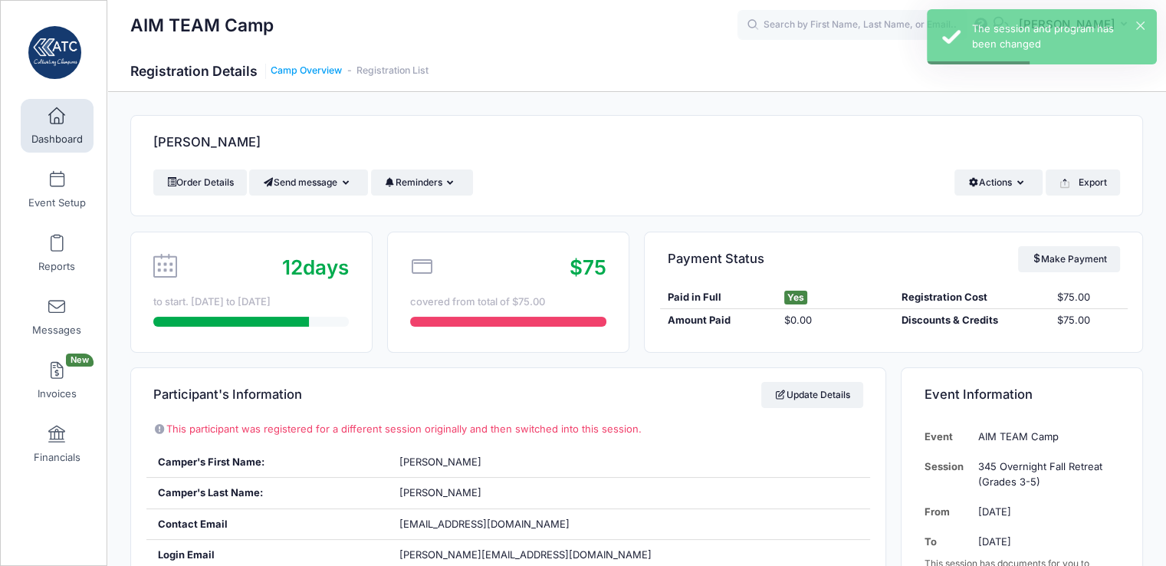
click at [309, 74] on link "Camp Overview" at bounding box center [306, 70] width 71 height 11
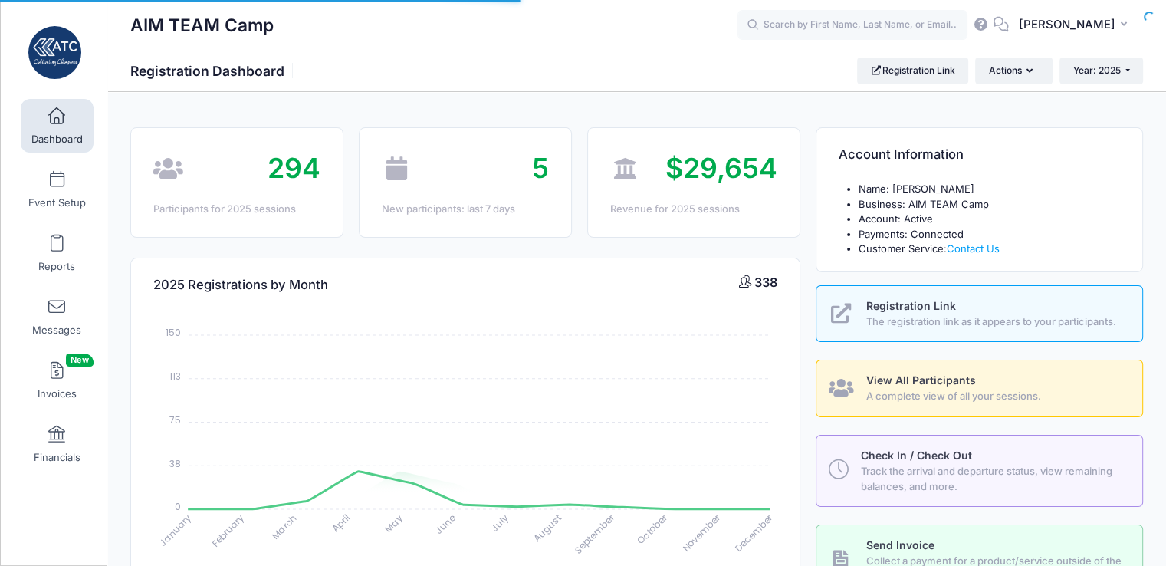
select select
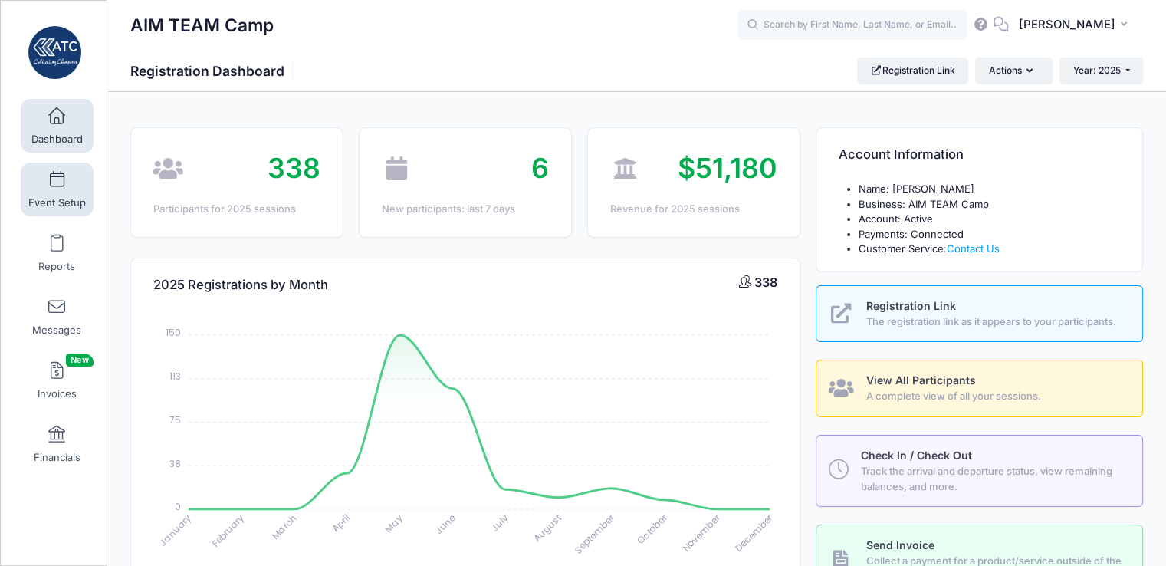
click at [54, 194] on link "Event Setup" at bounding box center [57, 189] width 73 height 54
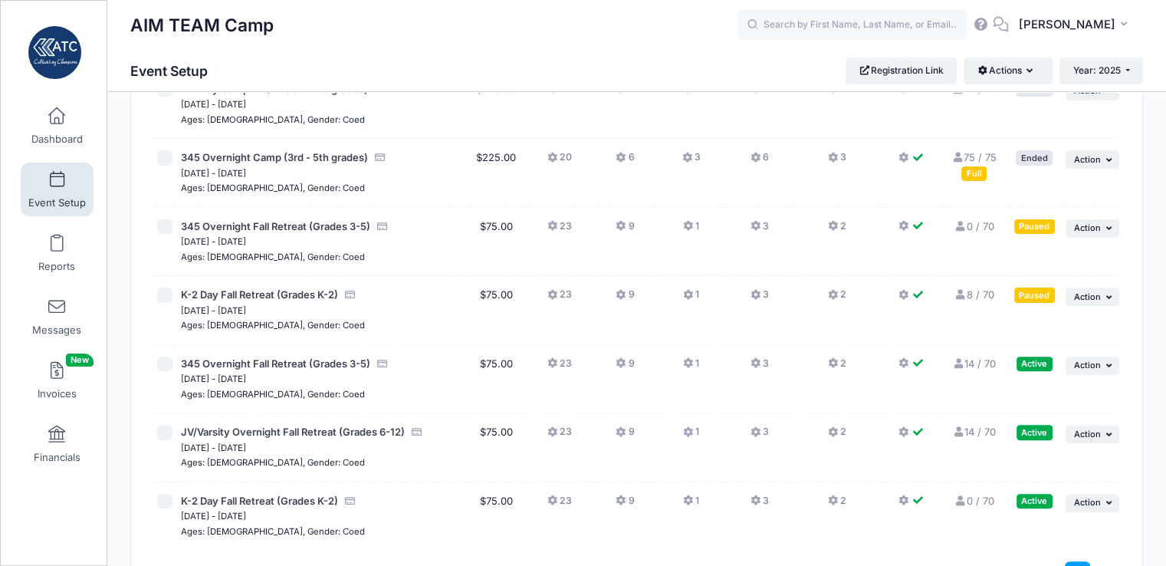
scroll to position [401, 0]
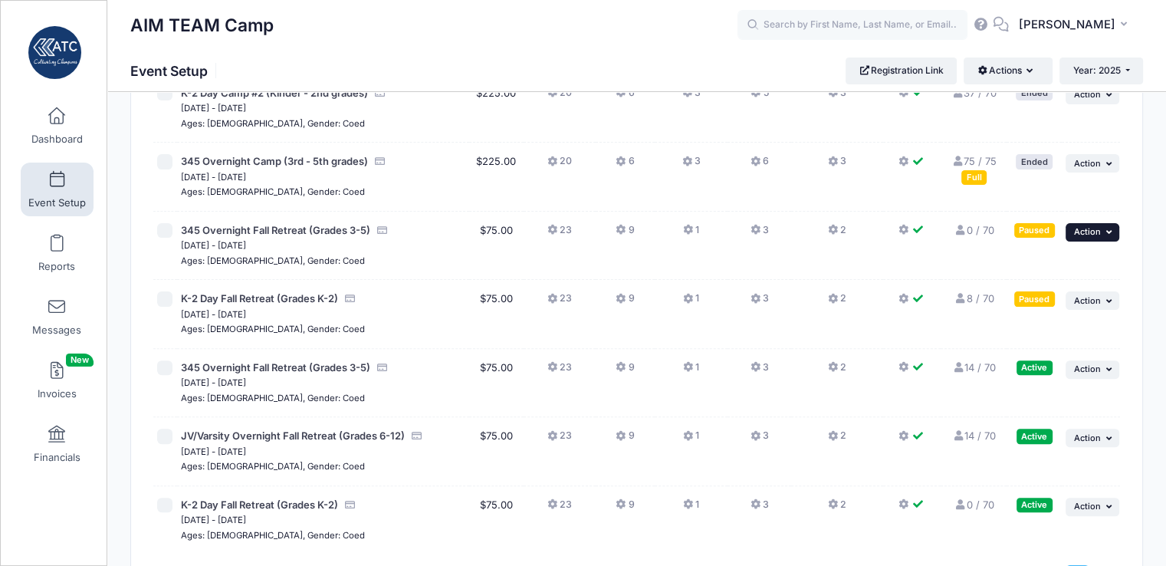
click at [1090, 229] on span "Action" at bounding box center [1087, 231] width 27 height 11
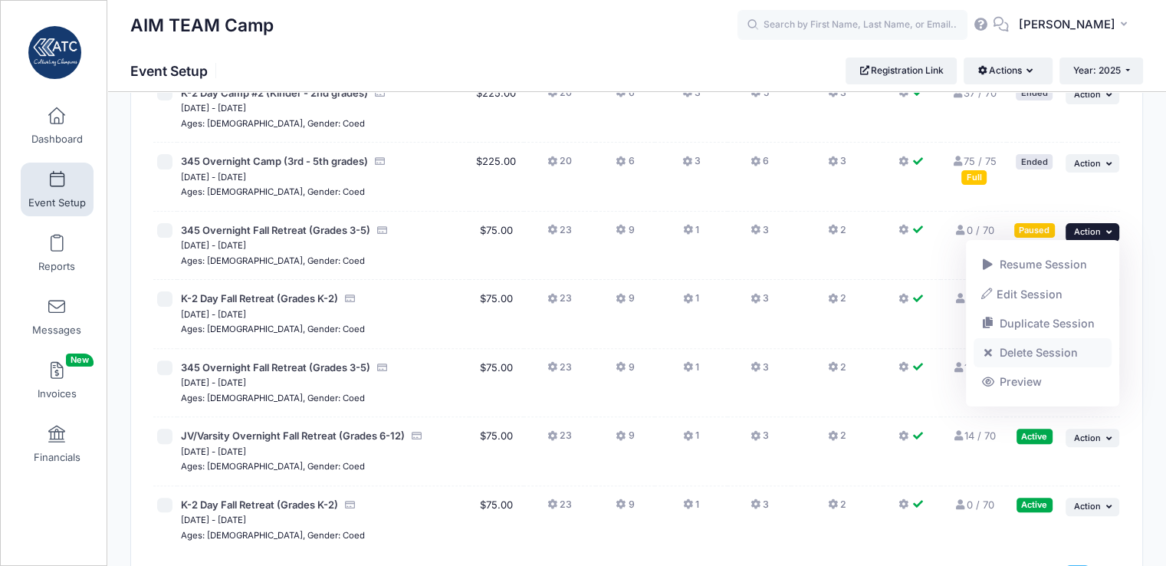
click at [1067, 349] on link "Delete Session" at bounding box center [1042, 352] width 139 height 29
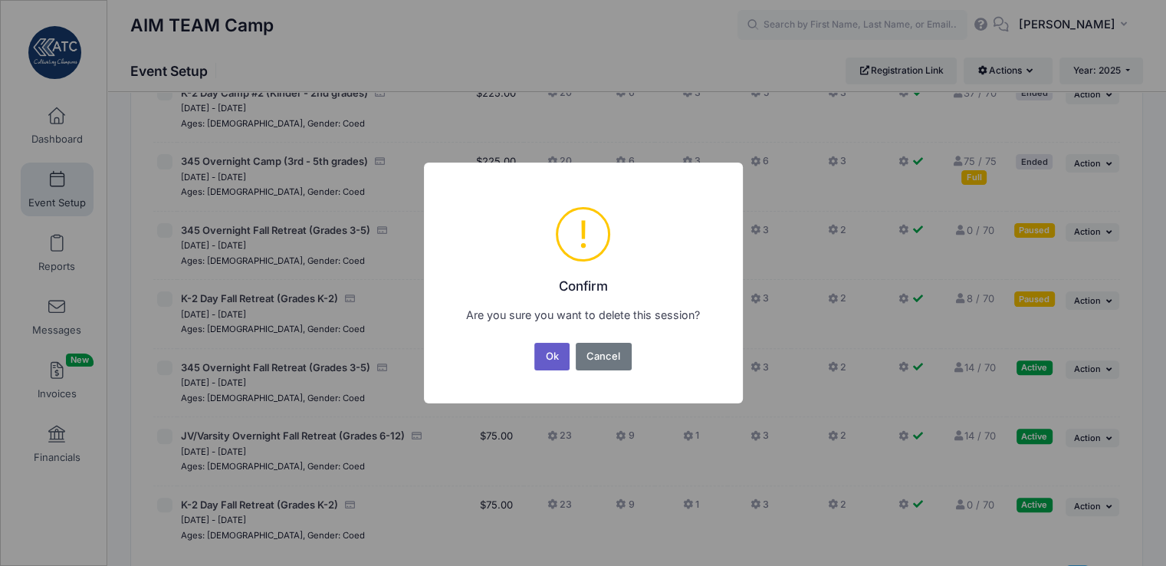
click at [555, 353] on button "Ok" at bounding box center [551, 357] width 35 height 28
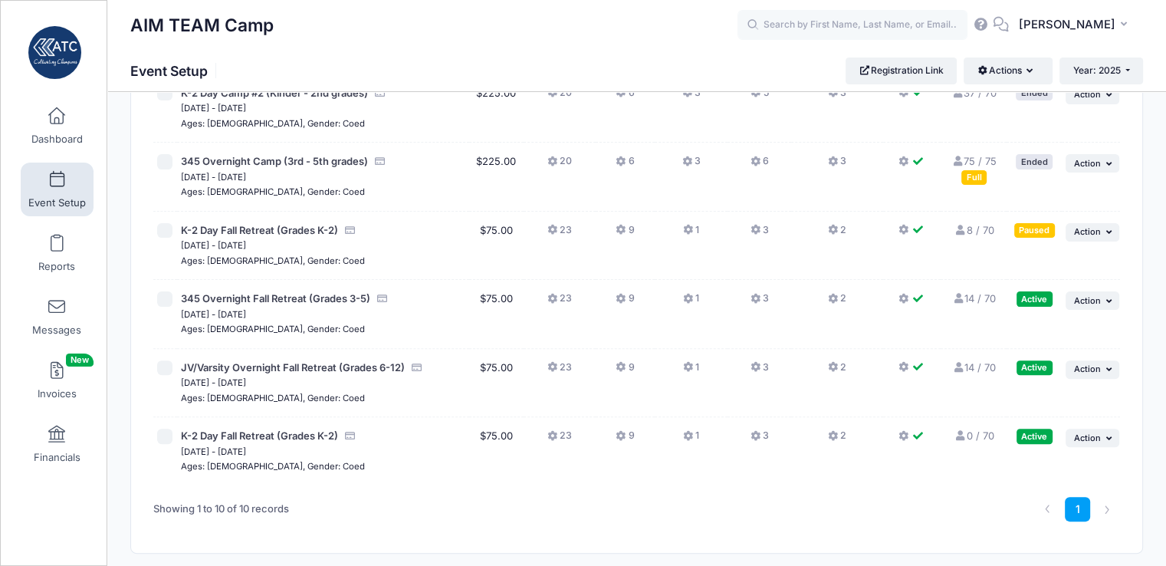
click at [979, 228] on link "8 / 70 Full" at bounding box center [973, 230] width 40 height 12
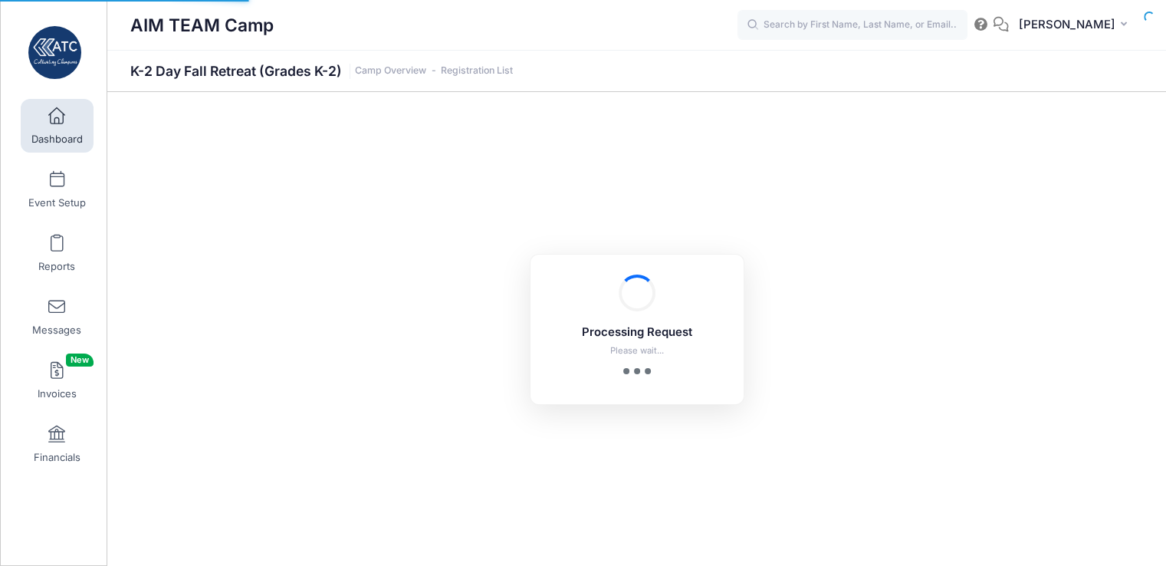
select select "10"
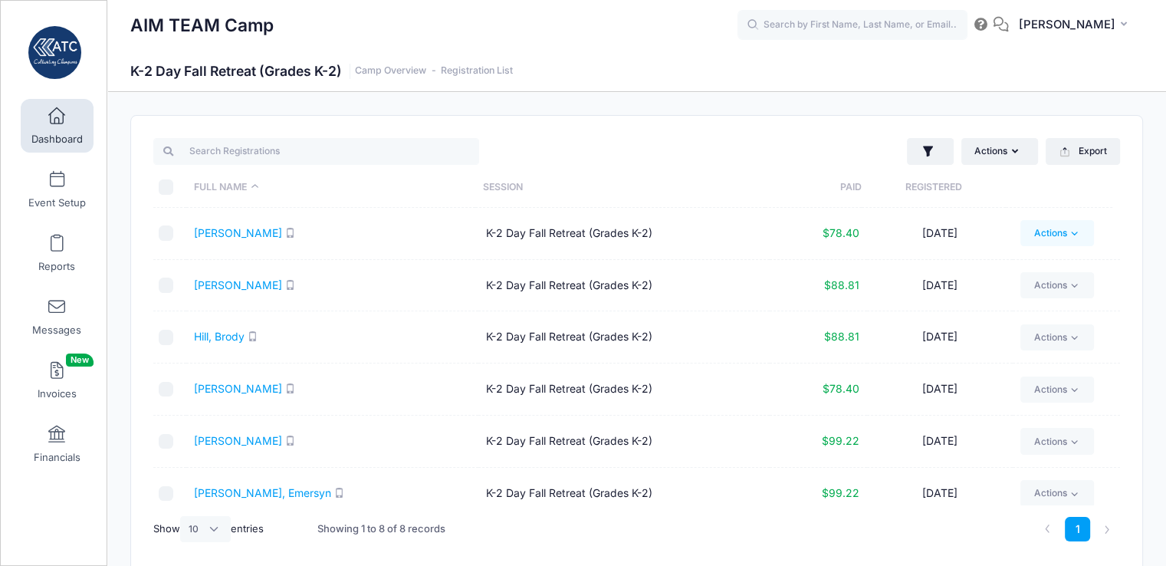
click at [1044, 228] on link "Actions" at bounding box center [1056, 233] width 73 height 26
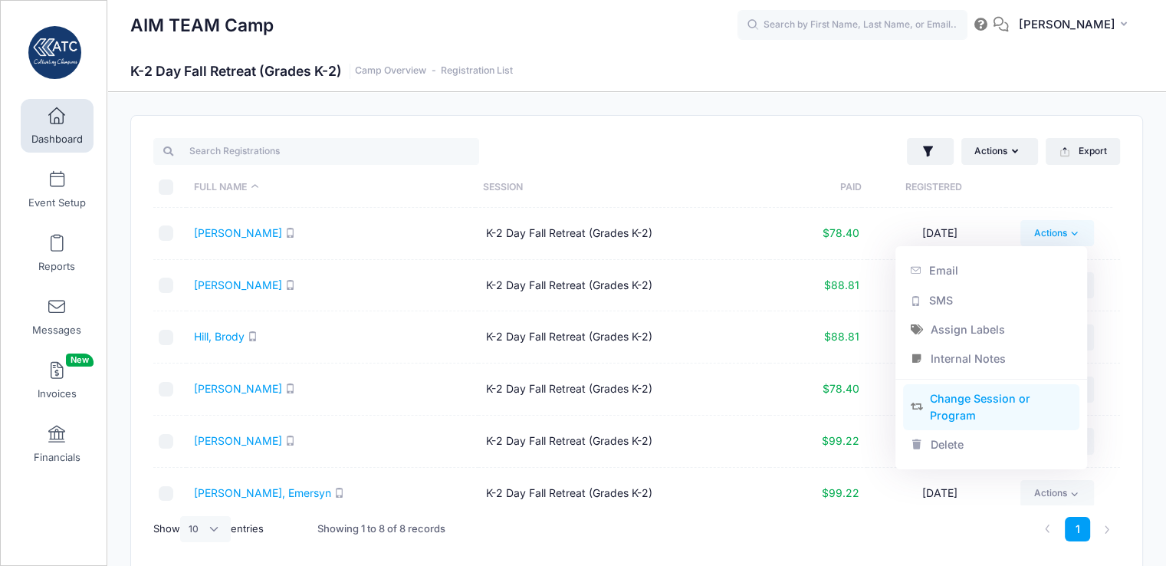
click at [982, 396] on link "Change Session or Program" at bounding box center [991, 407] width 177 height 46
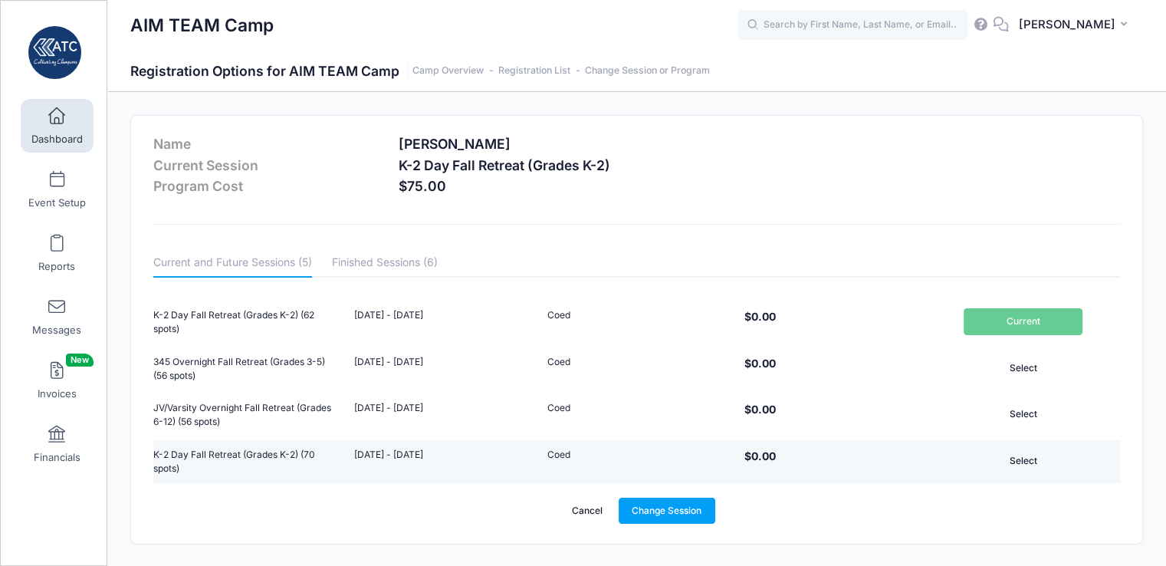
click at [1032, 454] on button "Select" at bounding box center [1022, 461] width 119 height 26
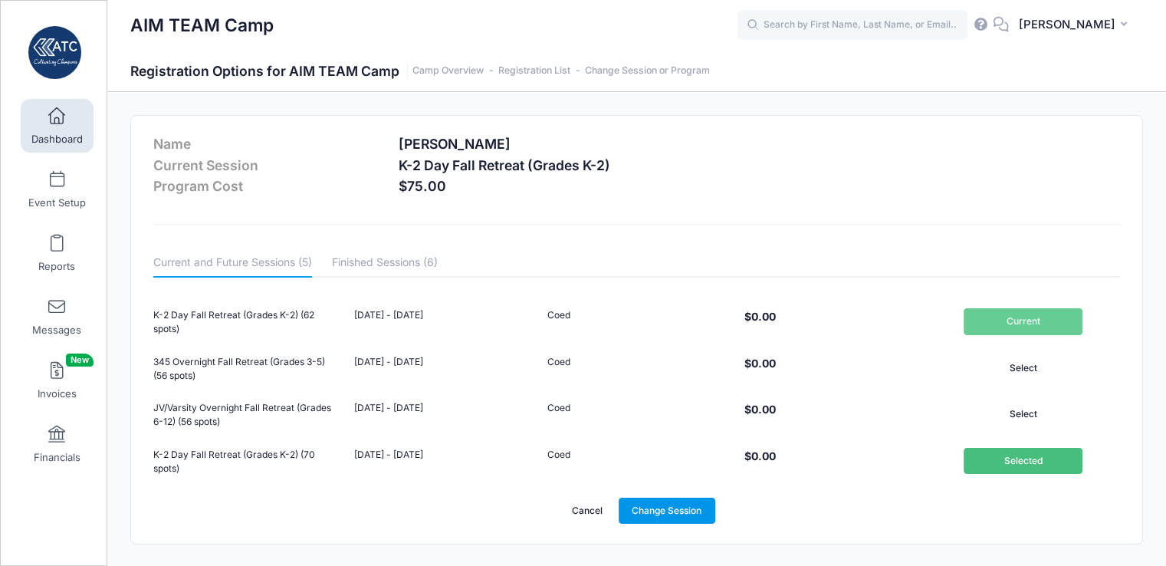
click at [643, 511] on link "Change Session" at bounding box center [666, 510] width 97 height 26
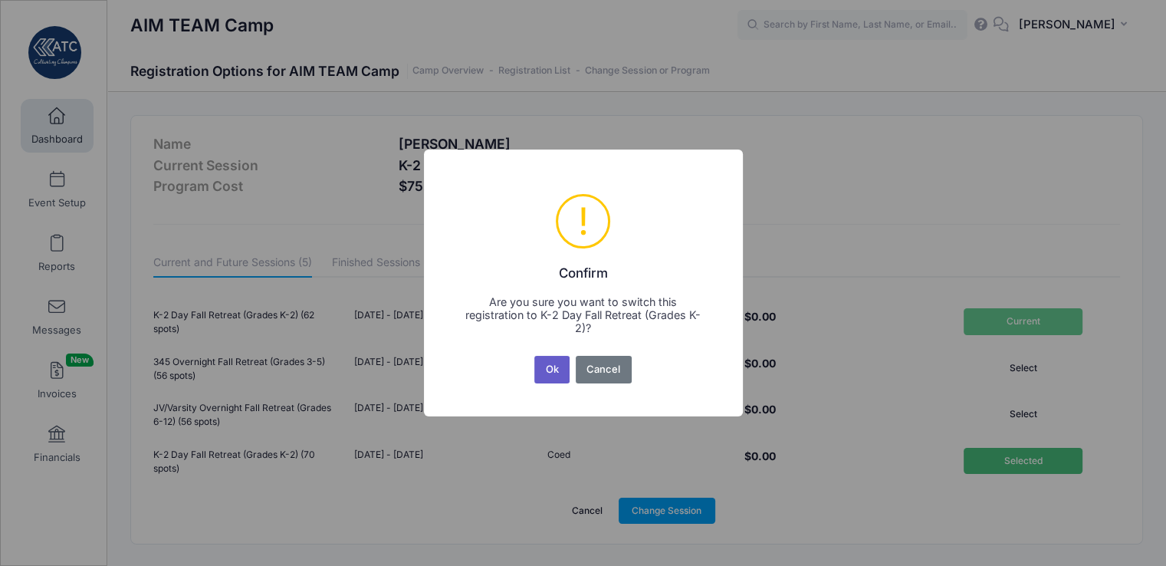
click at [546, 371] on button "Ok" at bounding box center [551, 370] width 35 height 28
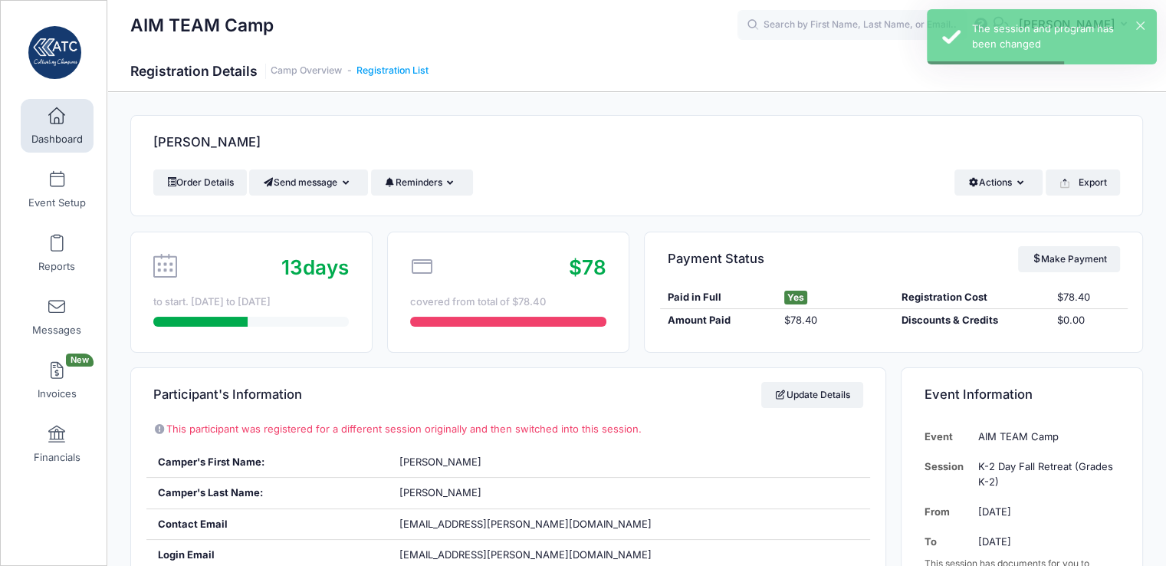
click at [414, 71] on link "Registration List" at bounding box center [392, 70] width 72 height 11
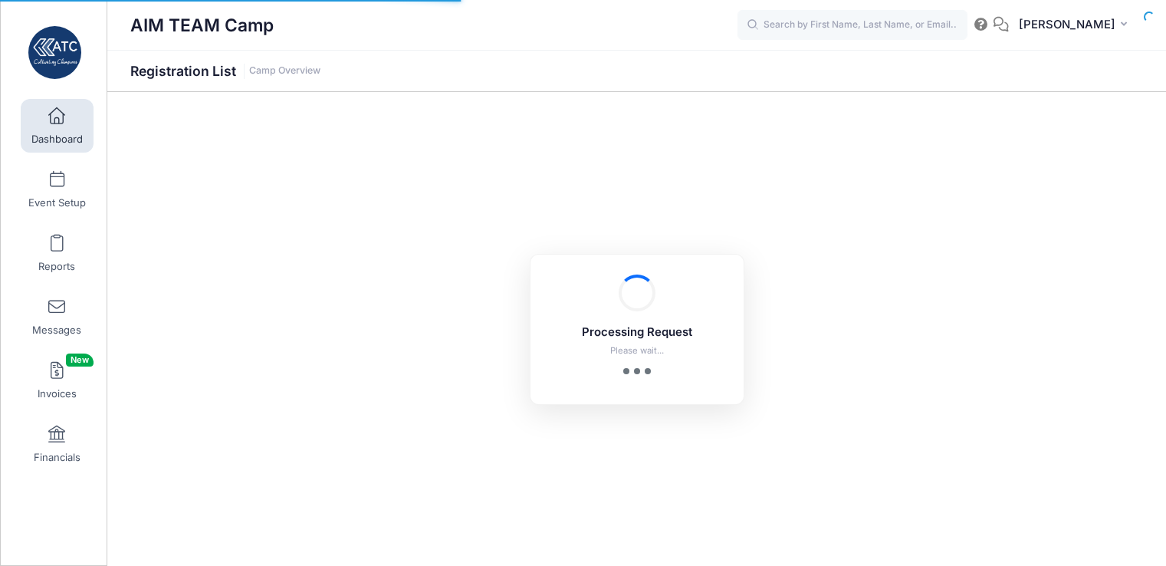
select select "10"
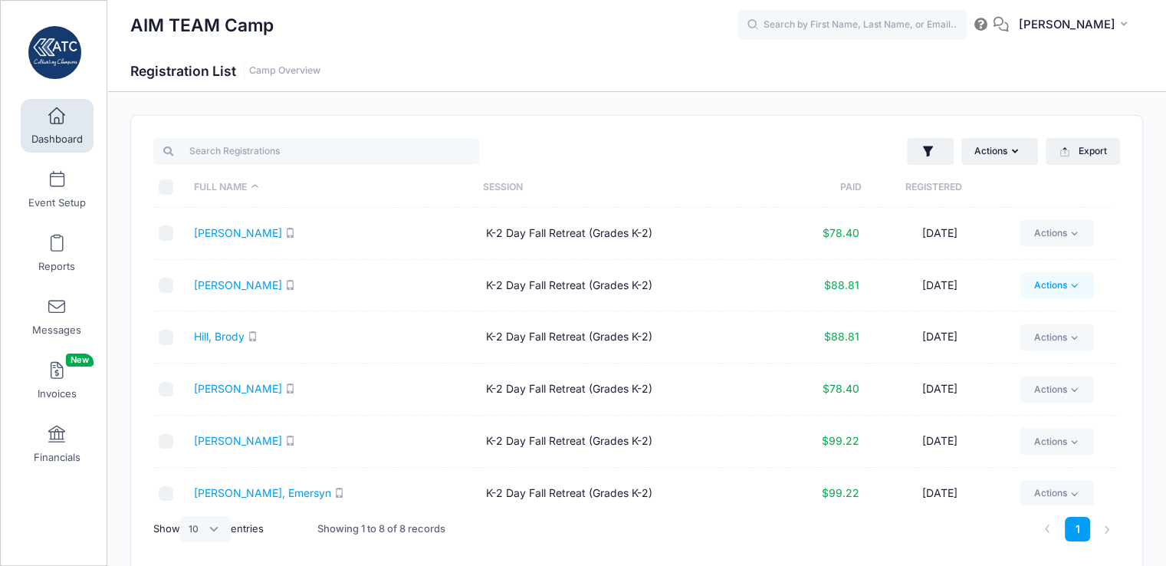
click at [1039, 287] on link "Actions" at bounding box center [1056, 285] width 73 height 26
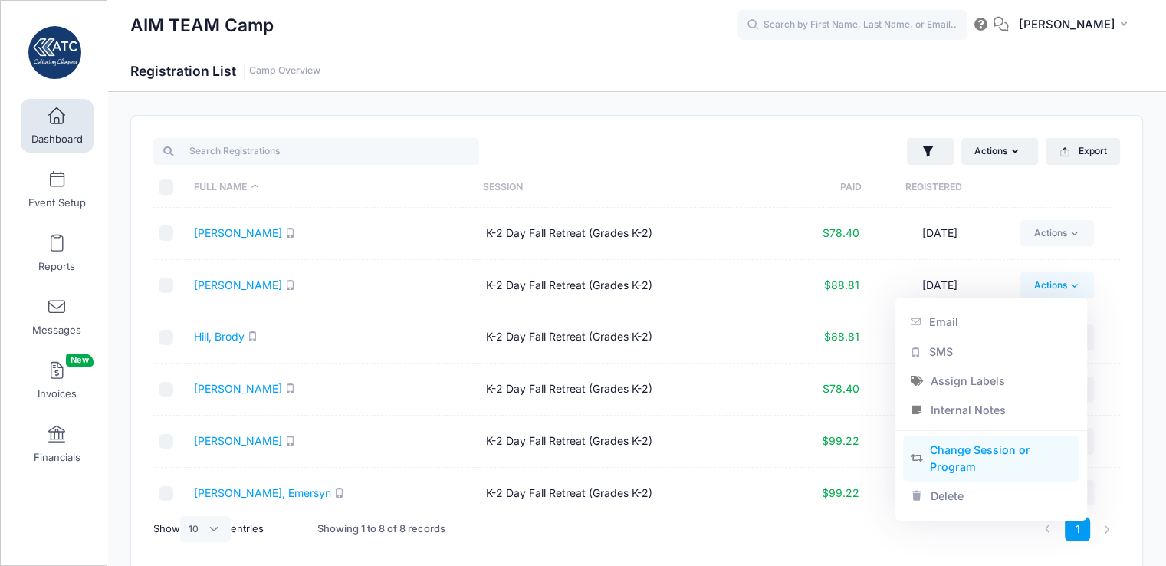
click at [980, 448] on link "Change Session or Program" at bounding box center [991, 458] width 177 height 46
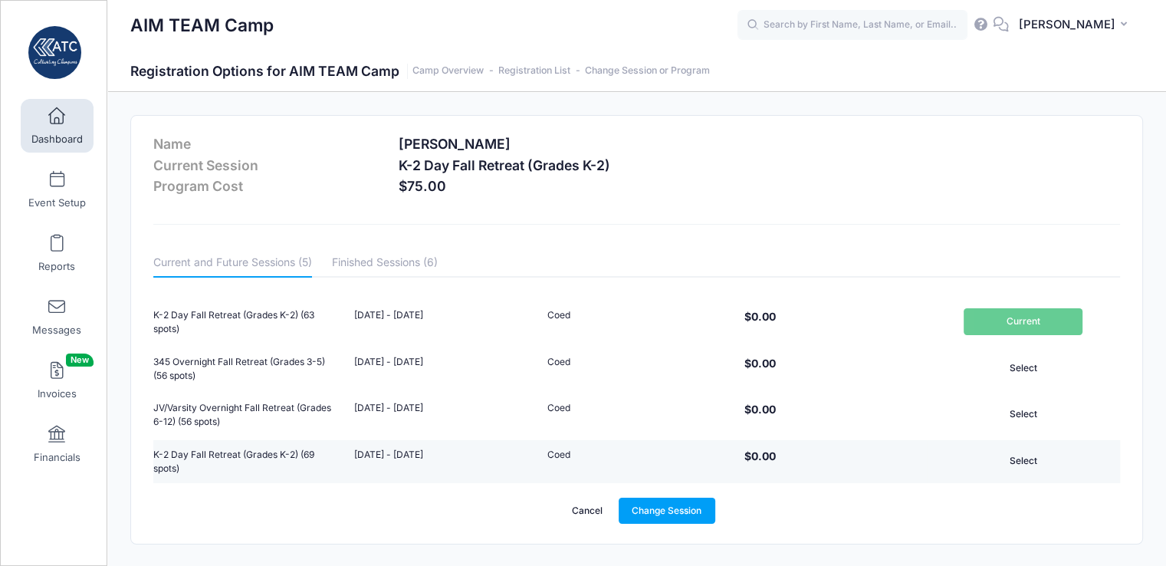
click at [1035, 457] on button "Select" at bounding box center [1022, 461] width 119 height 26
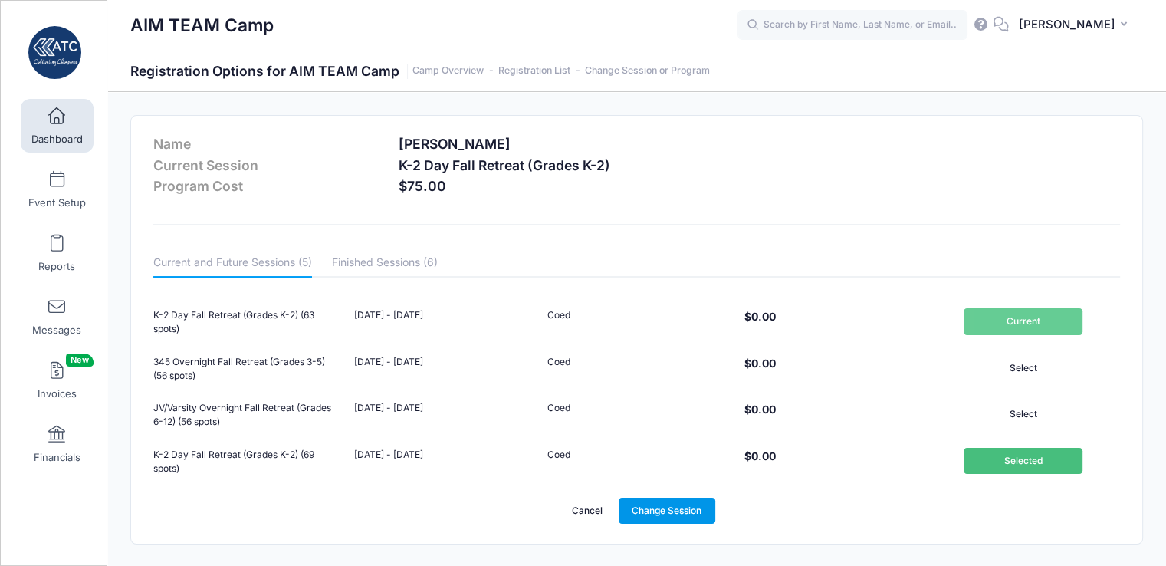
click at [654, 510] on link "Change Session" at bounding box center [666, 510] width 97 height 26
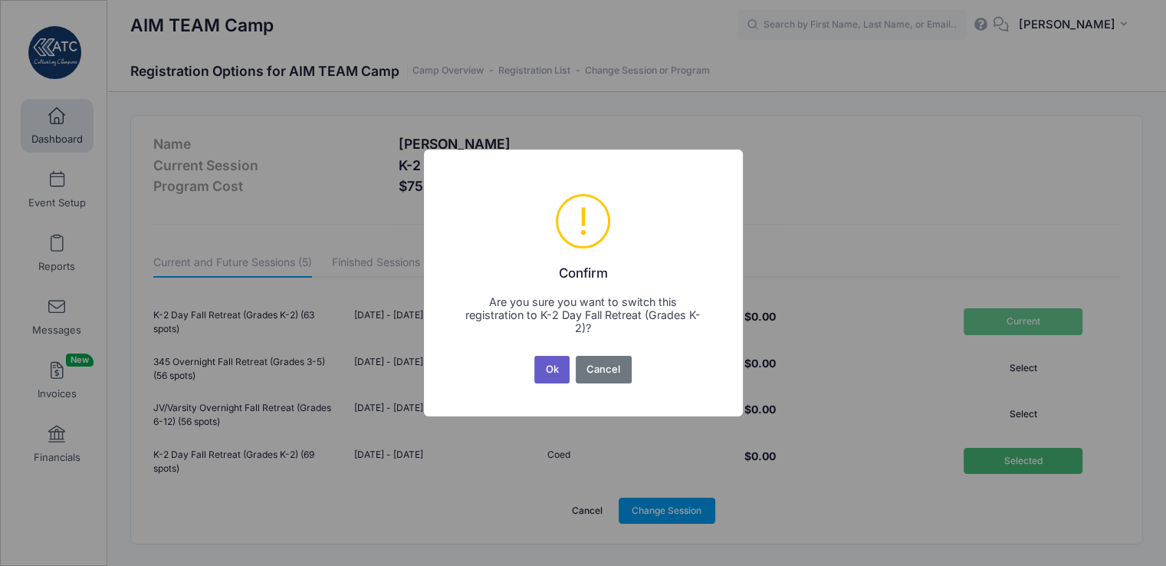
click at [551, 366] on button "Ok" at bounding box center [551, 370] width 35 height 28
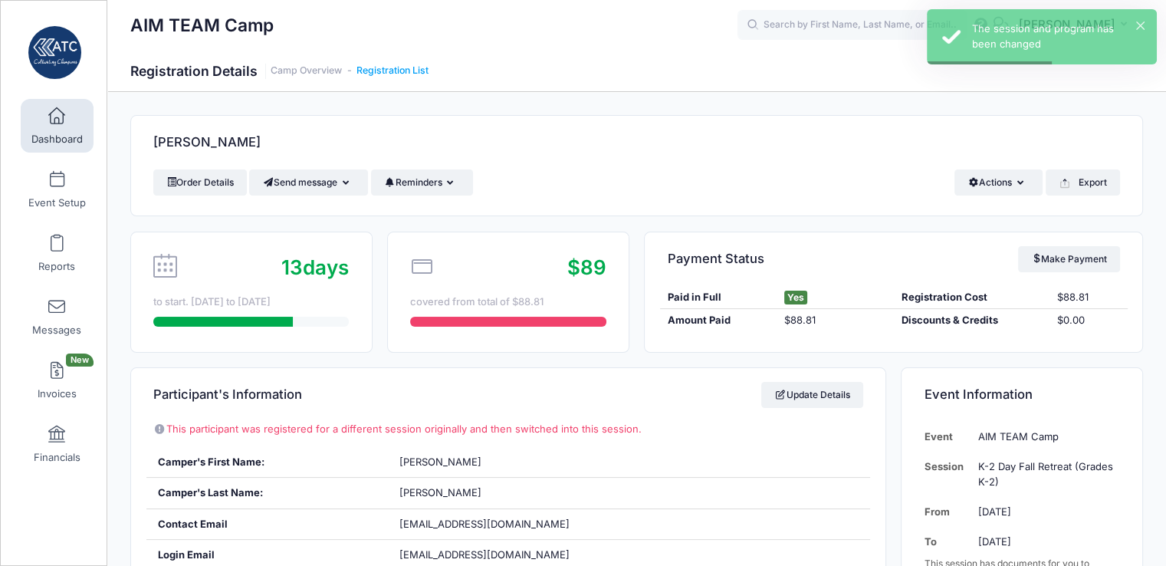
click at [411, 67] on link "Registration List" at bounding box center [392, 70] width 72 height 11
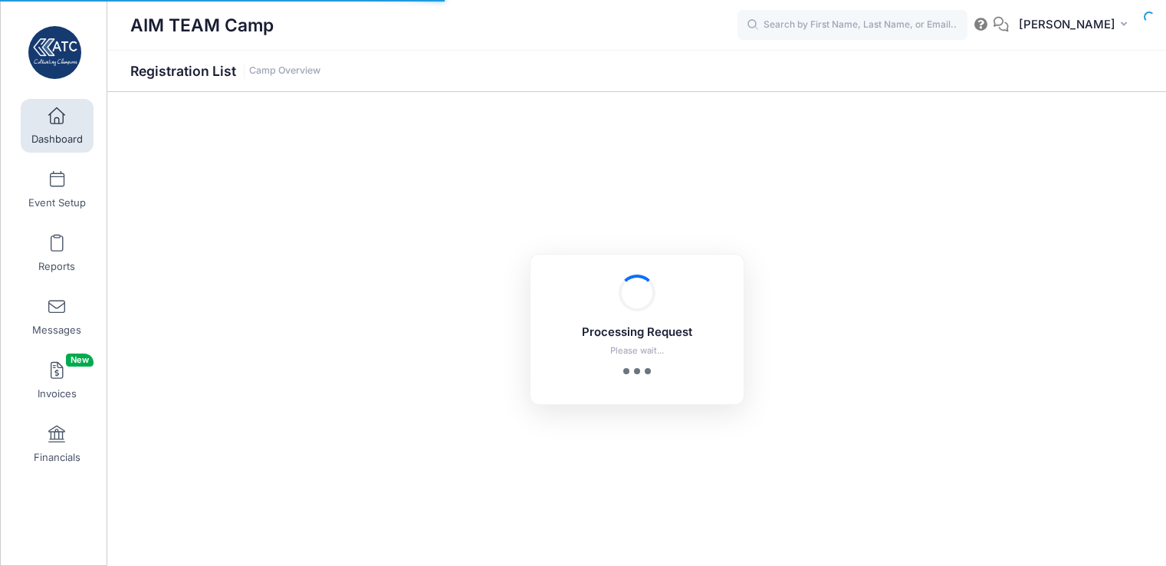
select select "10"
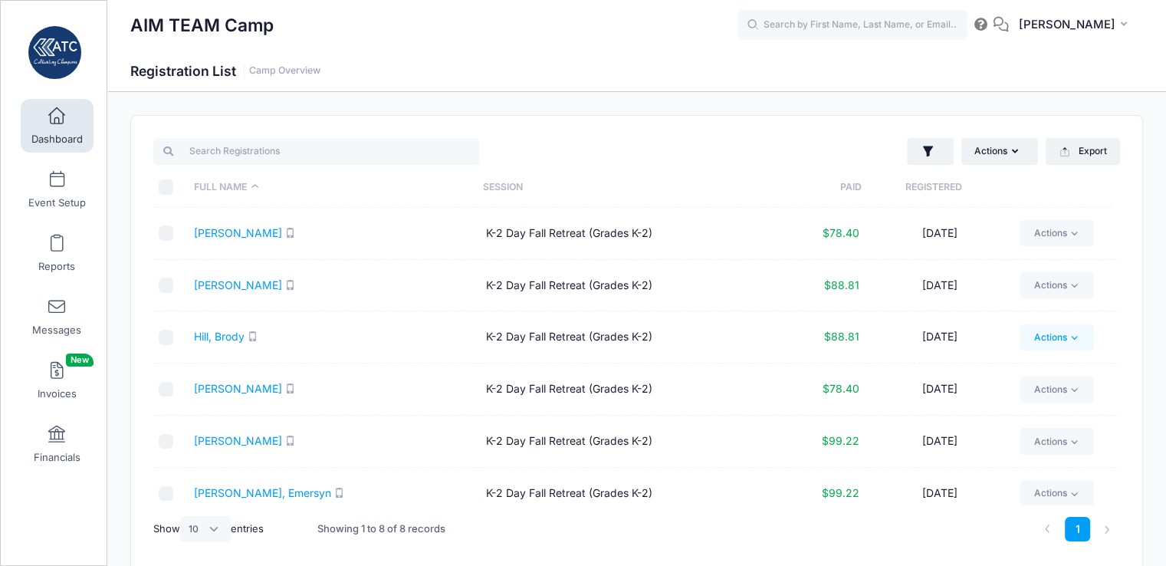
click at [1057, 340] on link "Actions" at bounding box center [1056, 337] width 73 height 26
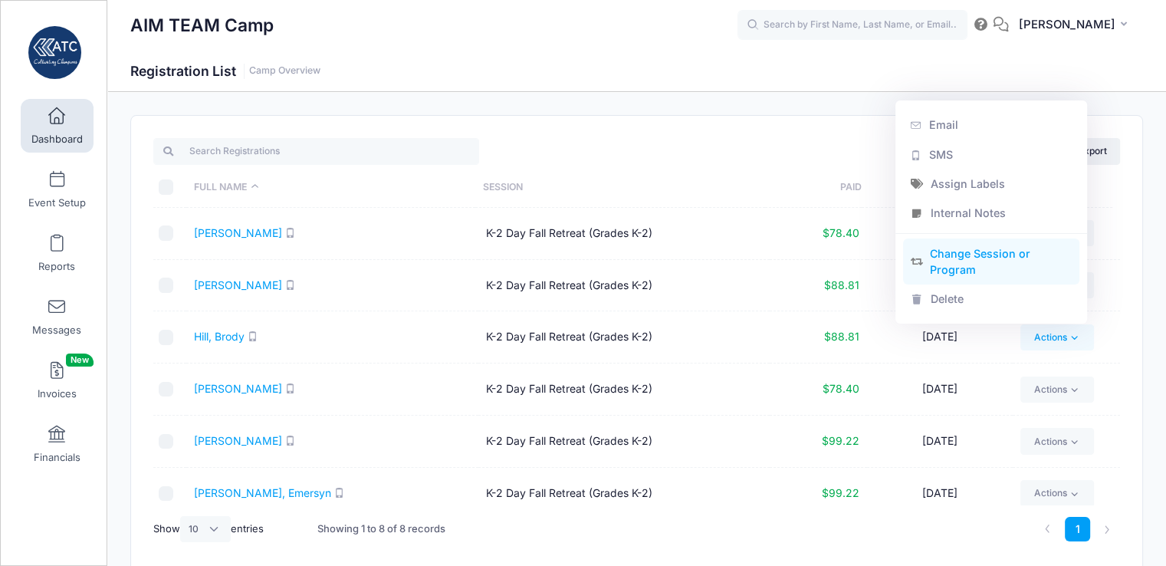
click at [996, 255] on link "Change Session or Program" at bounding box center [991, 261] width 177 height 46
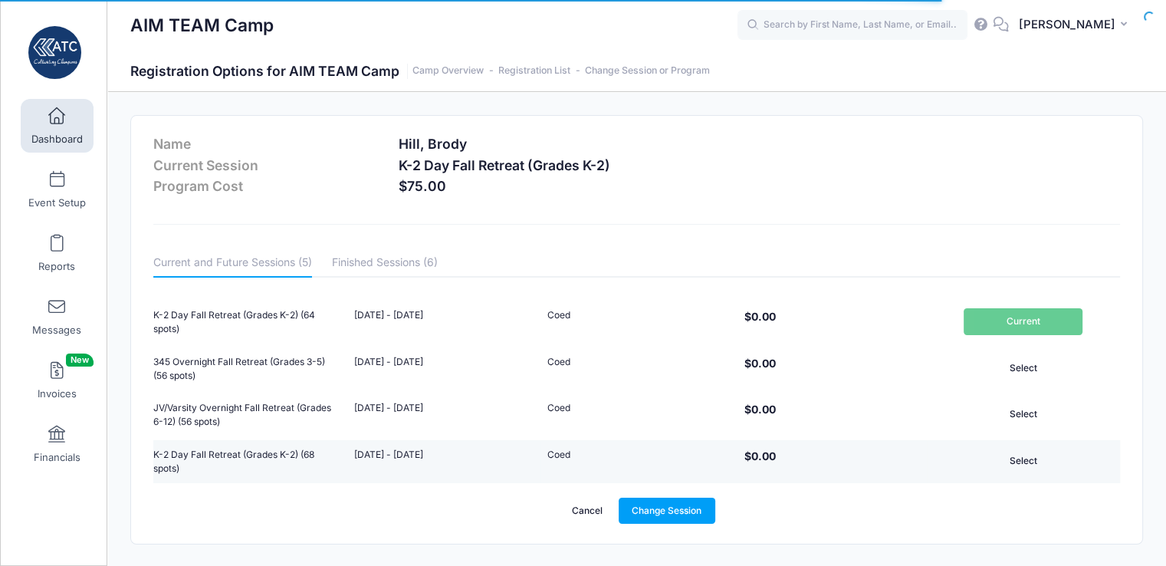
click at [1046, 462] on button "Select" at bounding box center [1022, 461] width 119 height 26
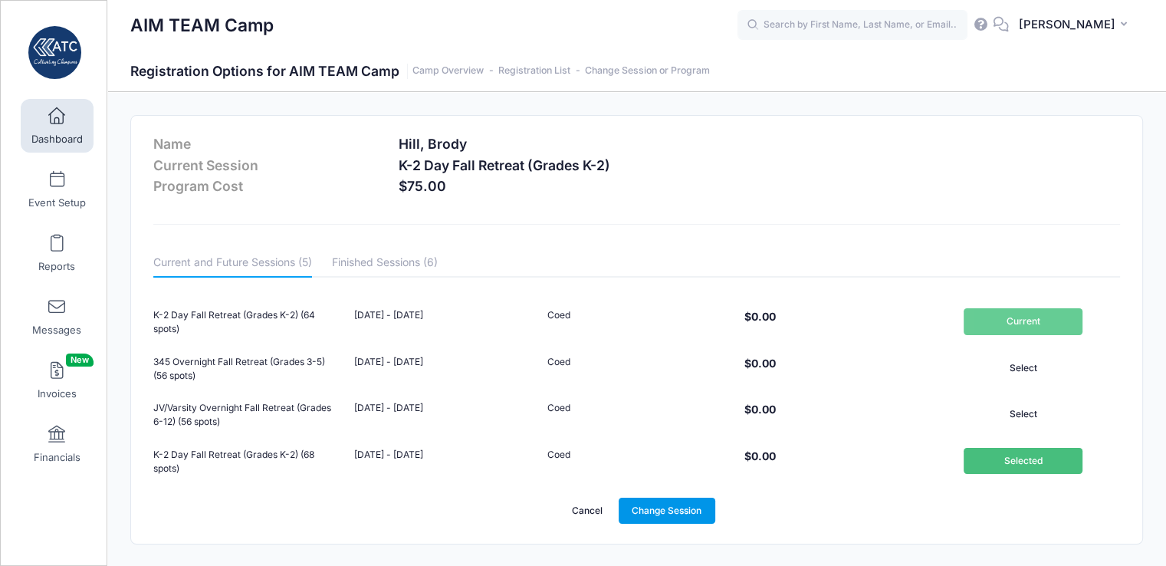
click at [650, 507] on link "Change Session" at bounding box center [666, 510] width 97 height 26
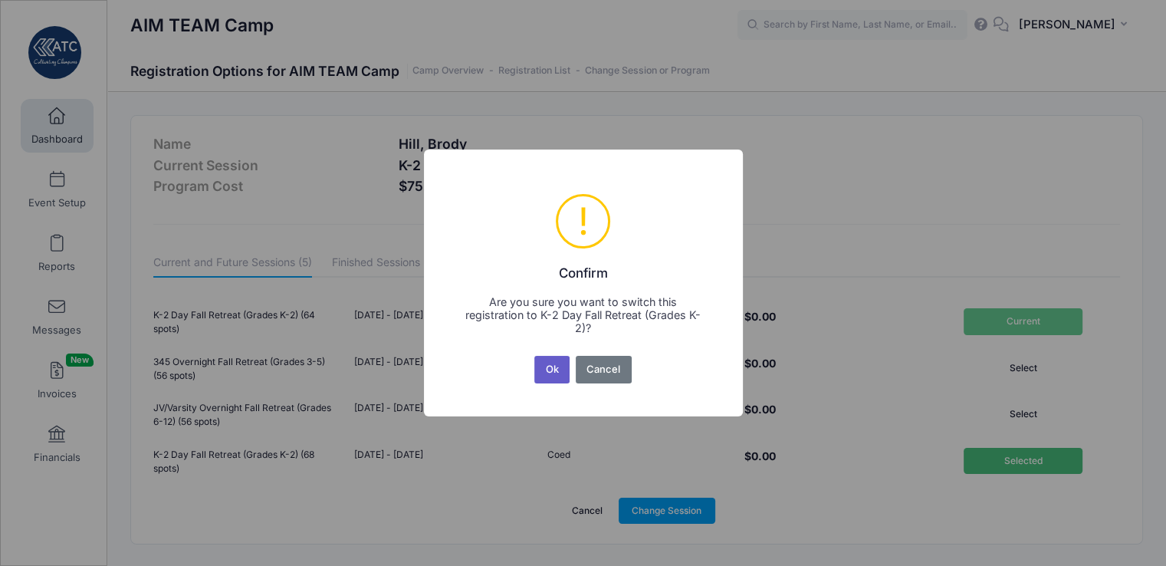
click at [553, 366] on button "Ok" at bounding box center [551, 370] width 35 height 28
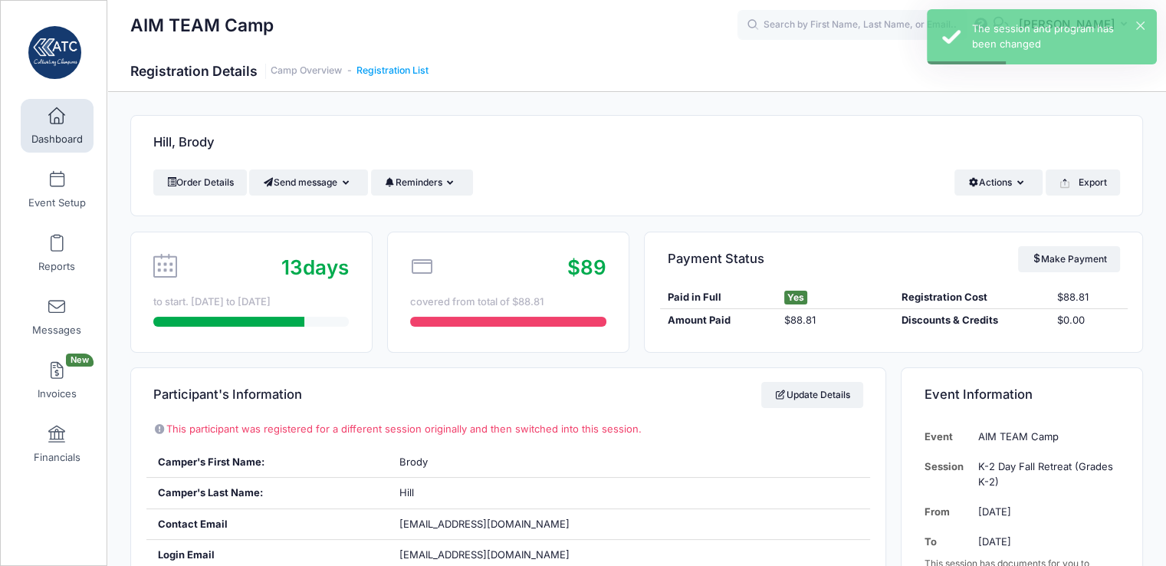
click at [402, 66] on link "Registration List" at bounding box center [392, 70] width 72 height 11
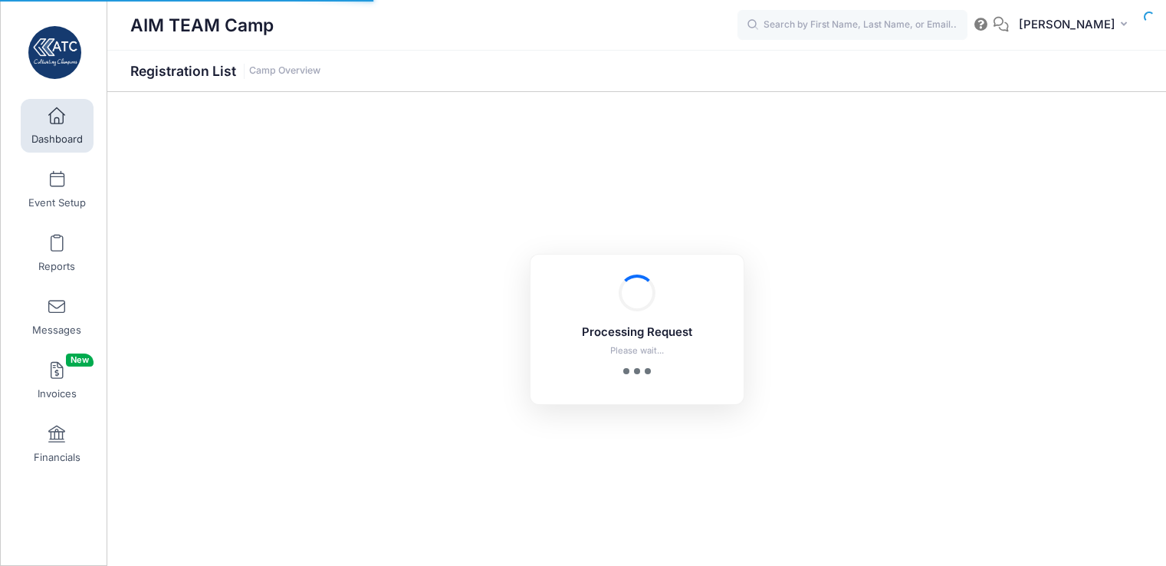
select select "10"
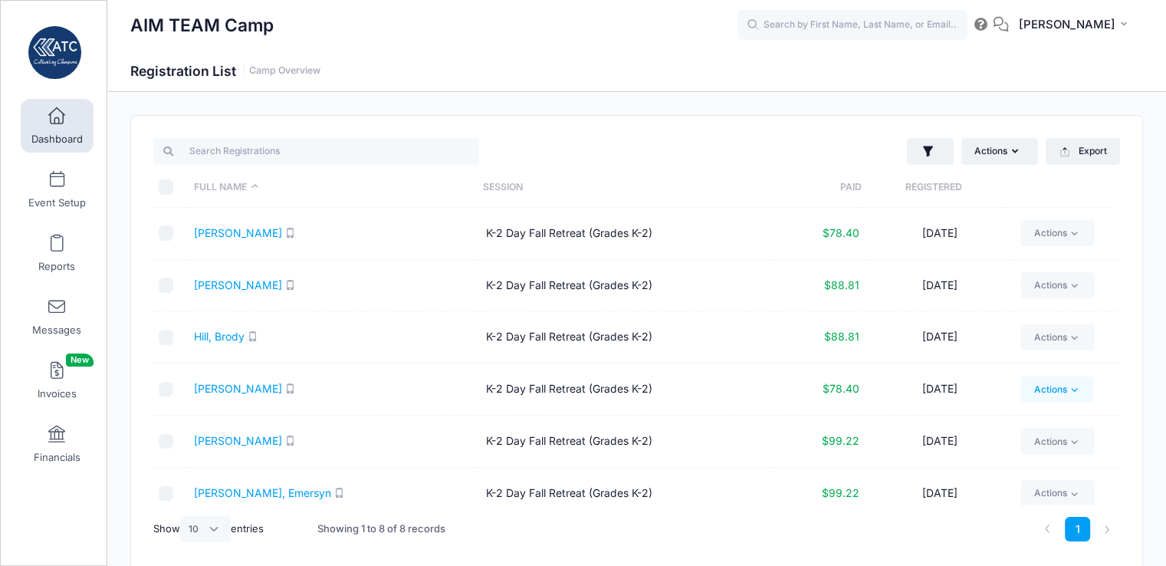
click at [1039, 392] on link "Actions" at bounding box center [1056, 389] width 73 height 26
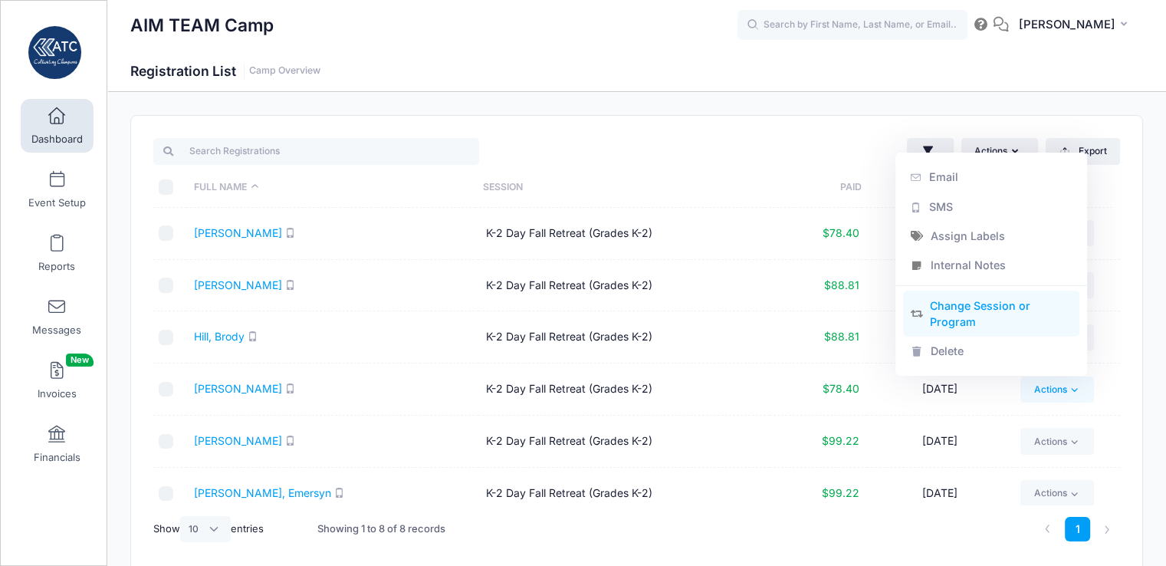
click at [1006, 307] on link "Change Session or Program" at bounding box center [991, 313] width 177 height 46
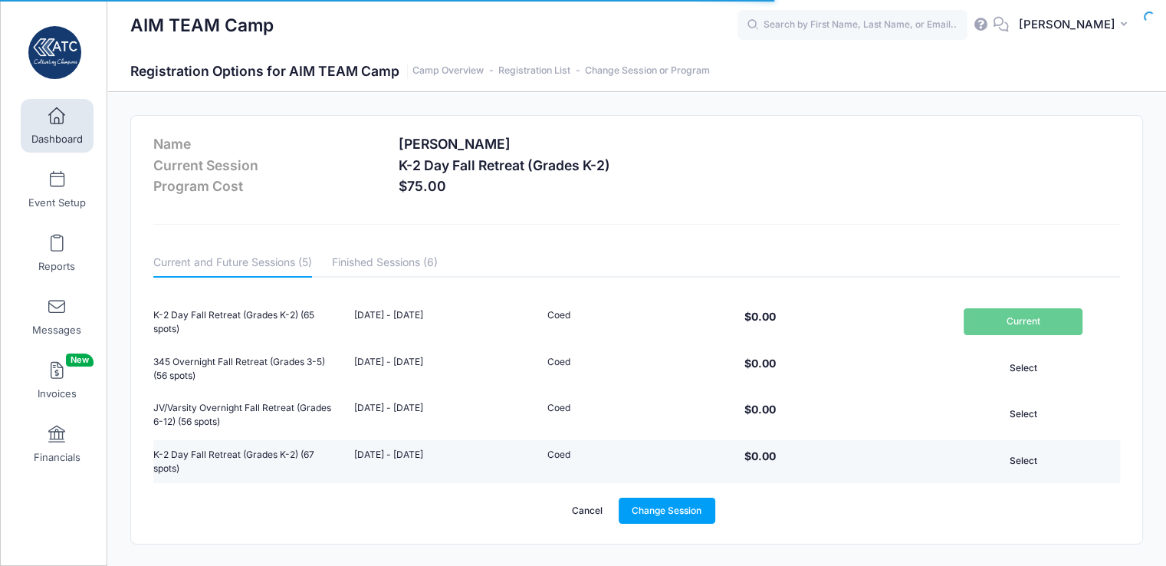
click at [1043, 462] on button "Select" at bounding box center [1022, 461] width 119 height 26
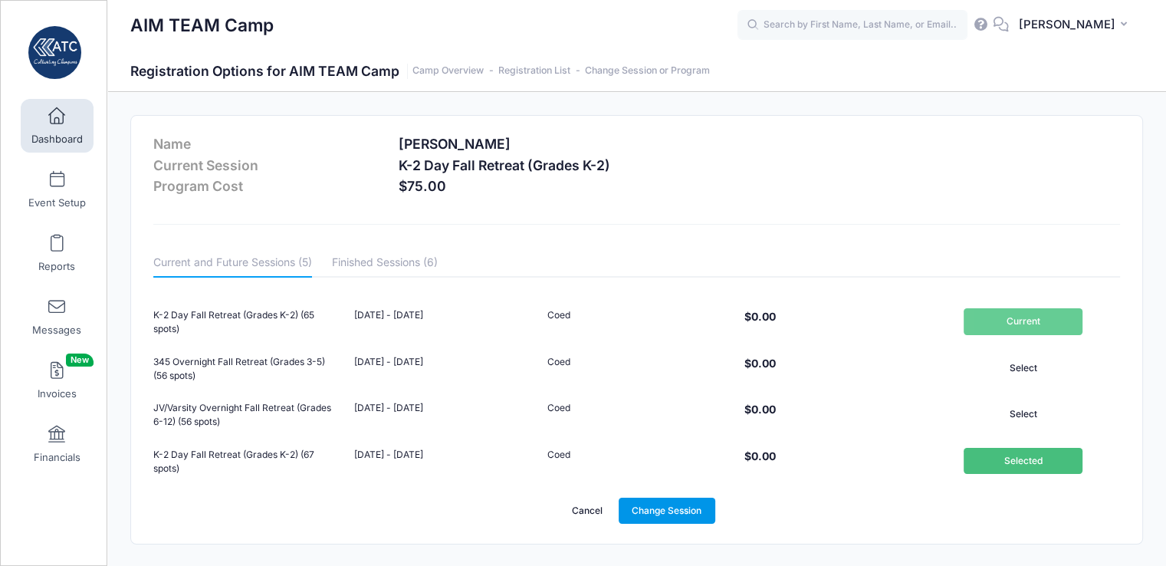
click at [678, 511] on link "Change Session" at bounding box center [666, 510] width 97 height 26
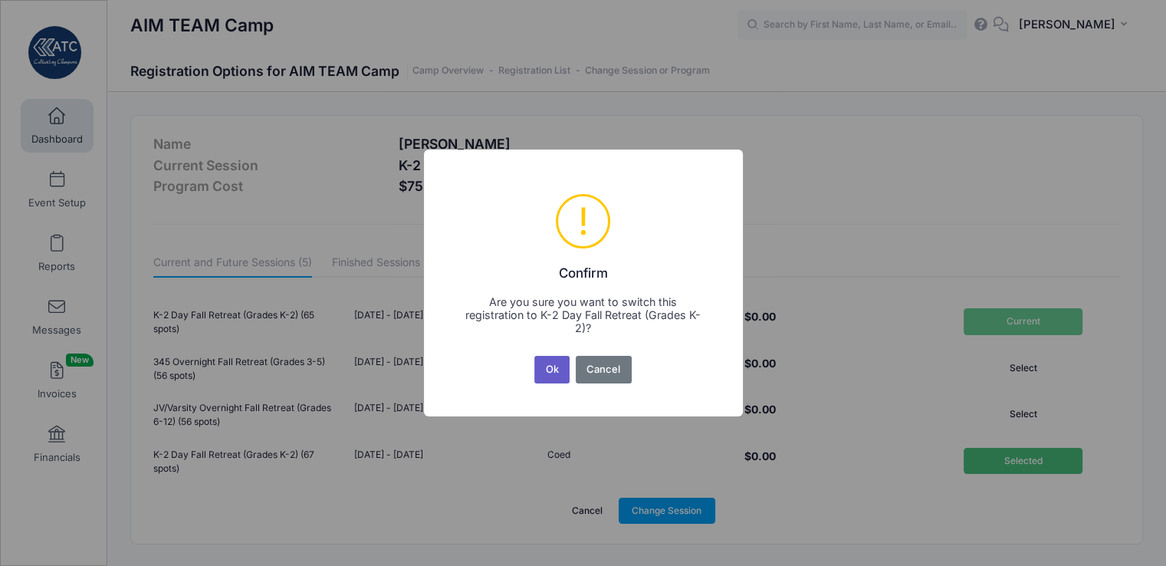
click at [549, 361] on button "Ok" at bounding box center [551, 370] width 35 height 28
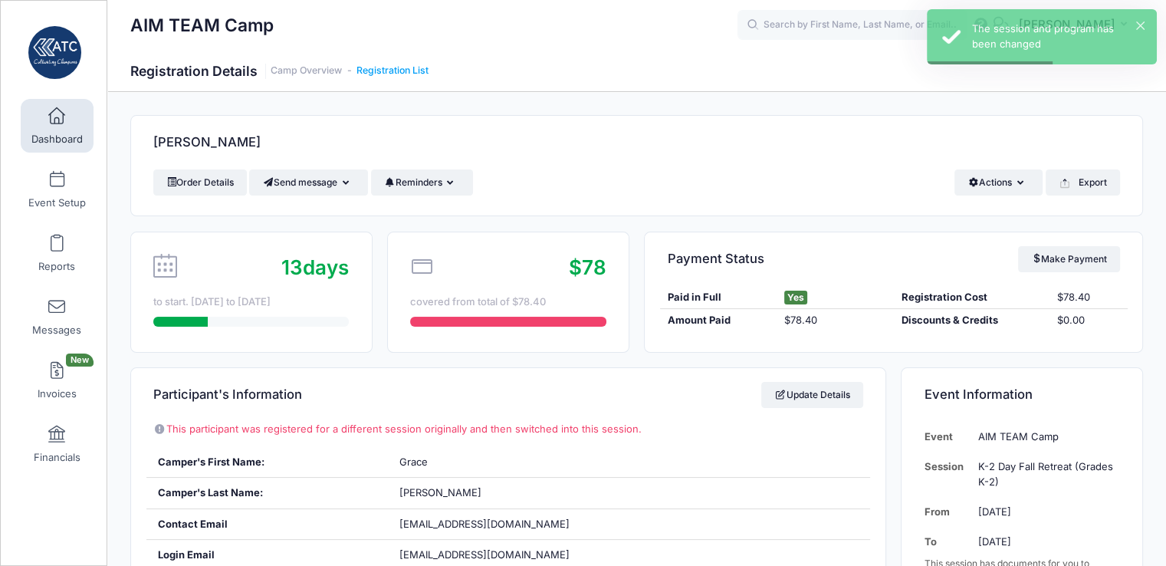
click at [405, 68] on link "Registration List" at bounding box center [392, 70] width 72 height 11
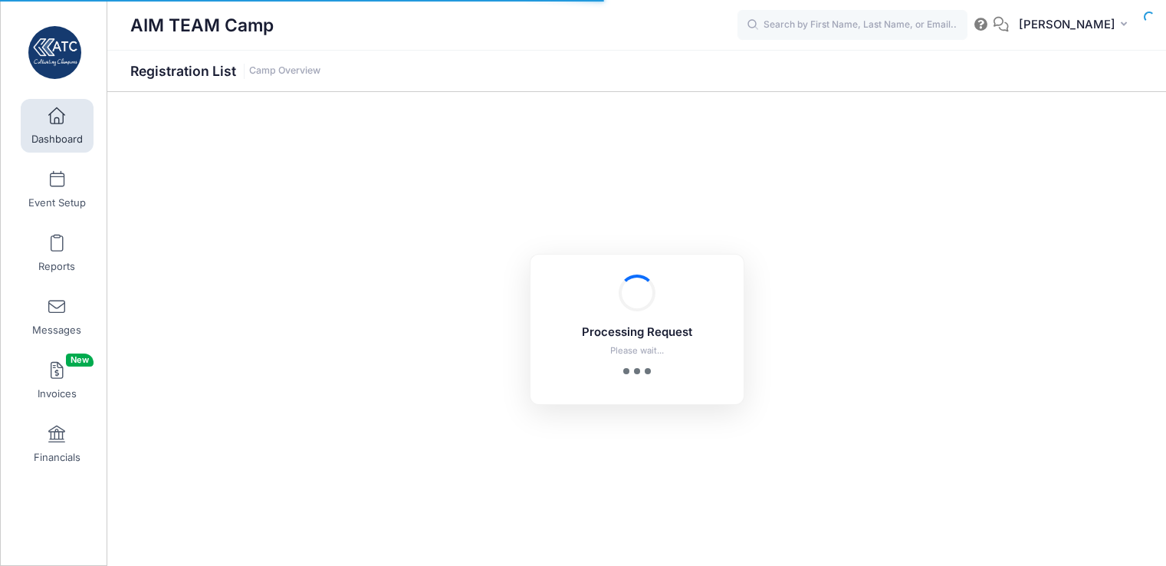
select select "10"
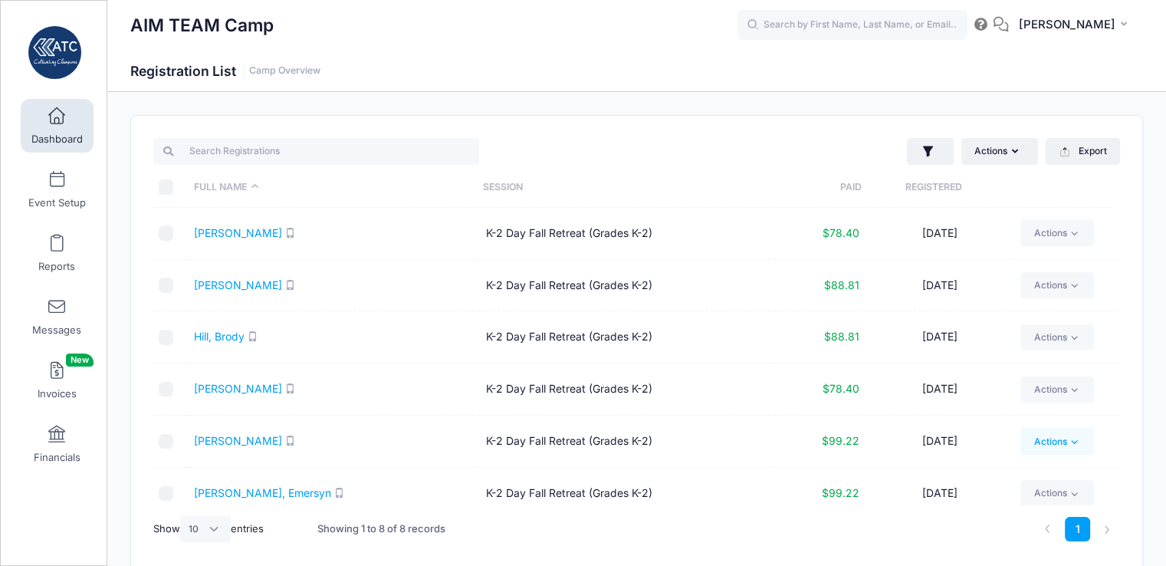
click at [1032, 445] on link "Actions" at bounding box center [1056, 441] width 73 height 26
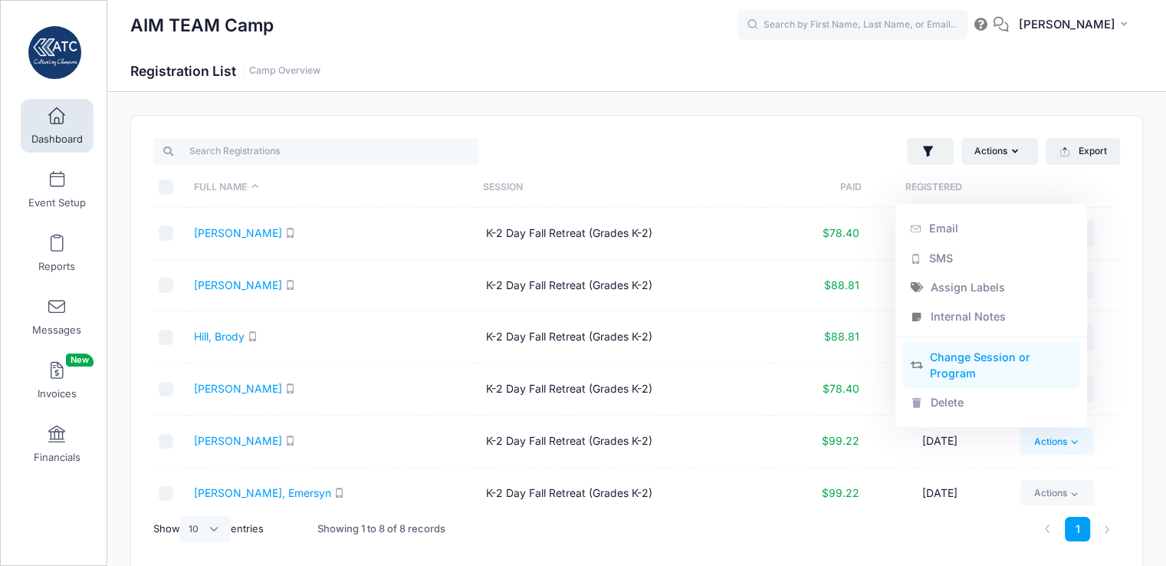
click at [984, 363] on link "Change Session or Program" at bounding box center [991, 365] width 177 height 46
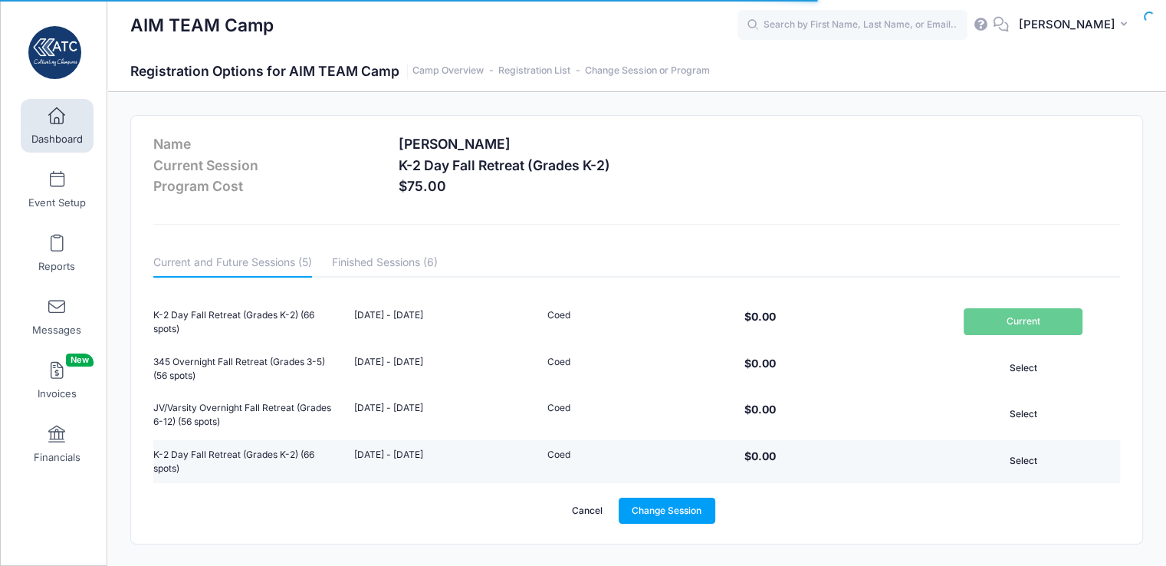
click at [1022, 460] on button "Select" at bounding box center [1022, 461] width 119 height 26
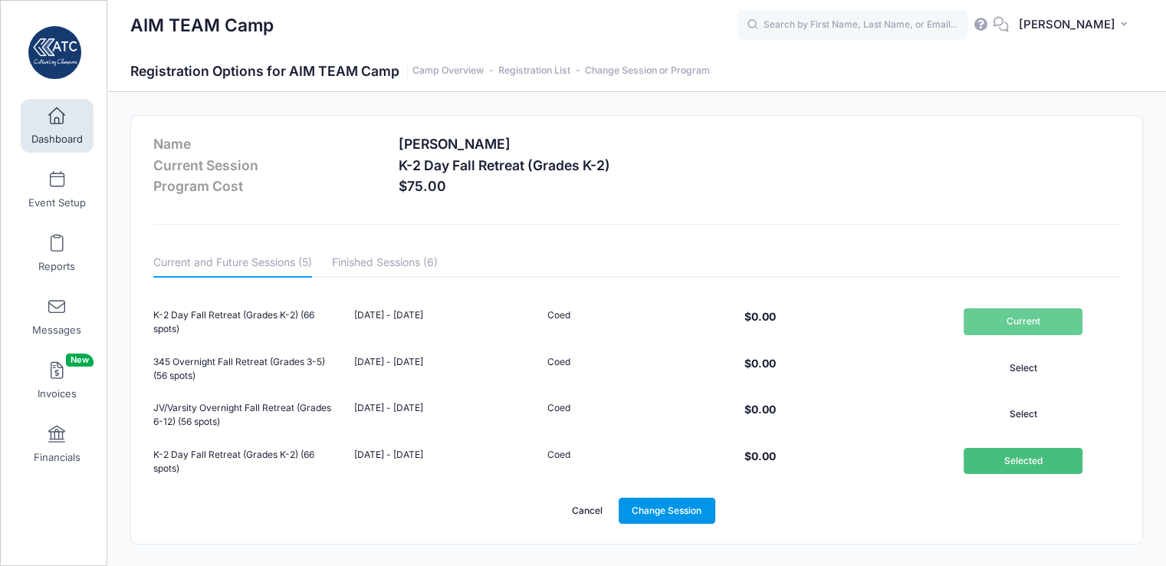
click at [667, 507] on link "Change Session" at bounding box center [666, 510] width 97 height 26
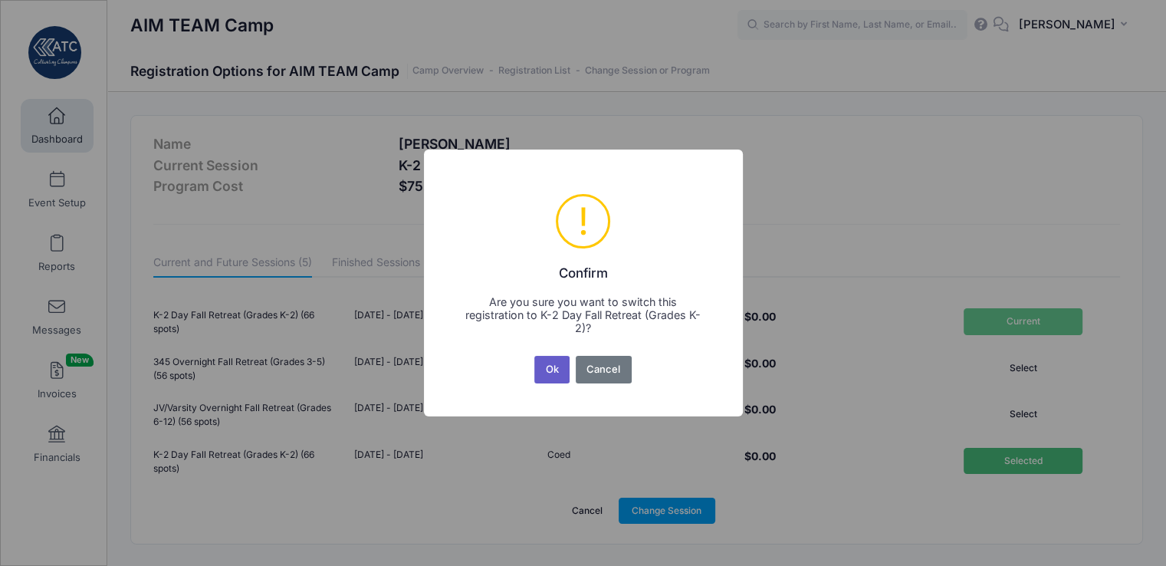
click at [552, 373] on button "Ok" at bounding box center [551, 370] width 35 height 28
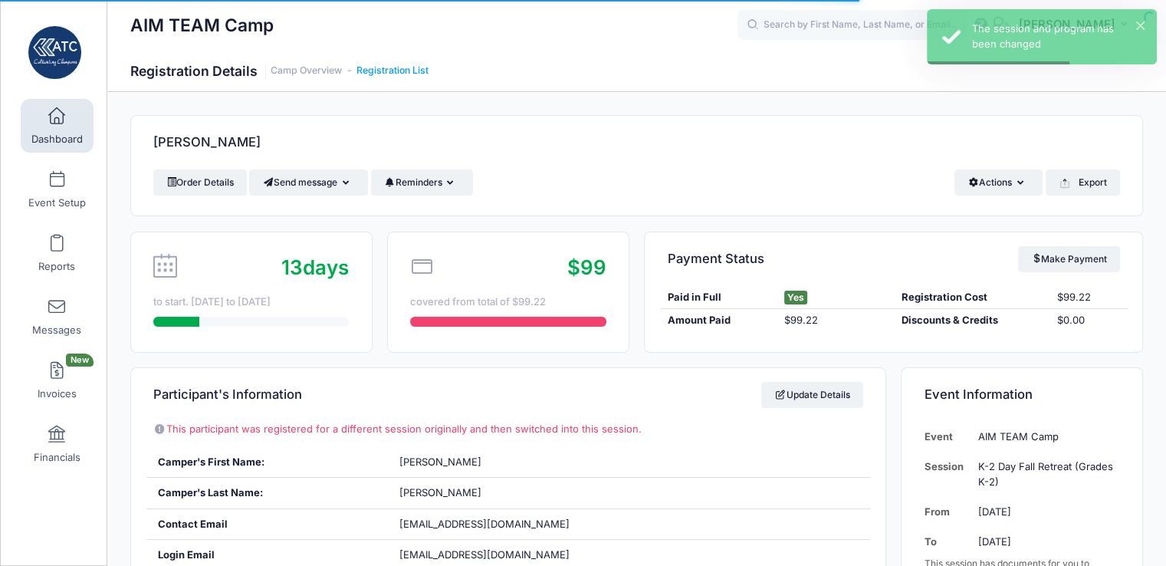
drag, startPoint x: 411, startPoint y: 77, endPoint x: 411, endPoint y: 68, distance: 9.2
click at [411, 68] on h1 "Registration Details Camp Overview Registration List" at bounding box center [279, 71] width 298 height 16
click at [411, 68] on link "Registration List" at bounding box center [392, 70] width 72 height 11
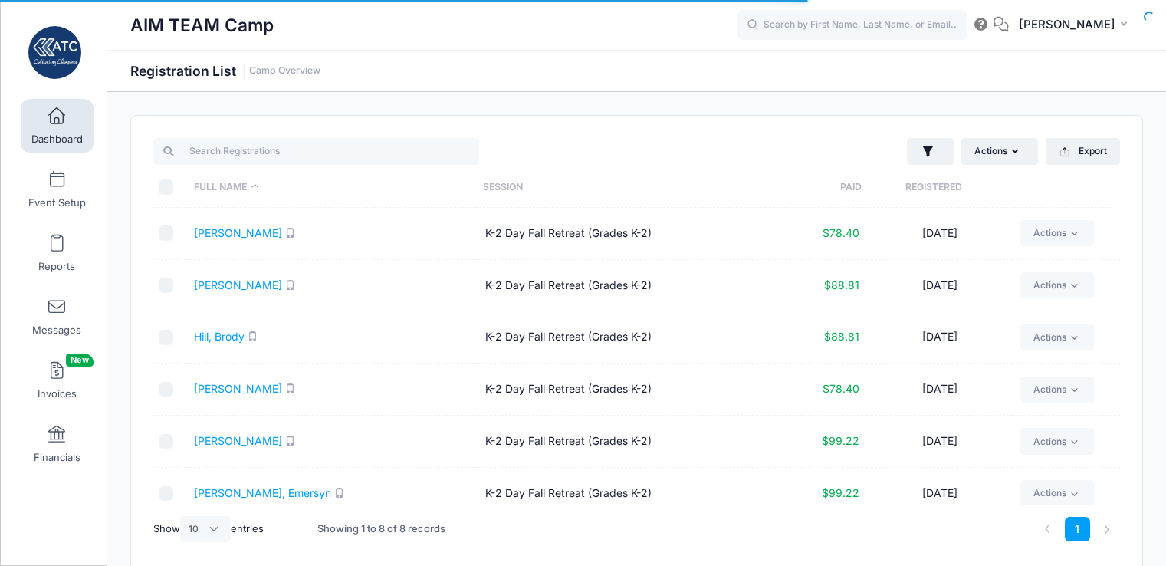
select select "10"
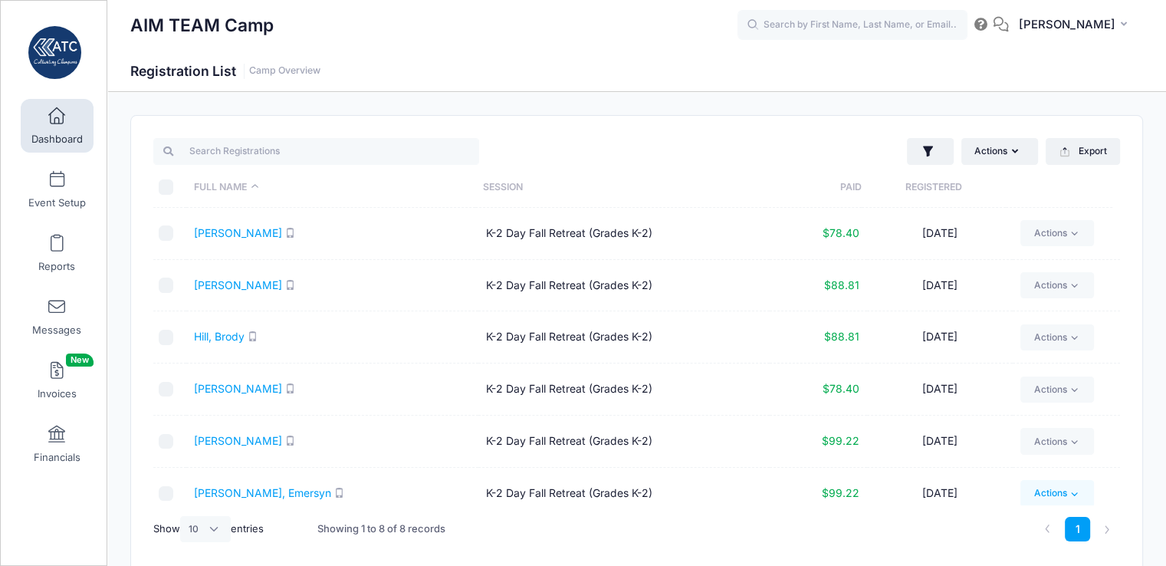
click at [1051, 489] on link "Actions" at bounding box center [1056, 493] width 73 height 26
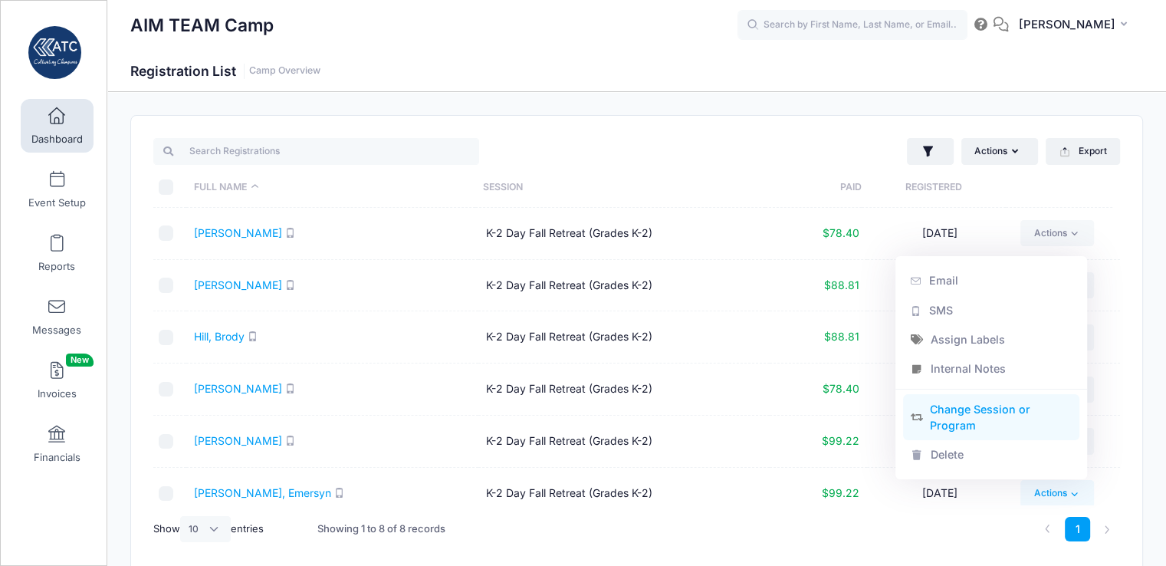
click at [999, 419] on link "Change Session or Program" at bounding box center [991, 417] width 177 height 46
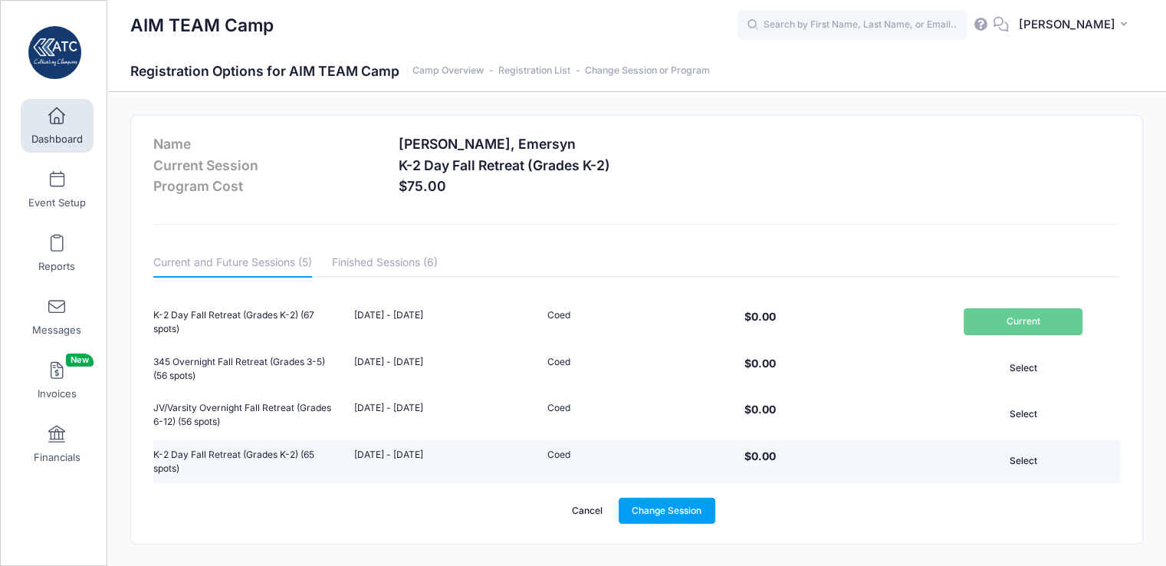
click at [1022, 471] on button "Select" at bounding box center [1022, 461] width 119 height 26
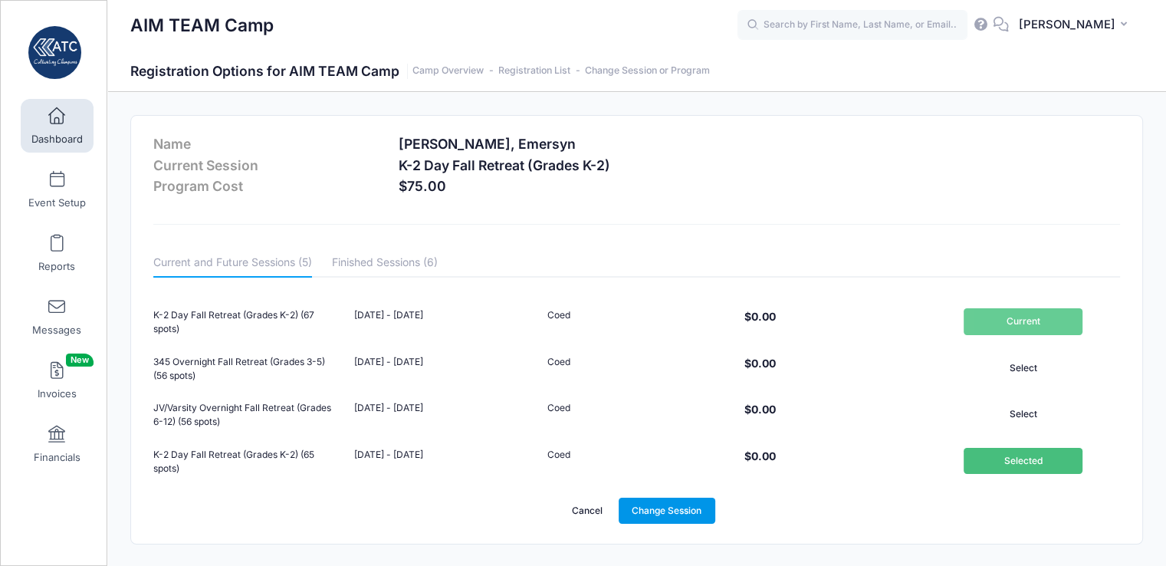
click at [684, 510] on link "Change Session" at bounding box center [666, 510] width 97 height 26
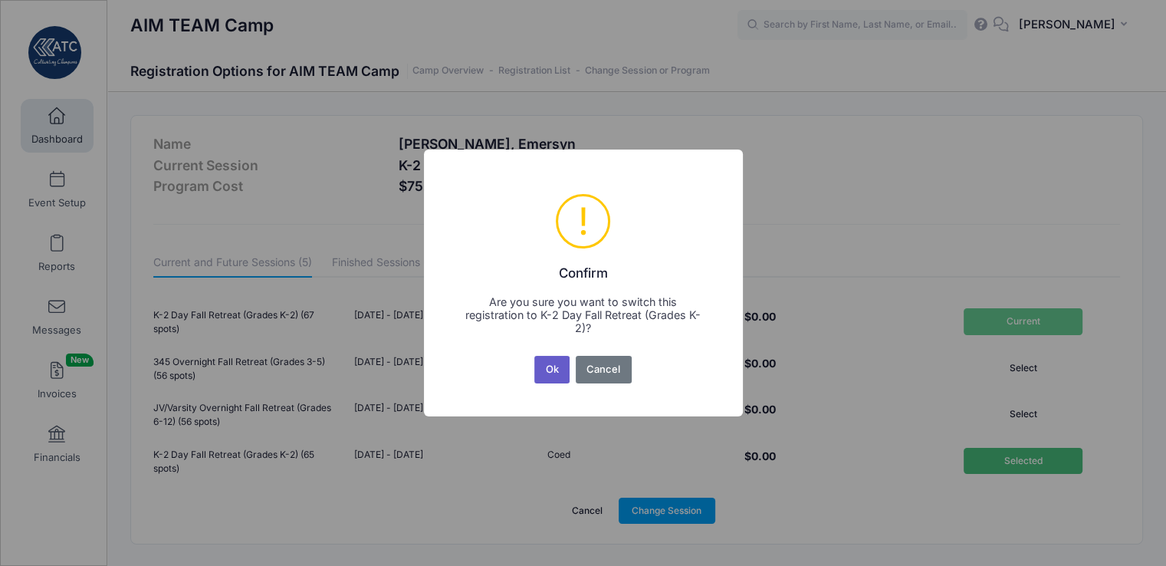
click at [552, 369] on button "Ok" at bounding box center [551, 370] width 35 height 28
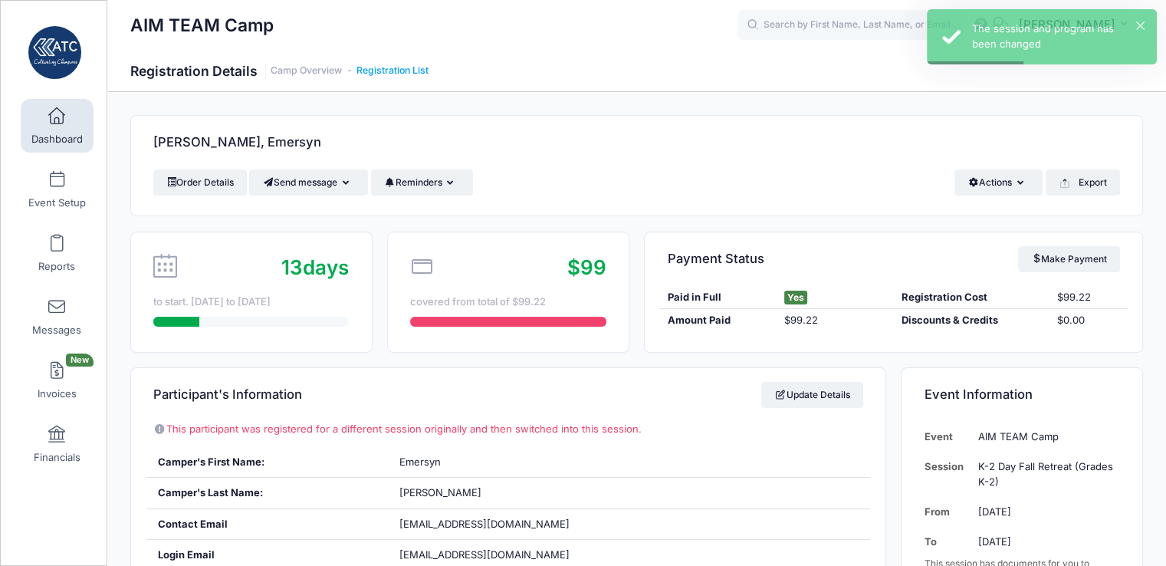
click at [402, 74] on link "Registration List" at bounding box center [392, 70] width 72 height 11
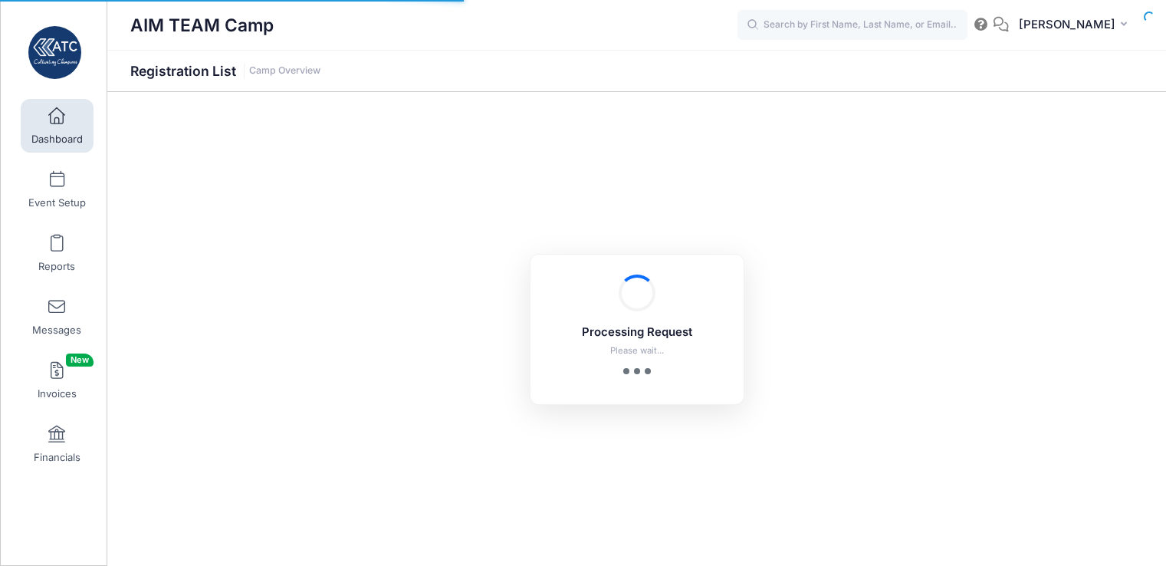
select select "10"
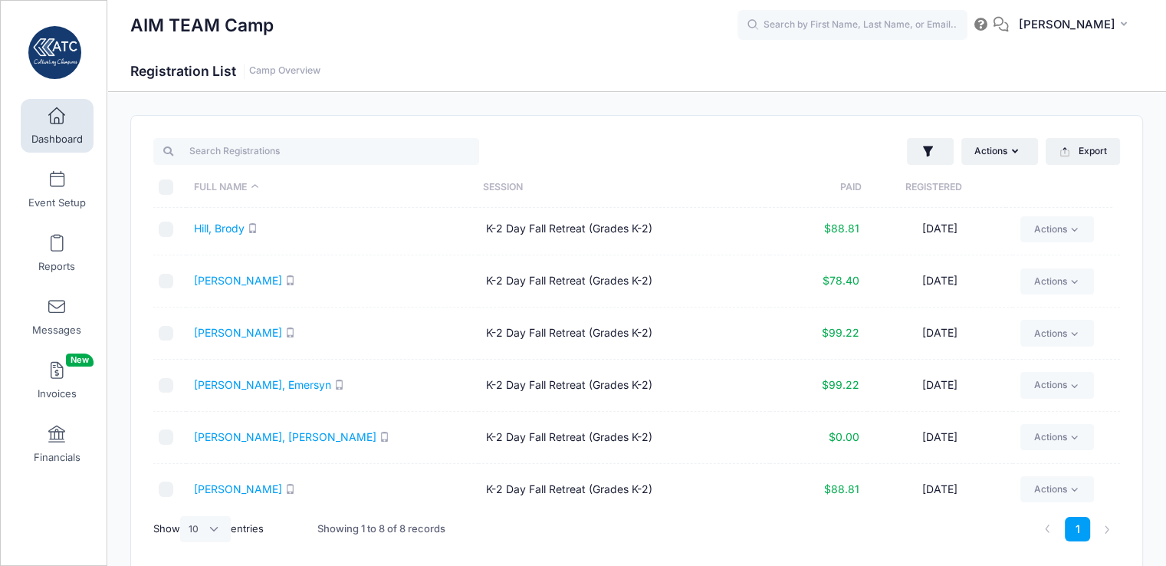
scroll to position [116, 0]
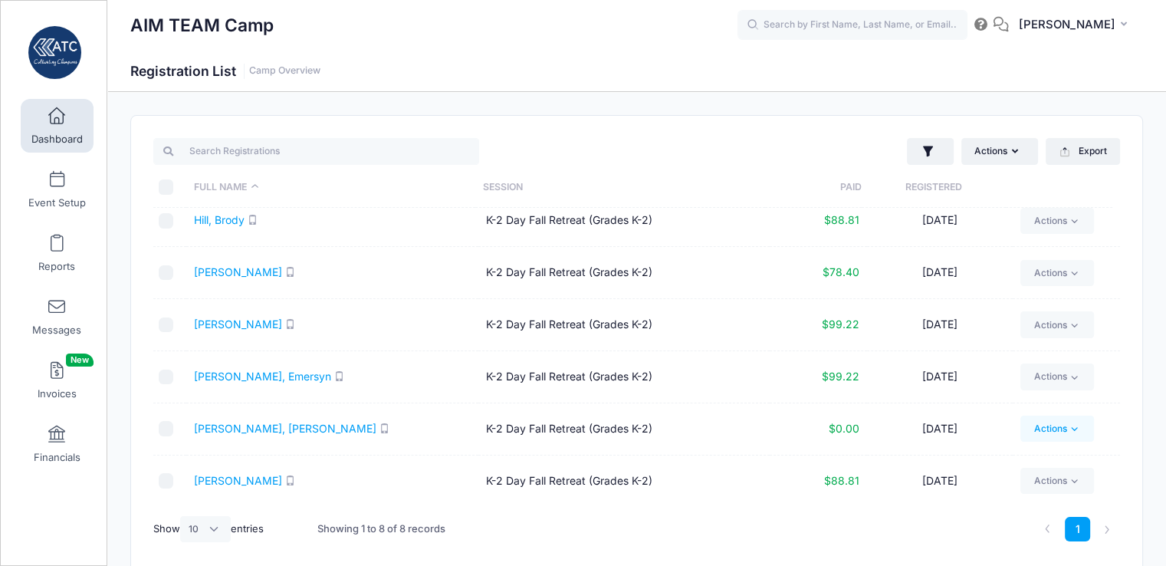
click at [1055, 422] on link "Actions" at bounding box center [1056, 428] width 73 height 26
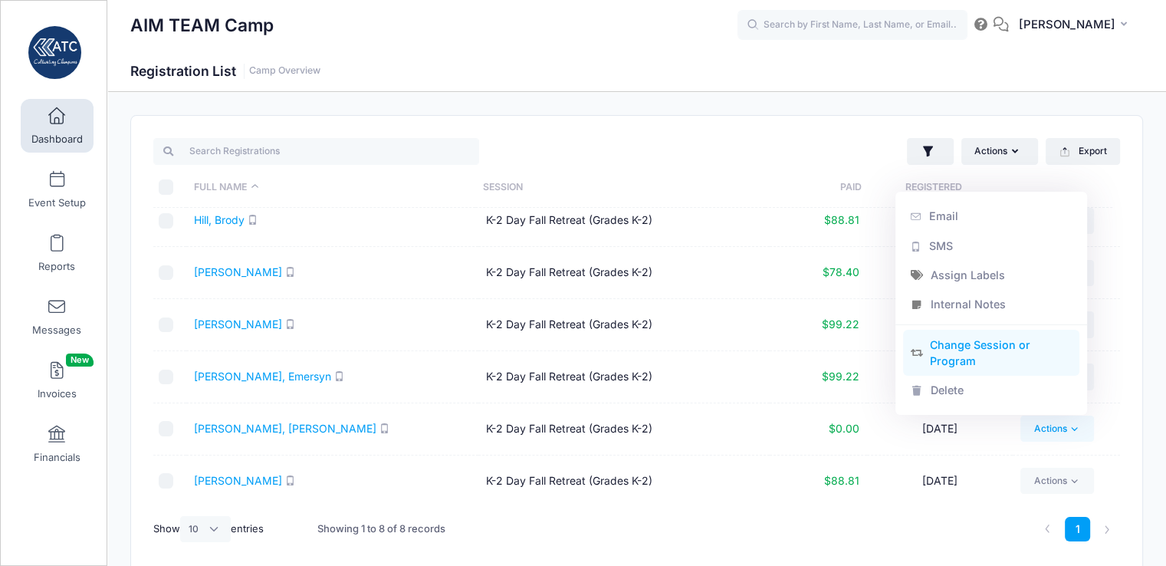
click at [985, 350] on link "Change Session or Program" at bounding box center [991, 353] width 177 height 46
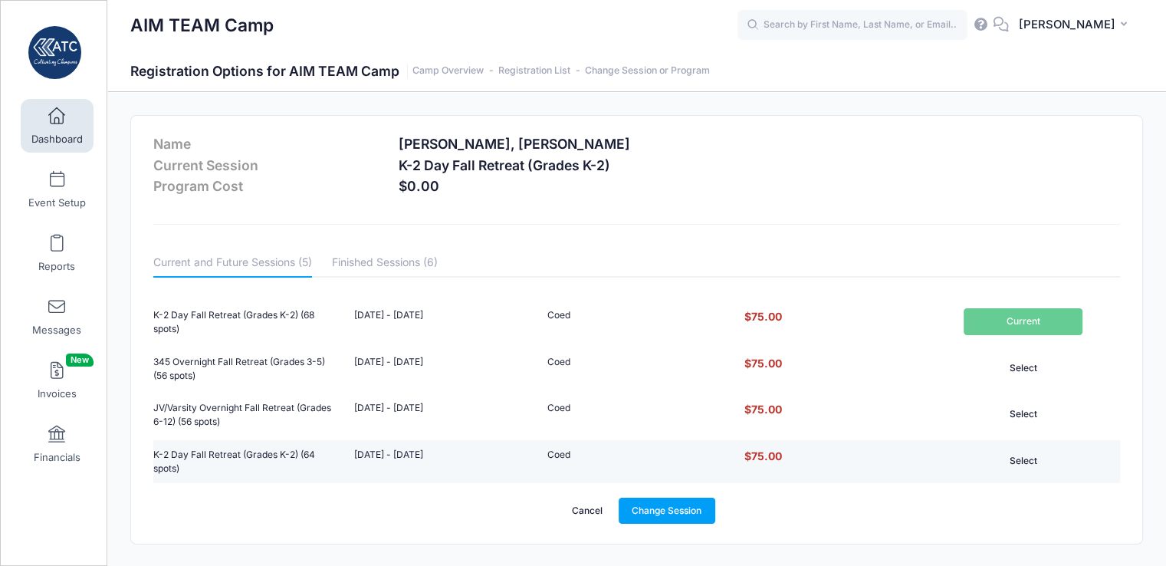
click at [1021, 452] on button "Select" at bounding box center [1022, 461] width 119 height 26
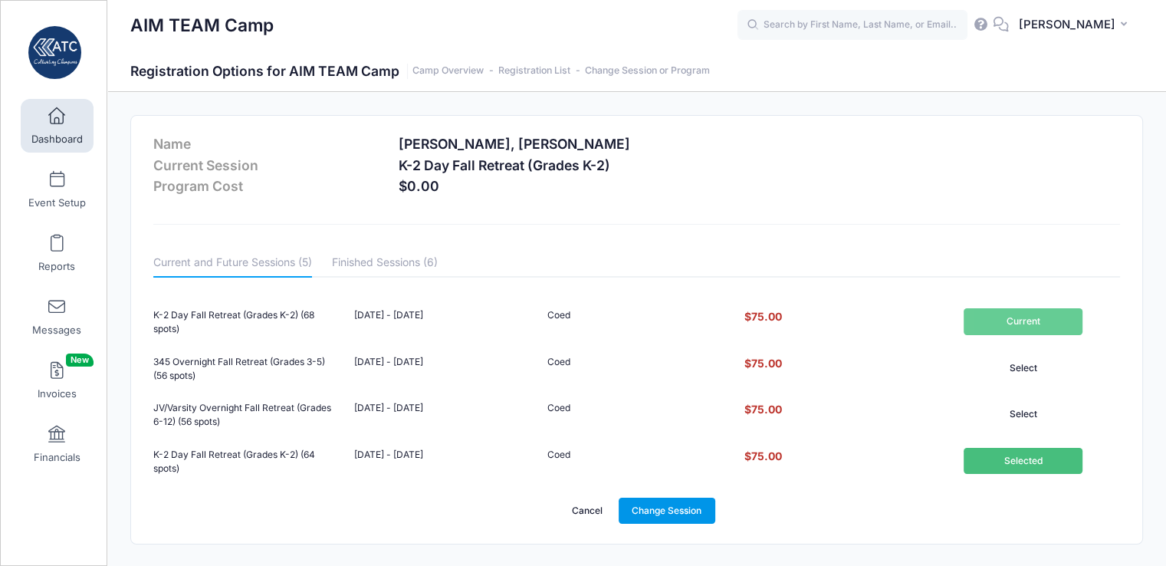
click at [677, 508] on link "Change Session" at bounding box center [666, 510] width 97 height 26
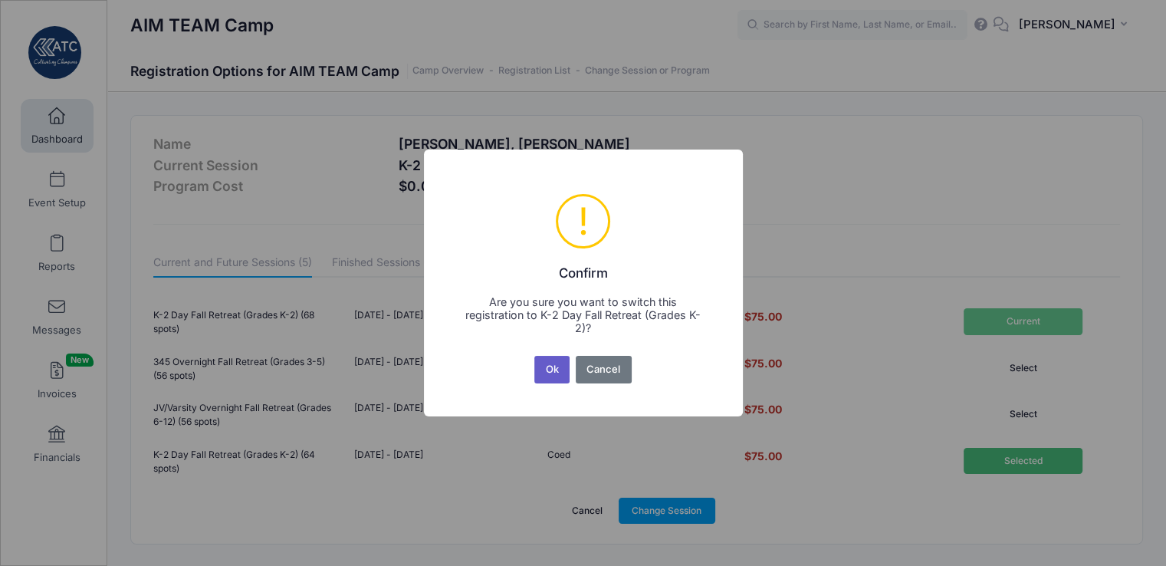
click at [553, 366] on button "Ok" at bounding box center [551, 370] width 35 height 28
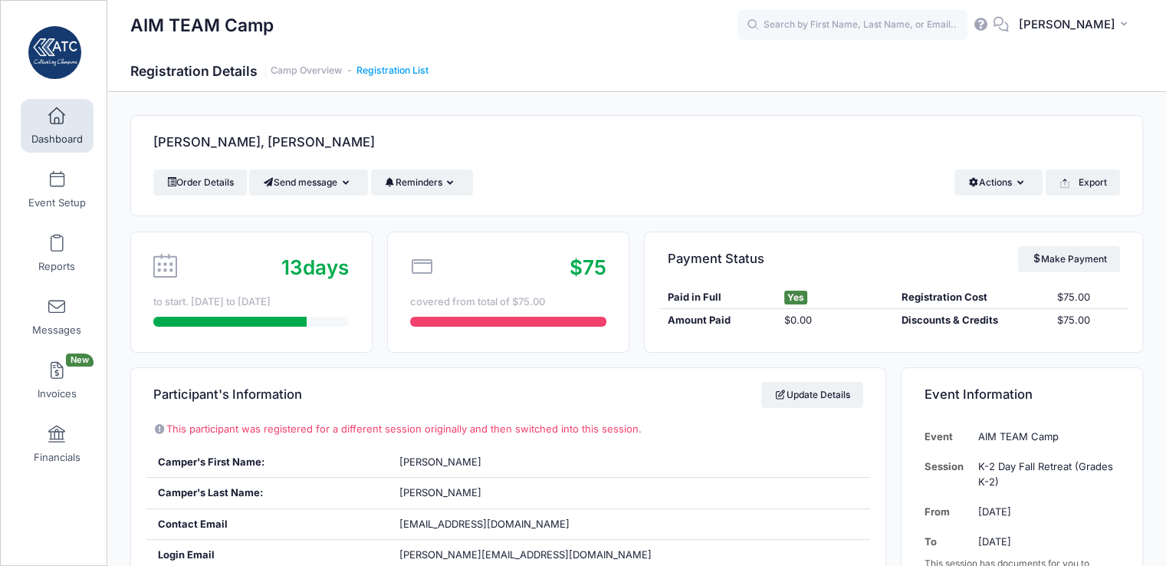
click at [393, 68] on link "Registration List" at bounding box center [392, 70] width 72 height 11
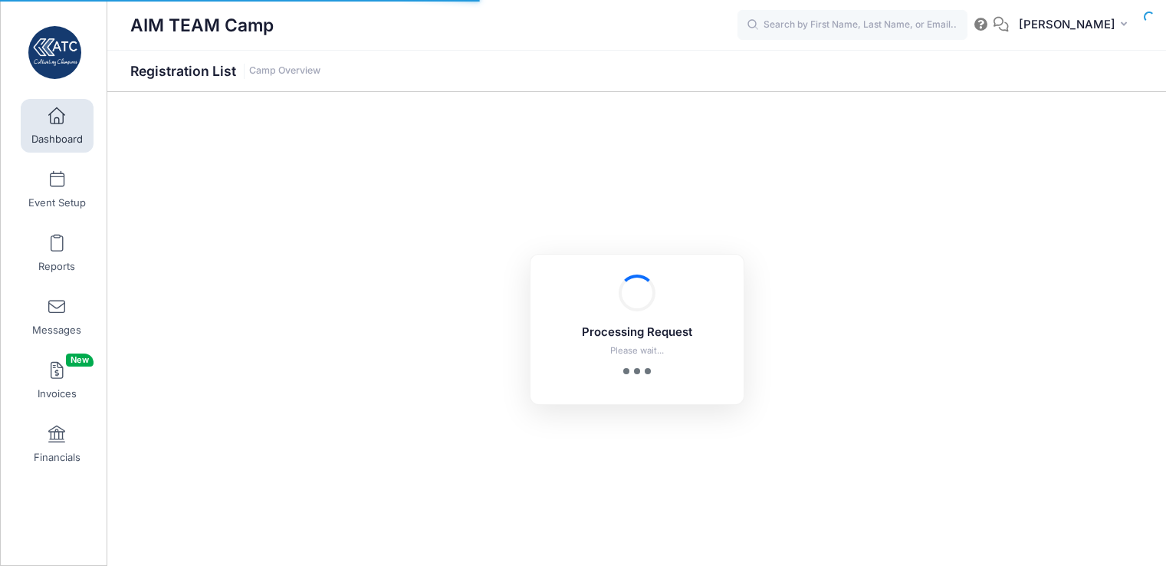
select select "10"
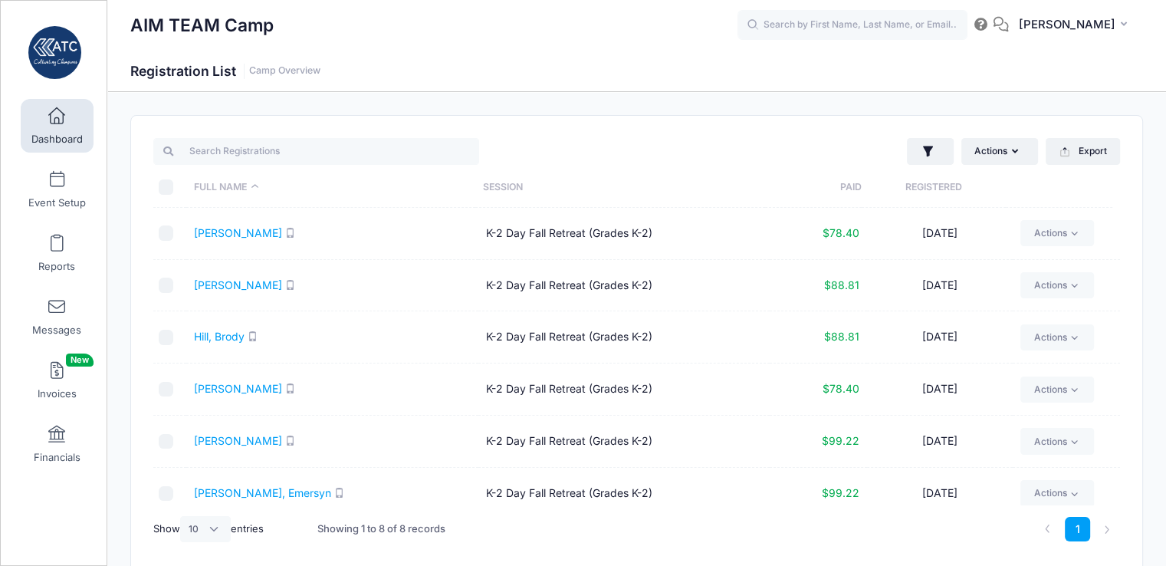
scroll to position [116, 0]
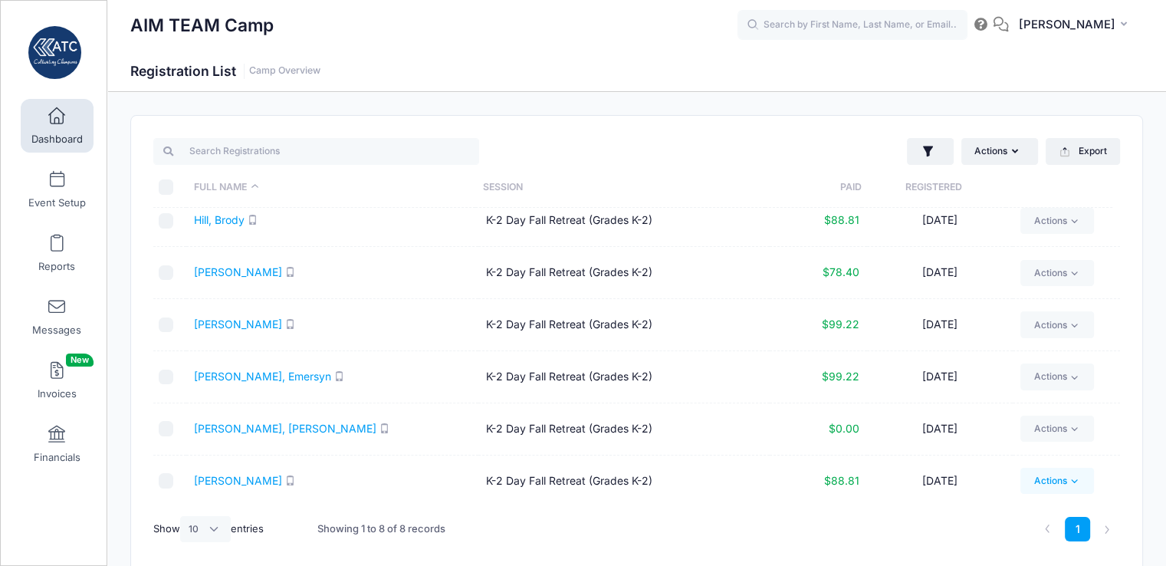
click at [1047, 484] on link "Actions" at bounding box center [1056, 480] width 73 height 26
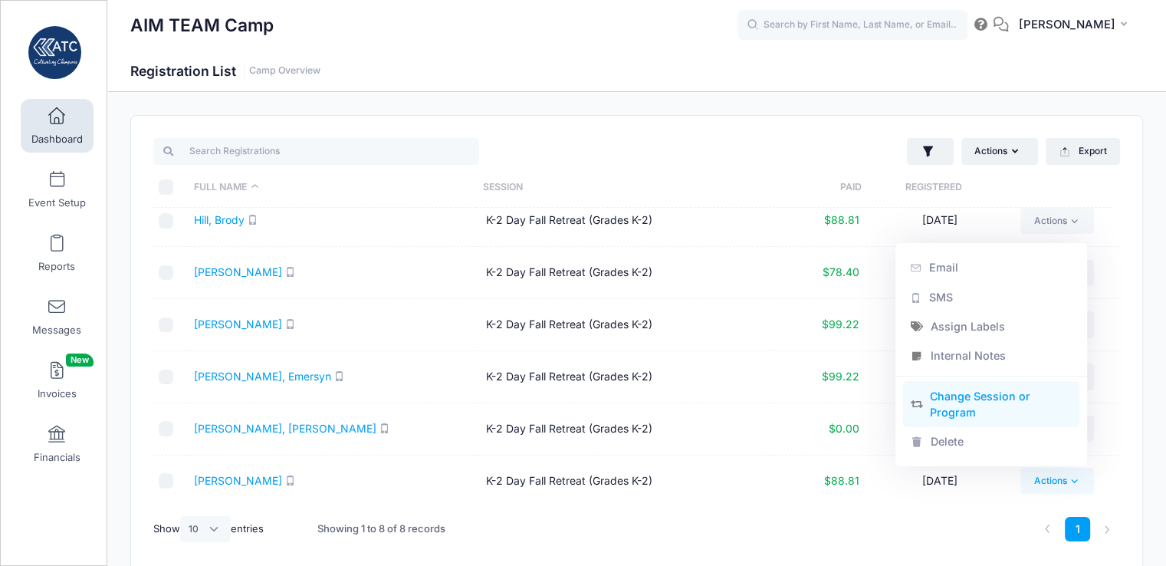
click at [987, 396] on link "Change Session or Program" at bounding box center [991, 404] width 177 height 46
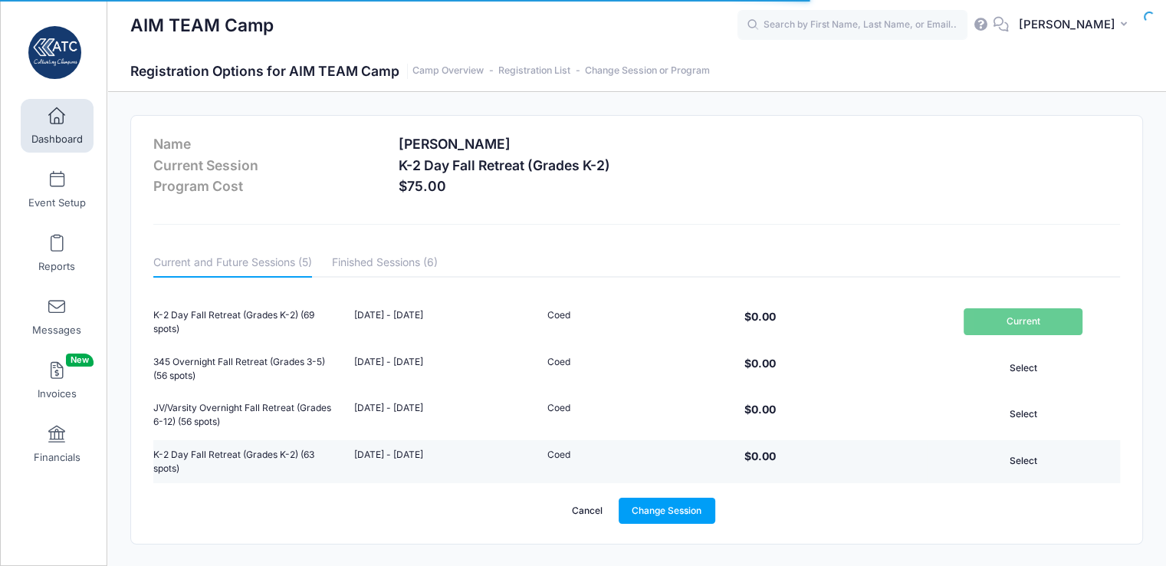
click at [1028, 467] on button "Select" at bounding box center [1022, 461] width 119 height 26
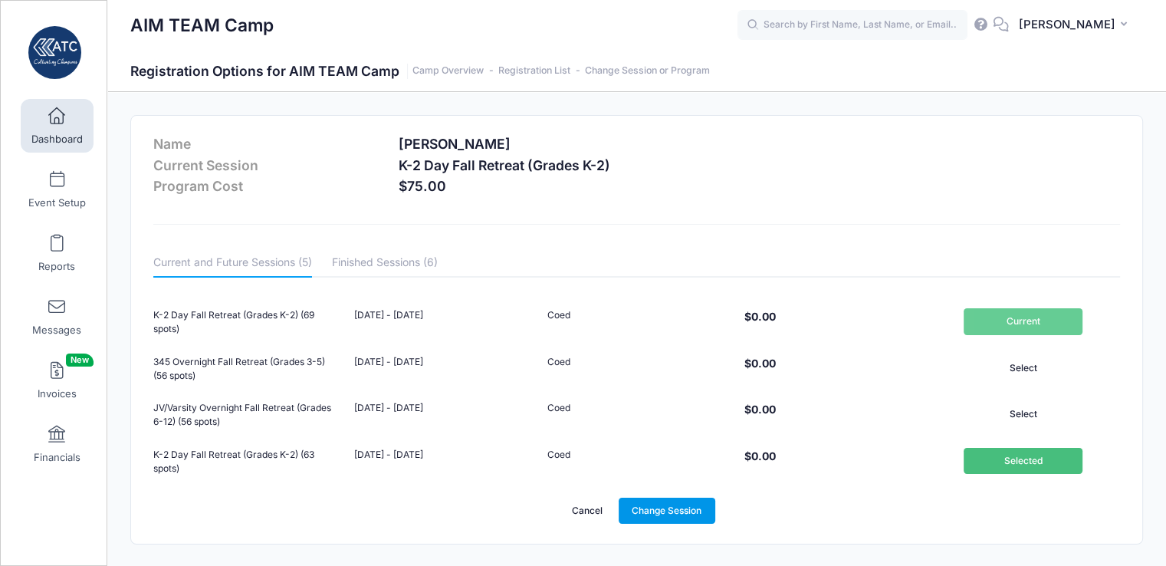
click at [681, 510] on link "Change Session" at bounding box center [666, 510] width 97 height 26
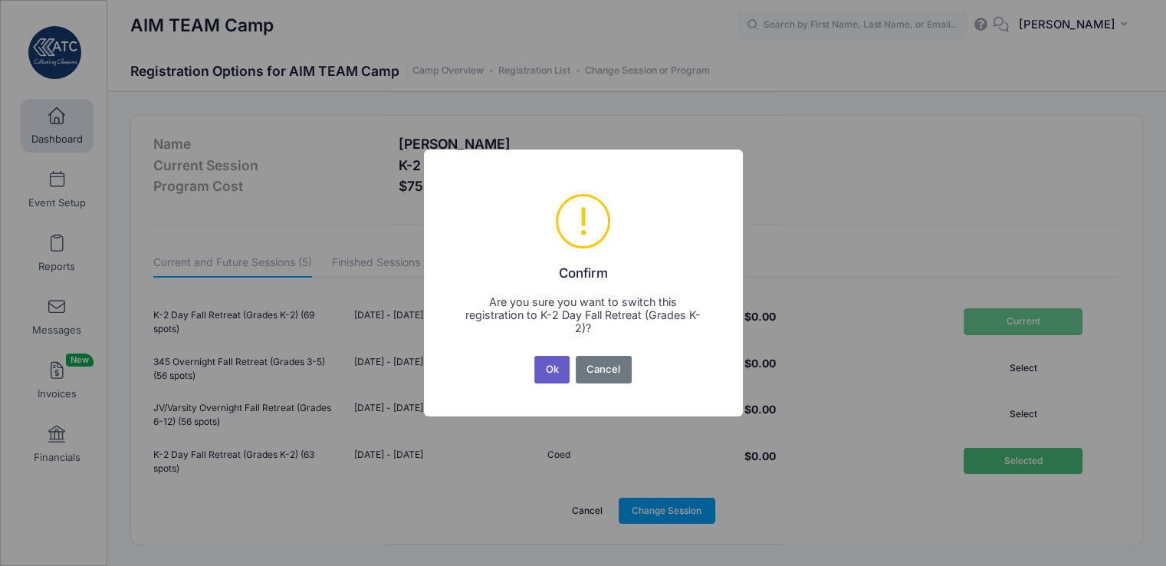
click at [546, 368] on button "Ok" at bounding box center [551, 370] width 35 height 28
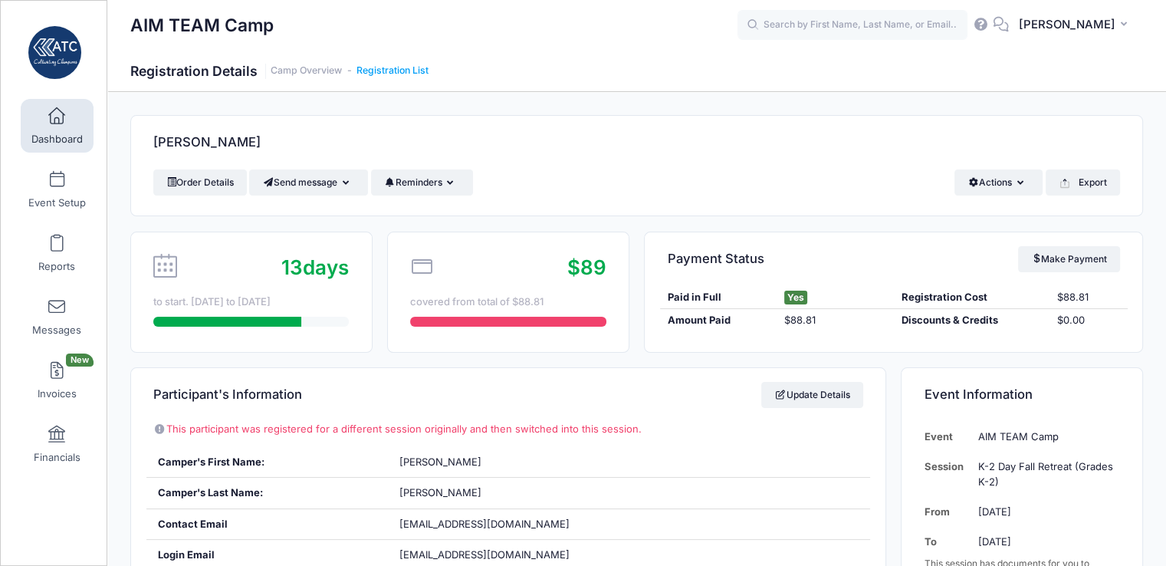
click at [403, 67] on link "Registration List" at bounding box center [392, 70] width 72 height 11
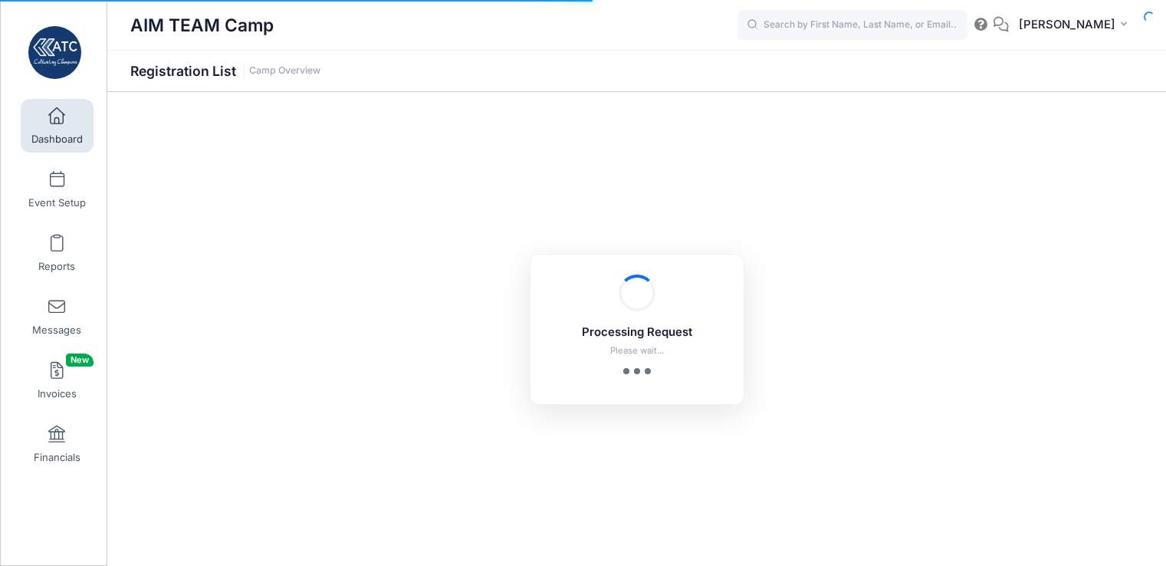
select select "10"
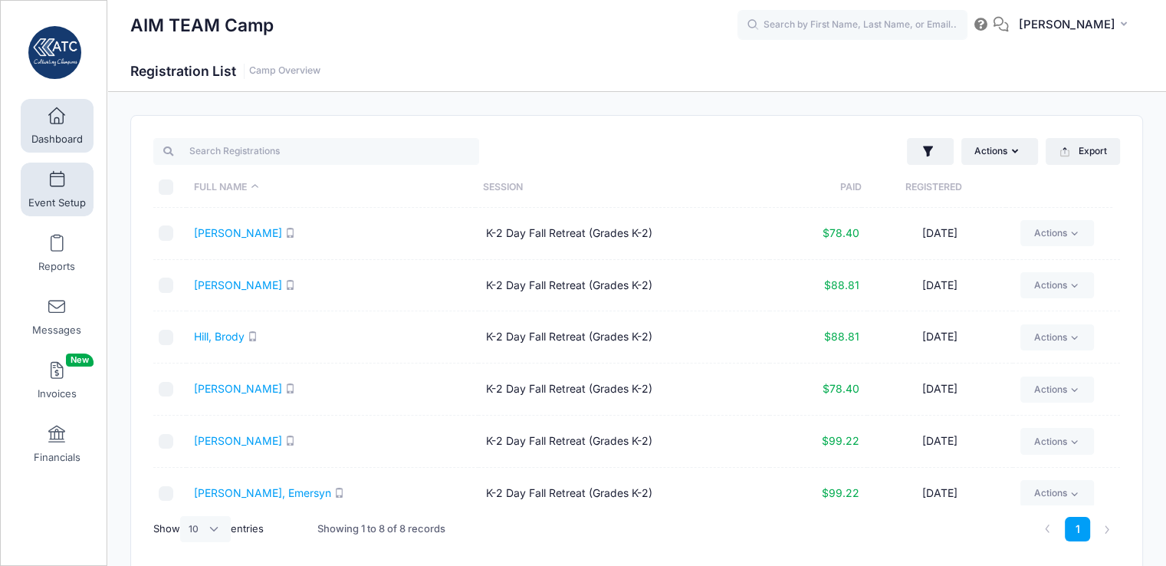
click at [64, 191] on link "Event Setup" at bounding box center [57, 189] width 73 height 54
select select "10"
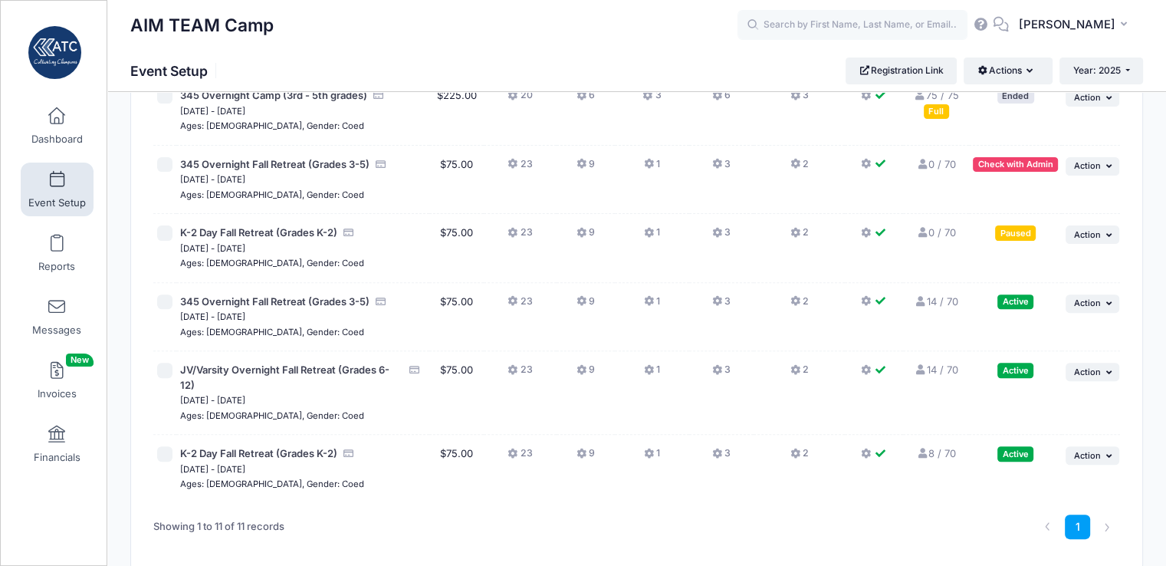
scroll to position [466, 0]
click at [1100, 234] on button "... Action" at bounding box center [1092, 235] width 54 height 18
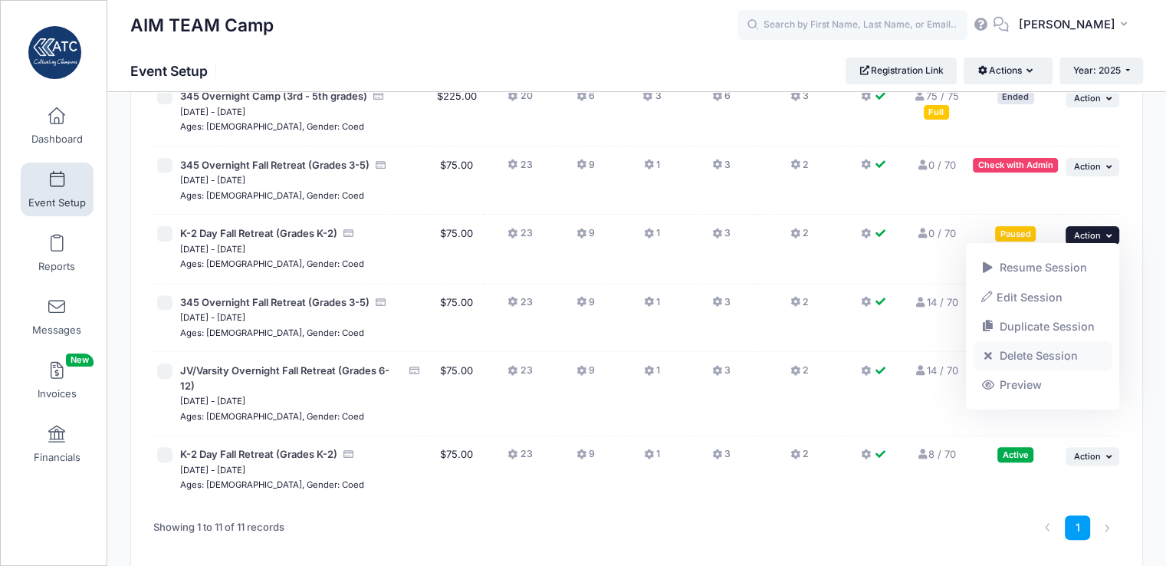
click at [1060, 358] on link "Delete Session" at bounding box center [1042, 355] width 139 height 29
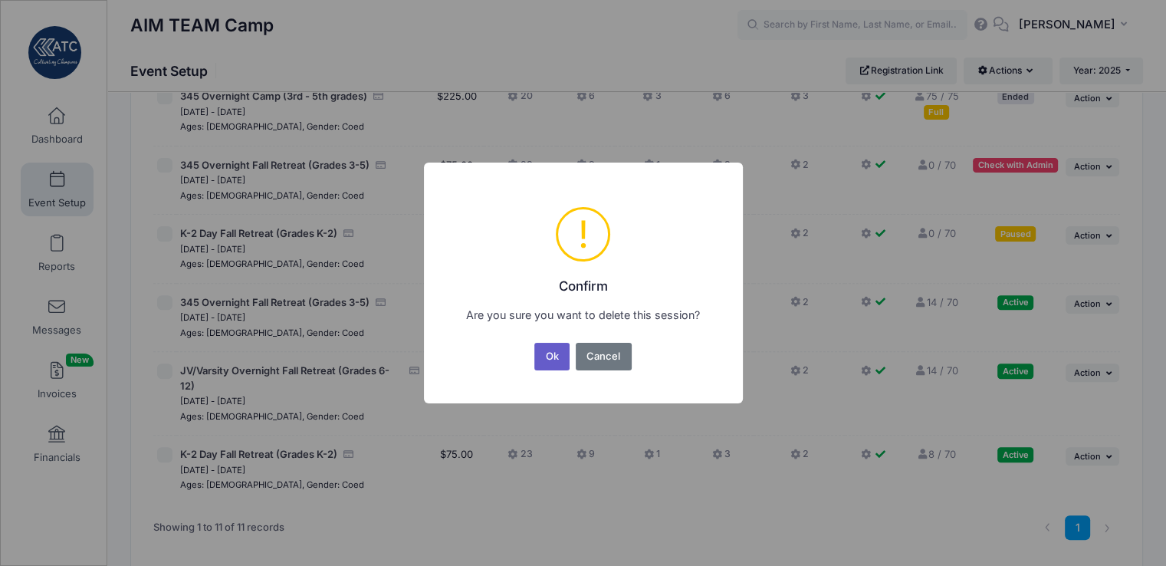
click at [557, 354] on button "Ok" at bounding box center [551, 357] width 35 height 28
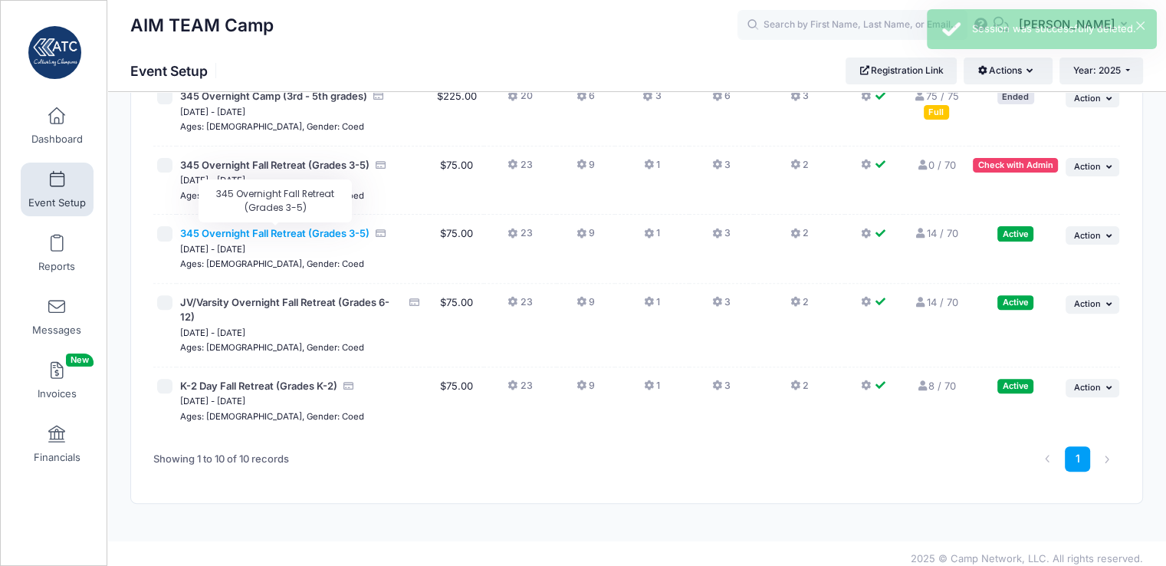
click at [356, 234] on span "345 Overnight Fall Retreat (Grades 3-5)" at bounding box center [274, 233] width 189 height 12
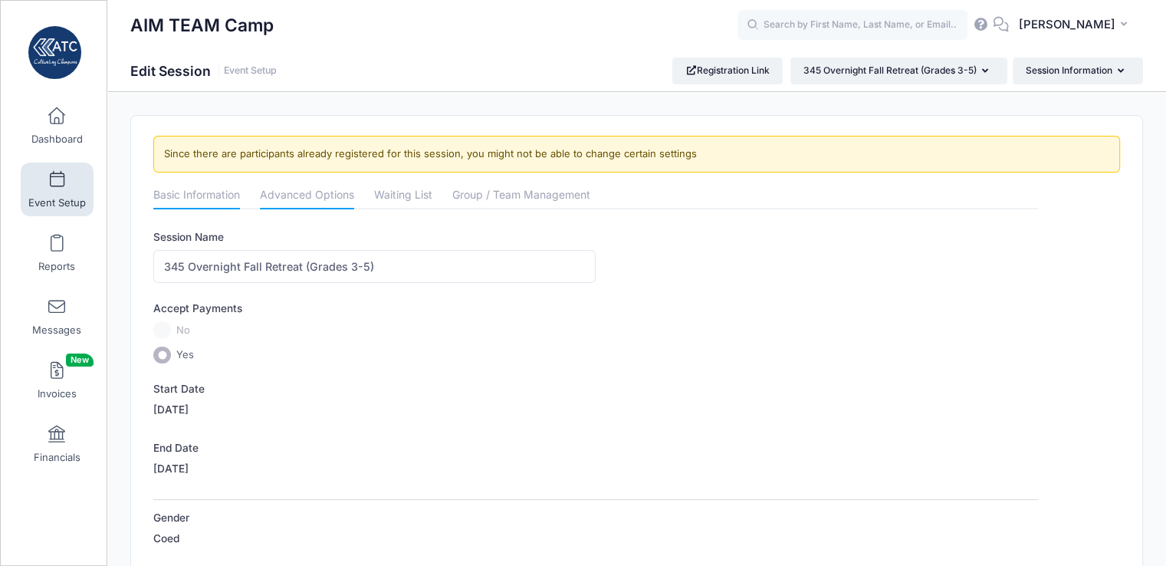
click at [332, 197] on link "Advanced Options" at bounding box center [307, 196] width 94 height 28
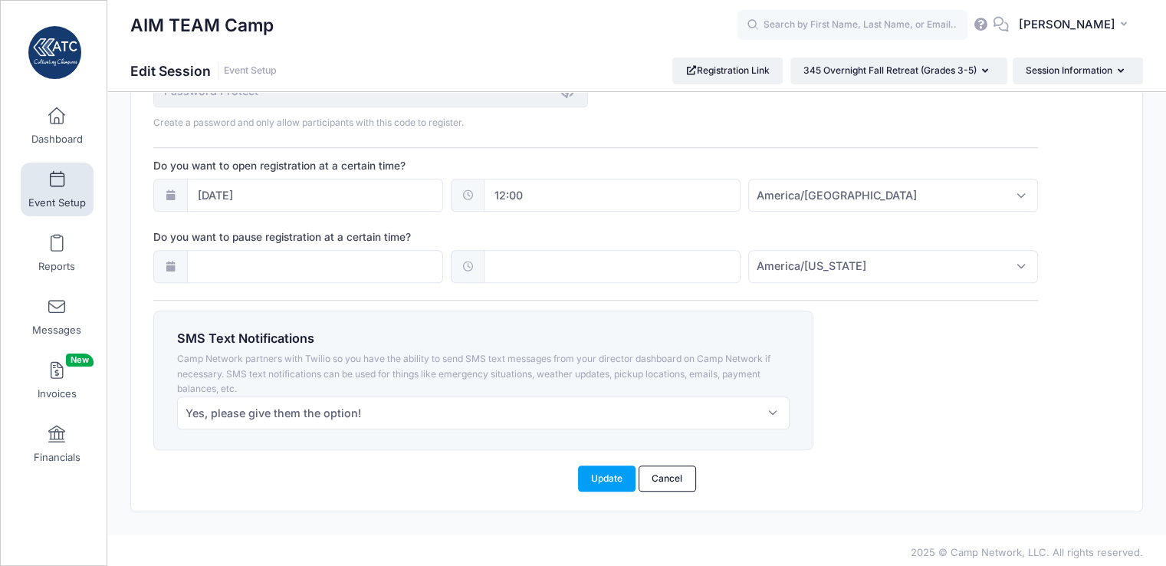
scroll to position [1144, 0]
click at [661, 475] on link "Cancel" at bounding box center [666, 477] width 57 height 26
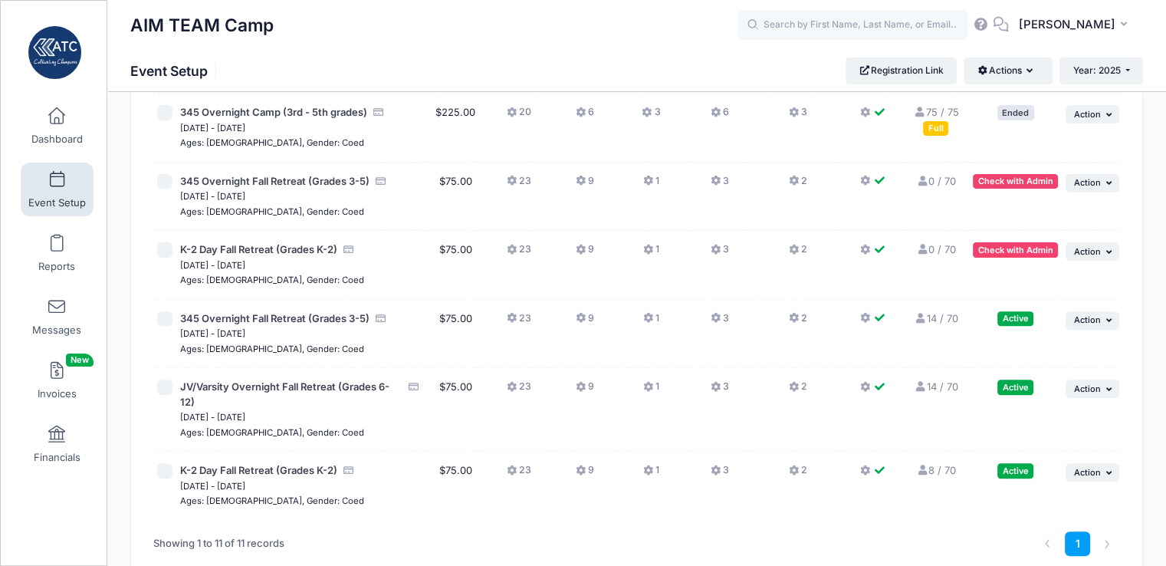
scroll to position [447, 0]
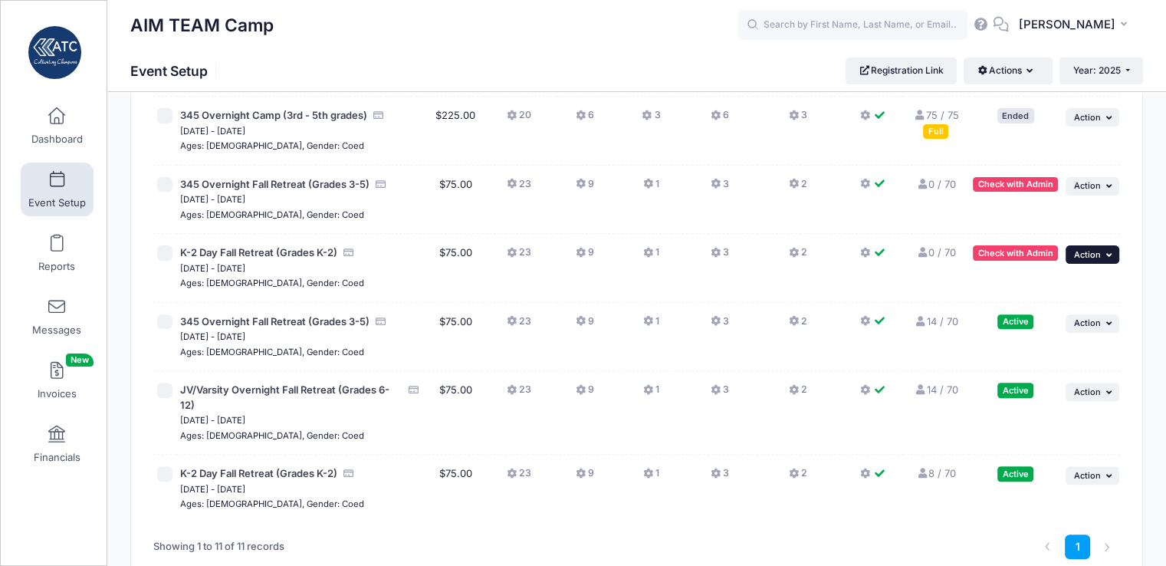
click at [1080, 252] on span "Action" at bounding box center [1087, 254] width 27 height 11
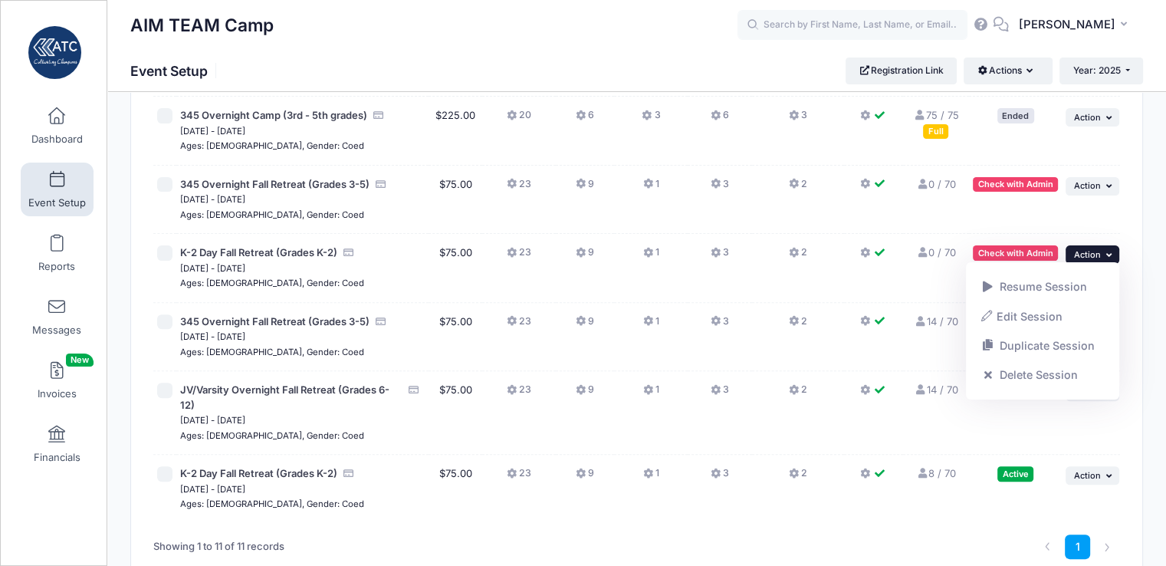
click at [1080, 252] on span "Action" at bounding box center [1087, 254] width 27 height 11
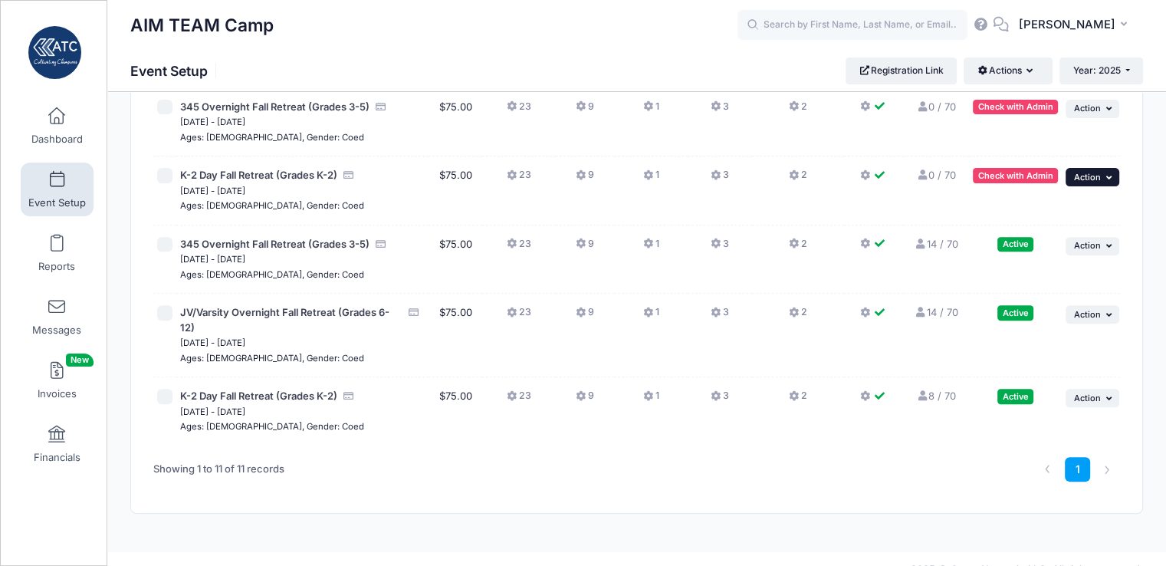
scroll to position [543, 0]
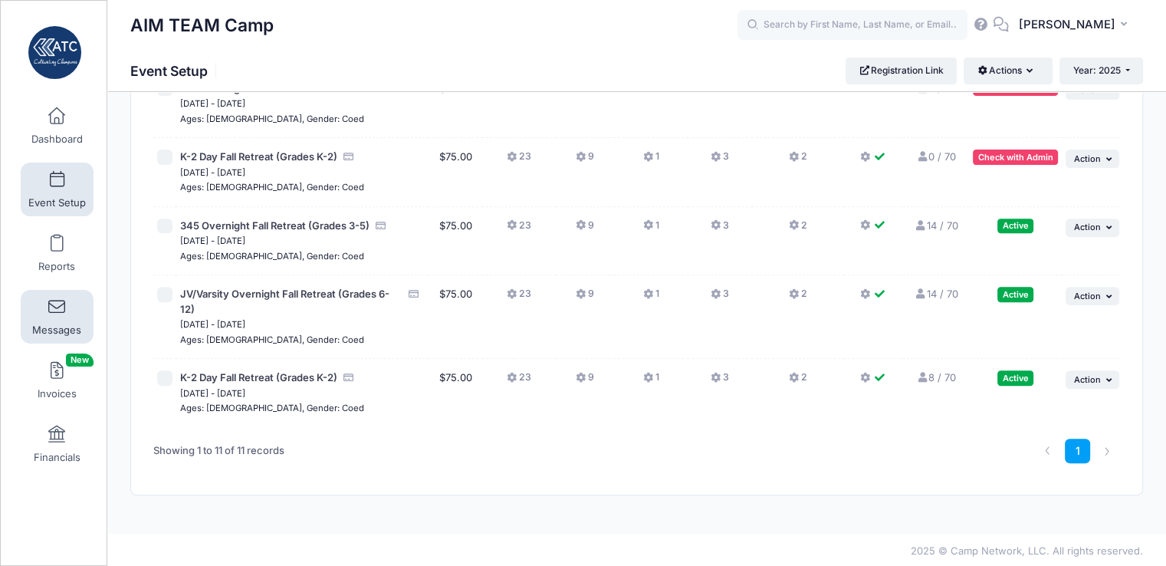
click at [58, 317] on link "Messages" at bounding box center [57, 317] width 73 height 54
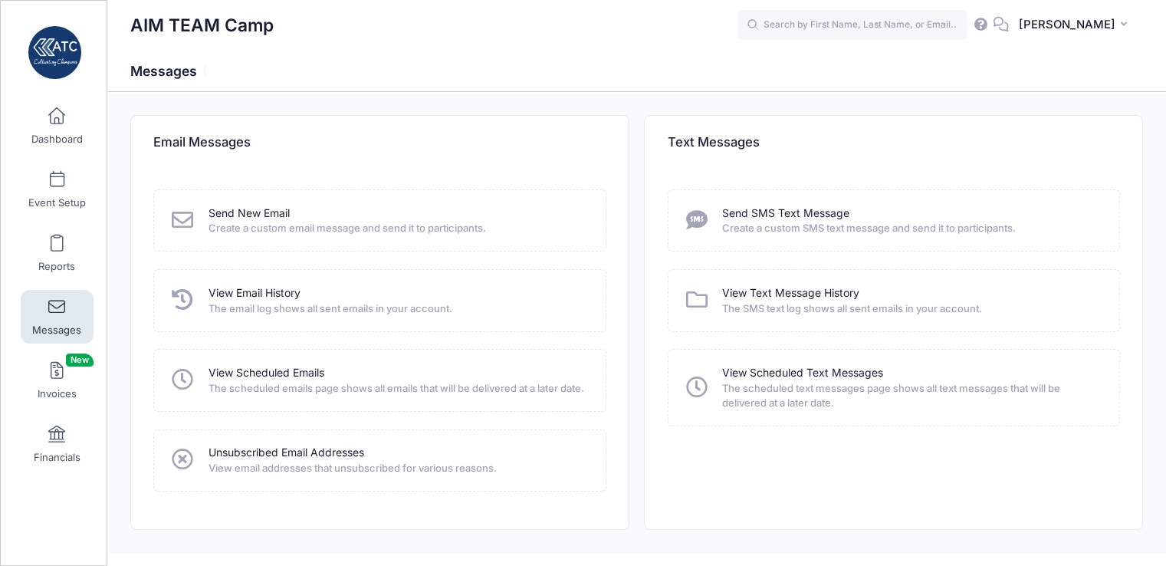
click at [1059, 225] on span "Create a custom SMS text message and send it to participants." at bounding box center [910, 228] width 377 height 15
click at [279, 209] on link "Send New Email" at bounding box center [248, 213] width 81 height 16
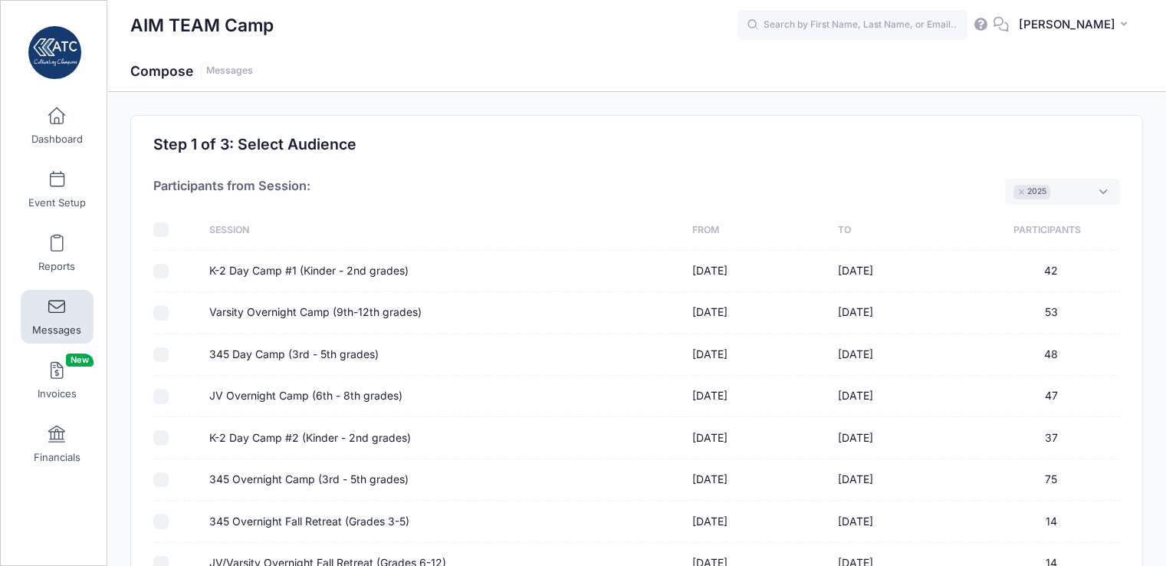
scroll to position [212, 0]
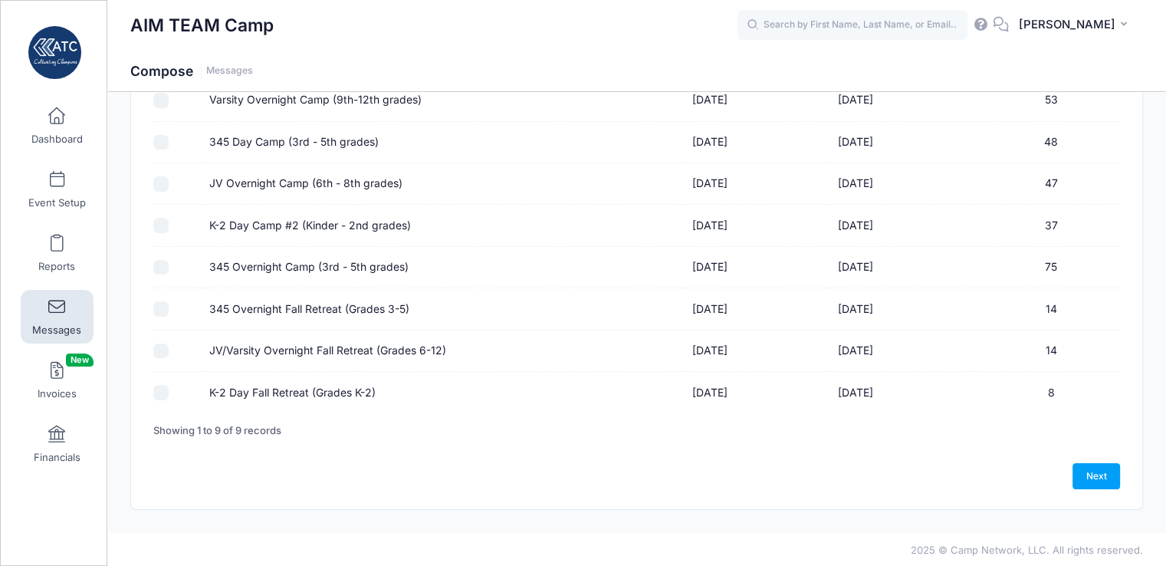
click at [158, 303] on input "345 Overnight Fall Retreat (Grades 3-5)" at bounding box center [160, 308] width 15 height 15
checkbox input "true"
click at [162, 389] on input "K-2 Day Fall Retreat (Grades K-2)" at bounding box center [160, 392] width 15 height 15
checkbox input "true"
click at [1096, 474] on link "Next" at bounding box center [1096, 476] width 48 height 26
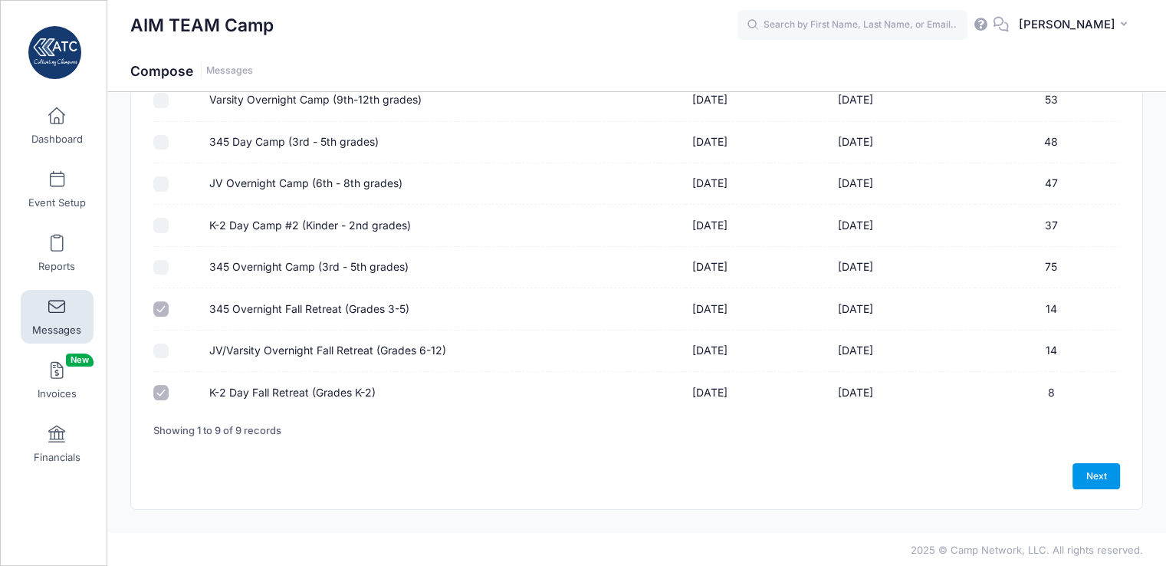
select select "50"
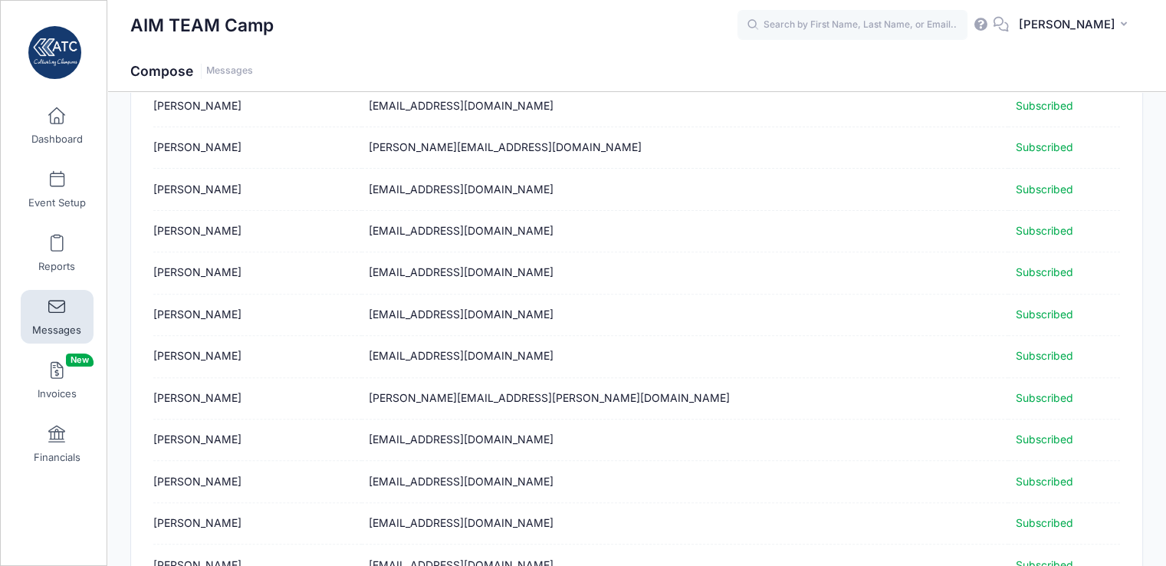
scroll to position [828, 0]
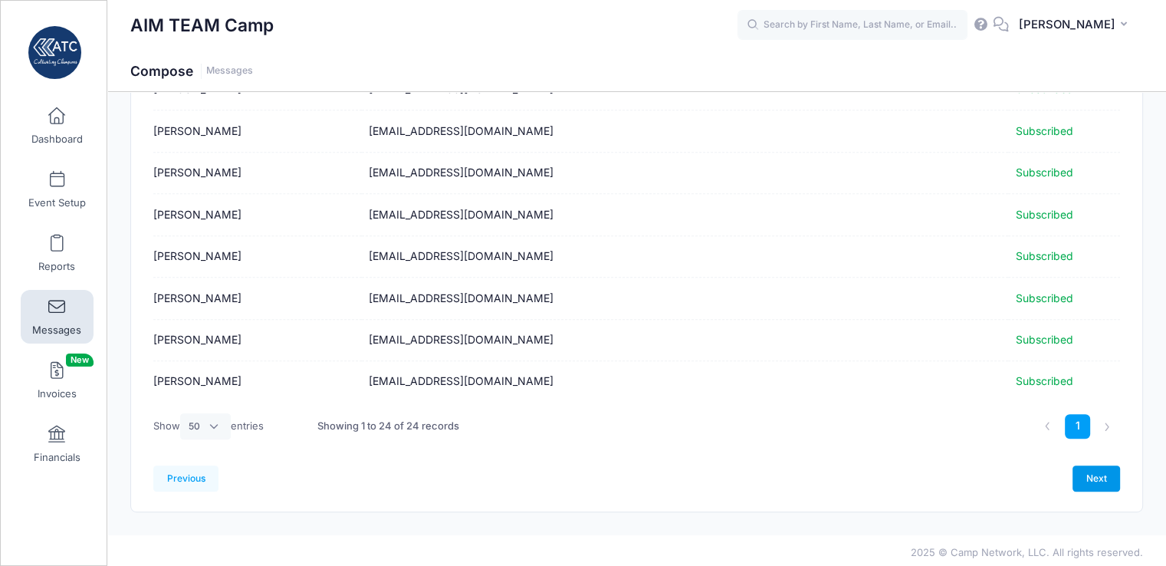
click at [1096, 474] on link "Next" at bounding box center [1096, 478] width 48 height 26
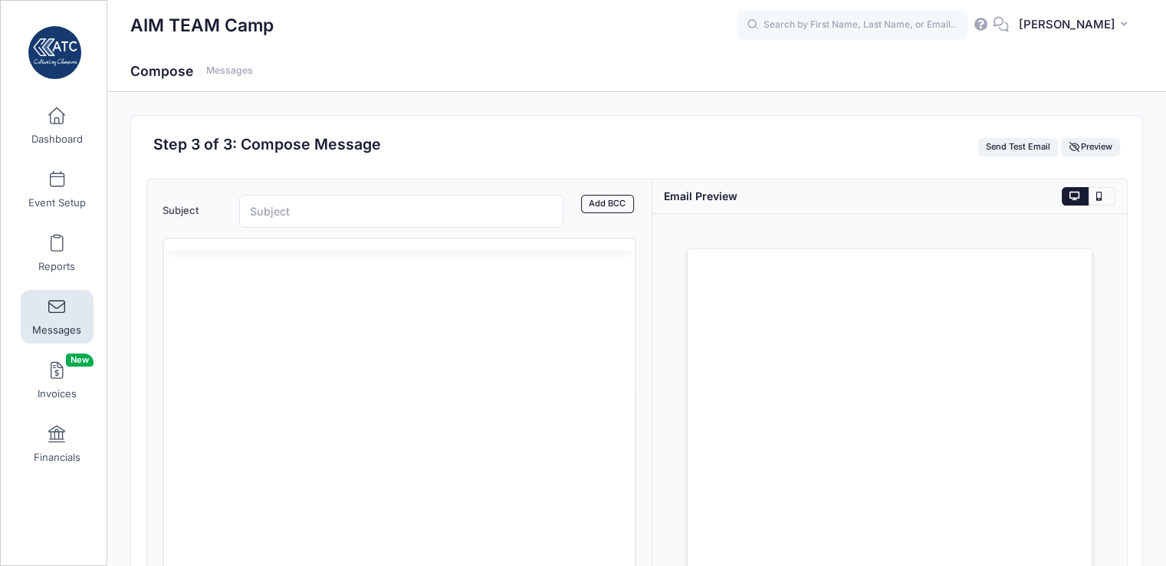
scroll to position [0, 0]
click at [204, 329] on body "Rich Text Area. Press ALT-0 for help." at bounding box center [398, 326] width 447 height 17
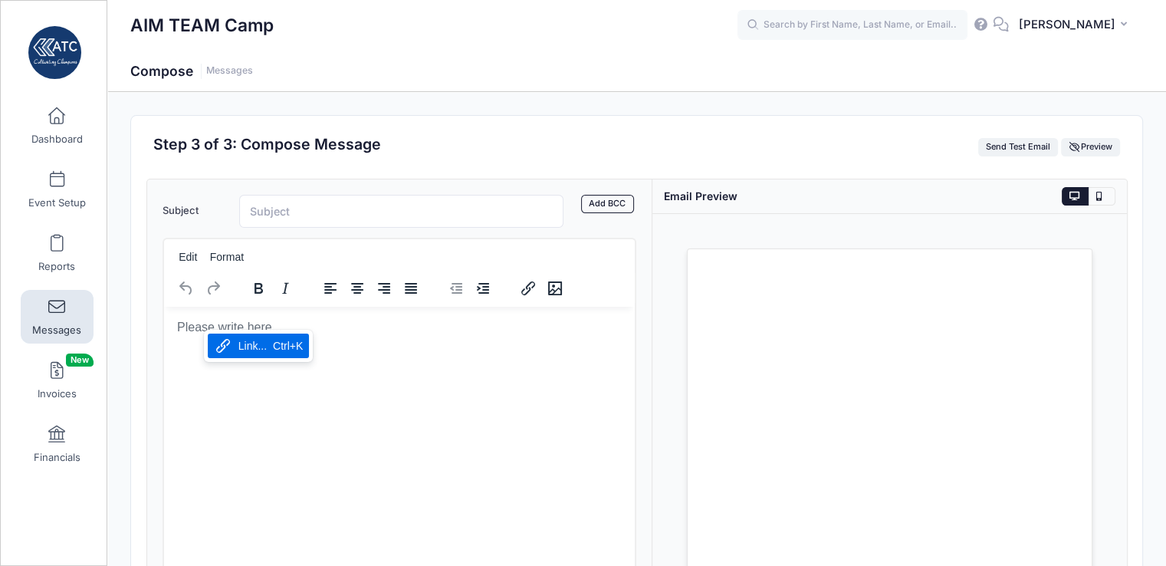
click at [174, 321] on html at bounding box center [398, 326] width 471 height 41
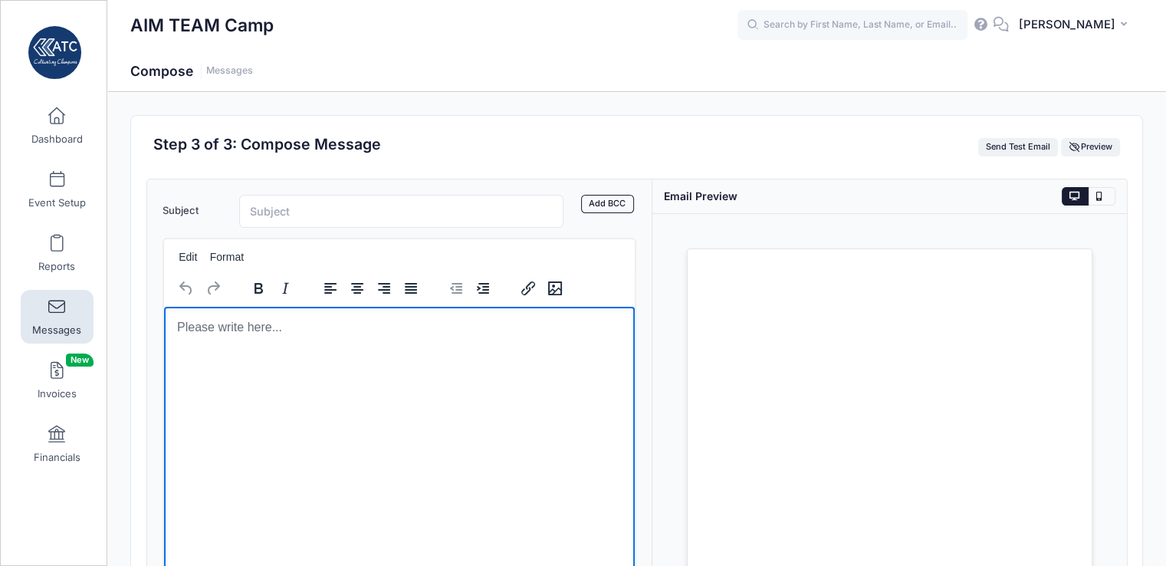
click at [459, 347] on html at bounding box center [398, 326] width 471 height 41
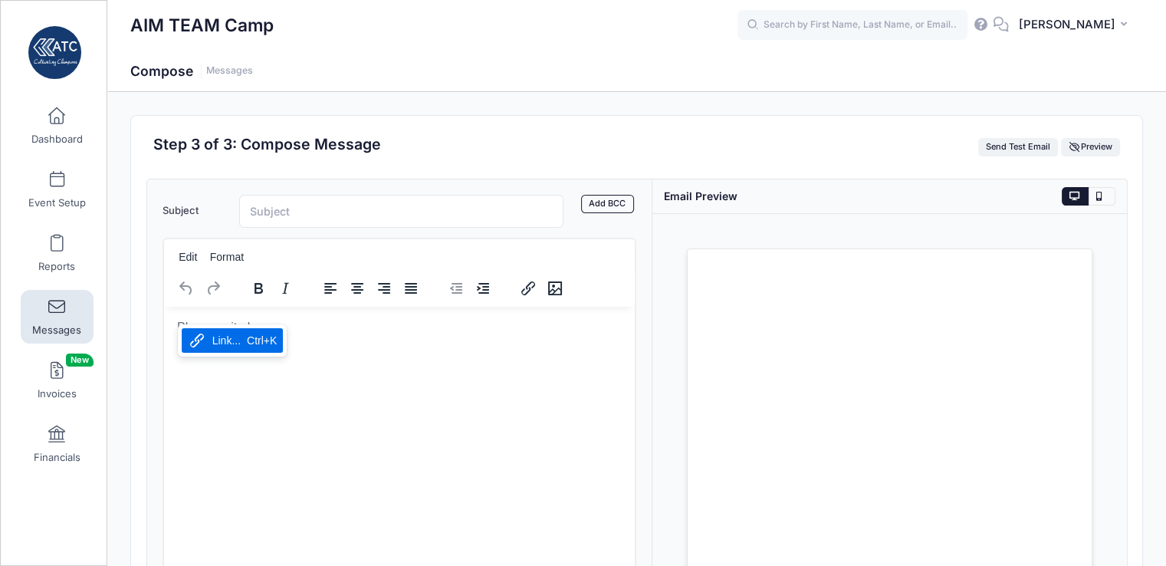
click at [178, 323] on body "Rich Text Area. Press ALT-0 for help." at bounding box center [398, 326] width 447 height 17
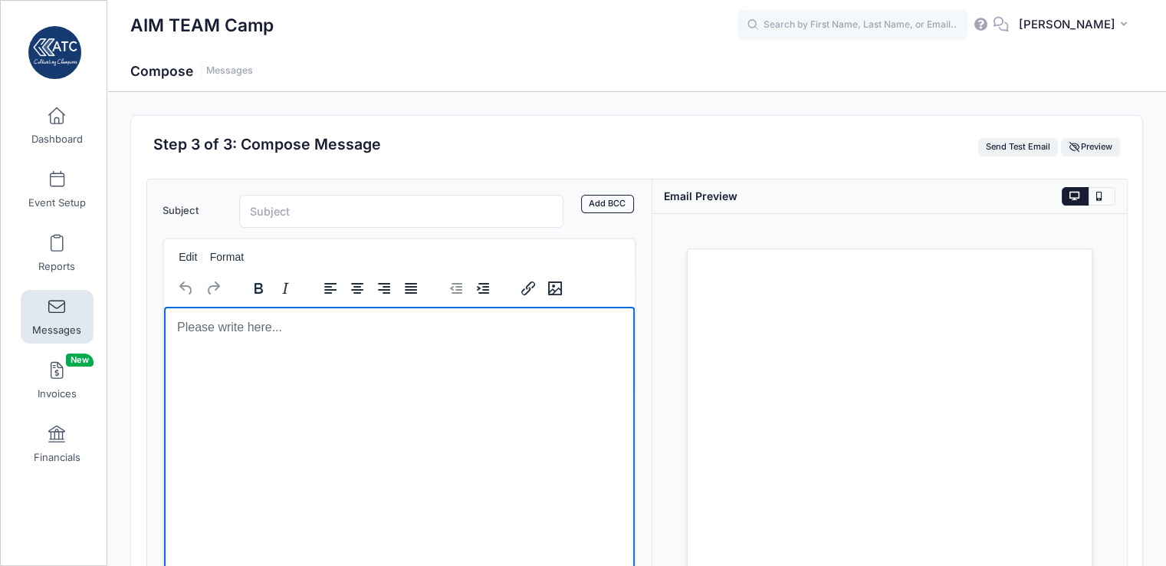
click at [178, 323] on body "Rich Text Area. Press ALT-0 for help." at bounding box center [398, 326] width 447 height 17
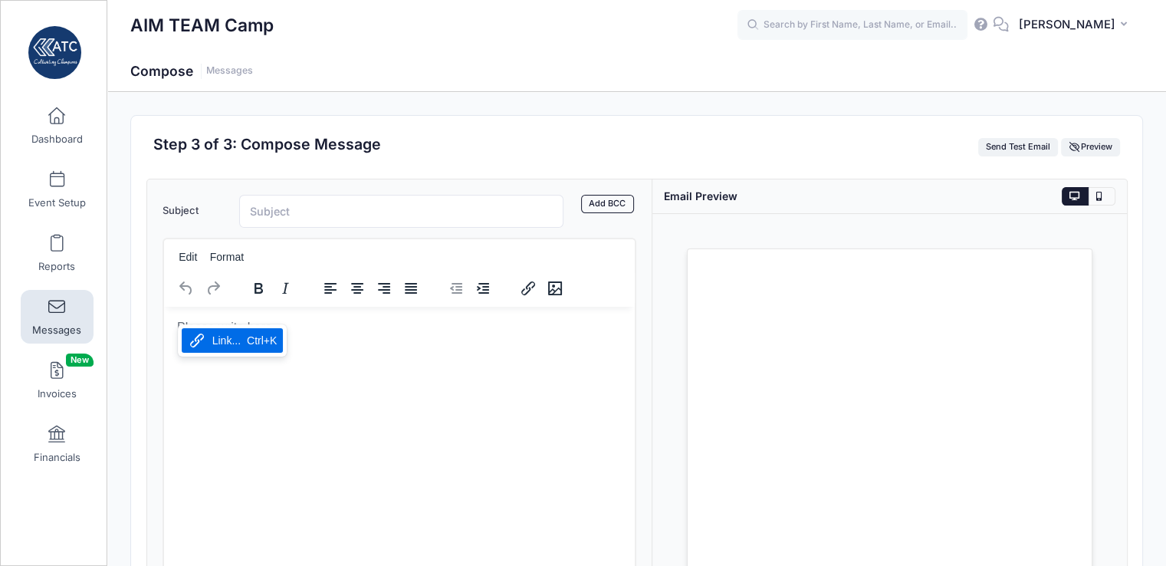
click at [271, 347] on html at bounding box center [398, 326] width 471 height 41
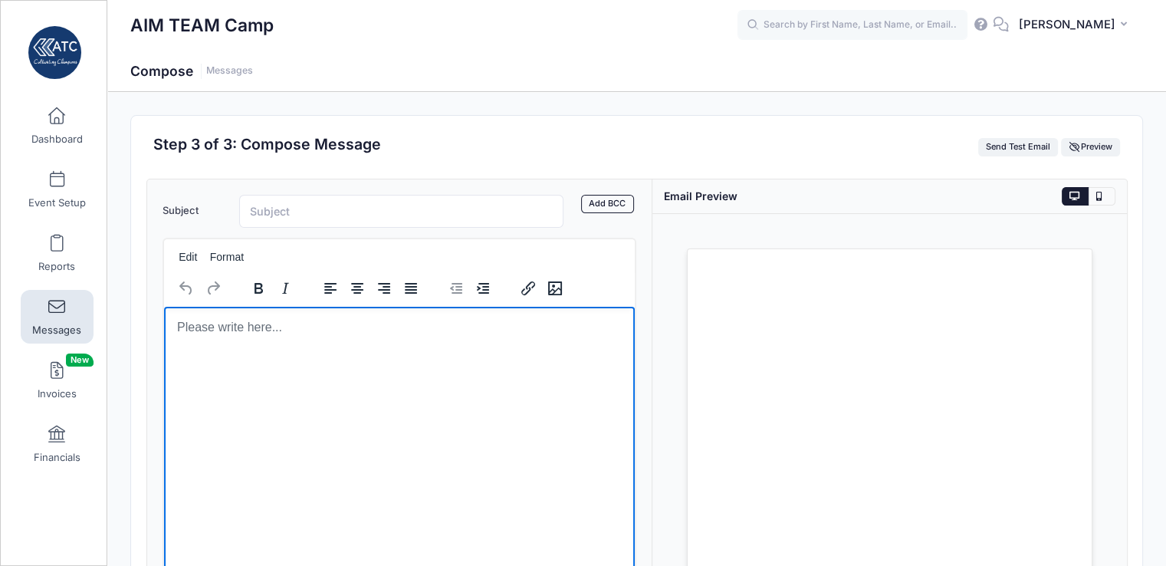
click at [191, 328] on body "Rich Text Area. Press ALT-0 for help." at bounding box center [398, 326] width 447 height 17
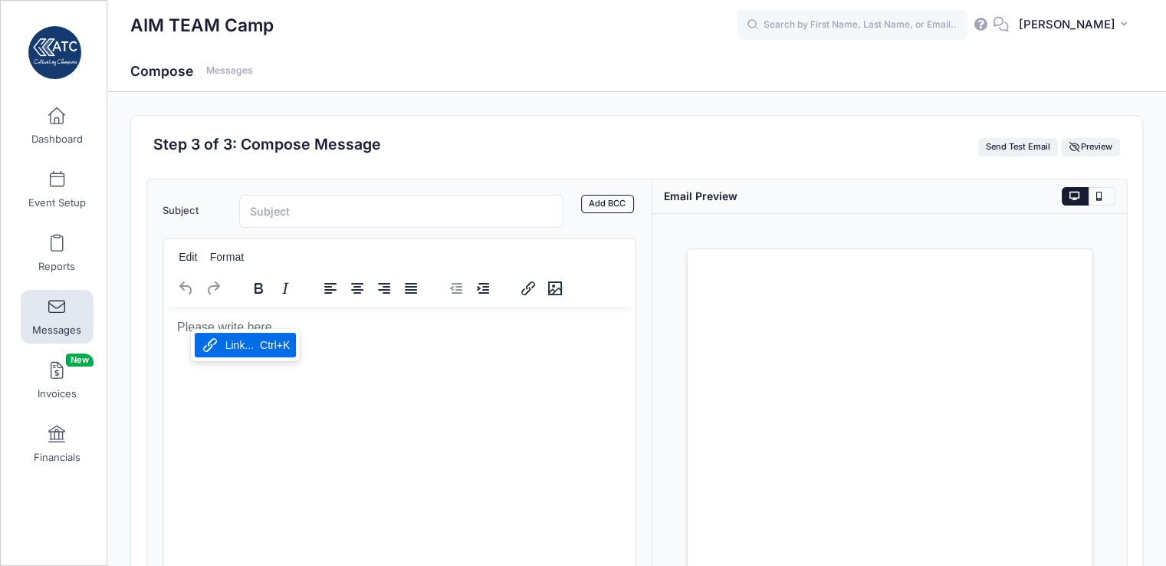
click at [179, 320] on body "Rich Text Area. Press ALT-0 for help." at bounding box center [398, 326] width 447 height 17
click at [305, 347] on html at bounding box center [398, 326] width 471 height 41
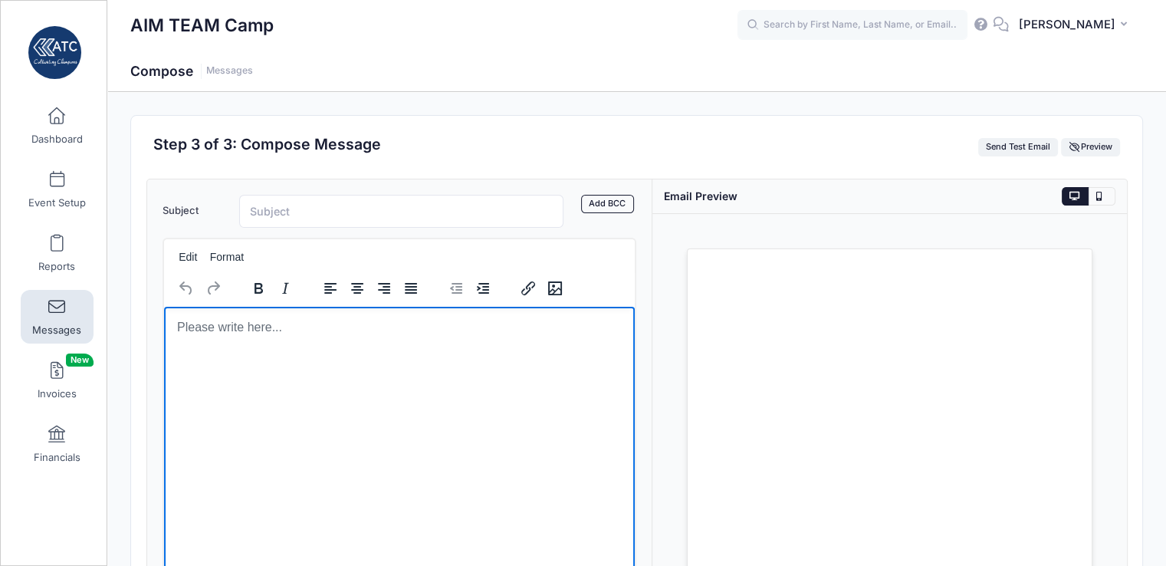
click at [454, 24] on div "AIM TEAM Camp" at bounding box center [433, 25] width 607 height 35
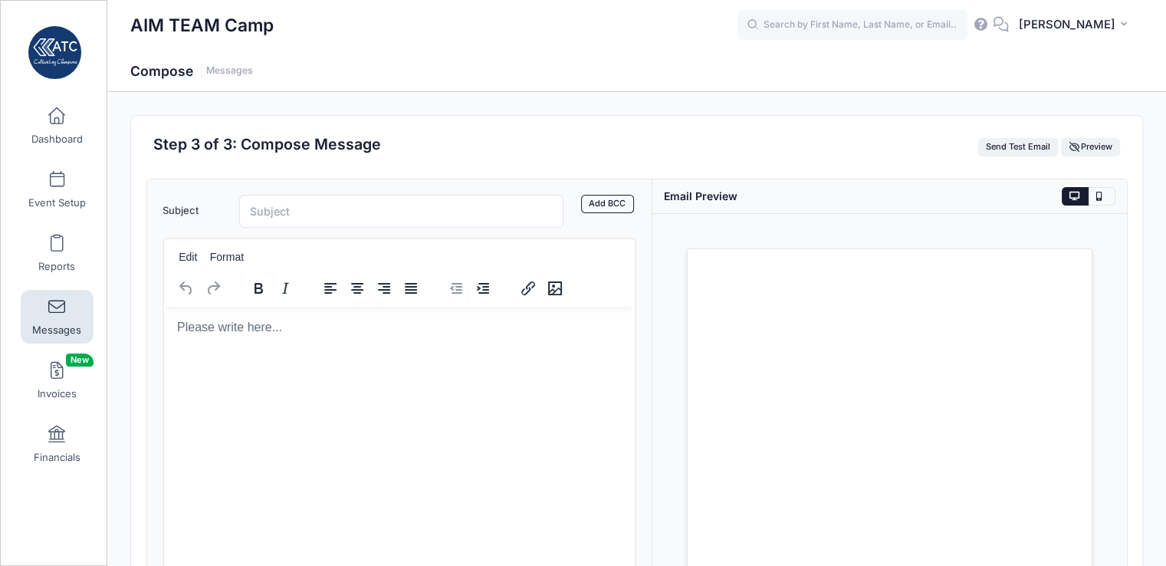
click at [182, 327] on body "Rich Text Area. Press ALT-0 for help." at bounding box center [398, 326] width 447 height 17
click at [206, 347] on html at bounding box center [398, 326] width 471 height 41
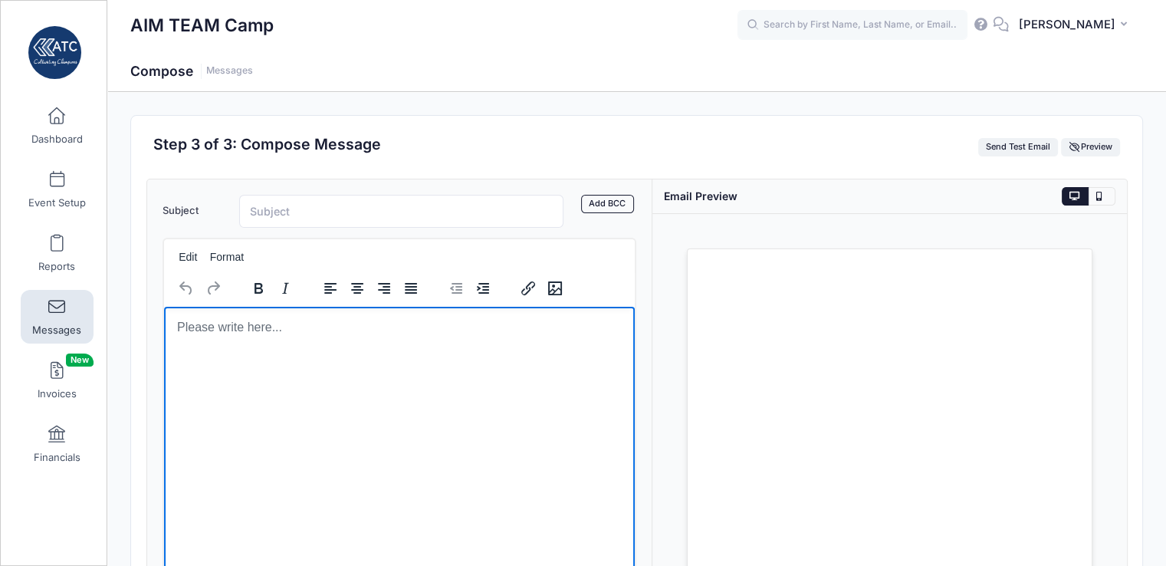
click at [246, 347] on html at bounding box center [398, 326] width 471 height 41
click at [518, 8] on div "AIM TEAM Camp" at bounding box center [433, 25] width 607 height 35
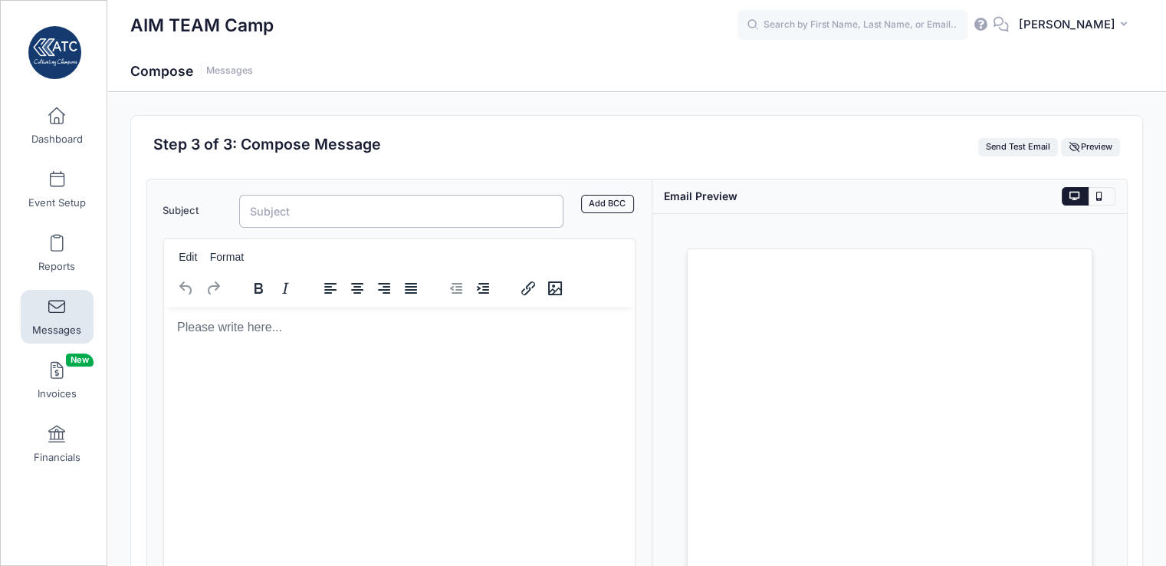
click at [257, 203] on input "Subject" at bounding box center [401, 211] width 325 height 33
paste input "Important Update: Fall Retreat Dates Combined"
type input "Important Update: Fall Retreat Dates Combined"
click at [202, 333] on body "Rich Text Area. Press ALT-0 for help." at bounding box center [398, 326] width 447 height 17
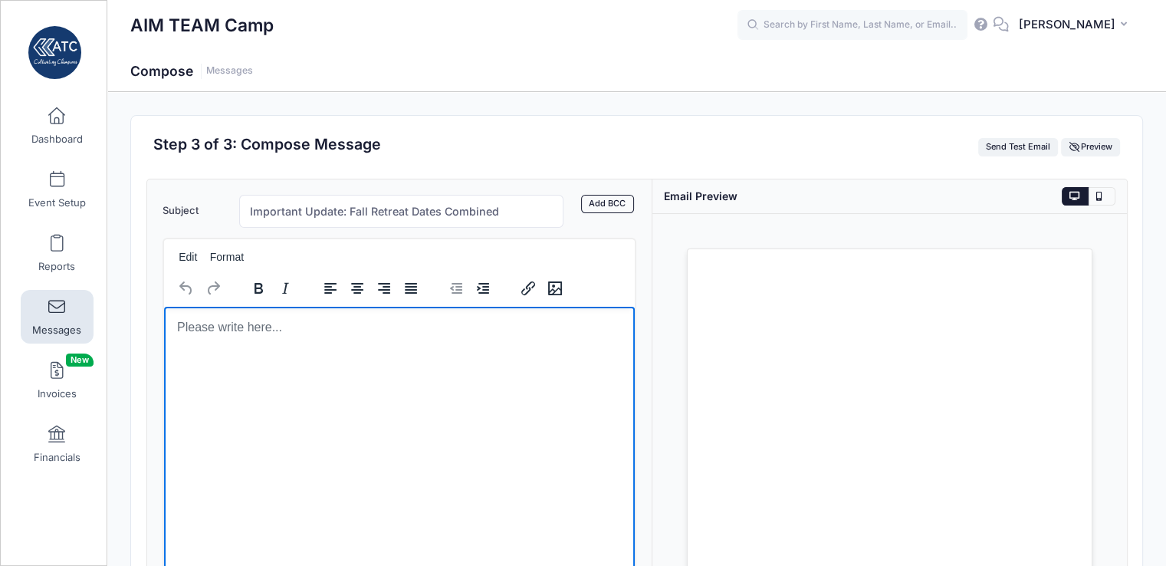
click at [304, 8] on div "AIM TEAM Camp" at bounding box center [433, 25] width 607 height 35
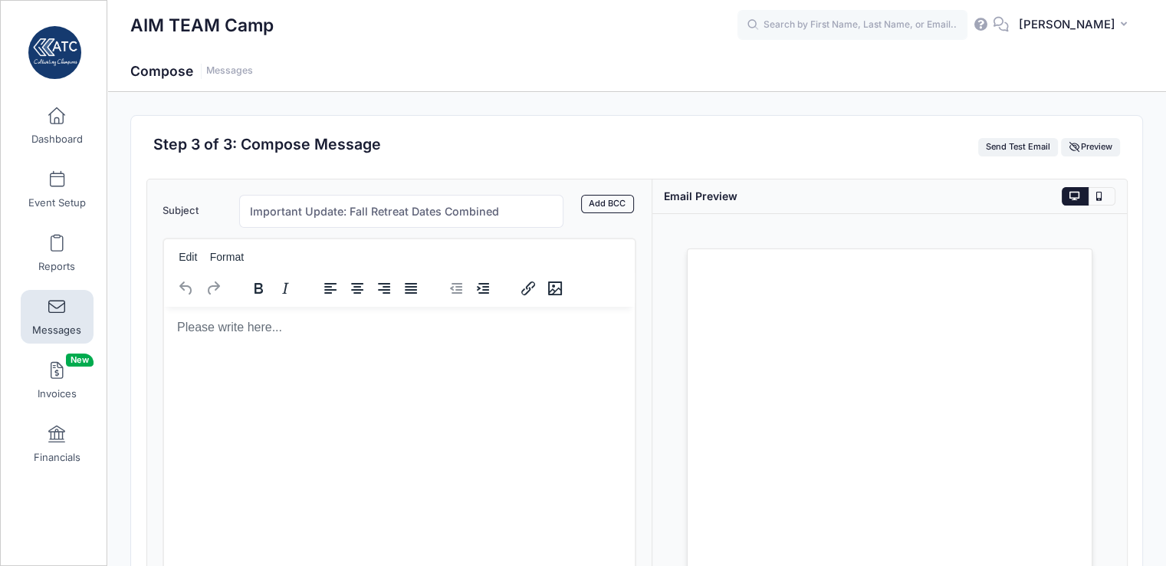
click at [201, 326] on body "Rich Text Area. Press ALT-0 for help." at bounding box center [398, 326] width 447 height 17
click at [238, 339] on div "Link..." at bounding box center [249, 343] width 28 height 18
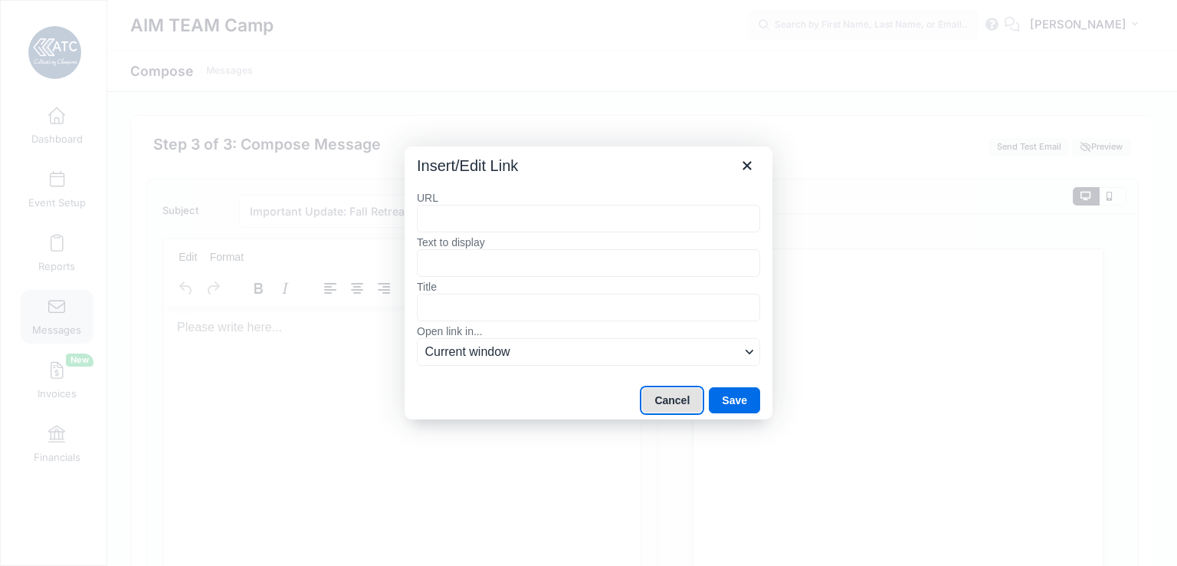
click at [680, 404] on button "Cancel" at bounding box center [671, 400] width 61 height 26
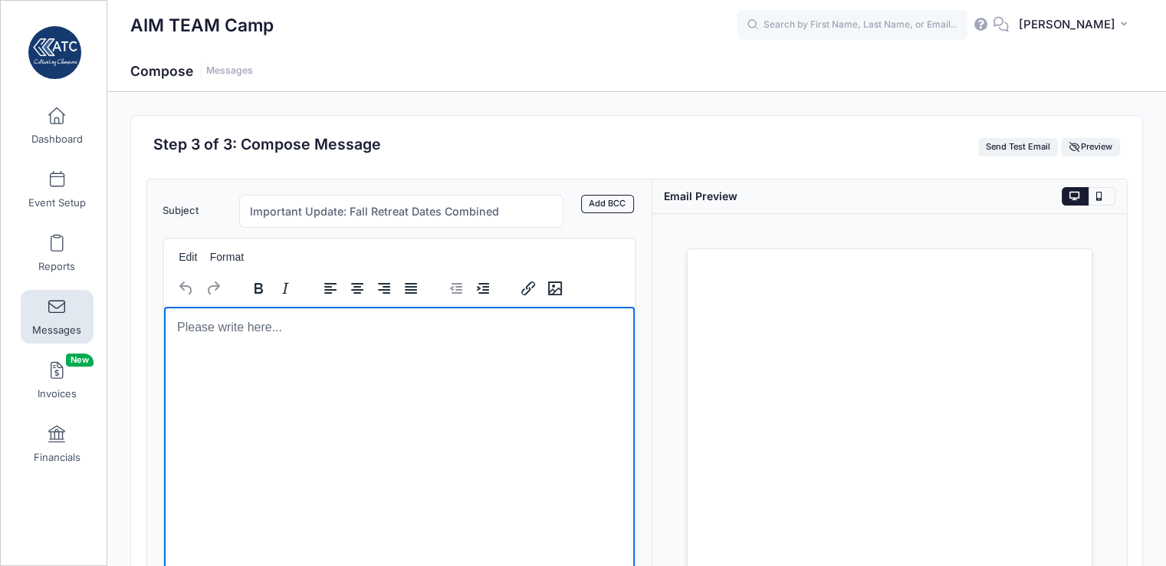
click at [465, 347] on html at bounding box center [398, 326] width 471 height 41
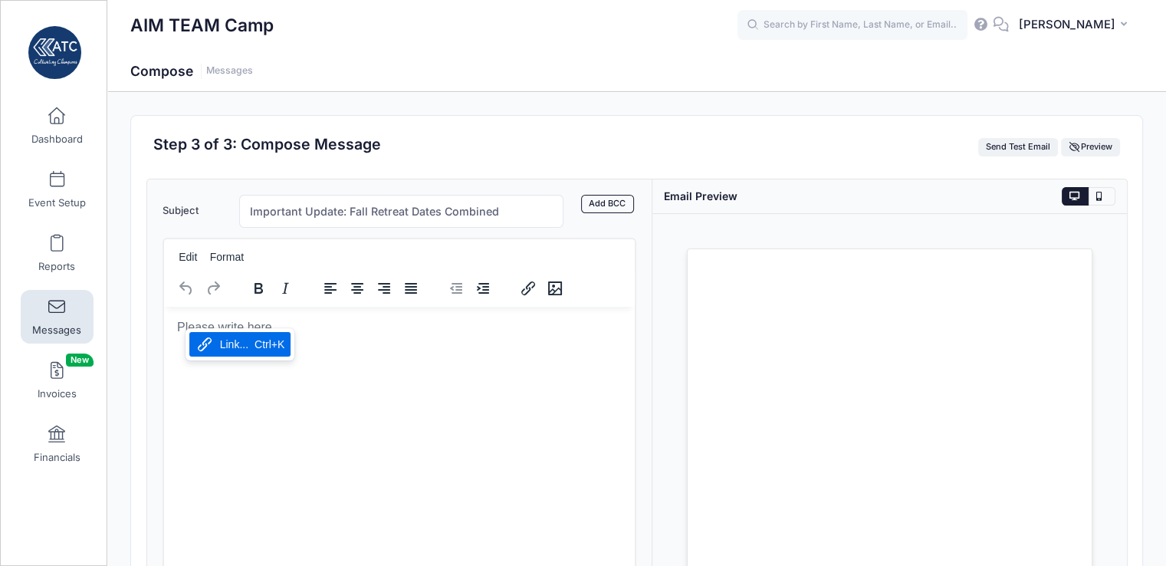
click at [185, 327] on body "Rich Text Area. Press ALT-0 for help." at bounding box center [398, 326] width 447 height 17
click at [194, 347] on html at bounding box center [398, 326] width 471 height 41
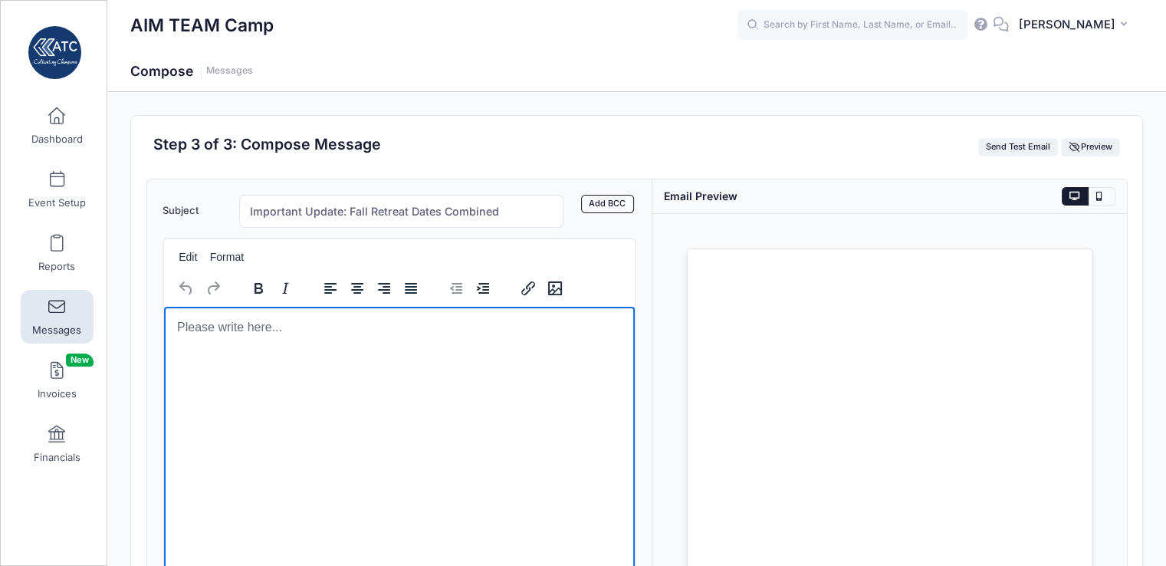
click at [585, 29] on div "AIM TEAM Camp" at bounding box center [433, 25] width 607 height 35
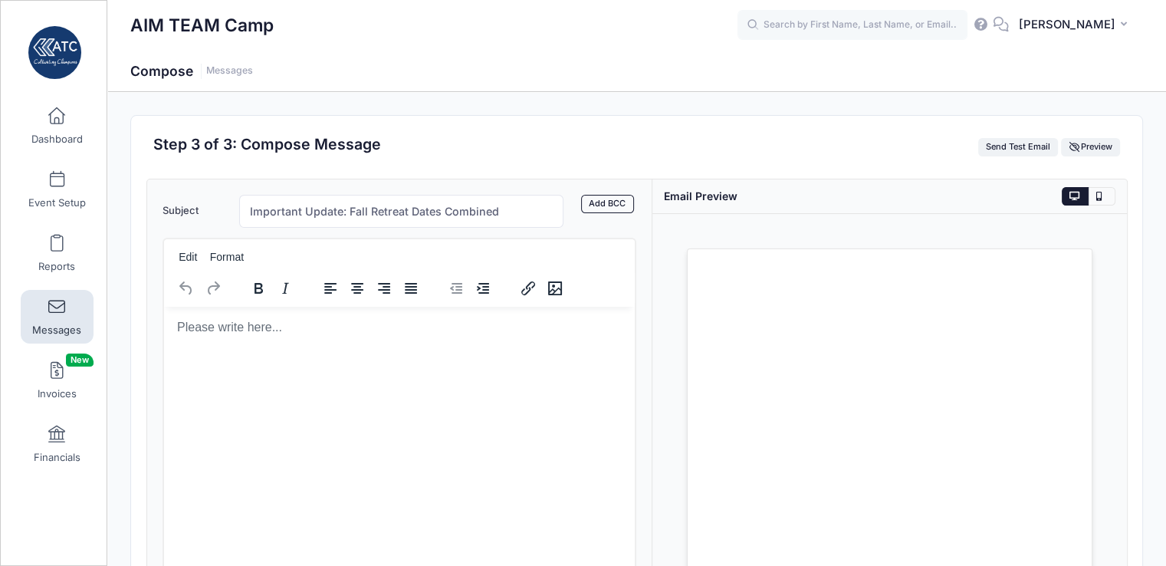
click at [194, 330] on body "Rich Text Area. Press ALT-0 for help." at bounding box center [398, 326] width 447 height 17
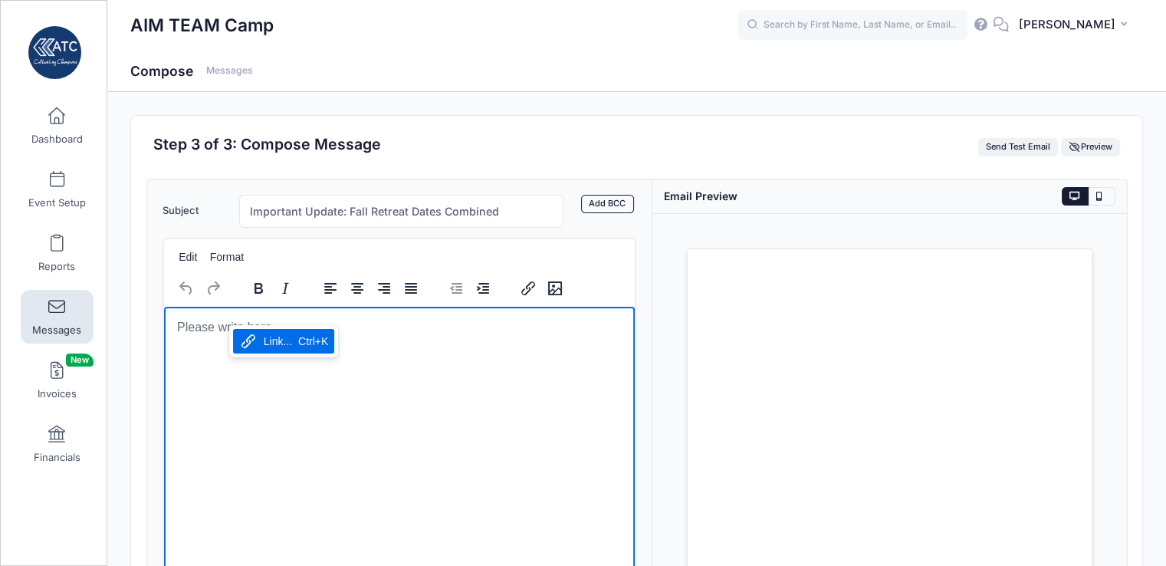
click at [229, 324] on body "Rich Text Area. Press ALT-0 for help." at bounding box center [398, 326] width 447 height 17
click at [225, 347] on html at bounding box center [398, 326] width 471 height 41
click at [190, 252] on button "Edit" at bounding box center [188, 256] width 30 height 21
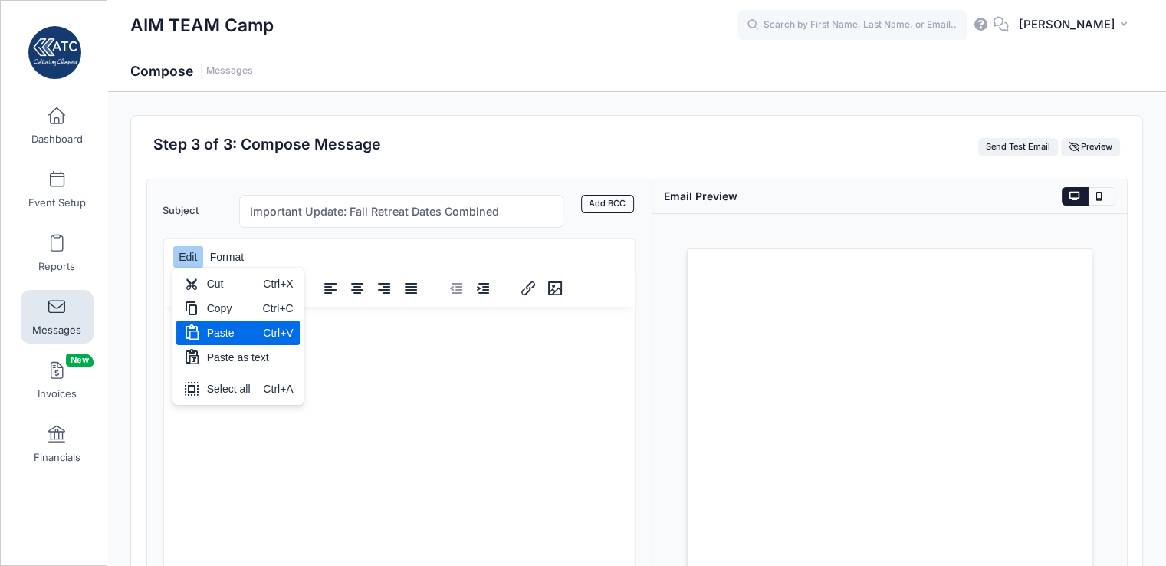
click at [263, 335] on div "Ctrl+V" at bounding box center [278, 332] width 30 height 18
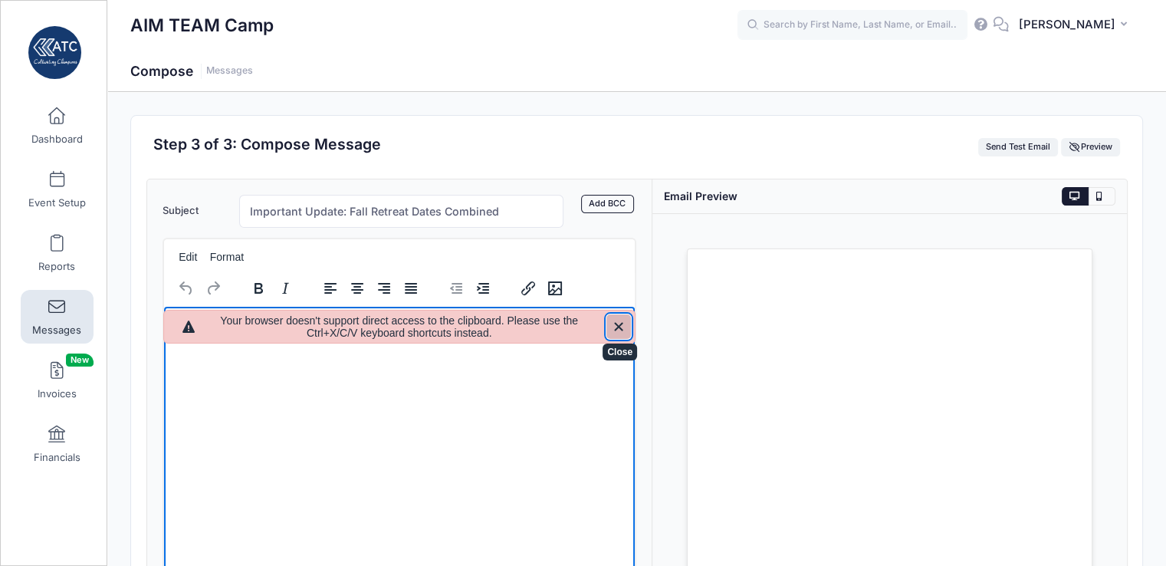
click at [616, 330] on icon "Close" at bounding box center [618, 326] width 18 height 18
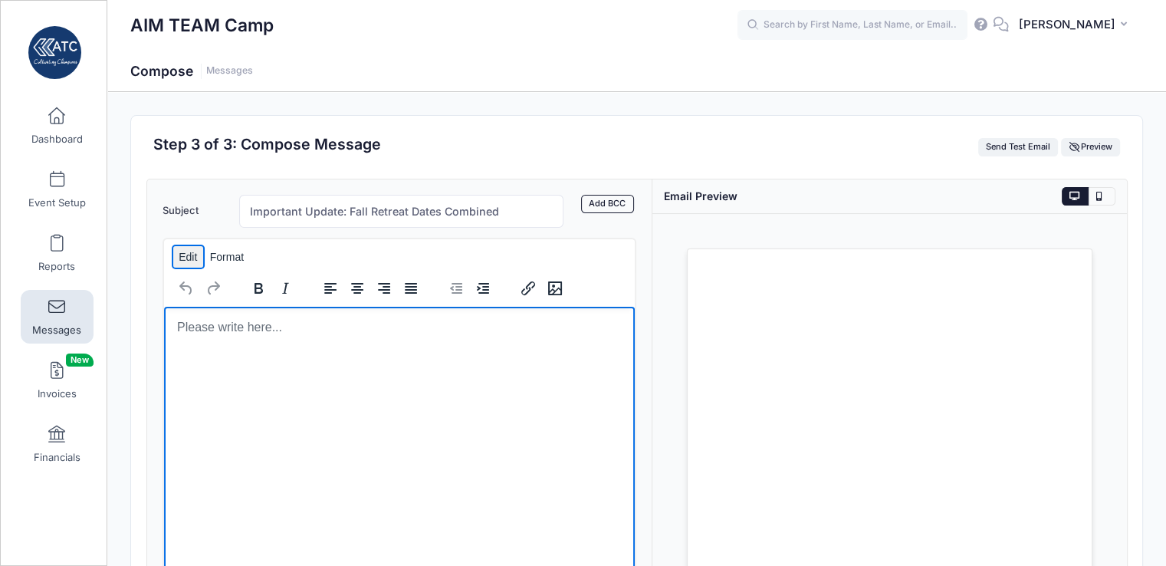
click at [187, 261] on button "Edit" at bounding box center [188, 256] width 30 height 21
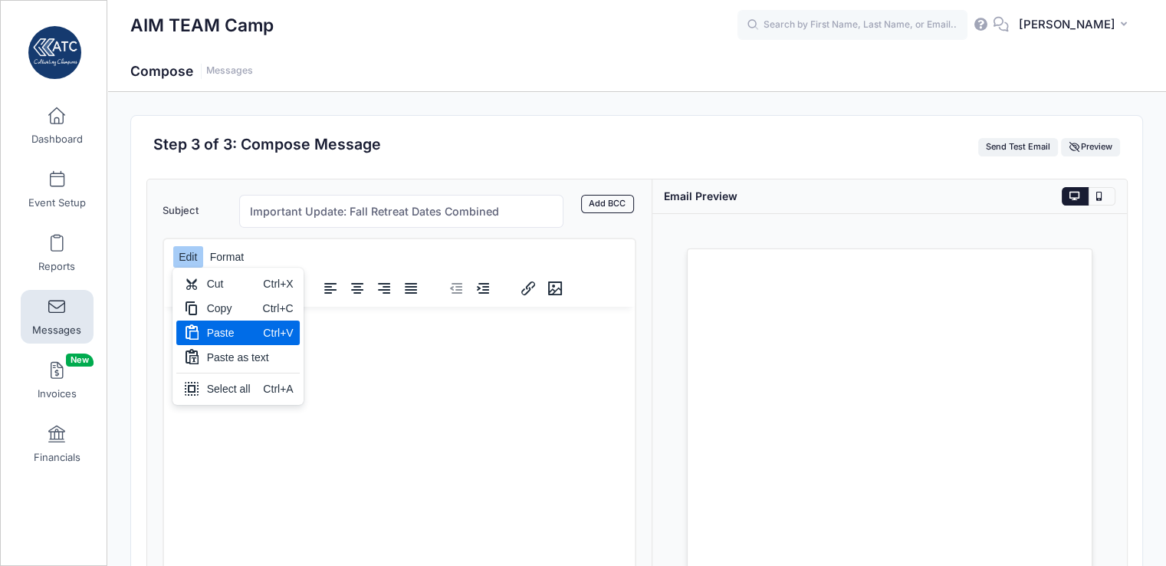
click at [211, 338] on div "Paste" at bounding box center [232, 332] width 51 height 18
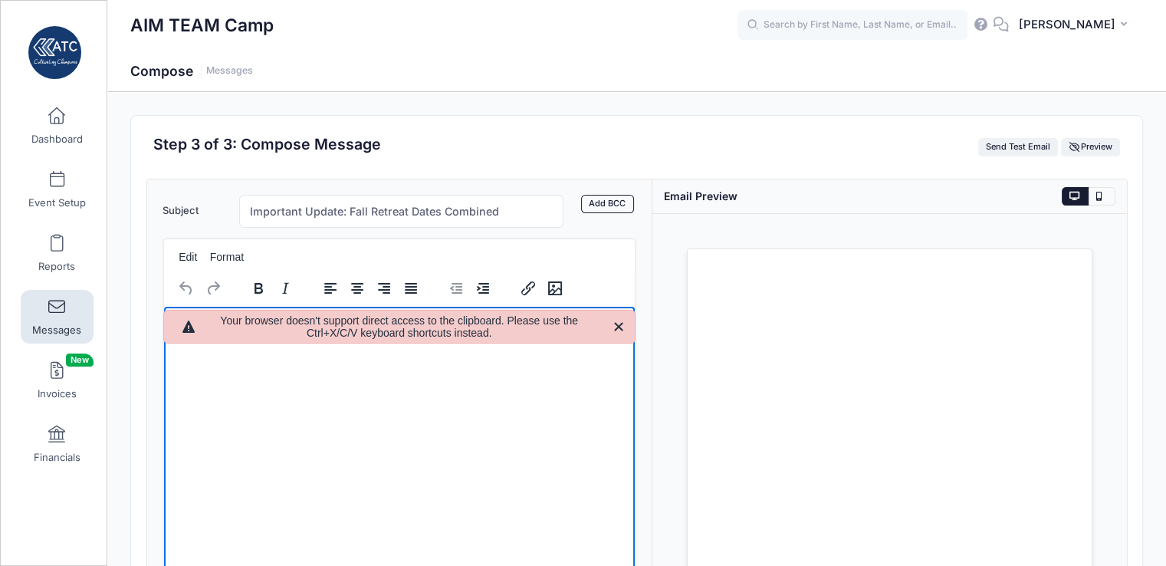
click at [598, 34] on div "AIM TEAM Camp" at bounding box center [433, 25] width 607 height 35
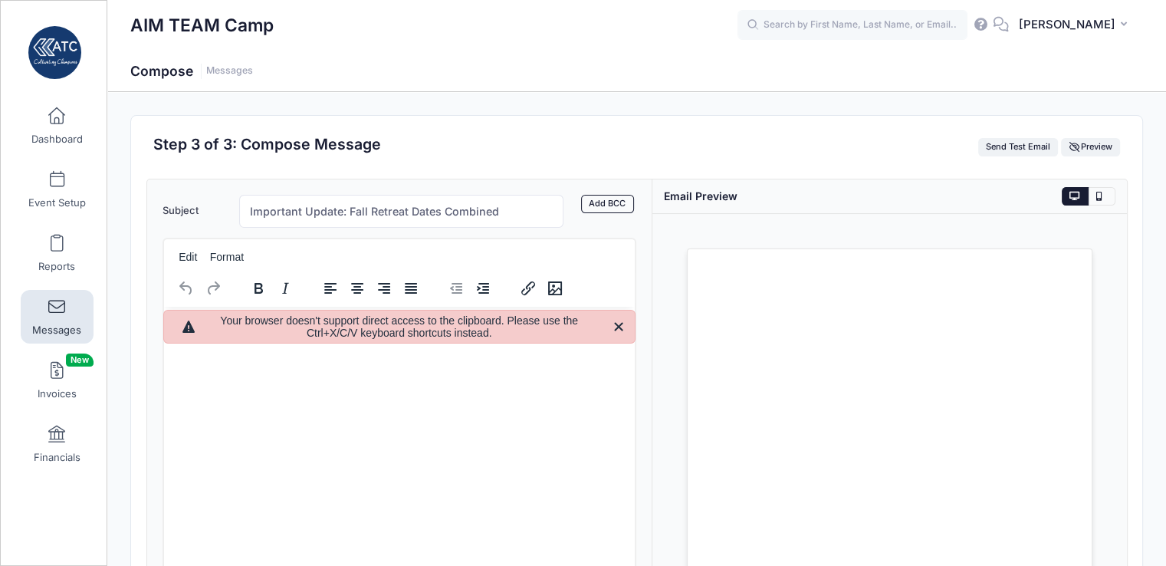
click at [219, 347] on html at bounding box center [398, 326] width 471 height 41
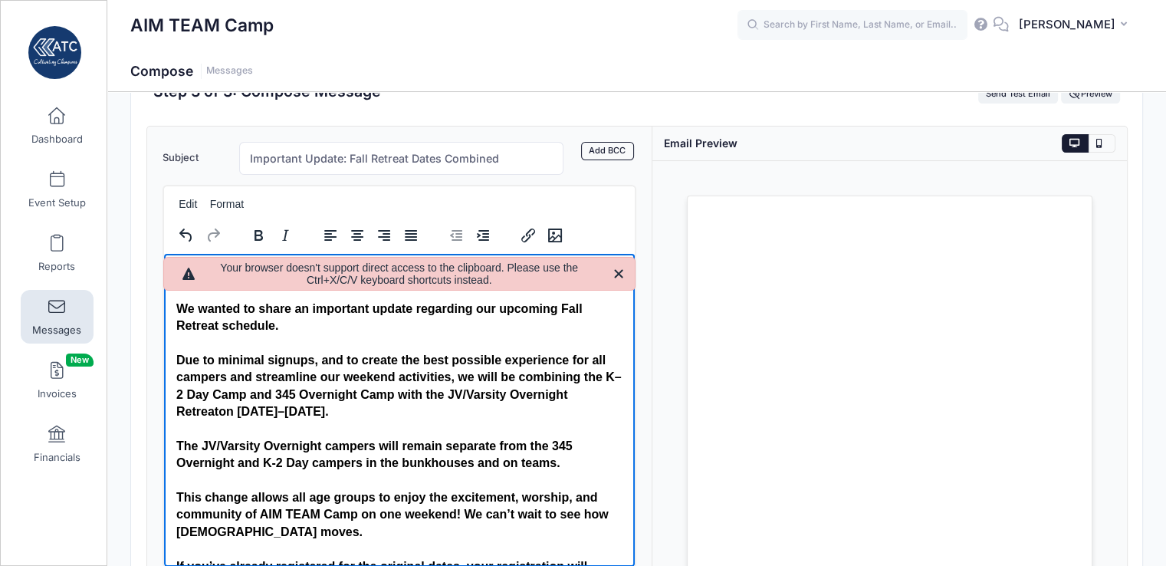
scroll to position [197, 0]
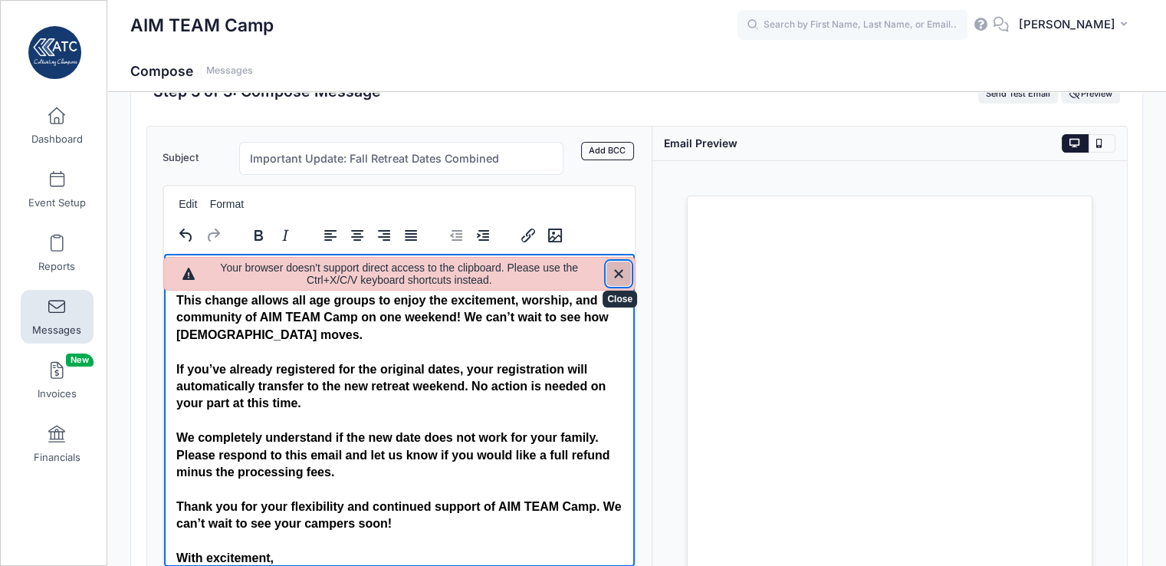
click at [621, 266] on icon "Close" at bounding box center [618, 273] width 18 height 18
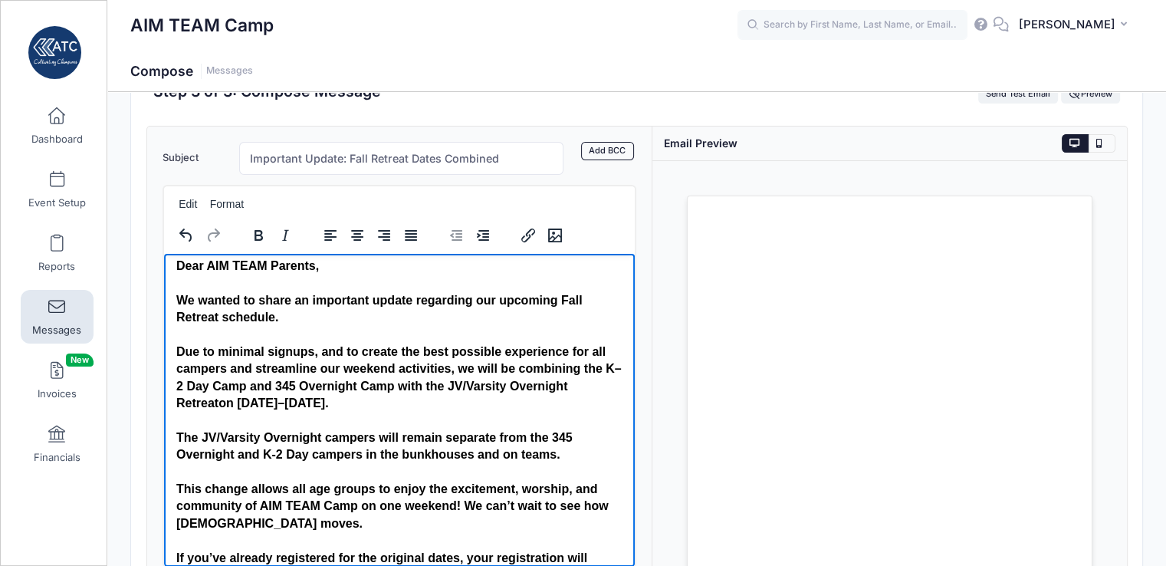
scroll to position [0, 0]
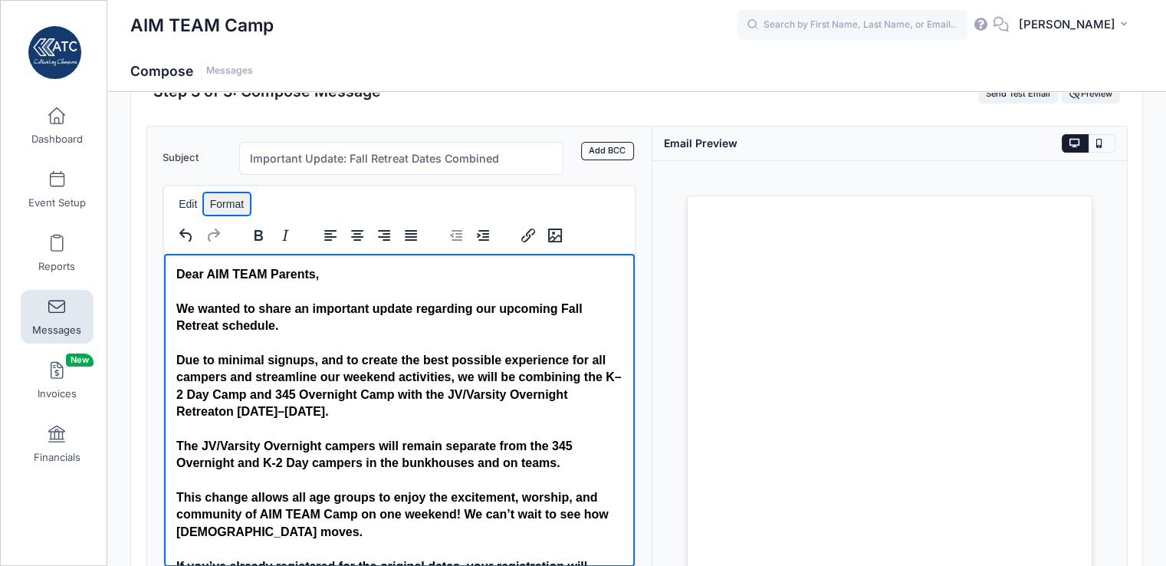
click at [234, 209] on button "Format" at bounding box center [227, 203] width 46 height 21
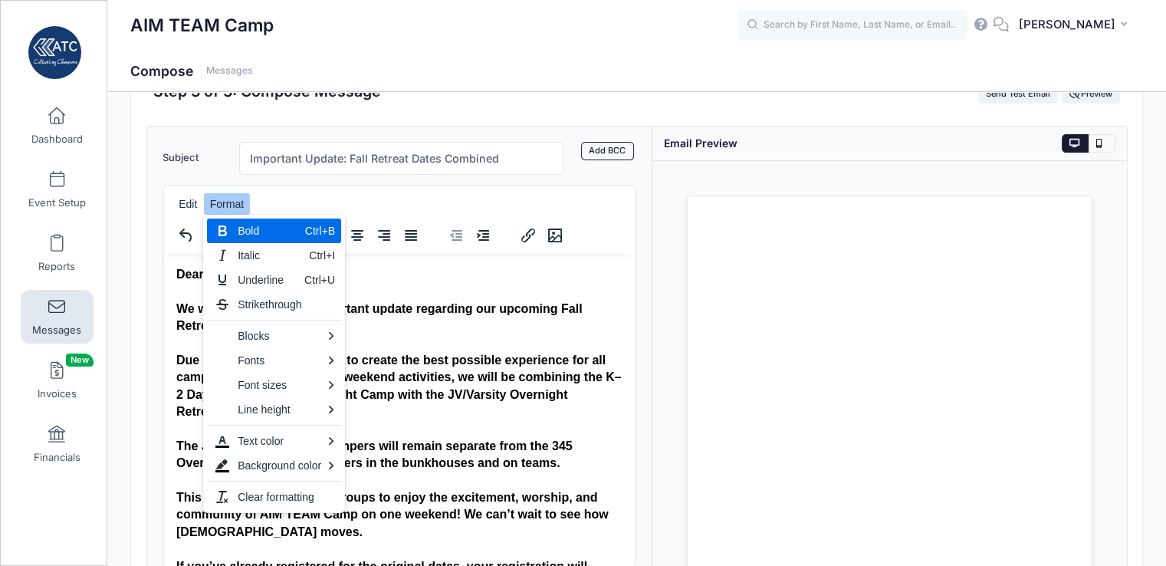
click at [236, 225] on div "Bold Ctrl+B" at bounding box center [274, 230] width 134 height 25
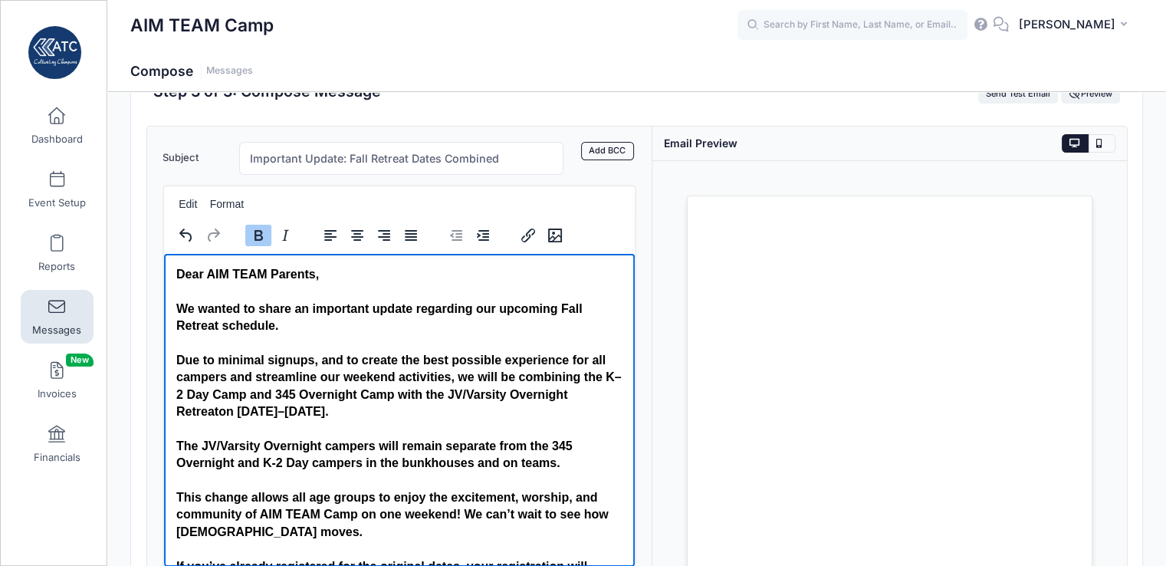
scroll to position [226, 0]
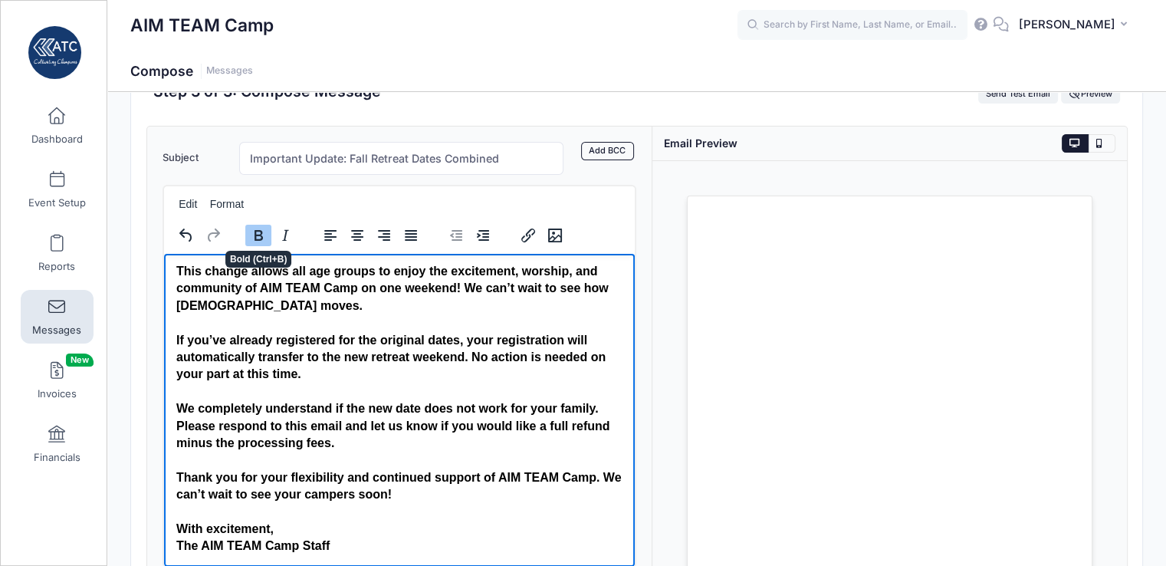
click at [254, 230] on icon "Bold" at bounding box center [258, 235] width 8 height 11
click at [310, 307] on div "This change allows all age groups to enjoy the excitement, worship, and communi…" at bounding box center [398, 287] width 447 height 51
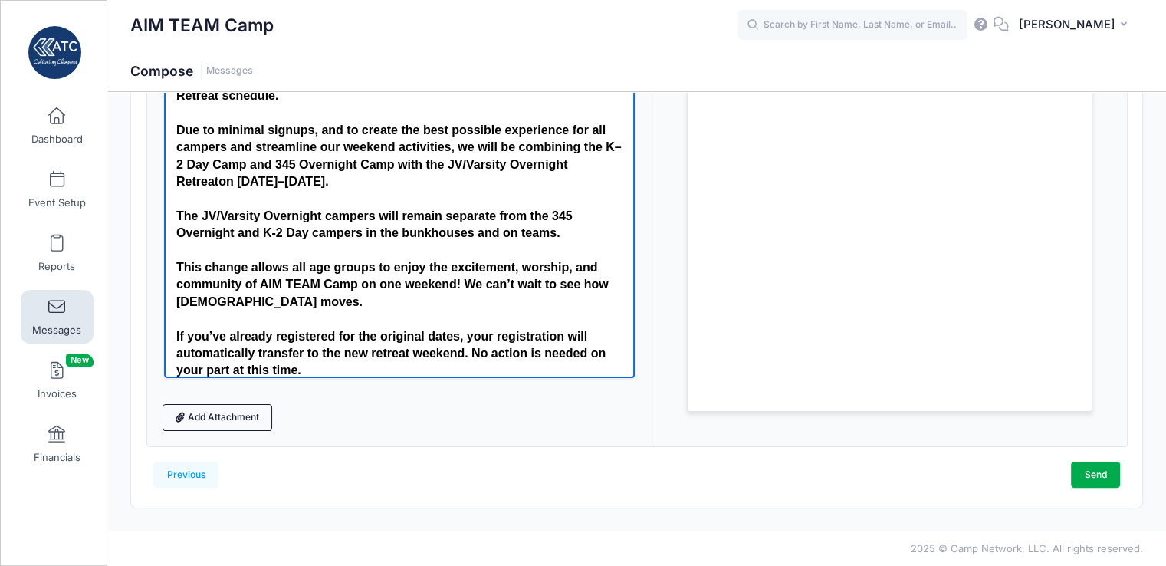
scroll to position [0, 0]
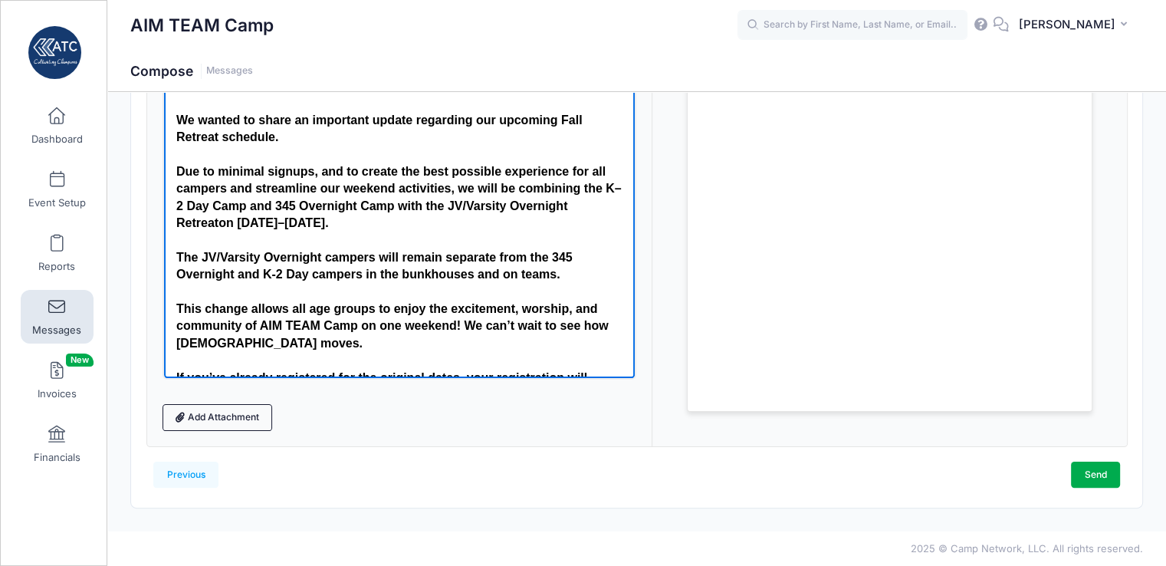
click at [255, 326] on strong "This change allows all age groups to enjoy the excitement, worship, and communi…" at bounding box center [391, 325] width 432 height 48
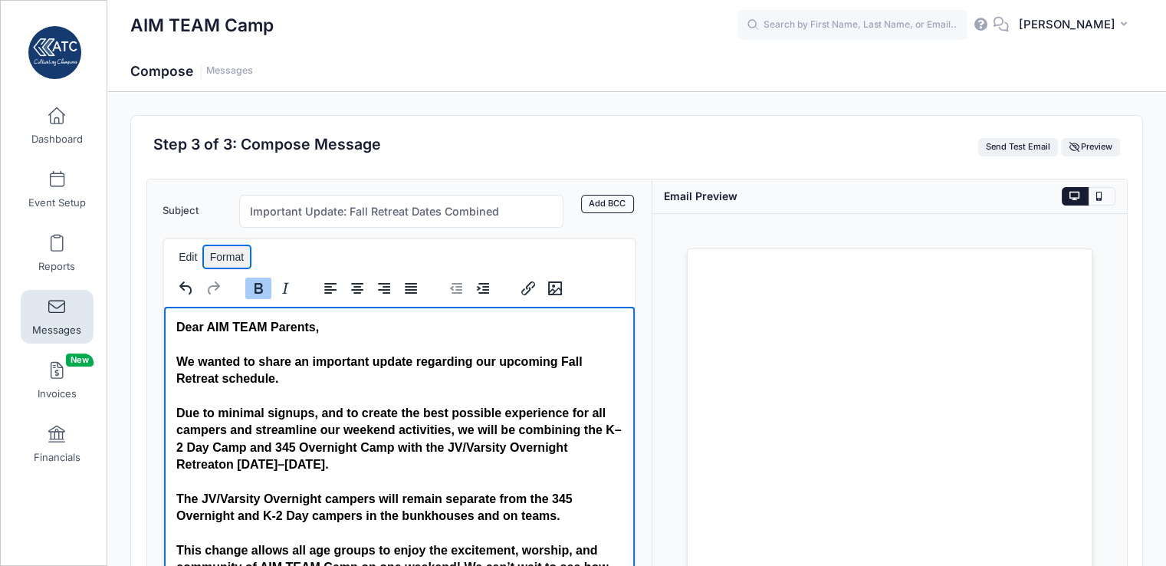
click at [236, 249] on button "Format" at bounding box center [227, 256] width 46 height 21
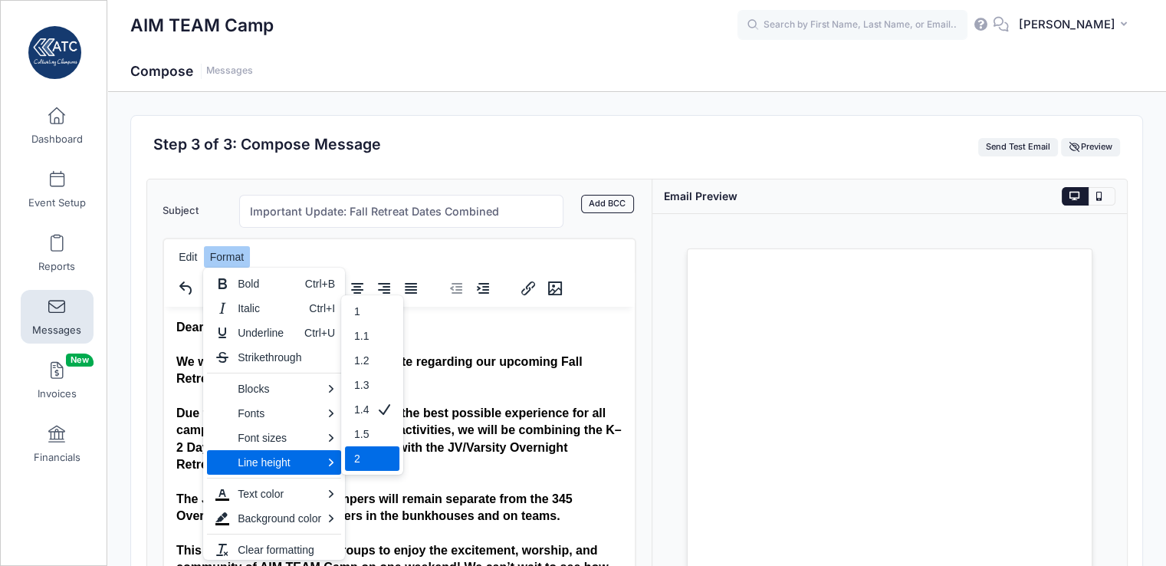
click at [653, 287] on div "Loading..." at bounding box center [889, 451] width 474 height 474
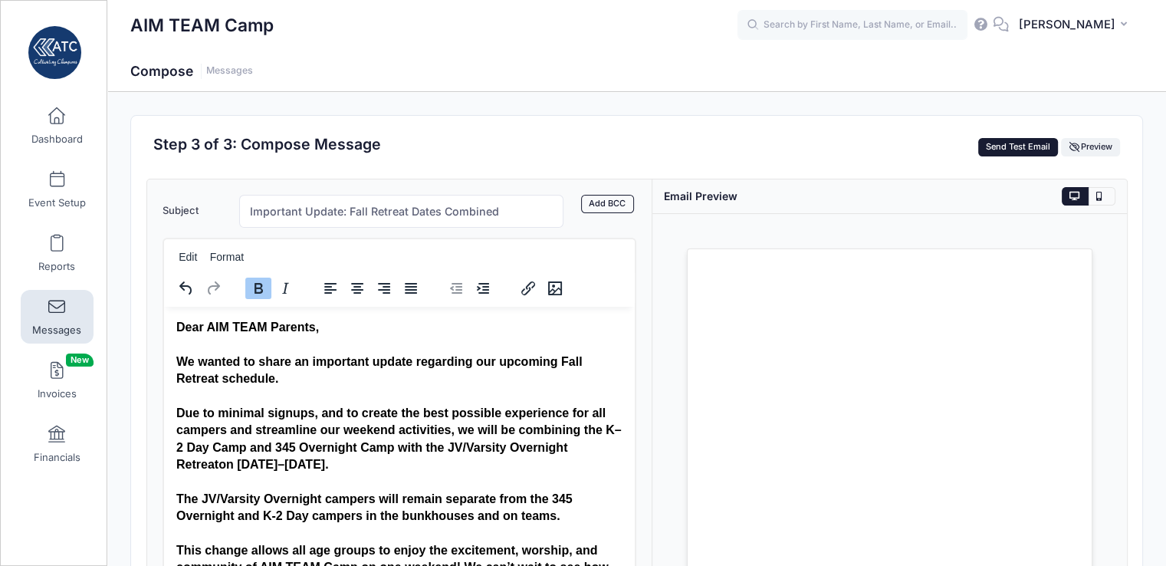
click at [1015, 145] on button "Send Test Email" at bounding box center [1018, 147] width 80 height 18
